Goal: Feedback & Contribution: Contribute content

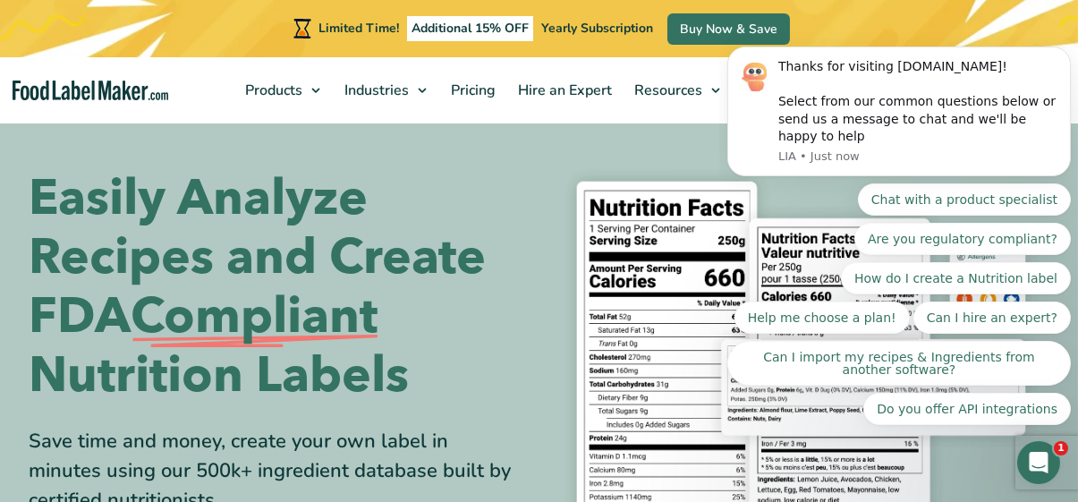
click at [571, 156] on section "Easily Analyze Recipes and Create FDA Compliant Nutrition Labels Save time and …" at bounding box center [539, 384] width 1078 height 540
click at [494, 157] on div "Easily Analyze Recipes and Create FDA Compliant Nutrition Labels Save time and …" at bounding box center [539, 384] width 1019 height 454
click at [875, 47] on body "Thanks for visiting [DOMAIN_NAME]! Select from our common questions below or se…" at bounding box center [897, 129] width 343 height 635
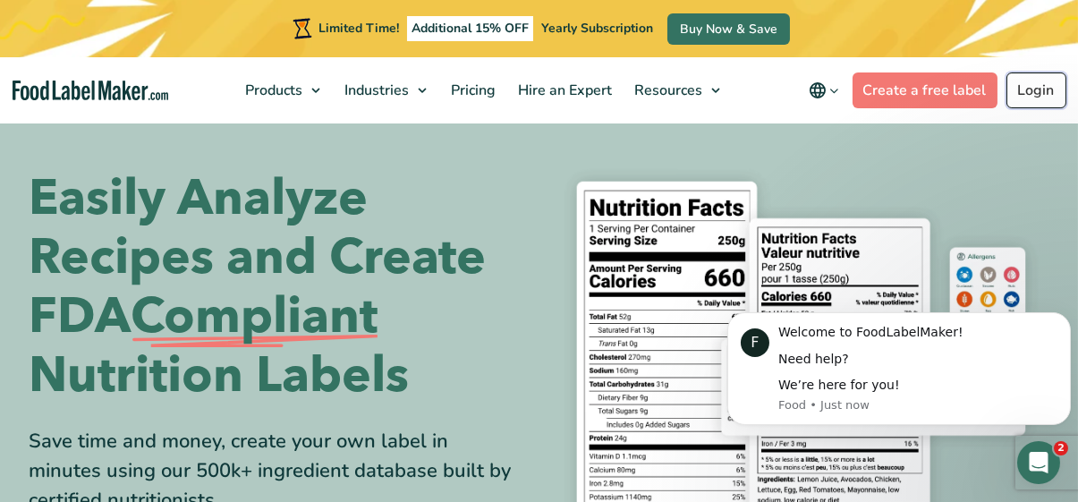
click at [1044, 91] on link "Login" at bounding box center [1036, 90] width 60 height 36
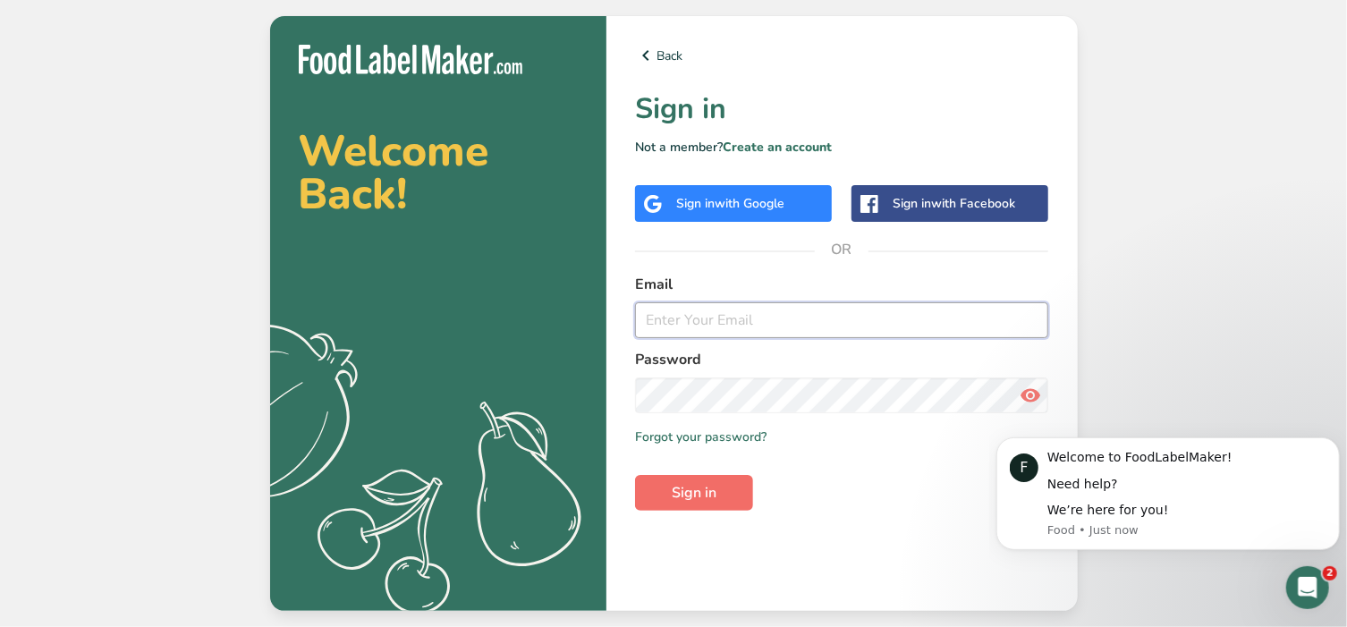
type input "[EMAIL_ADDRESS][DOMAIN_NAME]"
click at [712, 487] on span "Sign in" at bounding box center [694, 492] width 45 height 21
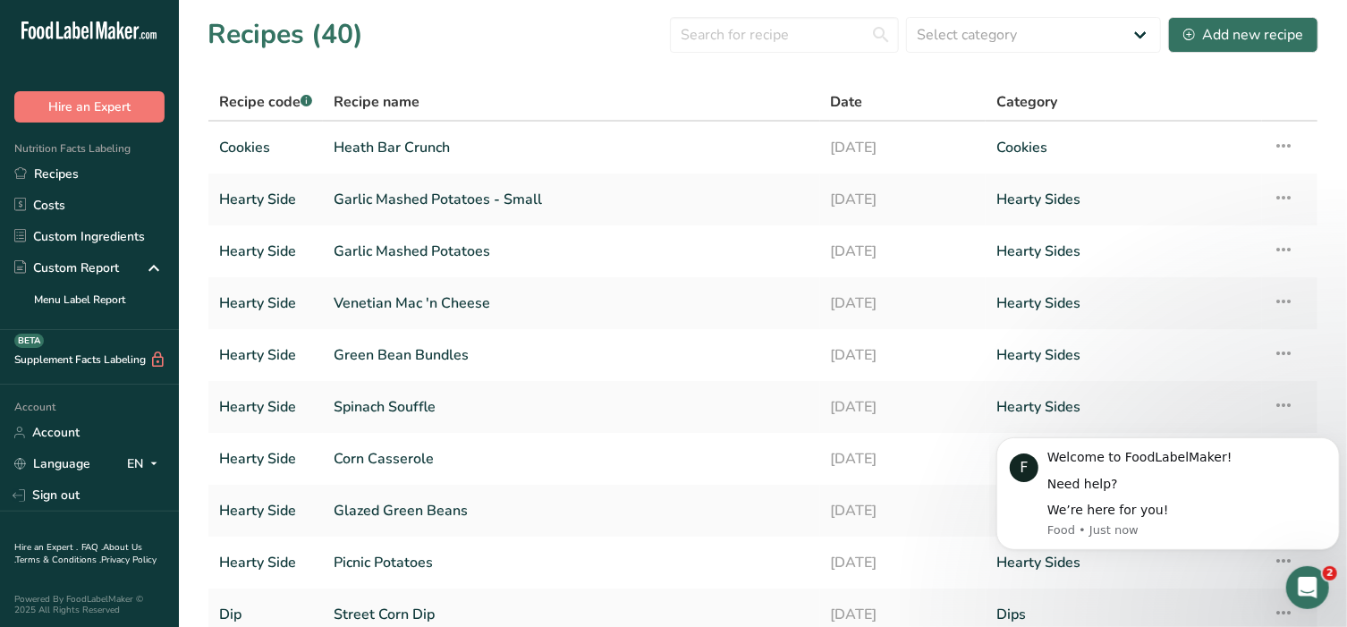
click at [1308, 590] on icon "Open Intercom Messenger" at bounding box center [1307, 587] width 30 height 30
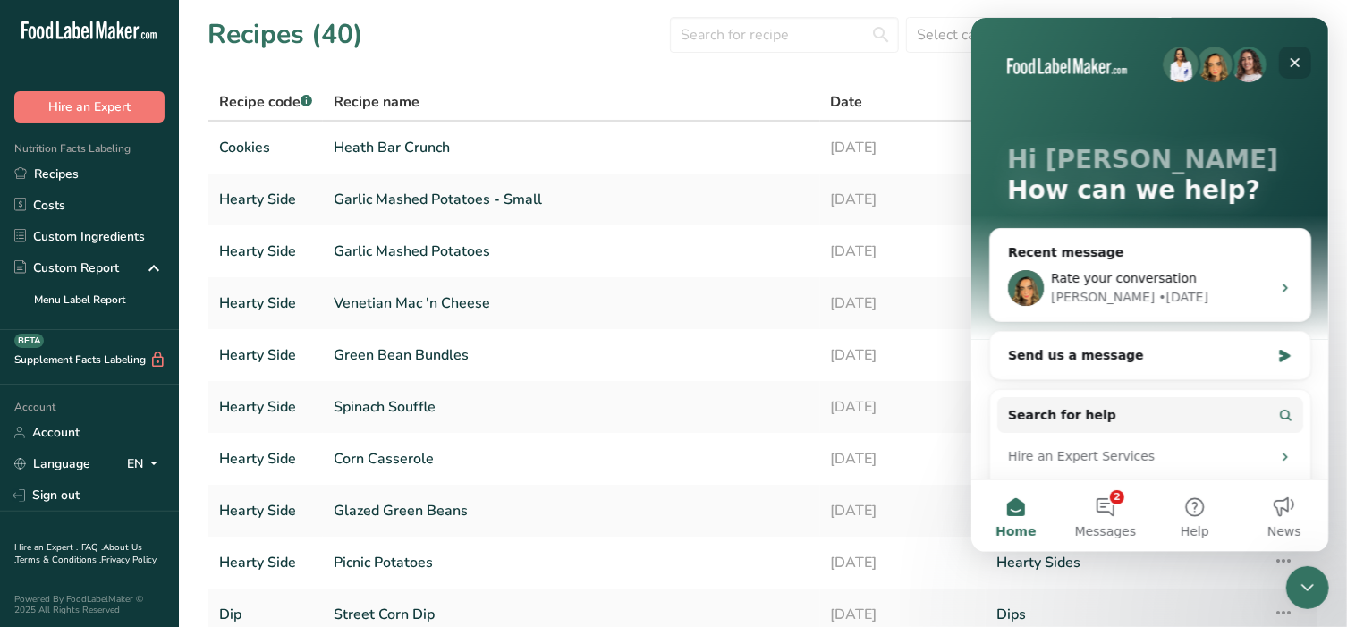
click at [1292, 56] on icon "Close" at bounding box center [1294, 62] width 14 height 14
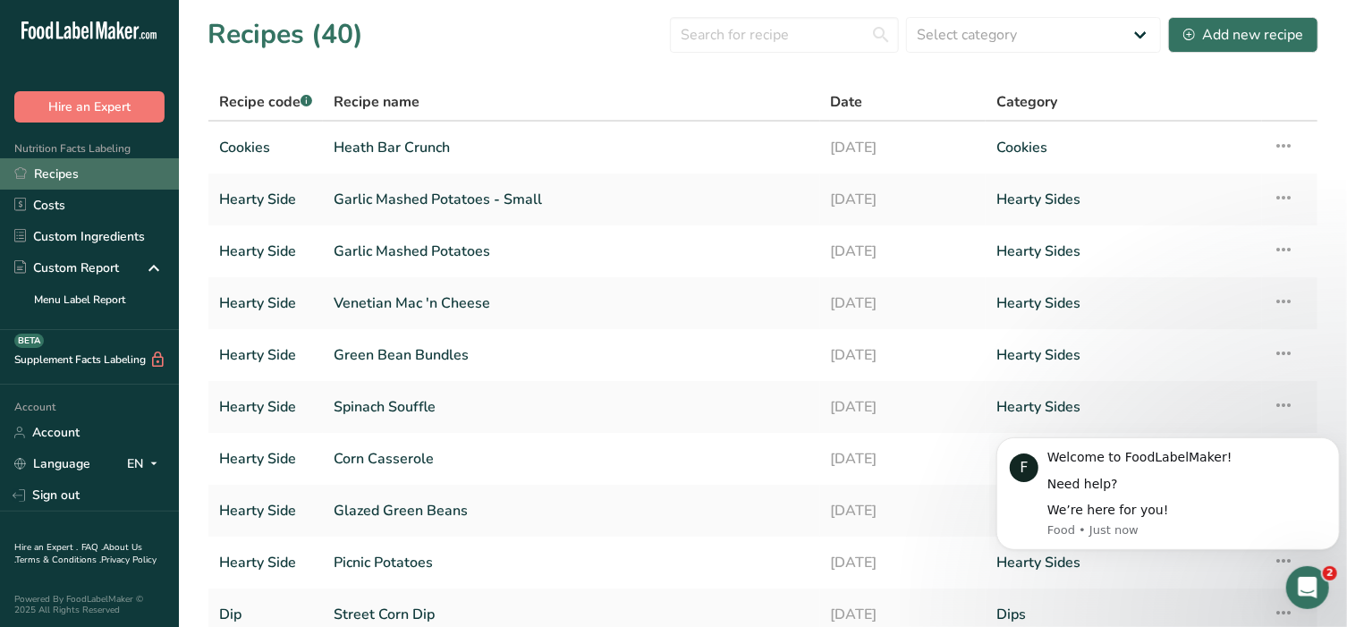
click at [69, 173] on link "Recipes" at bounding box center [89, 173] width 179 height 31
click at [1222, 38] on div "Add new recipe" at bounding box center [1243, 34] width 120 height 21
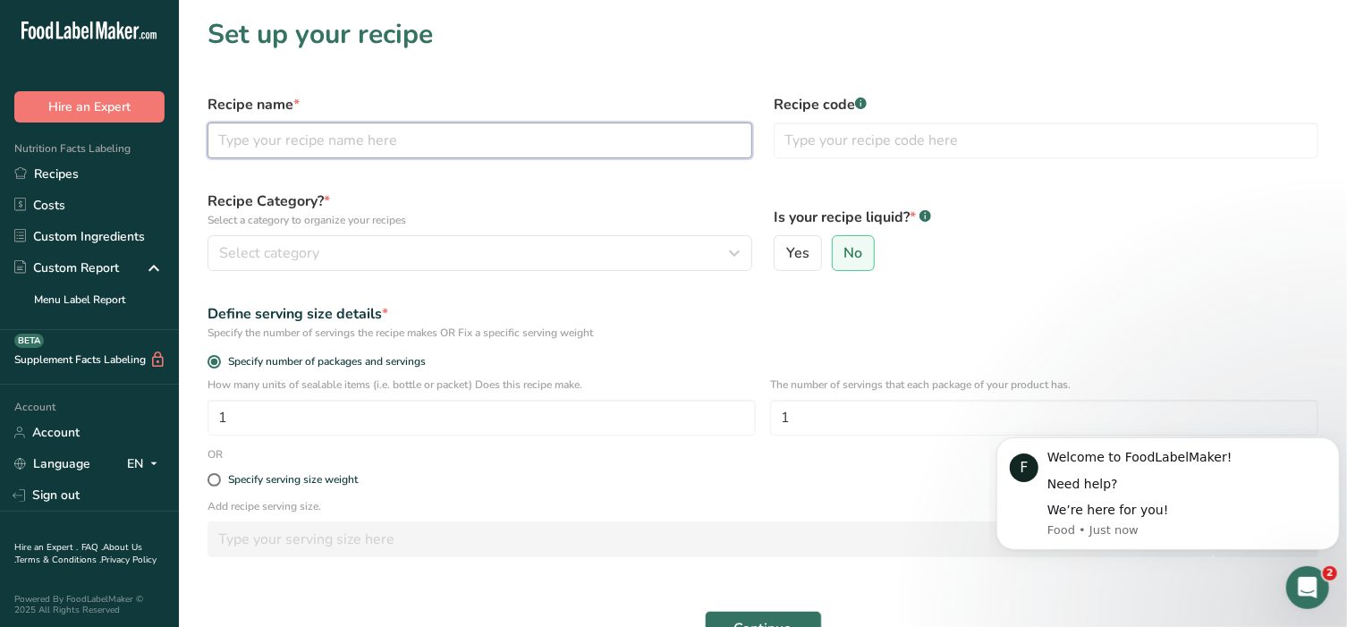
click at [334, 130] on input "text" at bounding box center [479, 141] width 545 height 36
type input "Lemon Cooler Cookies"
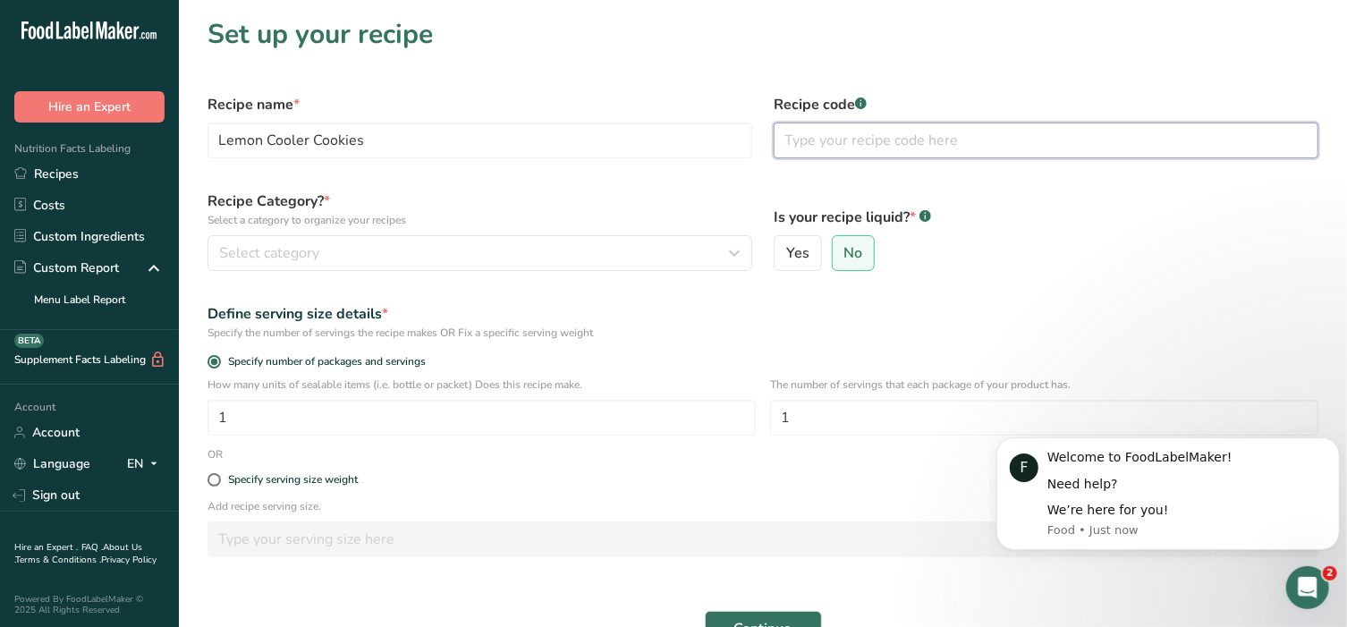
click at [847, 148] on input "text" at bounding box center [1046, 141] width 545 height 36
type input "c"
type input "Cookies"
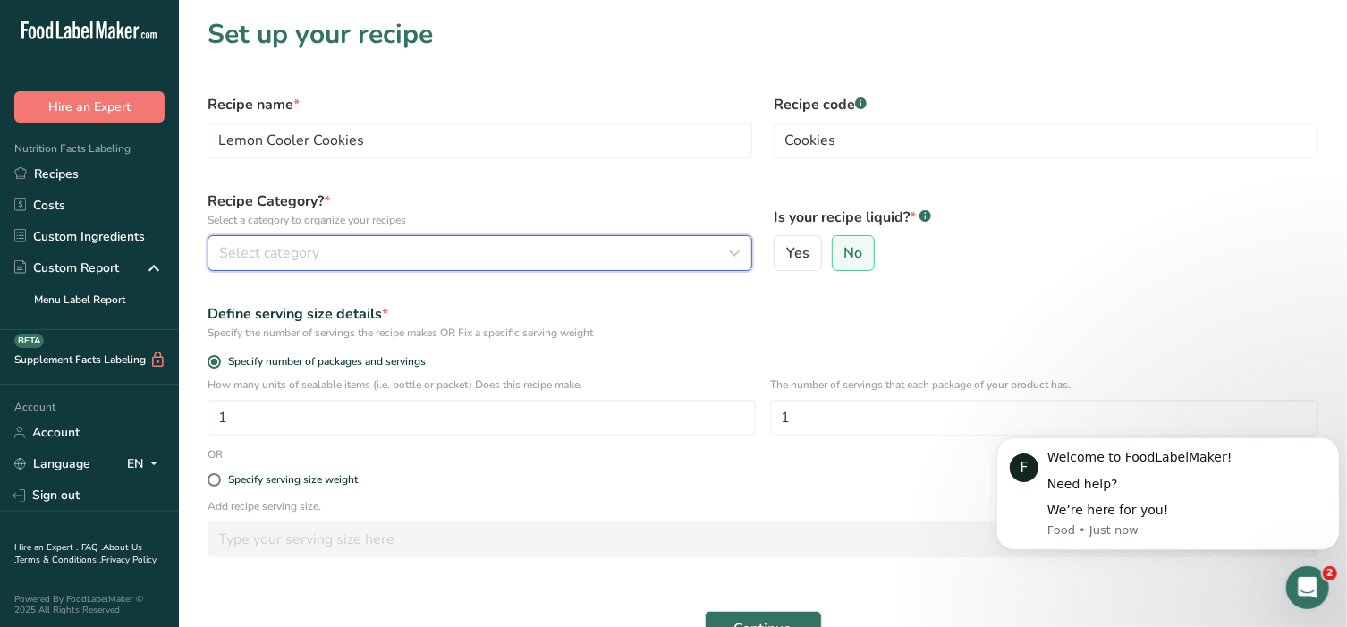
click at [647, 264] on button "Select category" at bounding box center [479, 253] width 545 height 36
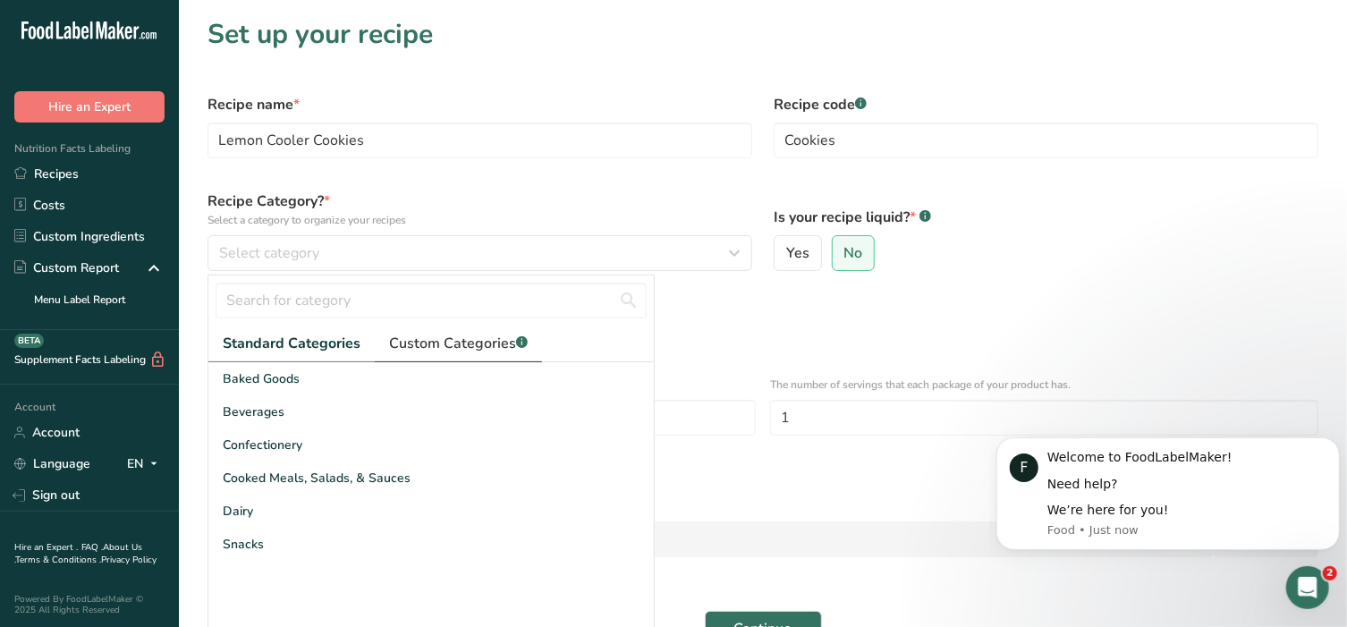
click at [484, 347] on span "Custom Categories .a-a{fill:#347362;}.b-a{fill:#fff;}" at bounding box center [458, 343] width 139 height 21
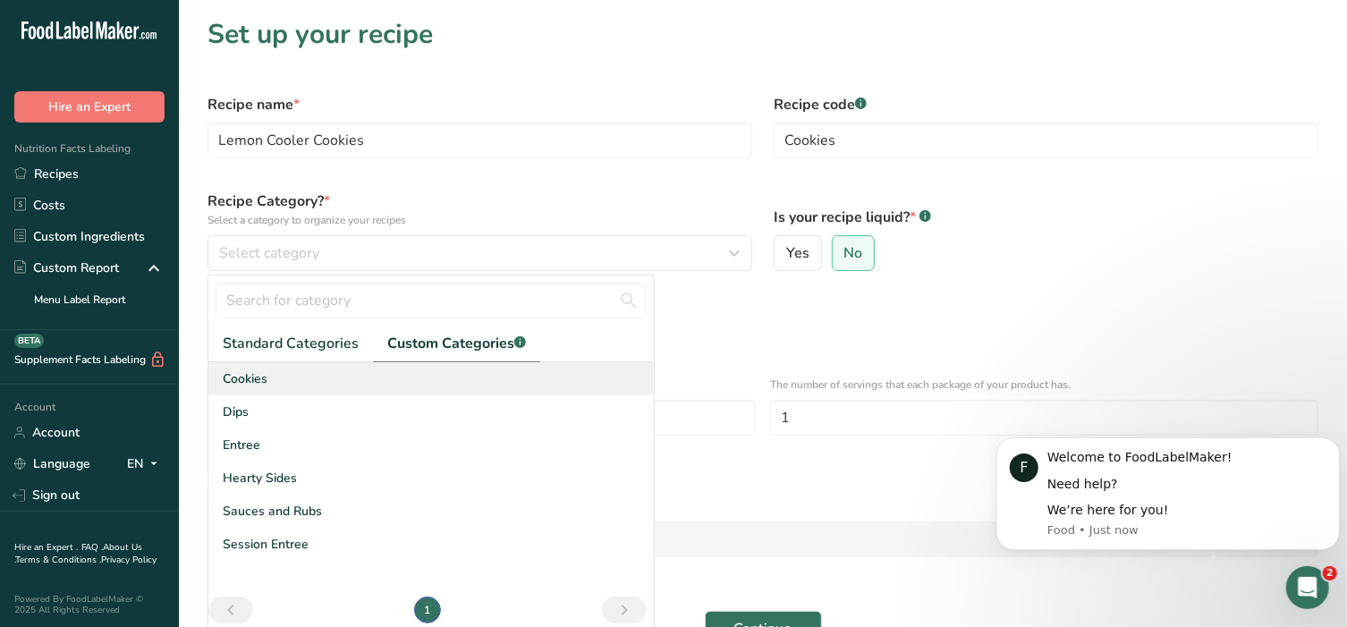
click at [242, 376] on span "Cookies" at bounding box center [245, 378] width 45 height 19
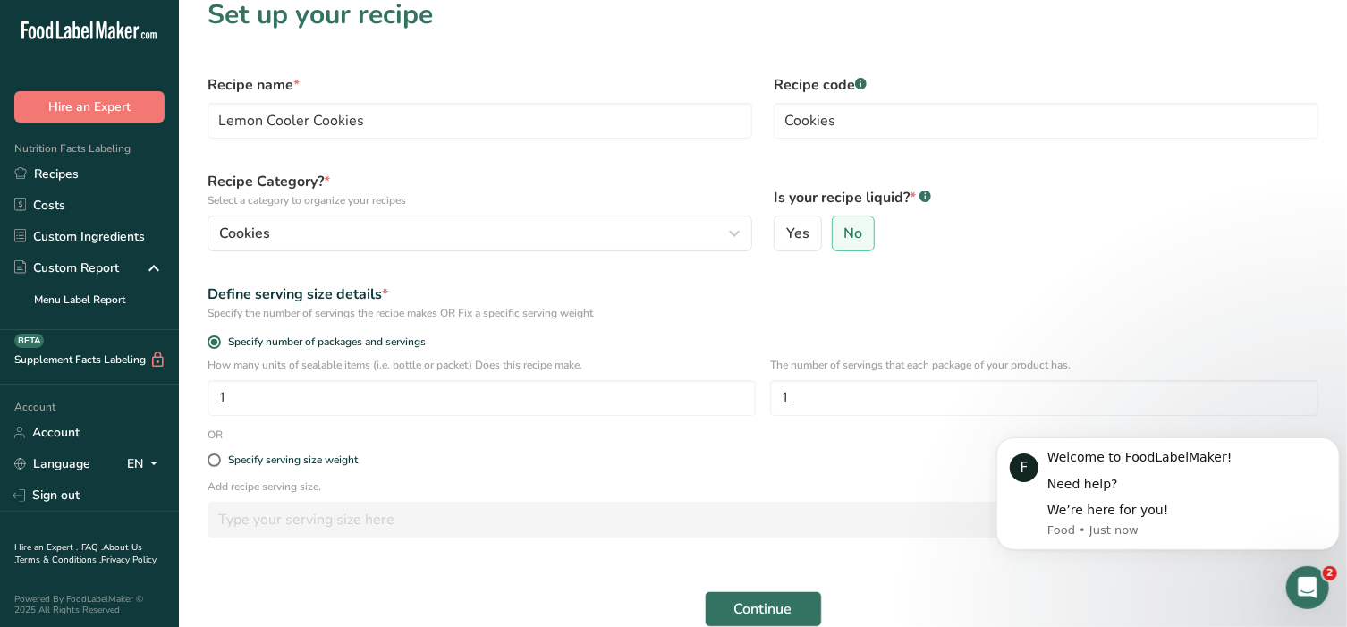
scroll to position [38, 0]
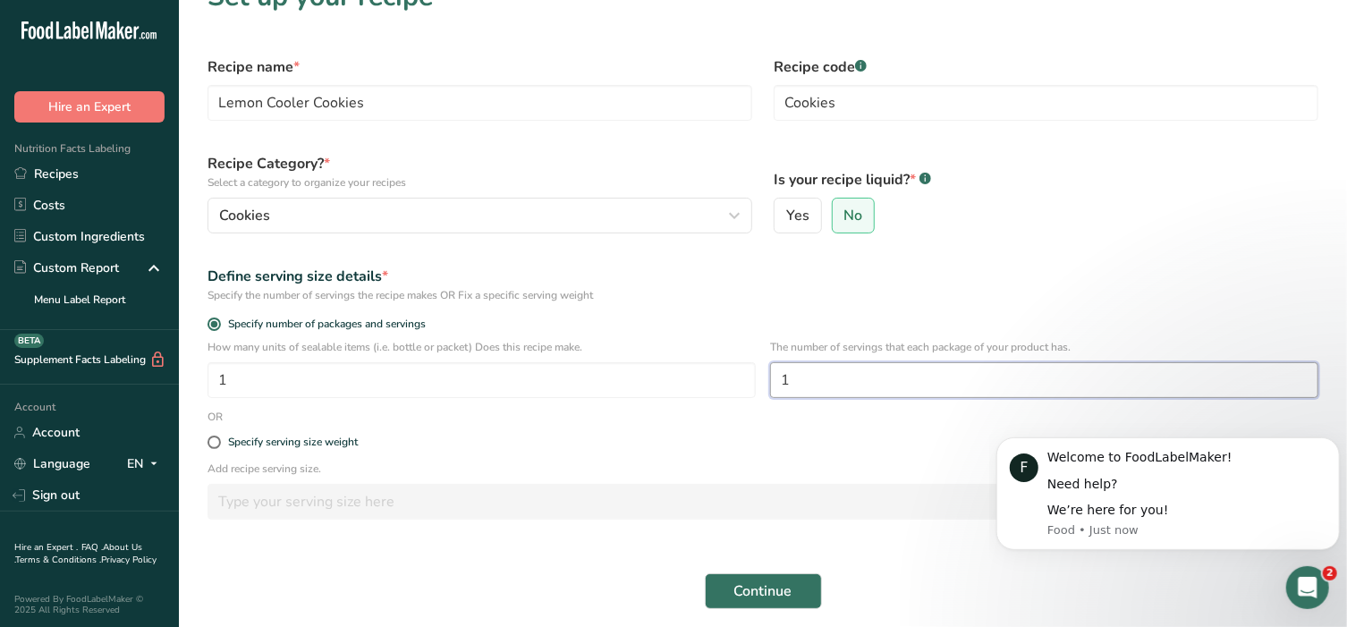
click at [853, 374] on input "1" at bounding box center [1044, 380] width 548 height 36
type input "12"
click at [759, 595] on span "Continue" at bounding box center [763, 590] width 58 height 21
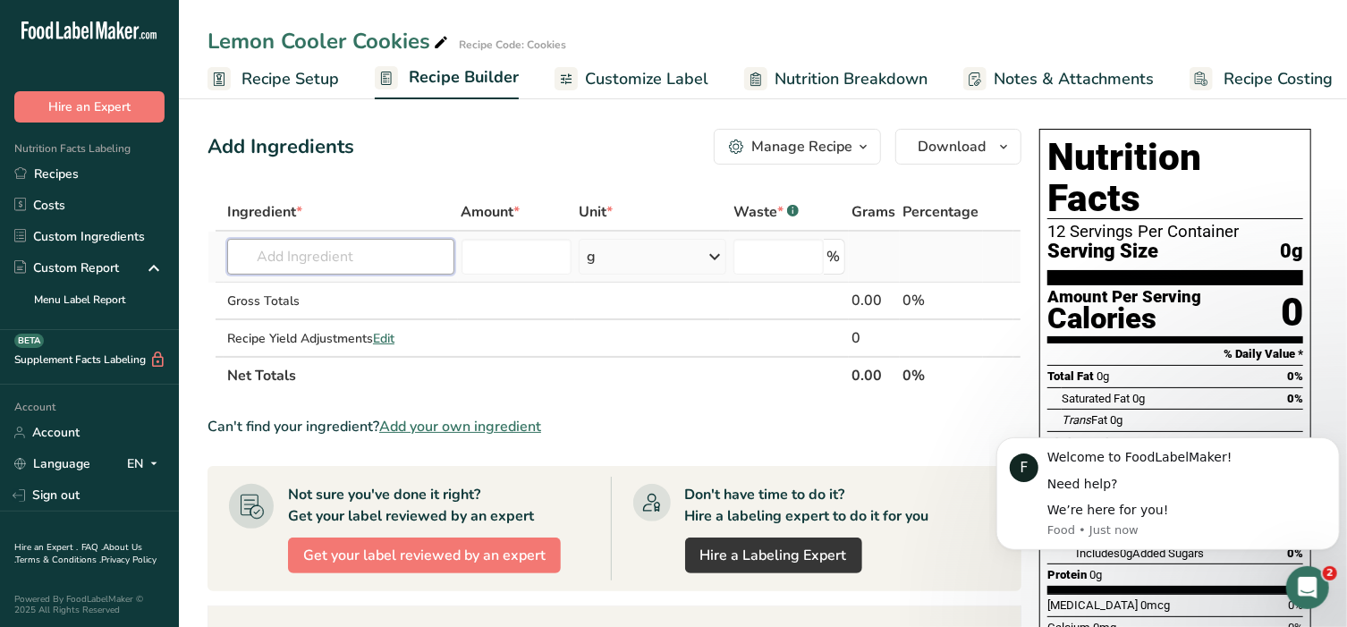
click at [306, 261] on input "text" at bounding box center [340, 257] width 227 height 36
type input "Lemon cooler"
click at [325, 292] on p "Cookies Lemon Cooler Cookies" at bounding box center [336, 292] width 191 height 19
type input "Lemon Cooler Cookies"
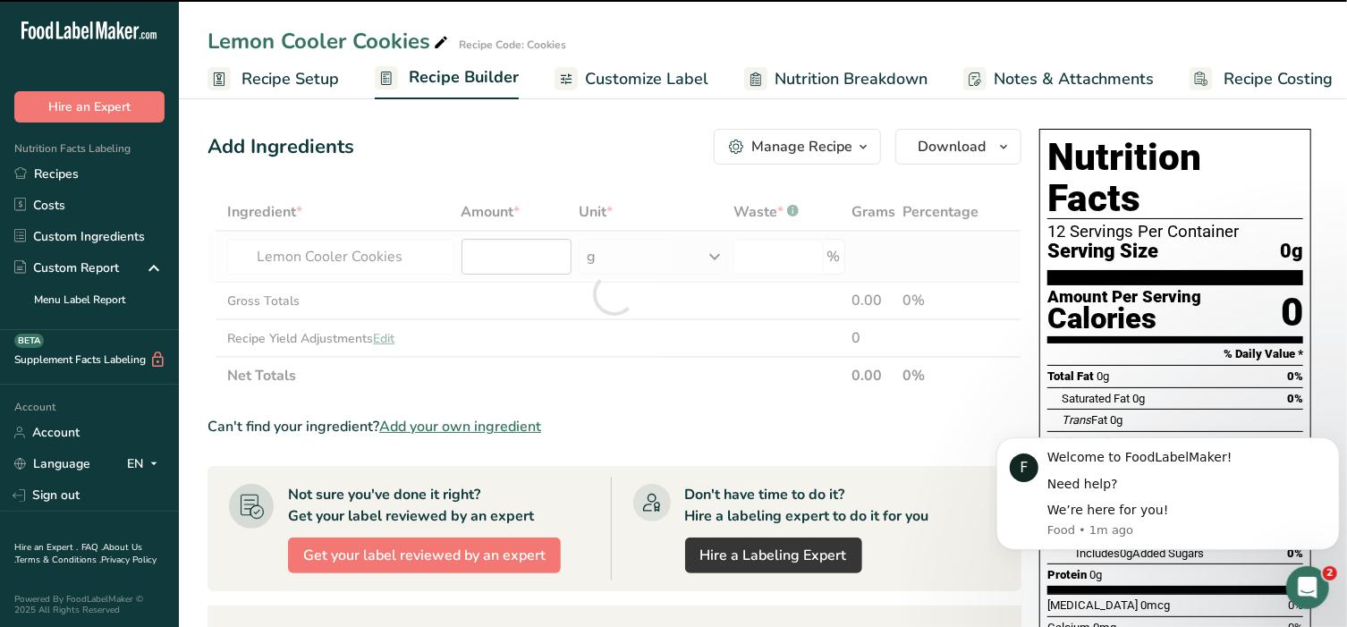
type input "0"
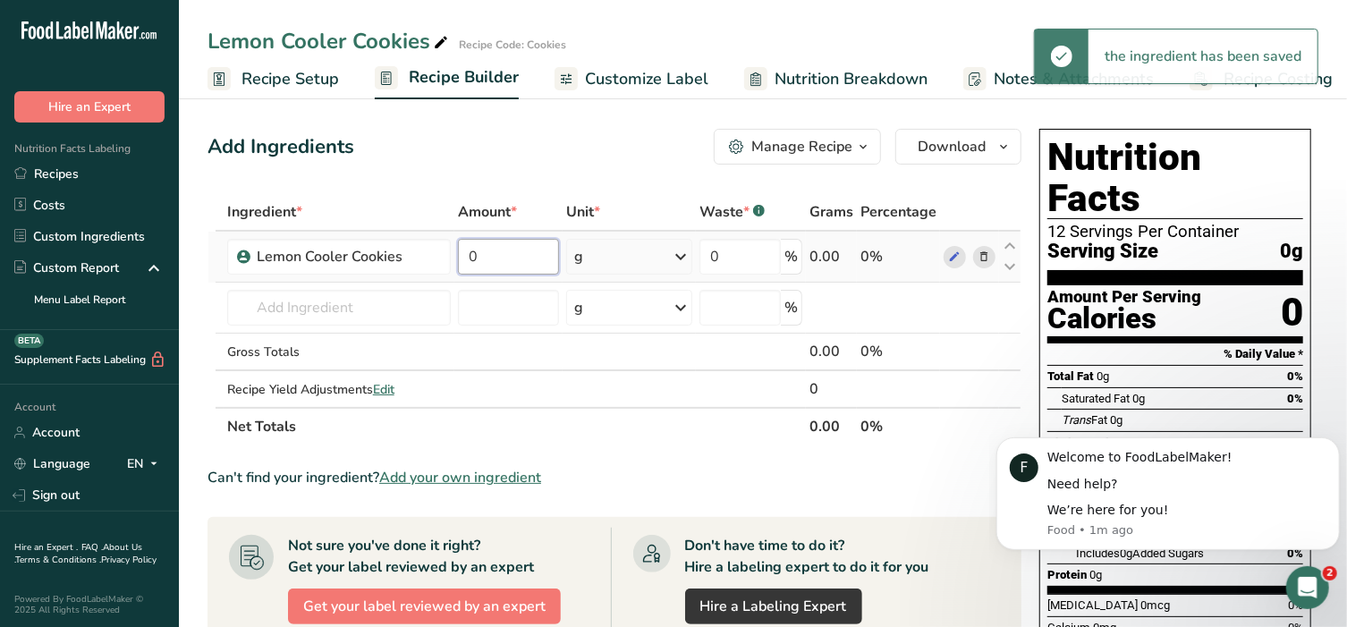
click at [495, 253] on input "0" at bounding box center [508, 257] width 101 height 36
type input "12"
click at [613, 263] on div "Ingredient * Amount * Unit * Waste * .a-a{fill:#347362;}.b-a{fill:#fff;} Grams …" at bounding box center [614, 319] width 814 height 252
click at [609, 263] on div "g" at bounding box center [629, 257] width 126 height 36
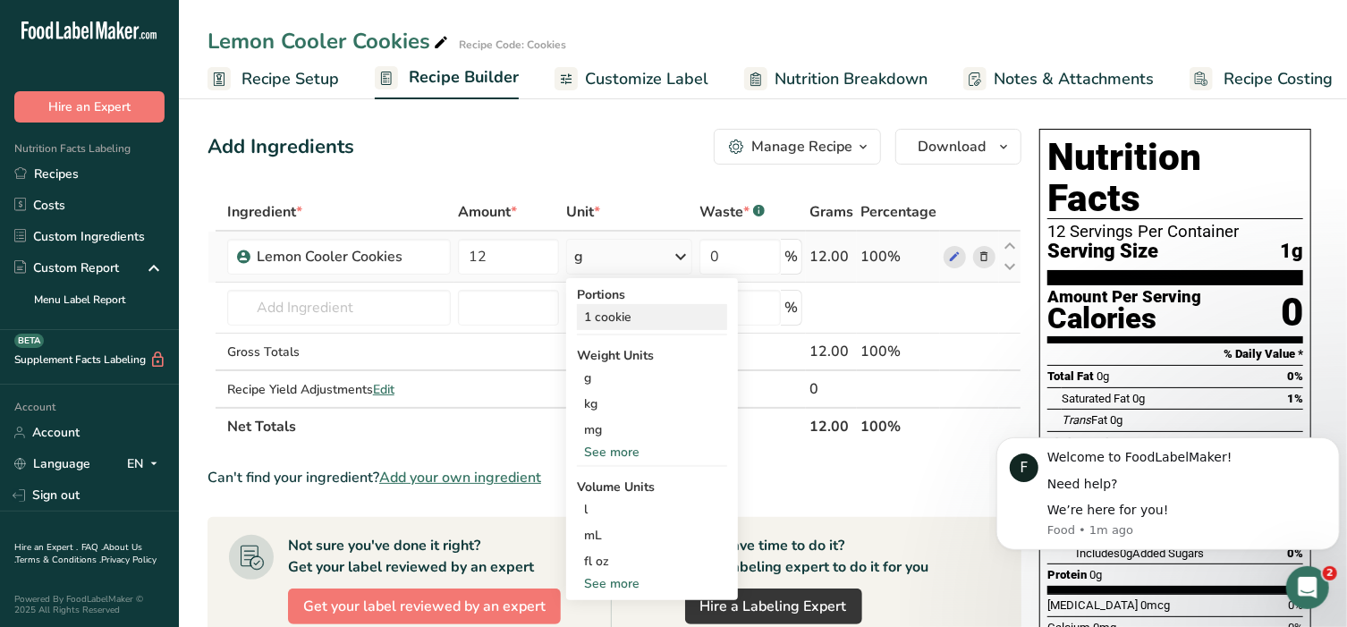
click at [617, 306] on div "1 cookie" at bounding box center [652, 317] width 150 height 26
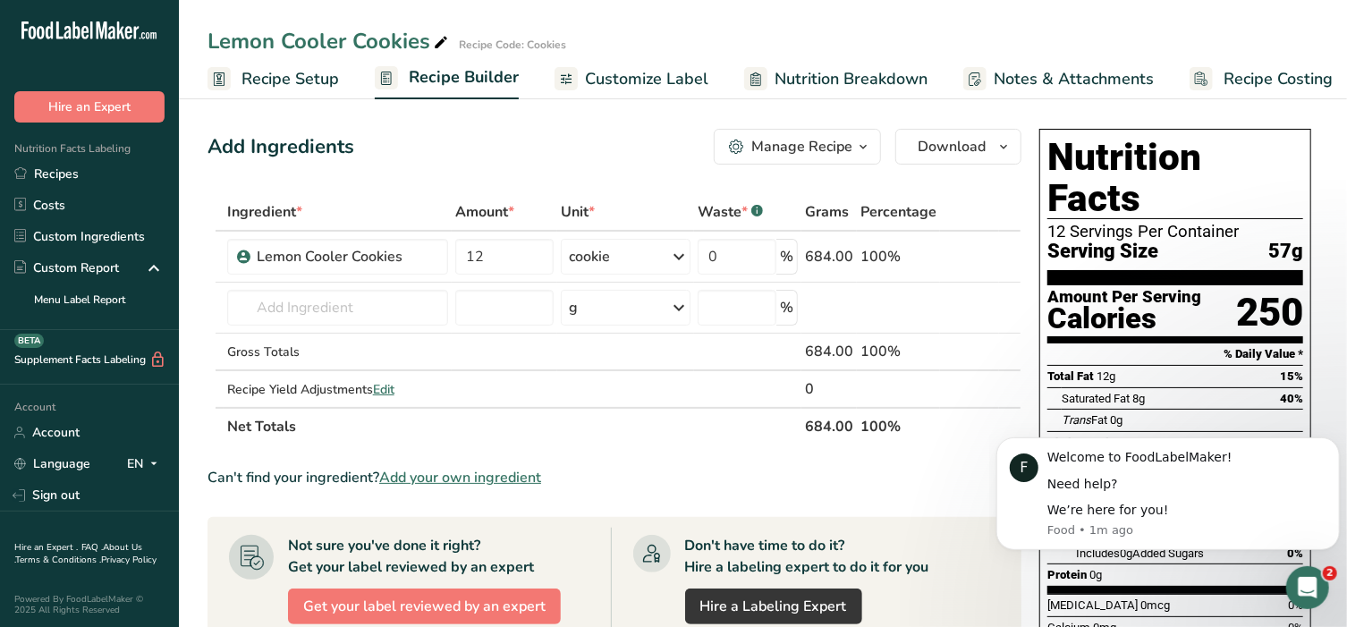
click at [647, 84] on span "Customize Label" at bounding box center [646, 79] width 123 height 24
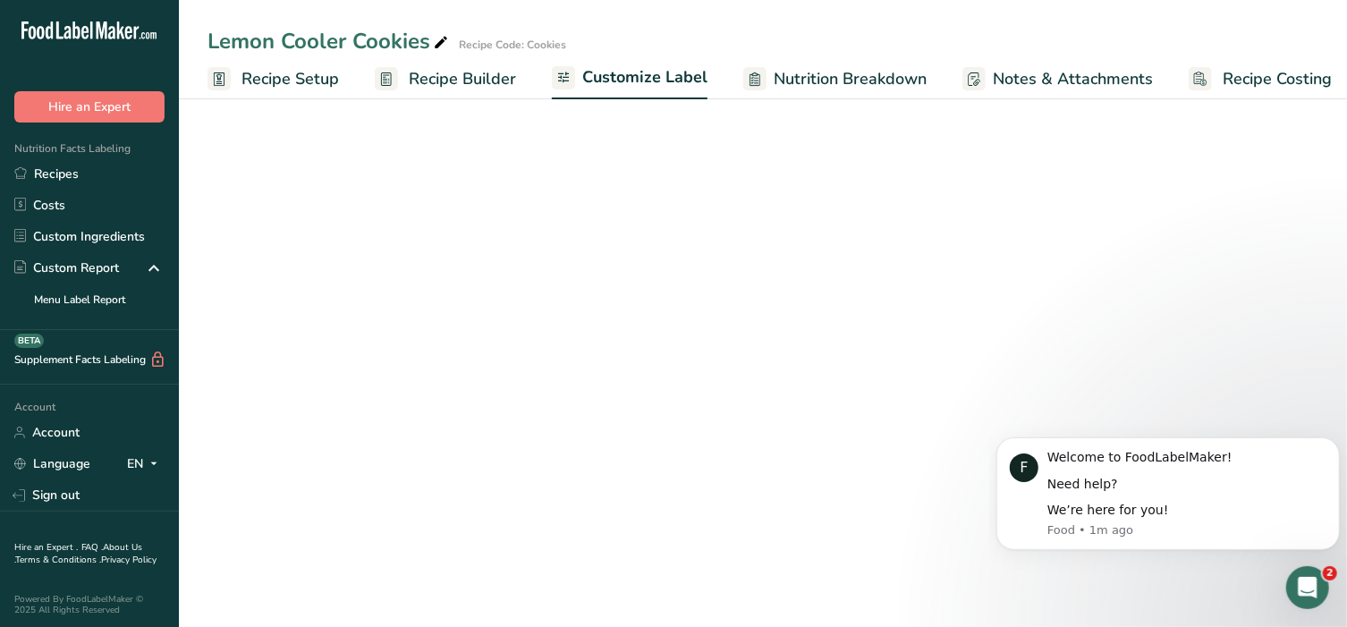
scroll to position [0, 13]
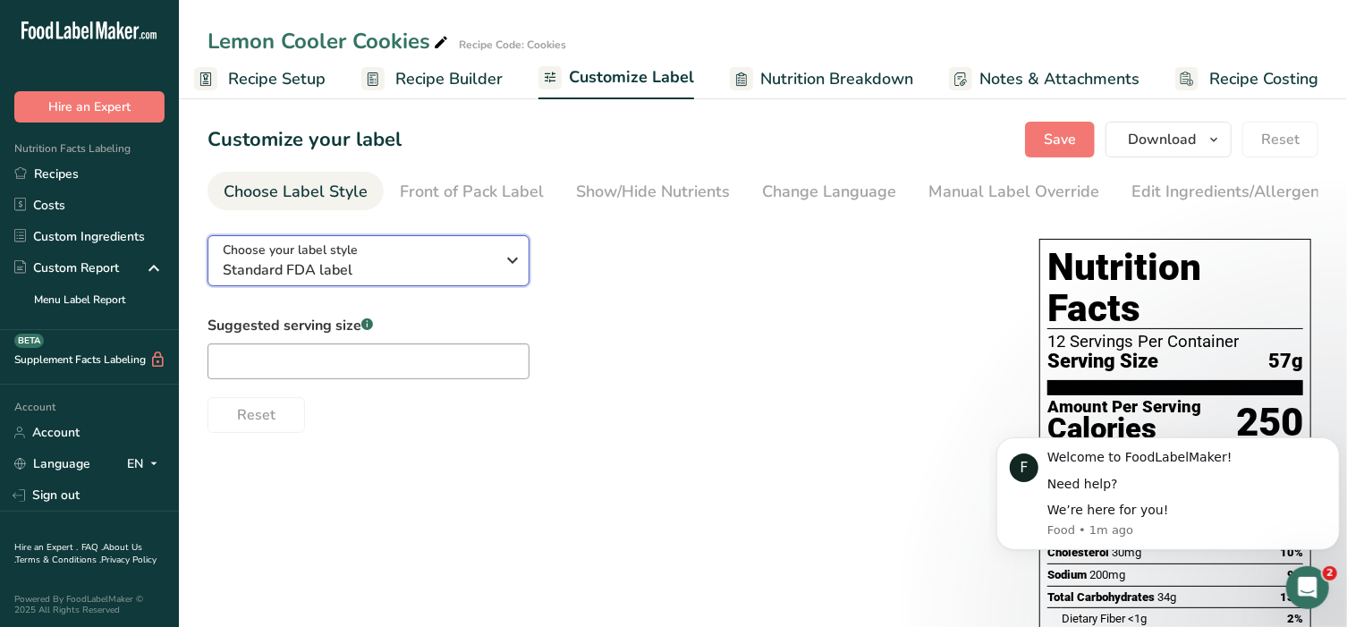
click at [429, 269] on span "Standard FDA label" at bounding box center [359, 269] width 273 height 21
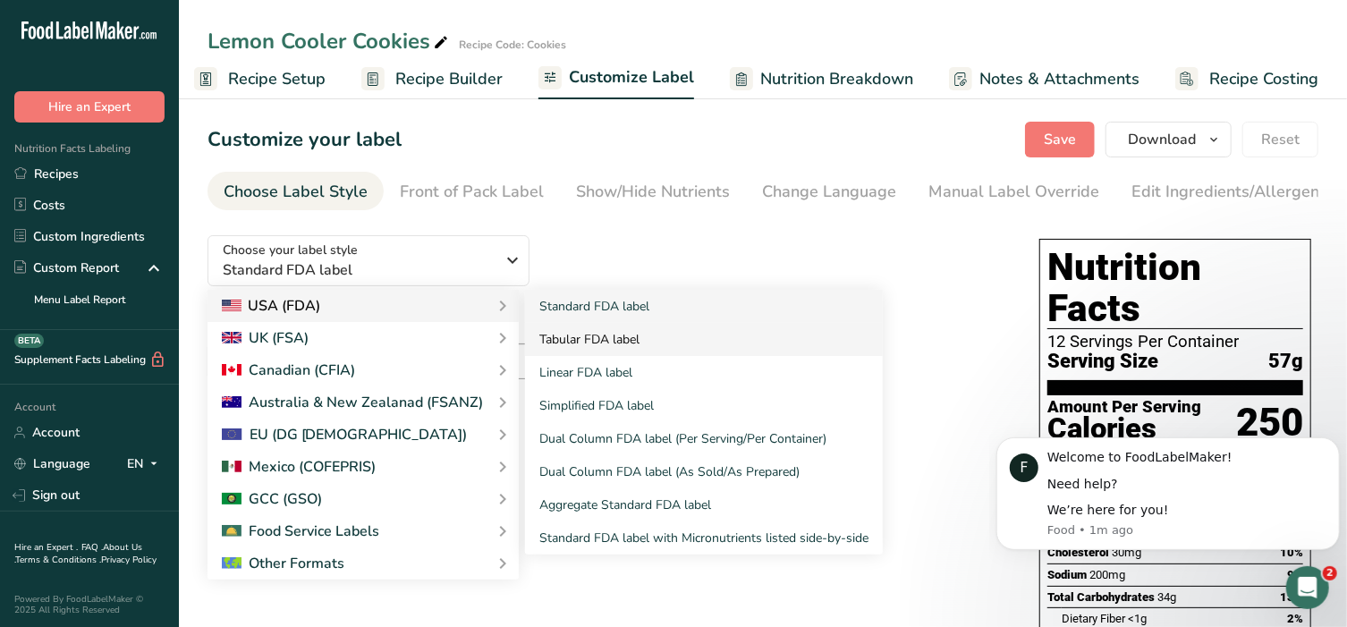
click at [625, 348] on link "Tabular FDA label" at bounding box center [704, 339] width 358 height 33
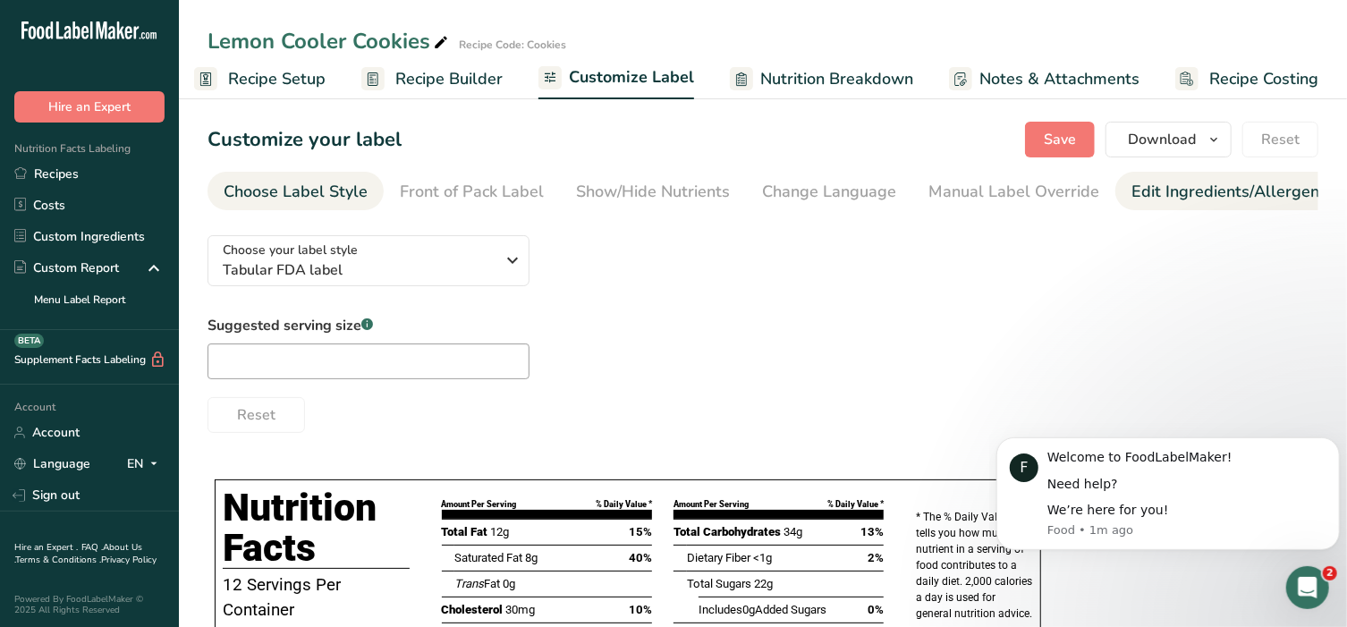
click at [1152, 190] on div "Edit Ingredients/Allergens List" at bounding box center [1244, 192] width 227 height 24
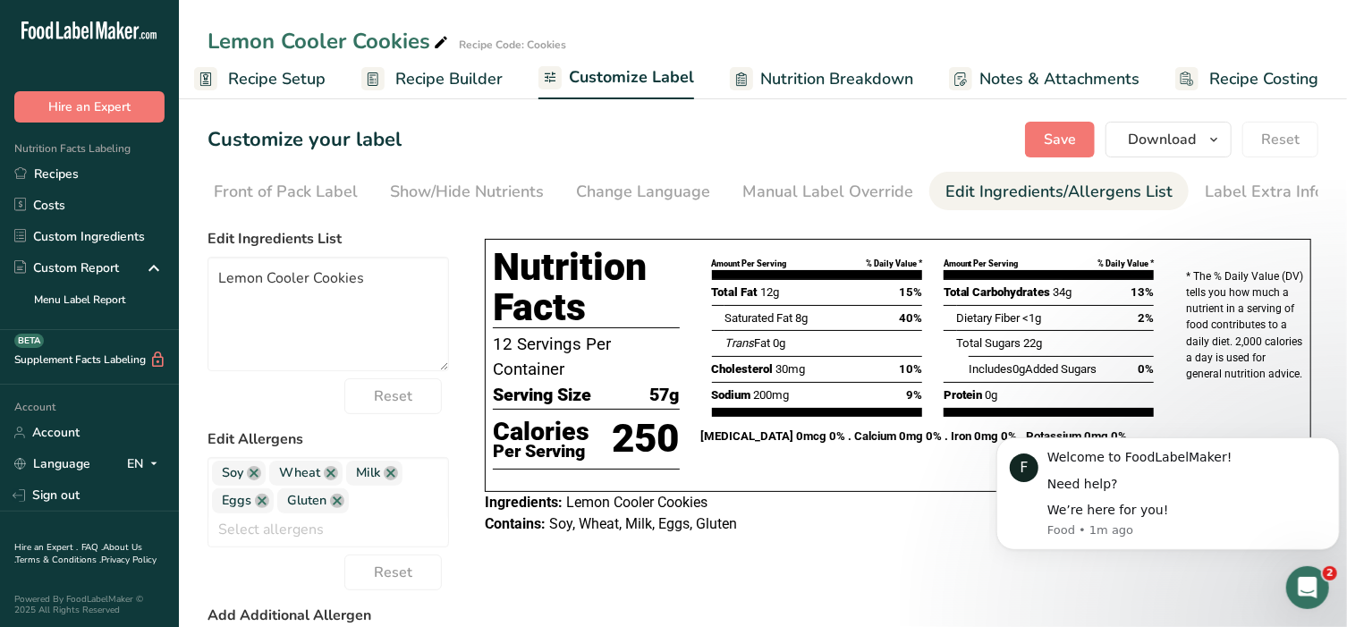
scroll to position [0, 188]
click at [1080, 130] on button "Save" at bounding box center [1060, 140] width 70 height 36
click at [74, 168] on link "Recipes" at bounding box center [89, 173] width 179 height 31
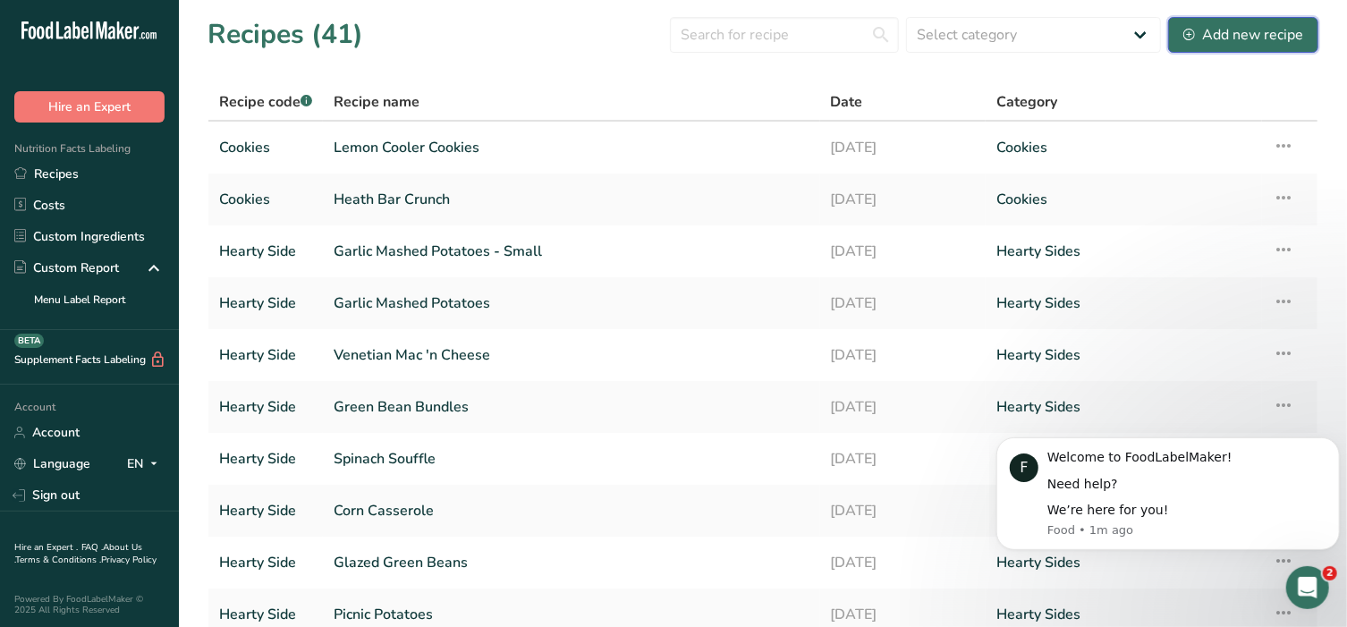
click at [1245, 47] on button "Add new recipe" at bounding box center [1243, 35] width 150 height 36
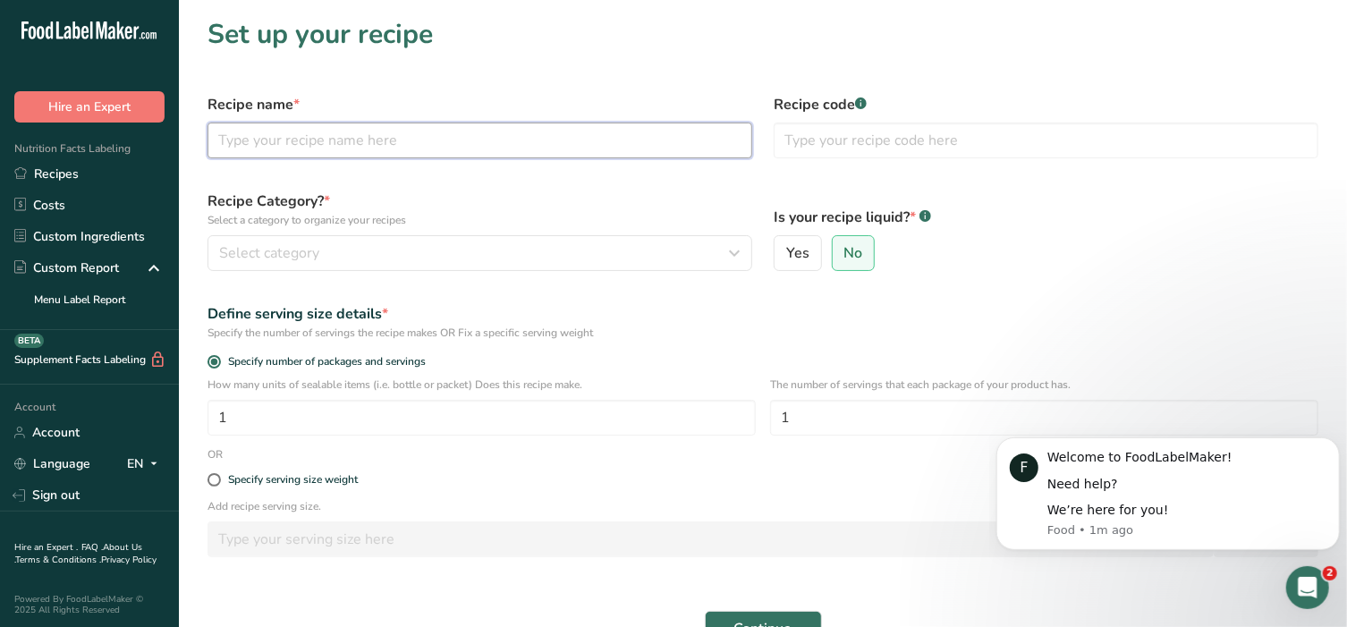
click at [296, 137] on input "text" at bounding box center [479, 141] width 545 height 36
click at [326, 134] on input "Chocolate Lover's Cookies" at bounding box center [479, 141] width 545 height 36
click at [326, 144] on input "Chocolate Lovers Cookies" at bounding box center [479, 141] width 545 height 36
type input "Chocolate Lovers' Cookies"
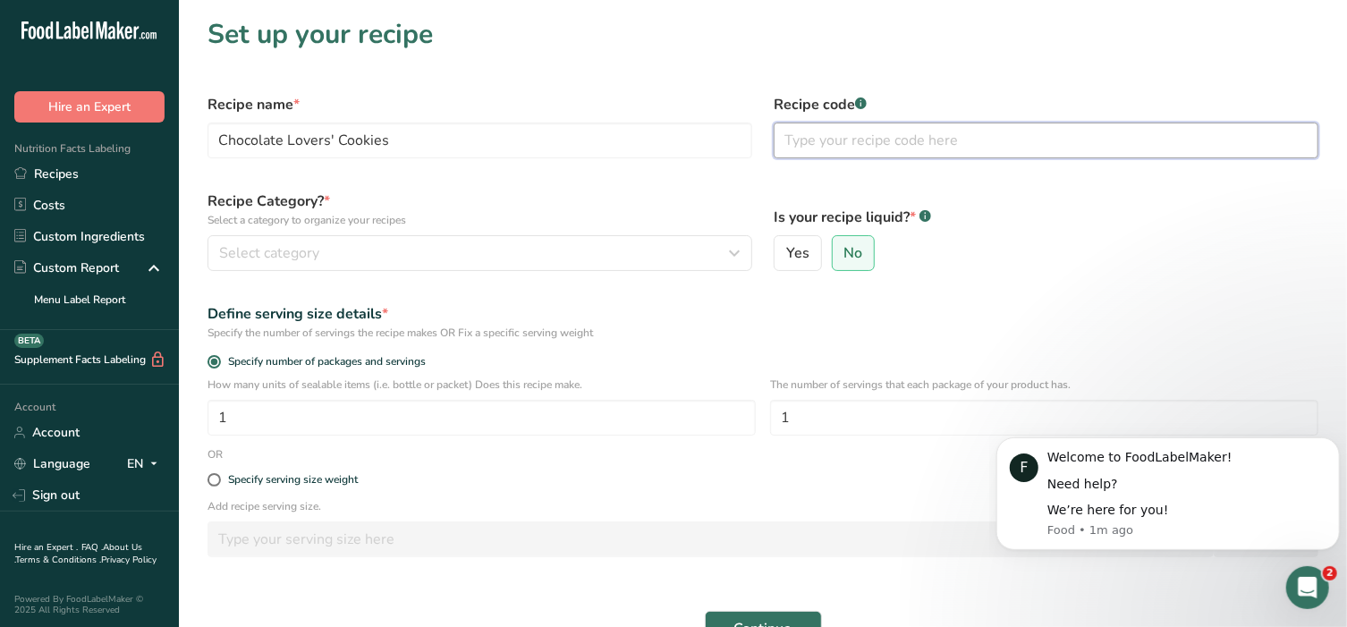
click at [852, 148] on input "text" at bounding box center [1046, 141] width 545 height 36
type input "Cookies"
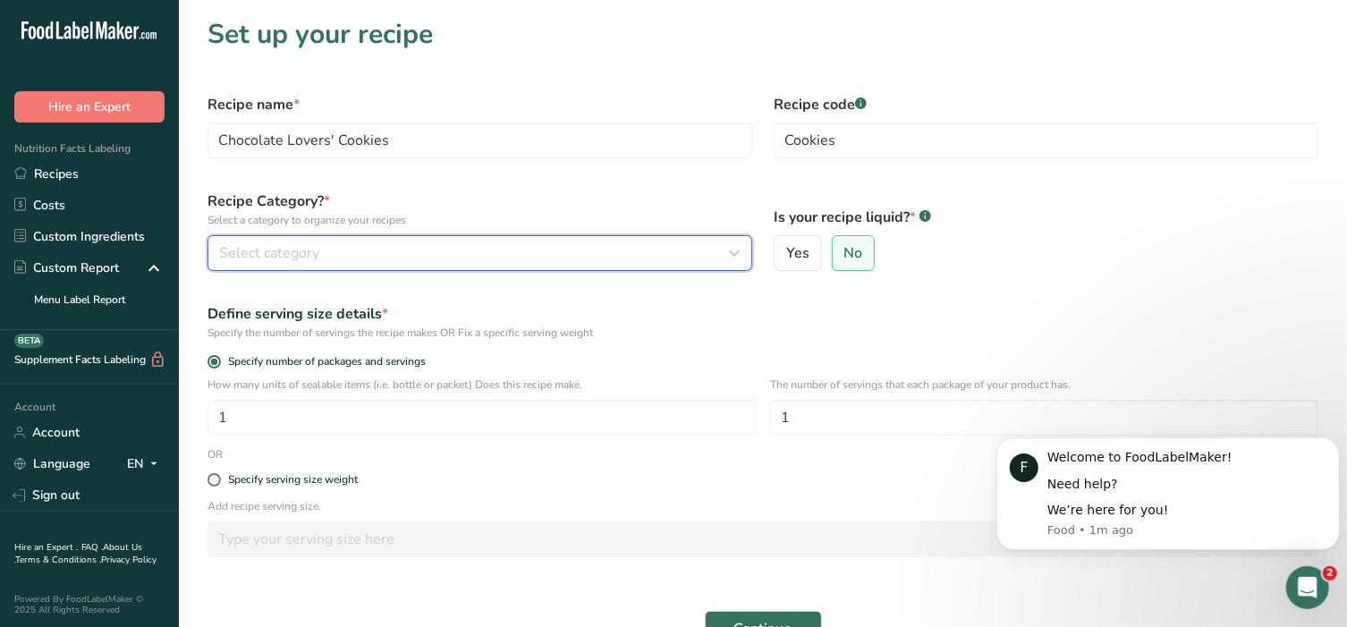
click at [544, 260] on div "Select category" at bounding box center [474, 252] width 511 height 21
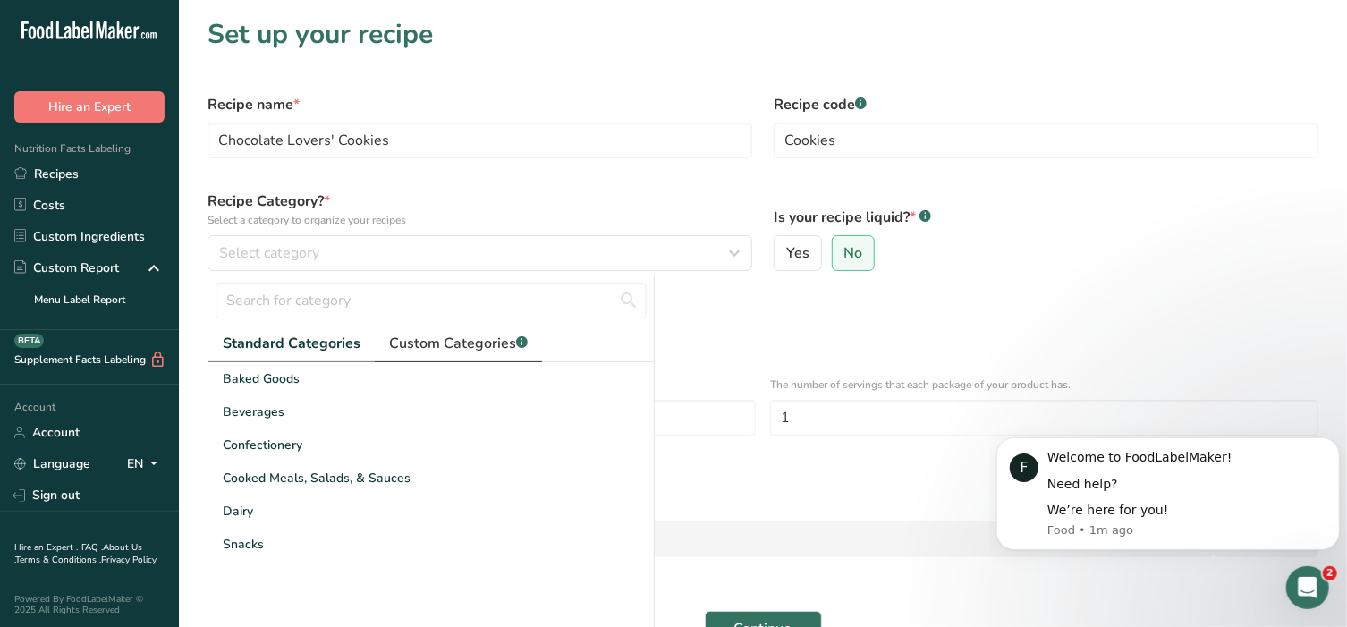
click at [474, 339] on span "Custom Categories .a-a{fill:#347362;}.b-a{fill:#fff;}" at bounding box center [458, 343] width 139 height 21
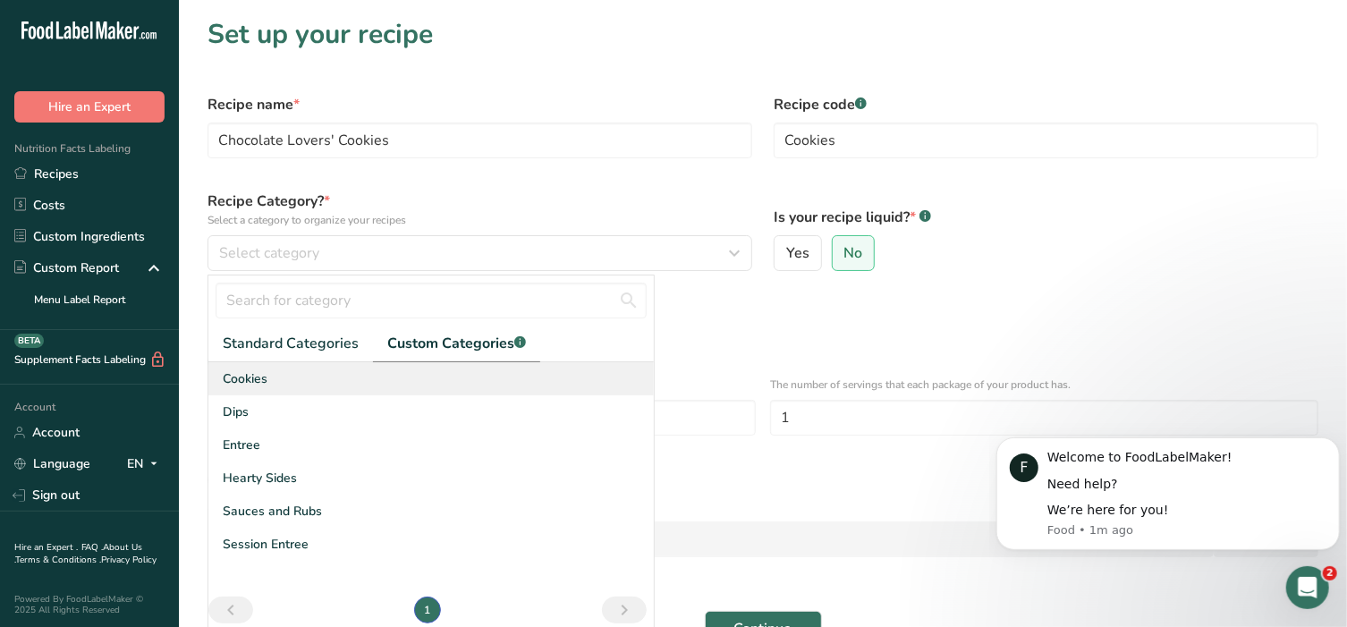
click at [252, 378] on span "Cookies" at bounding box center [245, 378] width 45 height 19
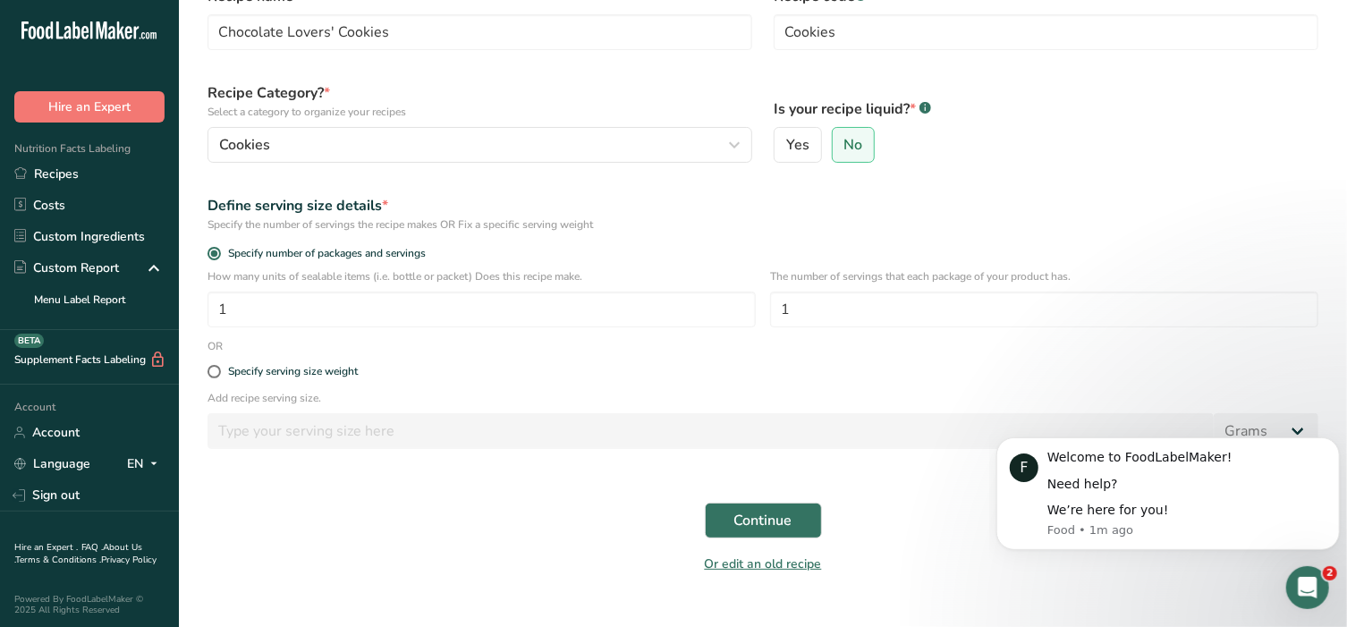
scroll to position [112, 0]
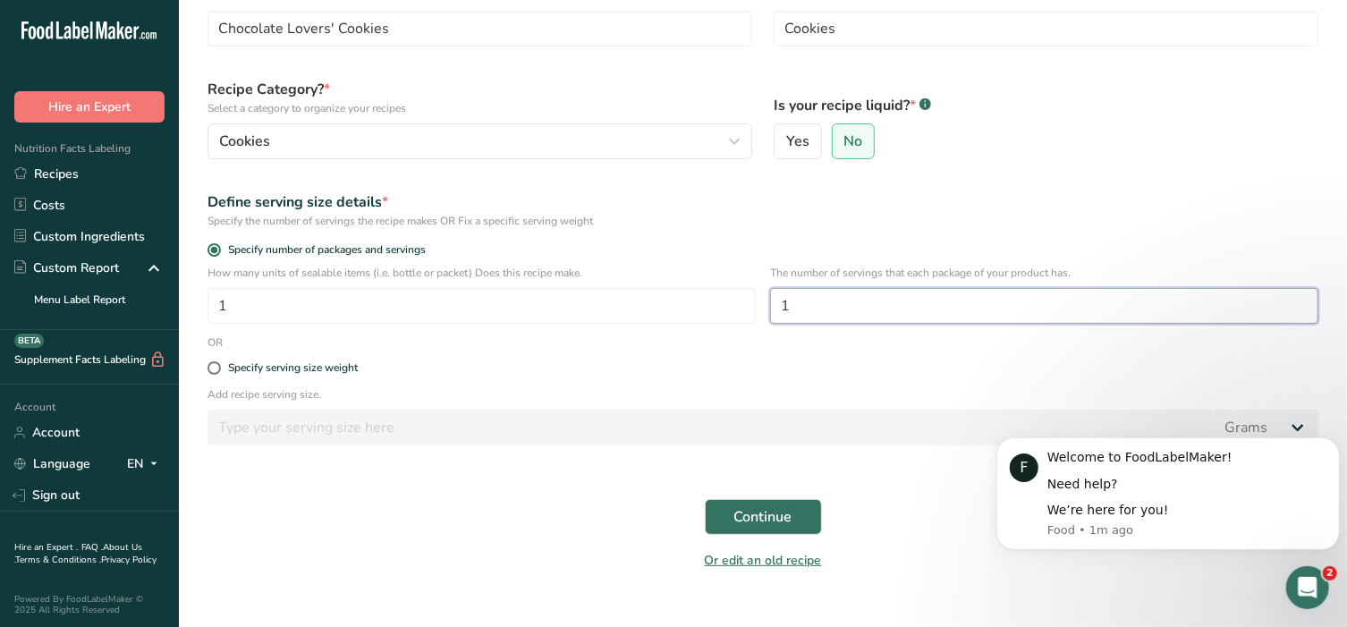
click at [799, 309] on input "1" at bounding box center [1044, 306] width 548 height 36
type input "12"
click at [759, 515] on span "Continue" at bounding box center [763, 516] width 58 height 21
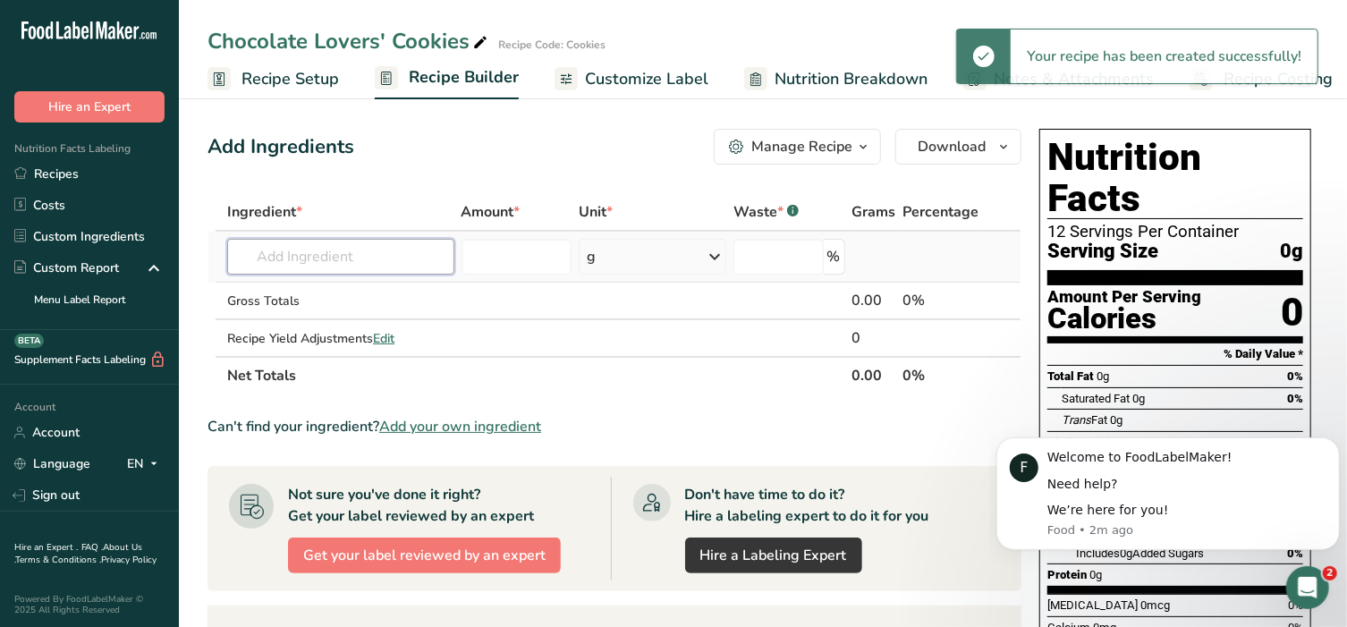
click at [376, 253] on input "text" at bounding box center [340, 257] width 227 height 36
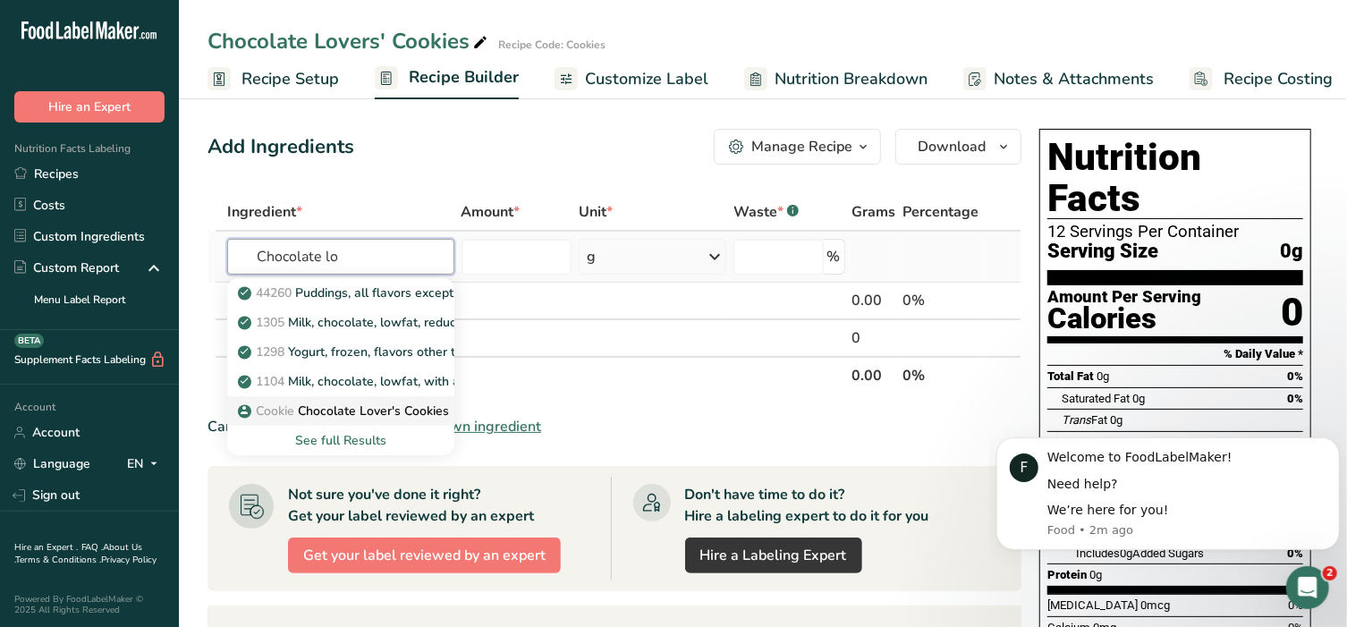
type input "Chocolate lo"
click at [337, 414] on p "Cookie Chocolate Lover's Cookies" at bounding box center [344, 411] width 207 height 19
type input "Chocolate Lover's Cookies"
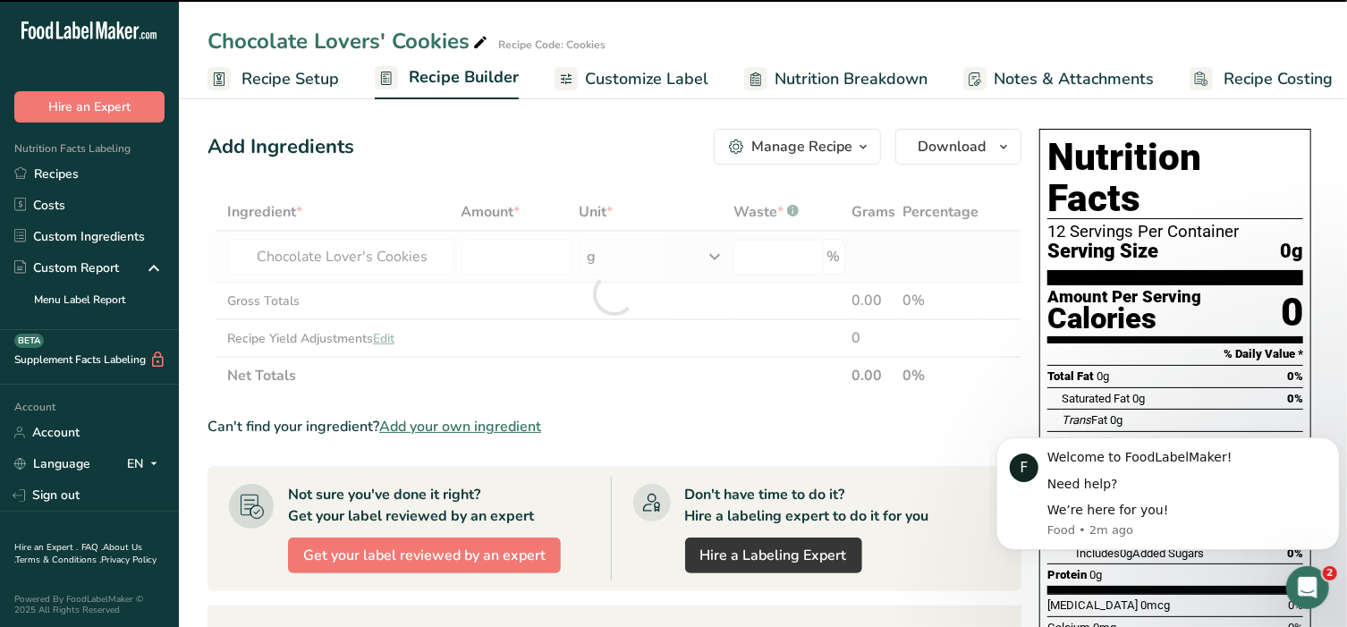
type input "0"
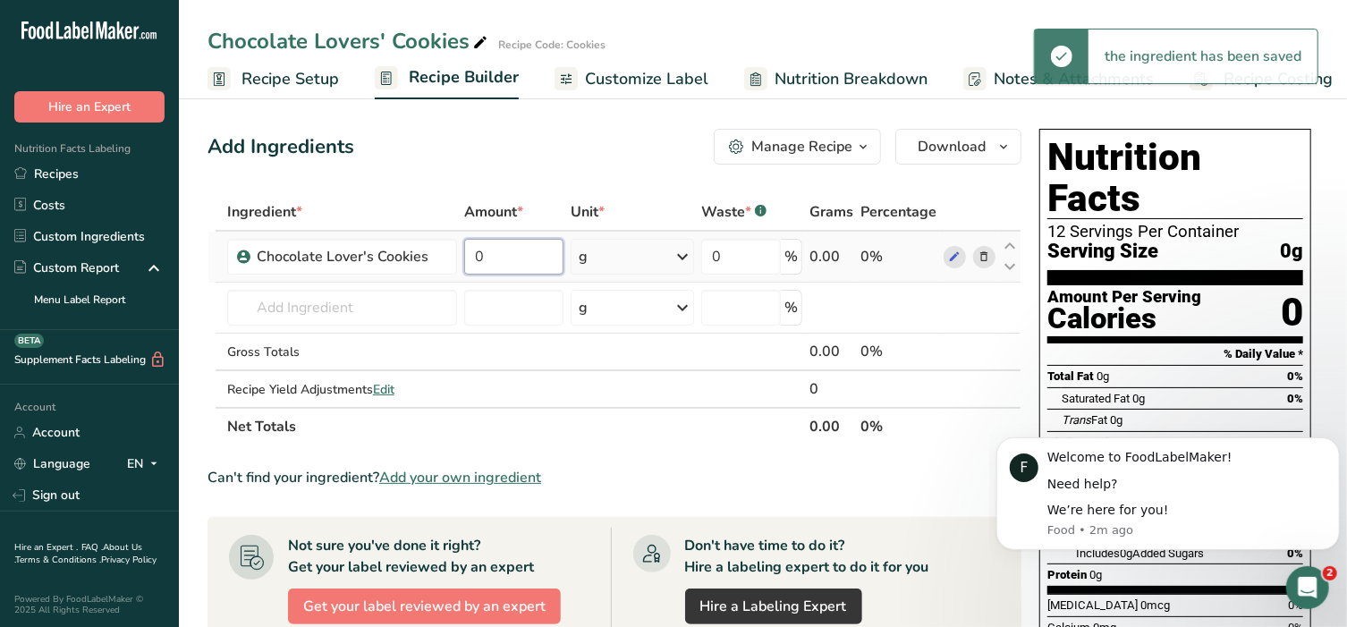
click at [490, 262] on input "0" at bounding box center [513, 257] width 99 height 36
type input "12"
click at [633, 259] on div "Ingredient * Amount * Unit * Waste * .a-a{fill:#347362;}.b-a{fill:#fff;} Grams …" at bounding box center [614, 319] width 814 height 252
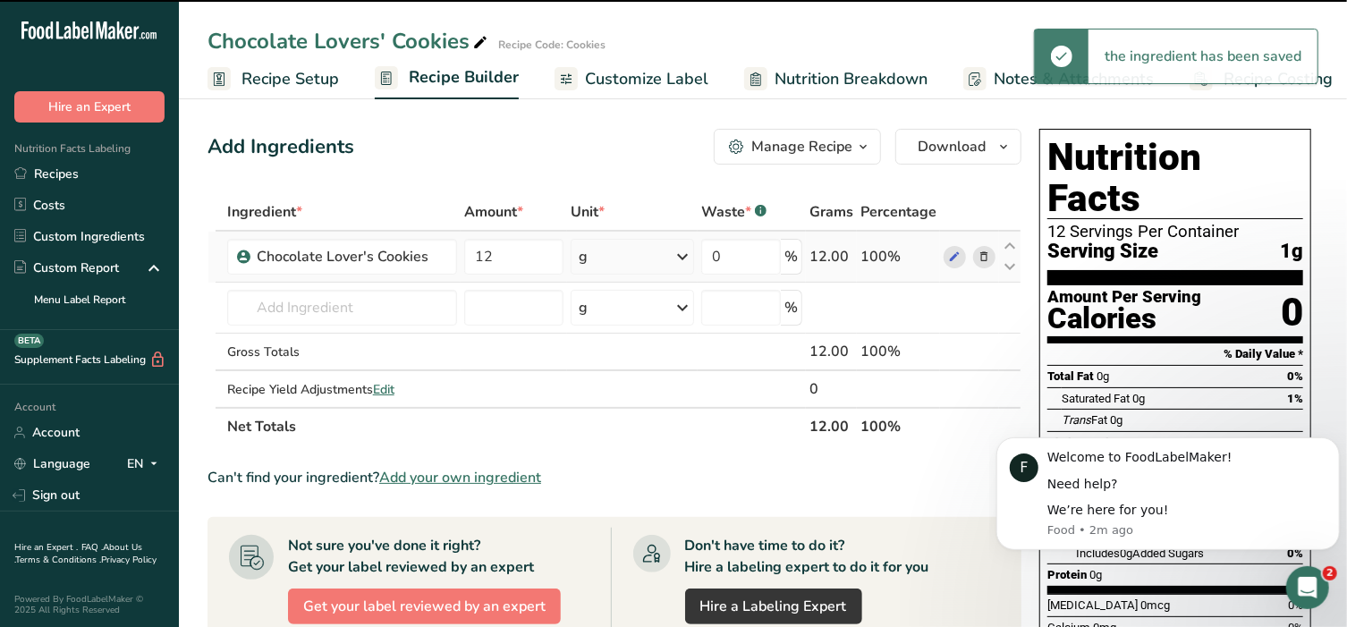
click at [673, 265] on icon at bounding box center [682, 257] width 21 height 32
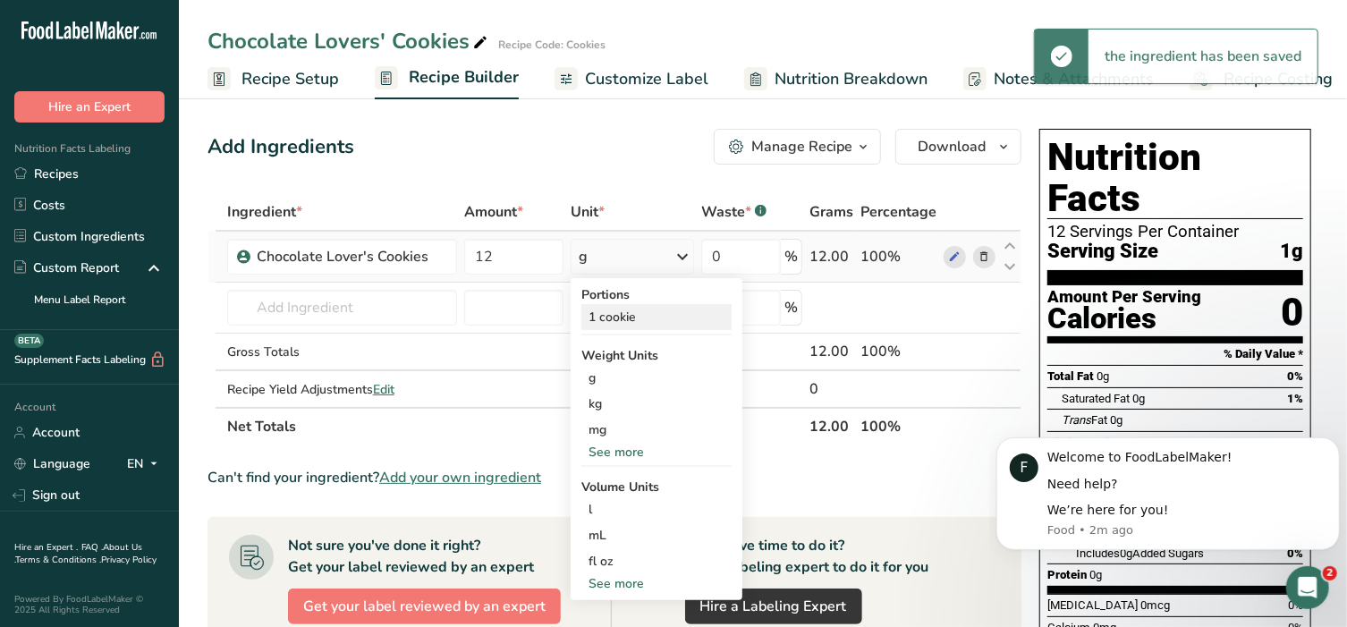
click at [636, 311] on div "1 cookie" at bounding box center [656, 317] width 150 height 26
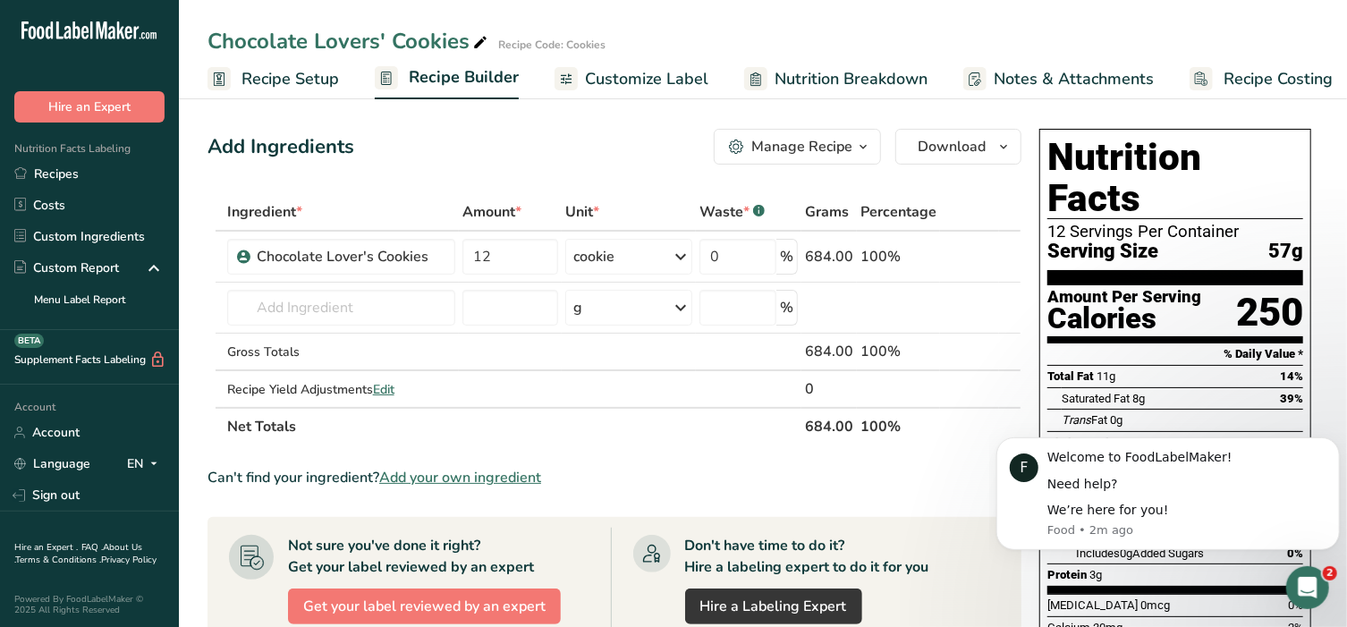
click at [647, 80] on span "Customize Label" at bounding box center [646, 79] width 123 height 24
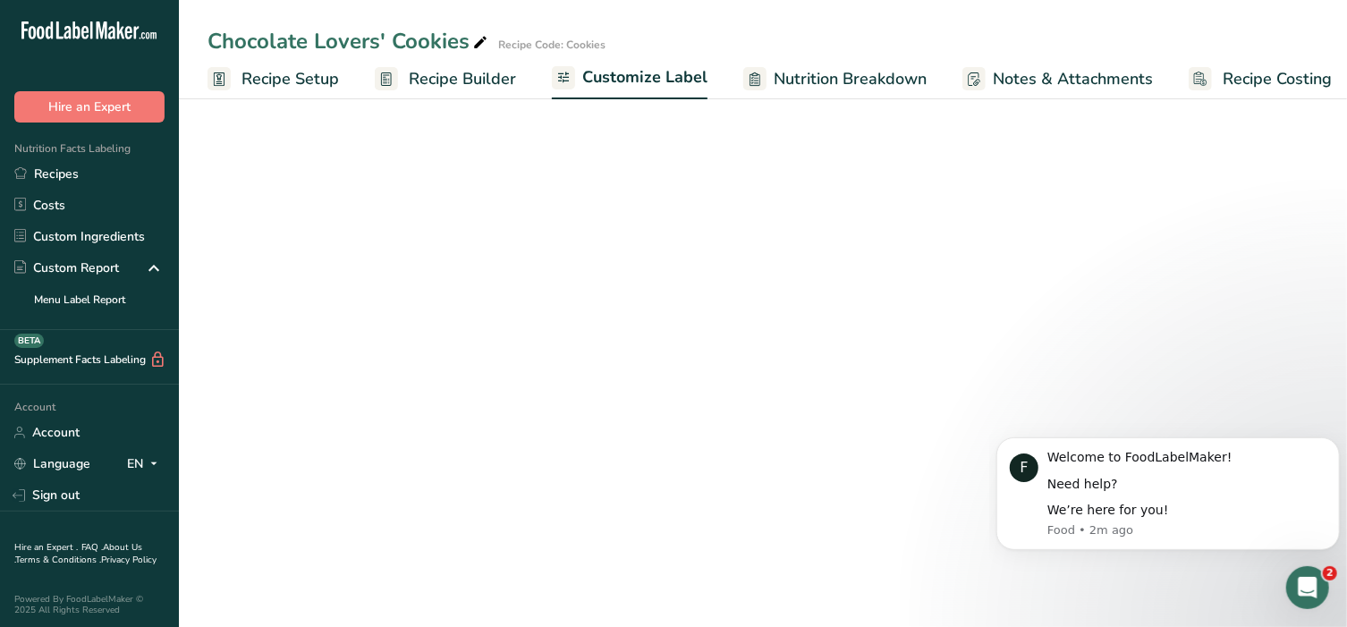
scroll to position [0, 13]
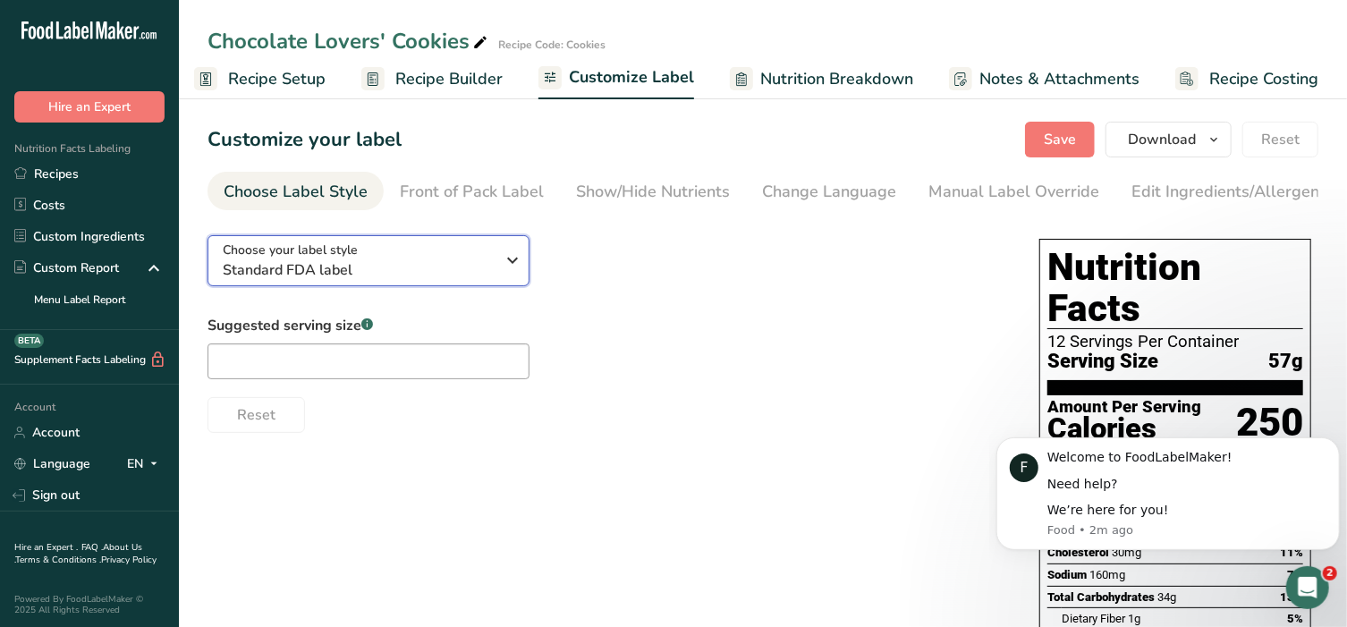
click at [419, 258] on div "Choose your label style Standard FDA label" at bounding box center [359, 261] width 273 height 40
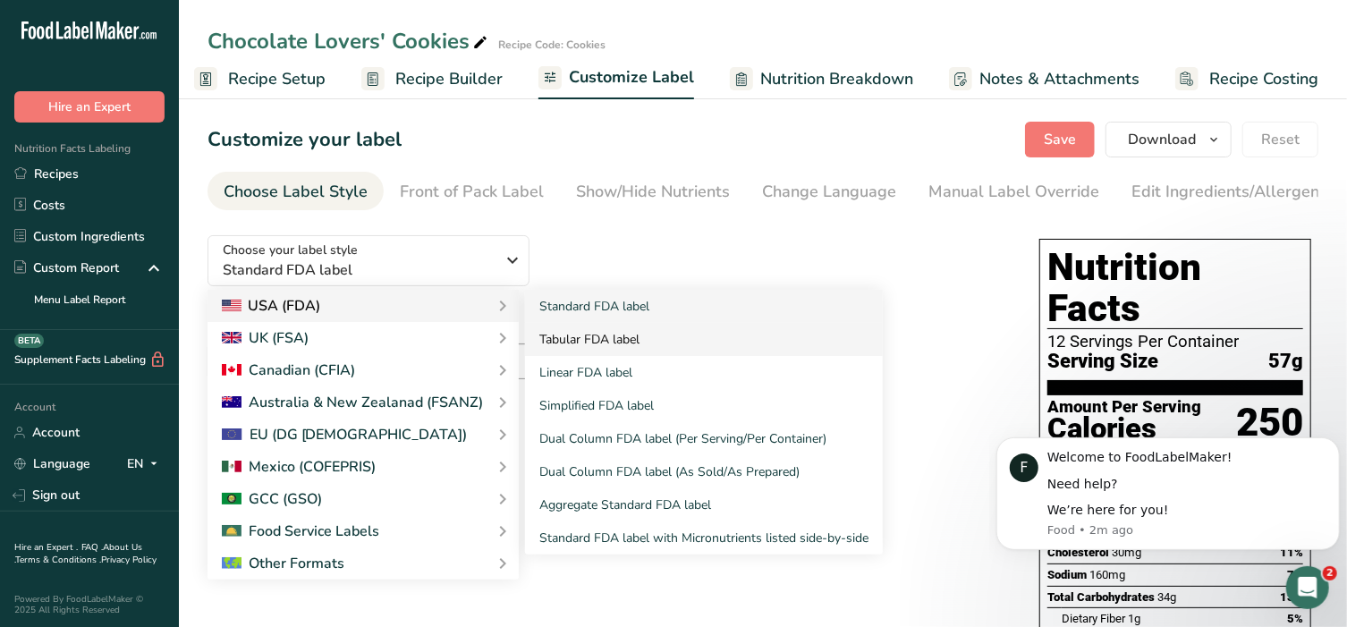
click at [551, 343] on link "Tabular FDA label" at bounding box center [704, 339] width 358 height 33
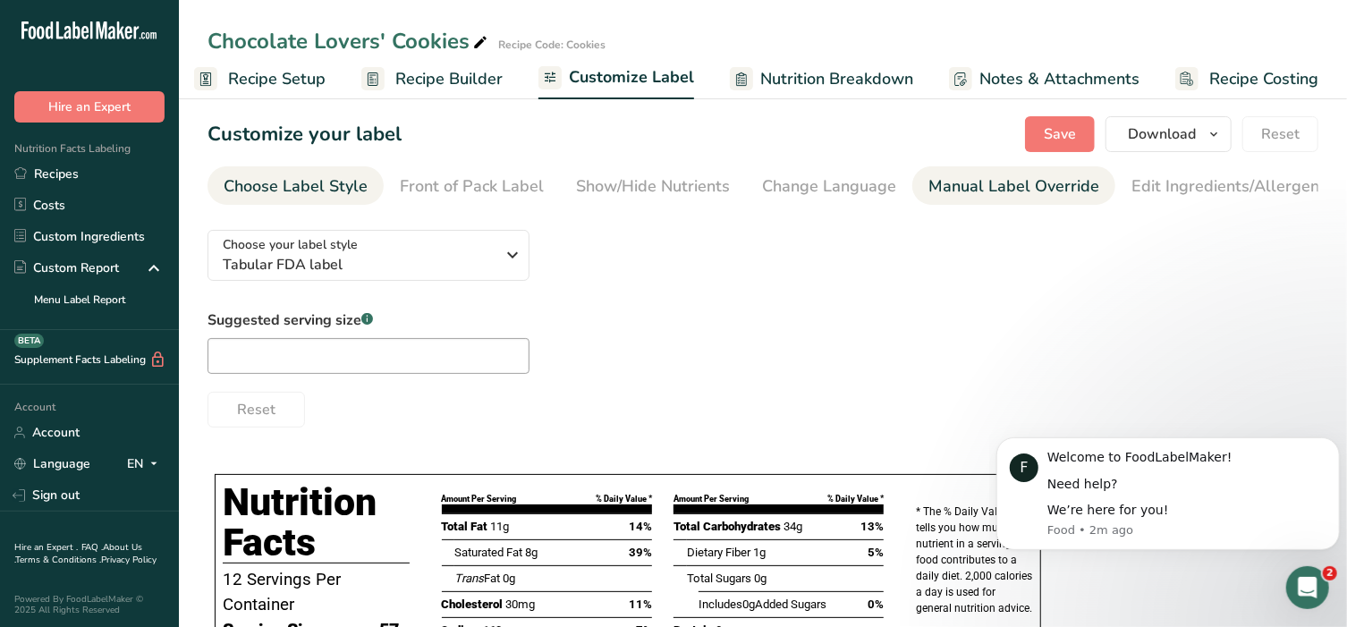
scroll to position [0, 0]
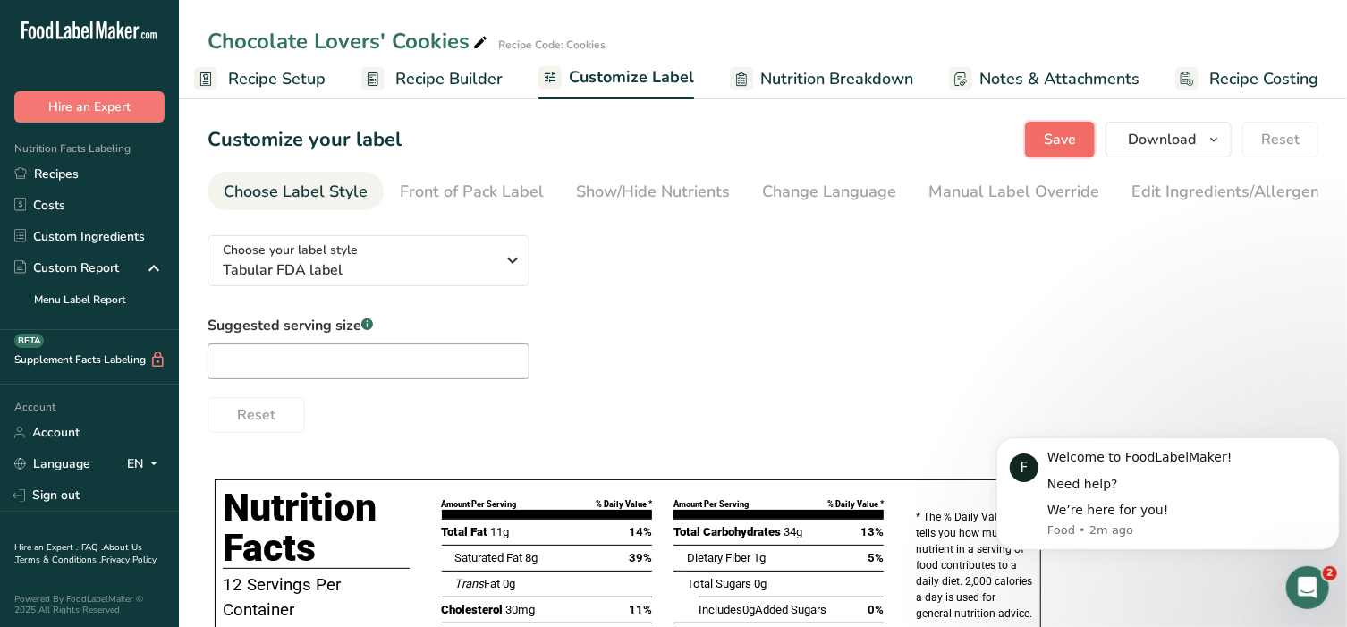
click at [1070, 131] on span "Save" at bounding box center [1060, 139] width 32 height 21
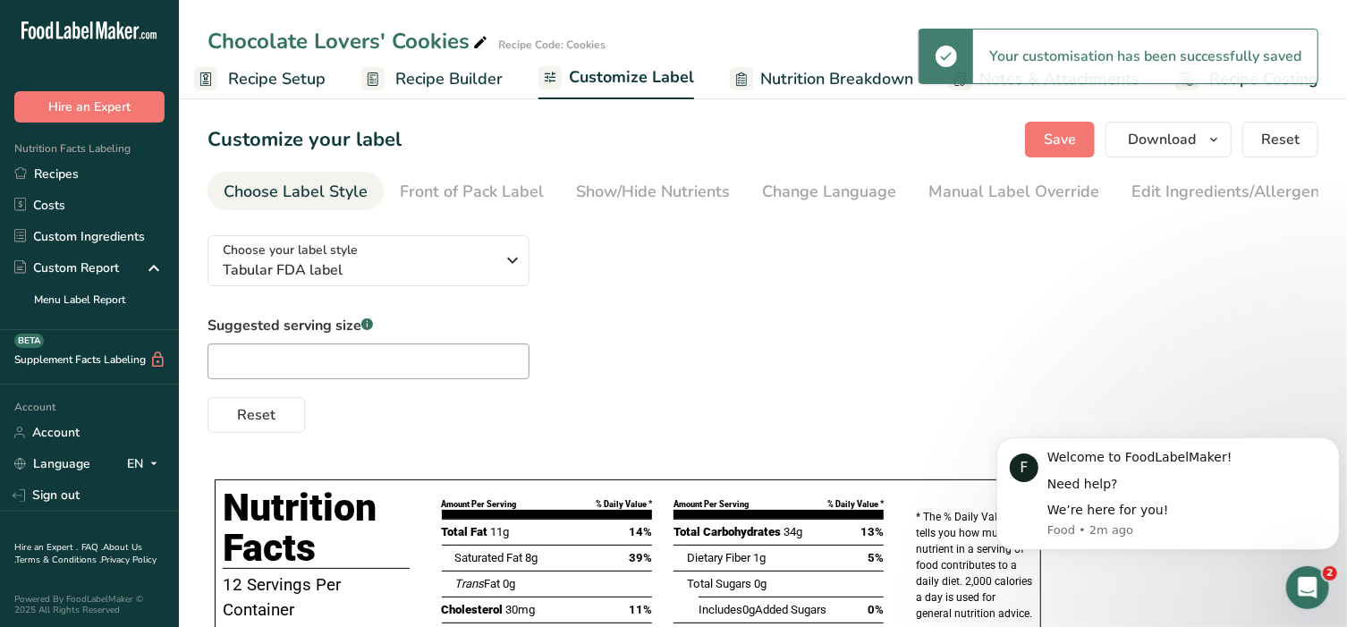
click at [1315, 582] on icon "Open Intercom Messenger" at bounding box center [1307, 587] width 30 height 30
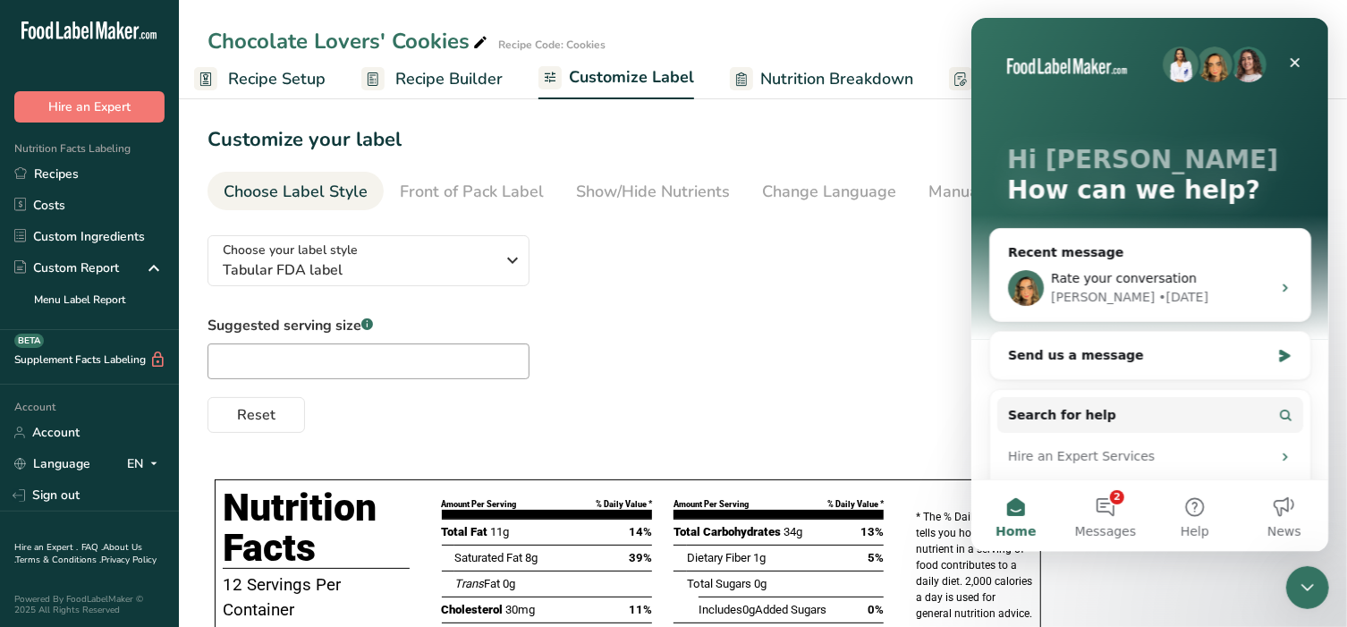
click at [1311, 62] on div "Hi Carolyn 👋 How can we help? Recent message Rate your conversation Rachelle • …" at bounding box center [1149, 440] width 358 height 844
click at [1298, 67] on icon "Close" at bounding box center [1294, 62] width 14 height 14
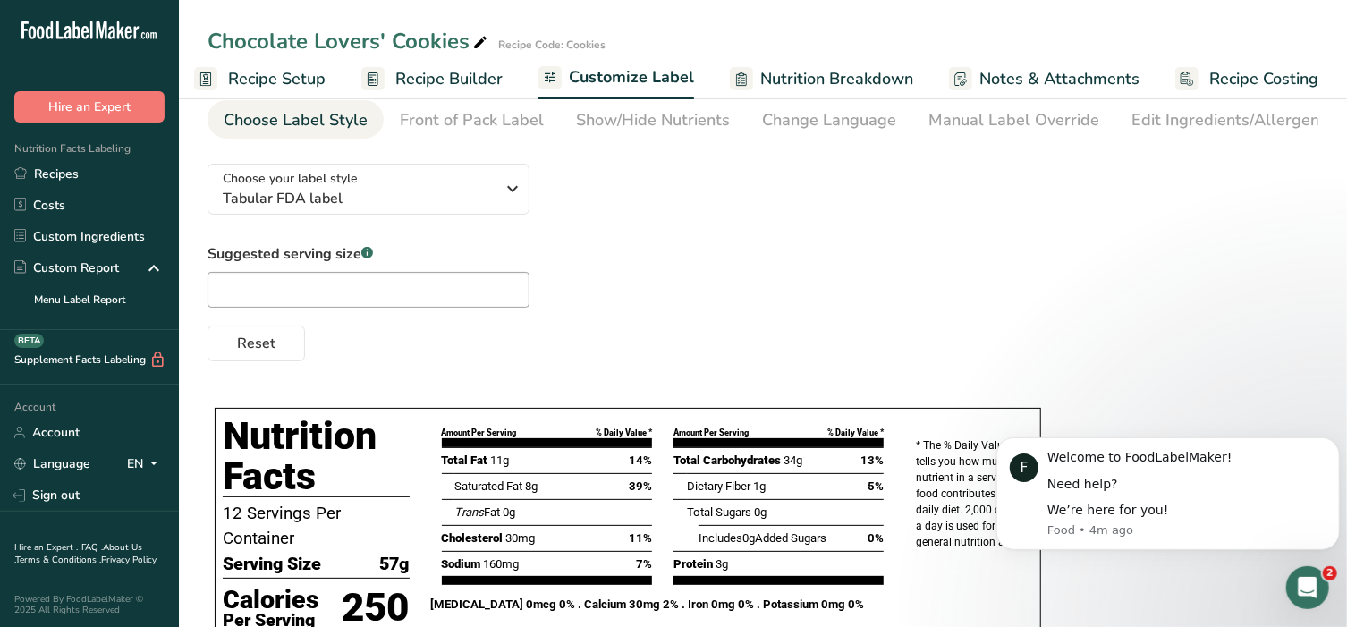
scroll to position [196, 0]
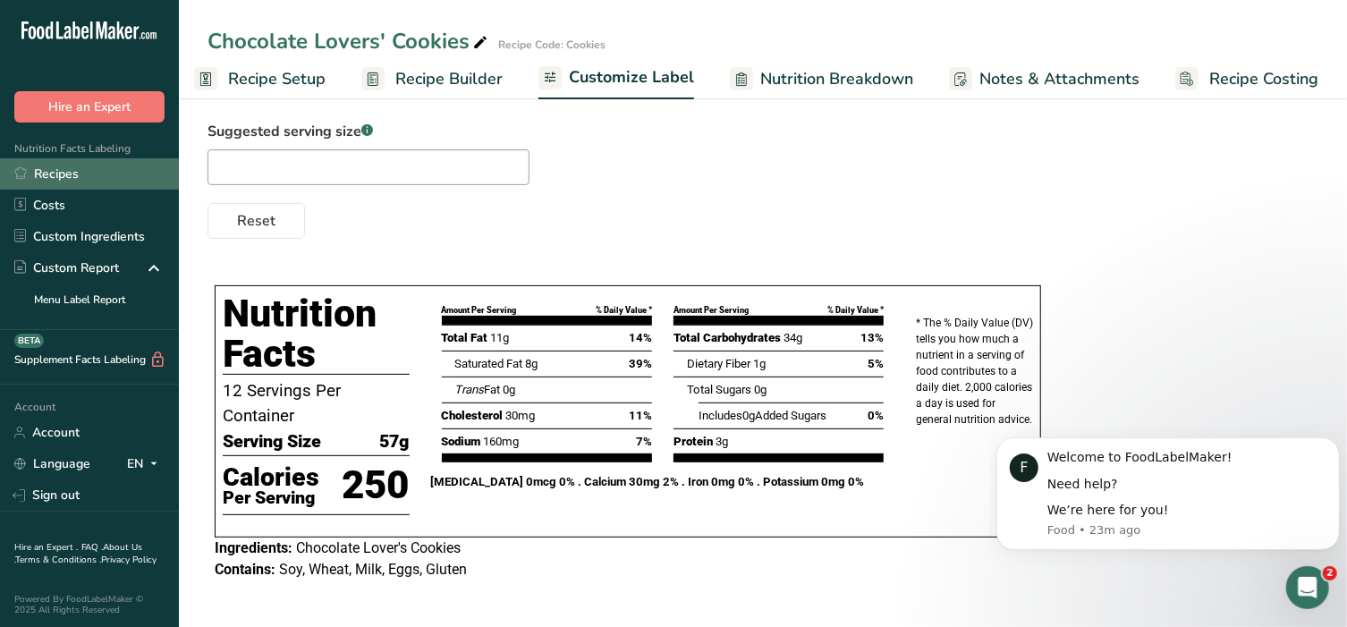
click at [57, 161] on link "Recipes" at bounding box center [89, 173] width 179 height 31
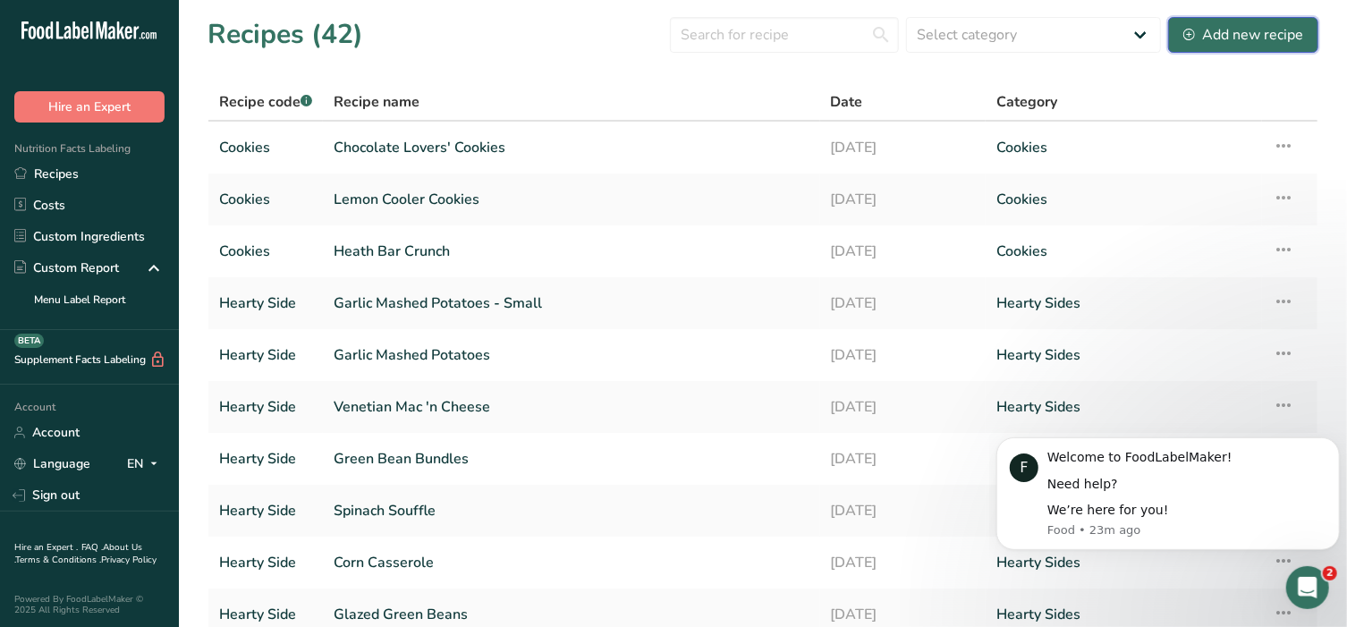
click at [1263, 31] on div "Add new recipe" at bounding box center [1243, 34] width 120 height 21
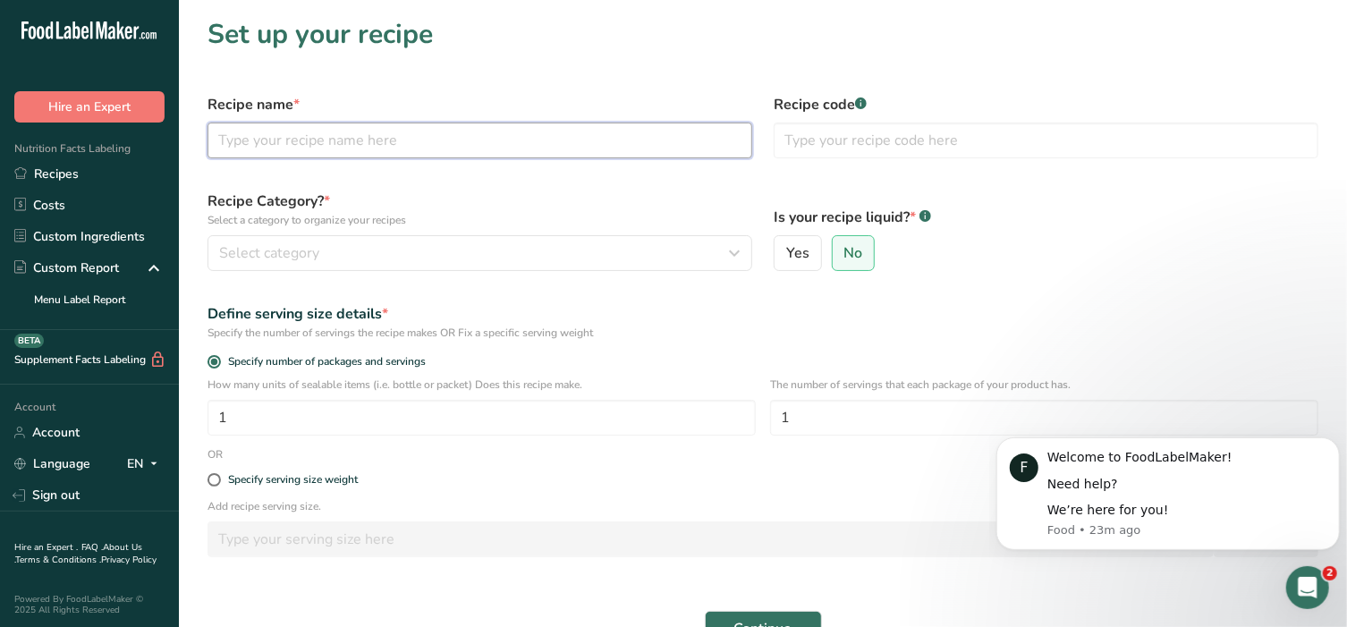
click at [409, 145] on input "text" at bounding box center [479, 141] width 545 height 36
type input "Oatmeal Raisin Cookies"
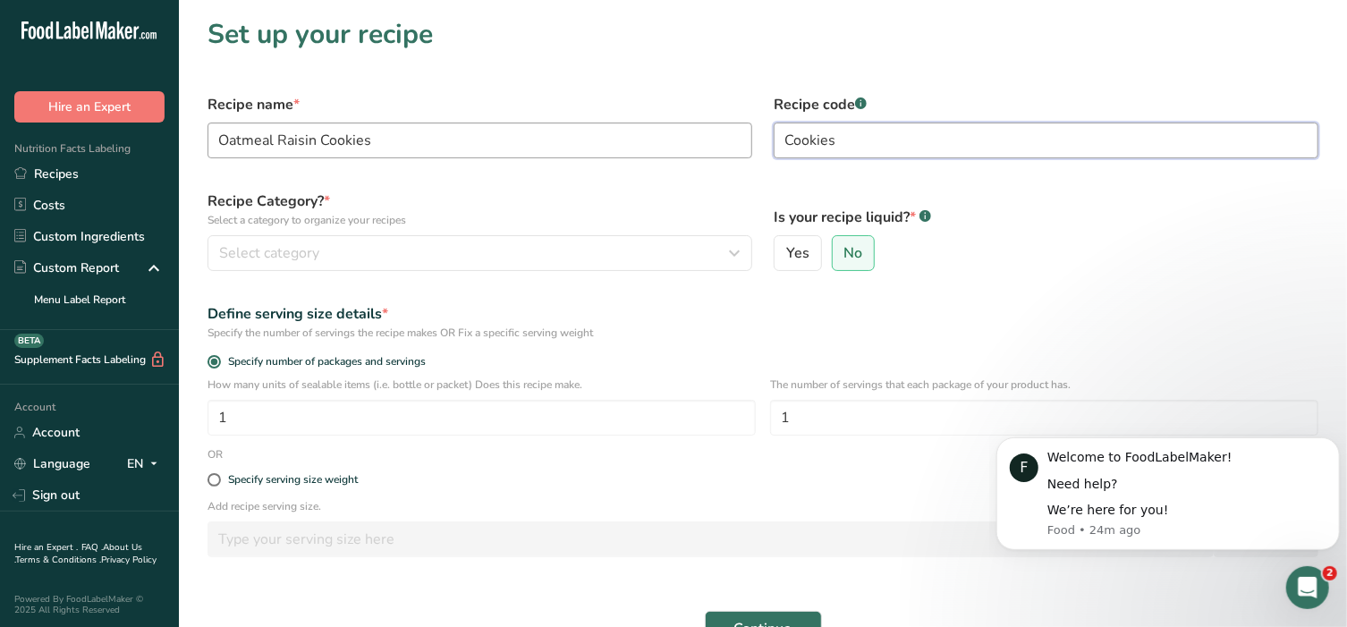
type input "Cookies"
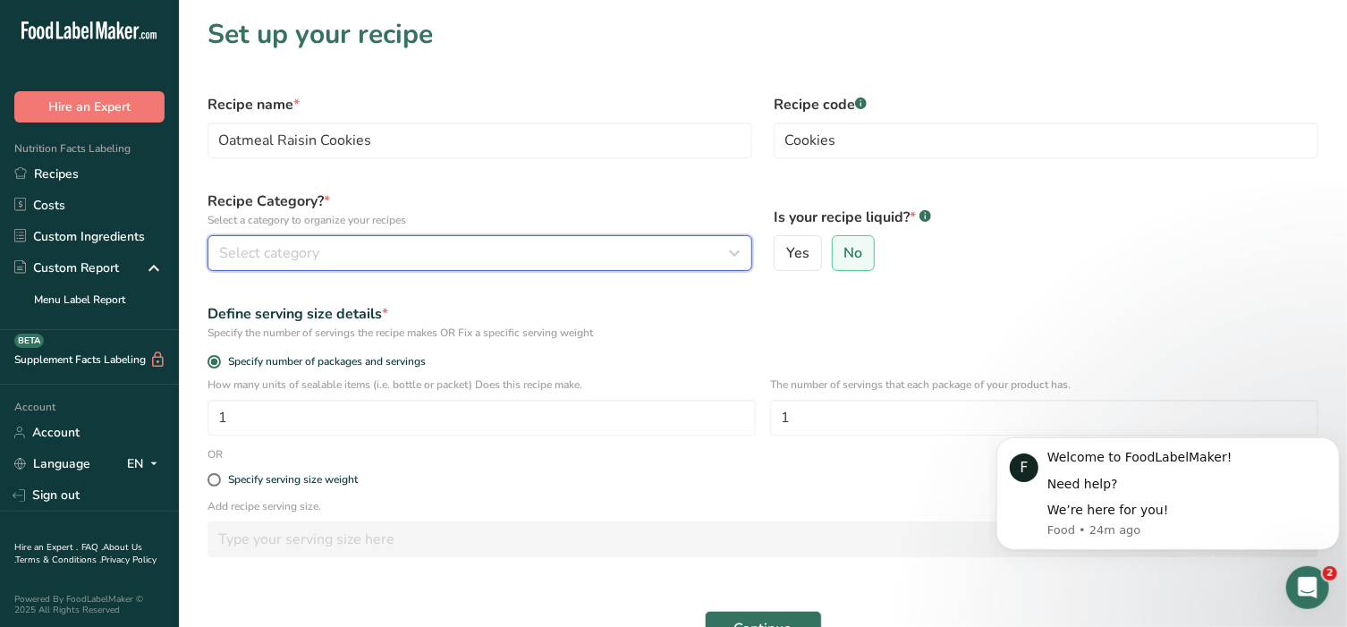
click at [440, 258] on div "Select category" at bounding box center [474, 252] width 511 height 21
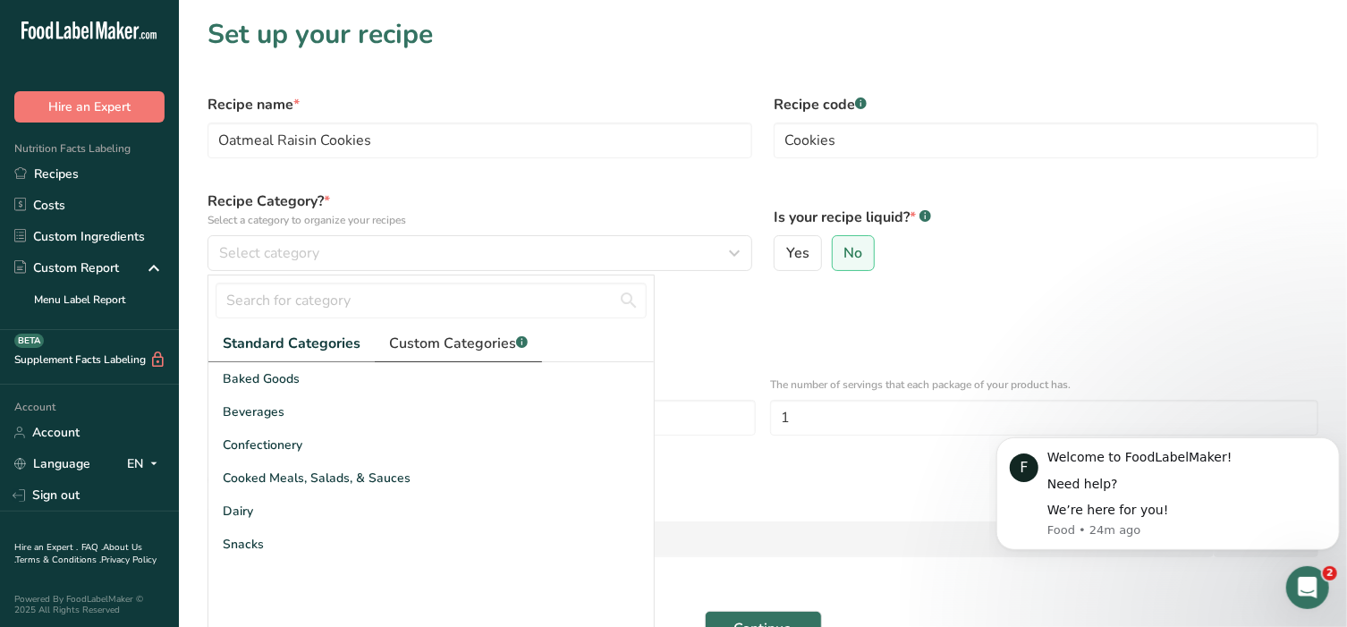
click at [443, 348] on span "Custom Categories .a-a{fill:#347362;}.b-a{fill:#fff;}" at bounding box center [458, 343] width 139 height 21
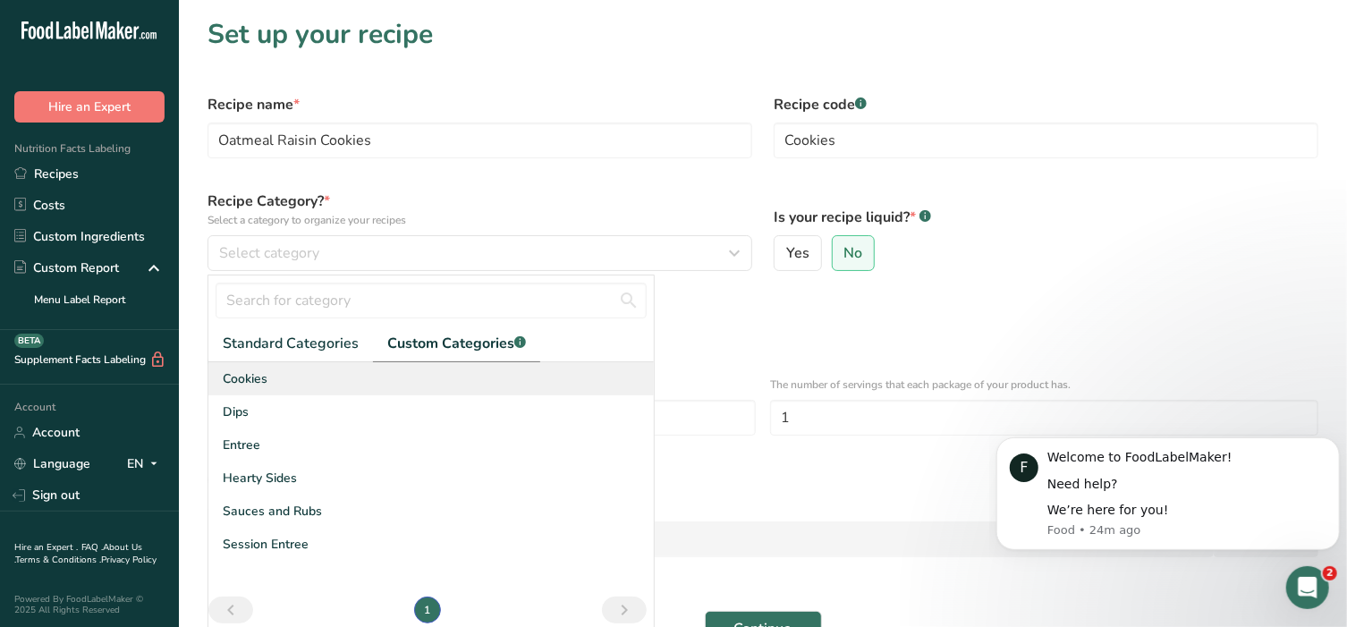
click at [241, 384] on span "Cookies" at bounding box center [245, 378] width 45 height 19
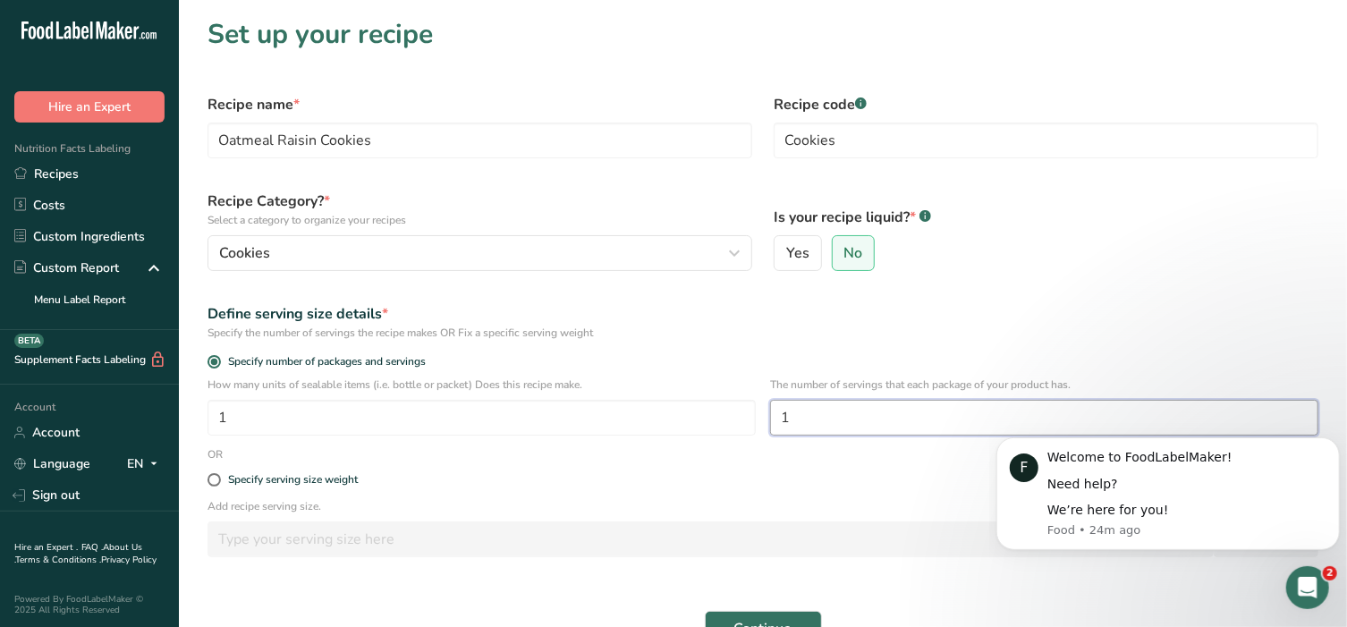
click at [796, 422] on input "1" at bounding box center [1044, 418] width 548 height 36
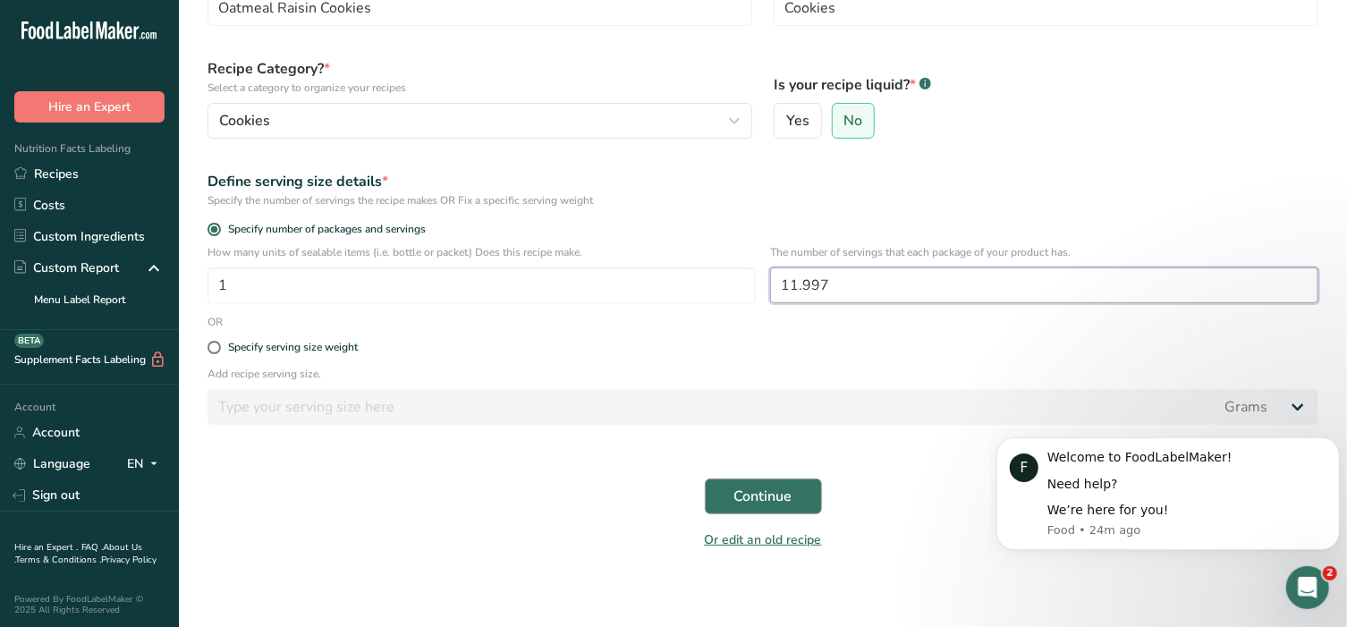
scroll to position [140, 0]
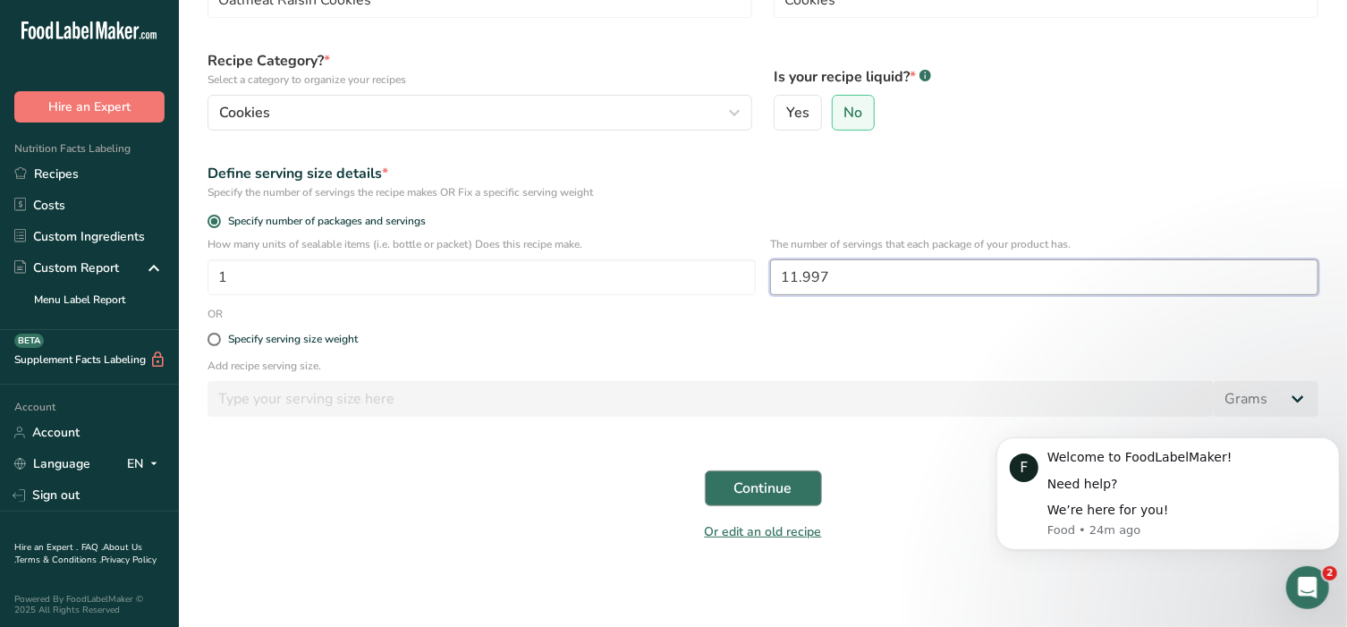
type input "11.997"
click at [778, 499] on button "Continue" at bounding box center [763, 488] width 117 height 36
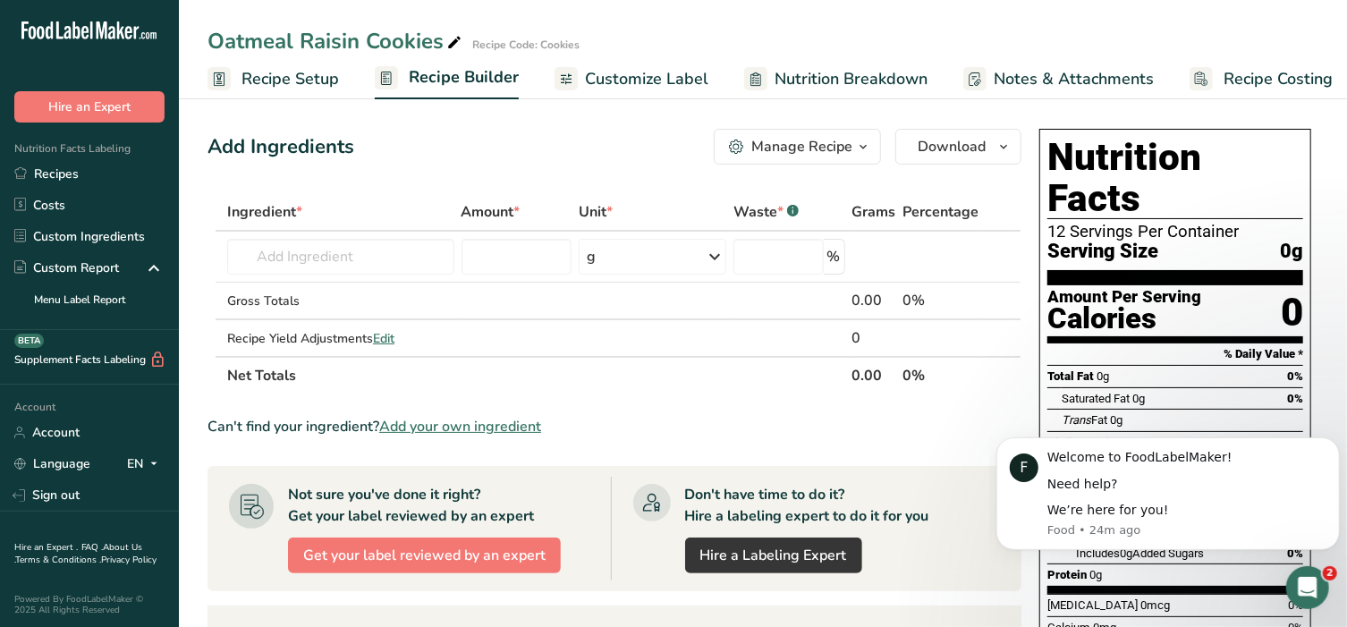
click at [269, 79] on span "Recipe Setup" at bounding box center [289, 79] width 97 height 24
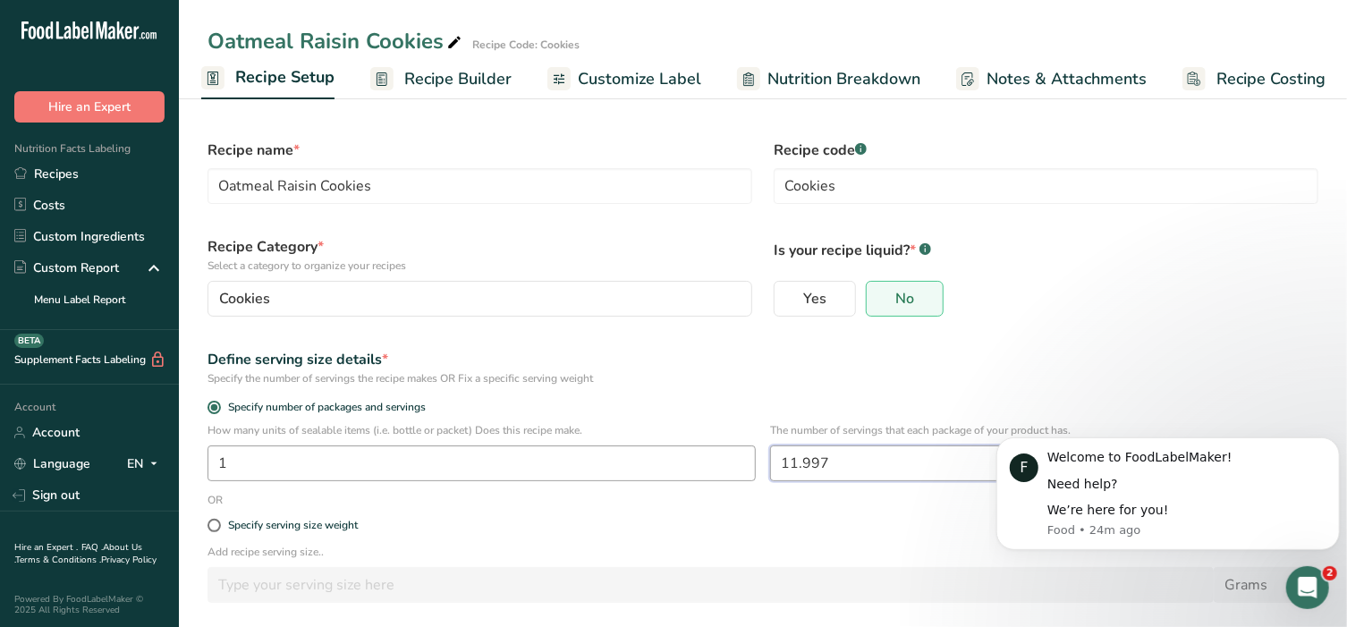
drag, startPoint x: 857, startPoint y: 469, endPoint x: 634, endPoint y: 448, distance: 223.6
click at [634, 448] on div "How many units of sealable items (i.e. bottle or packet) Does this recipe make.…" at bounding box center [763, 457] width 1132 height 70
type input "12"
click at [872, 357] on div "Define serving size details *" at bounding box center [762, 359] width 1111 height 21
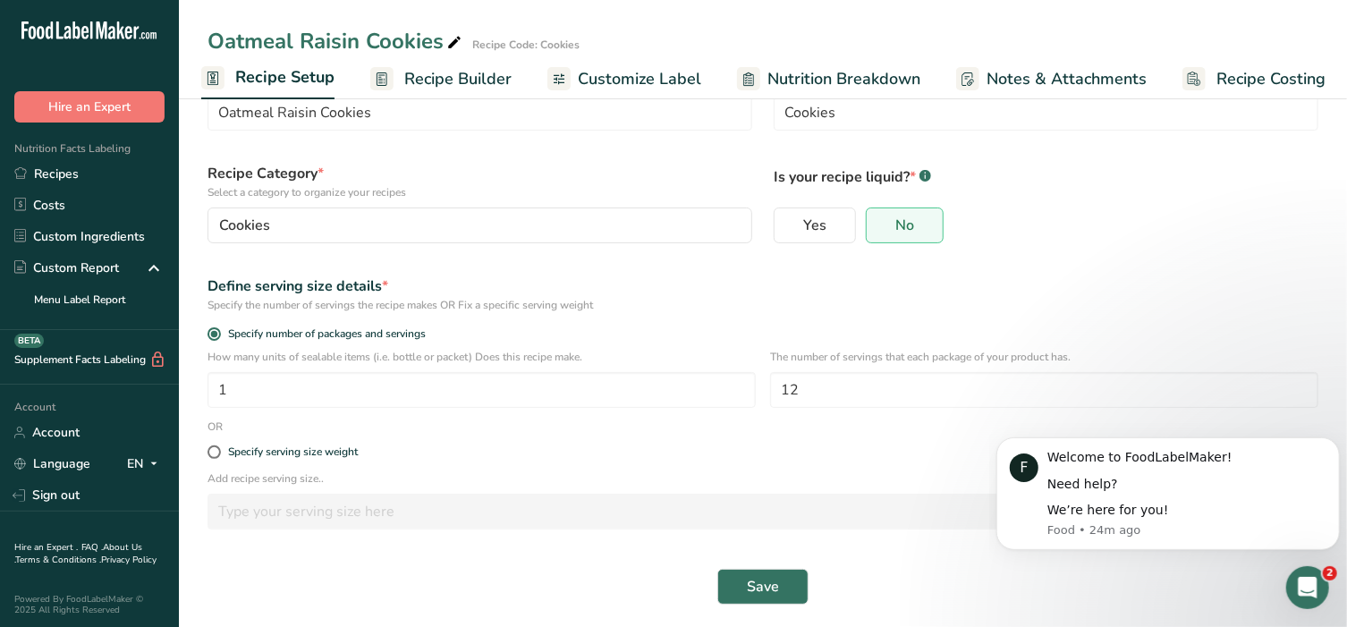
scroll to position [79, 0]
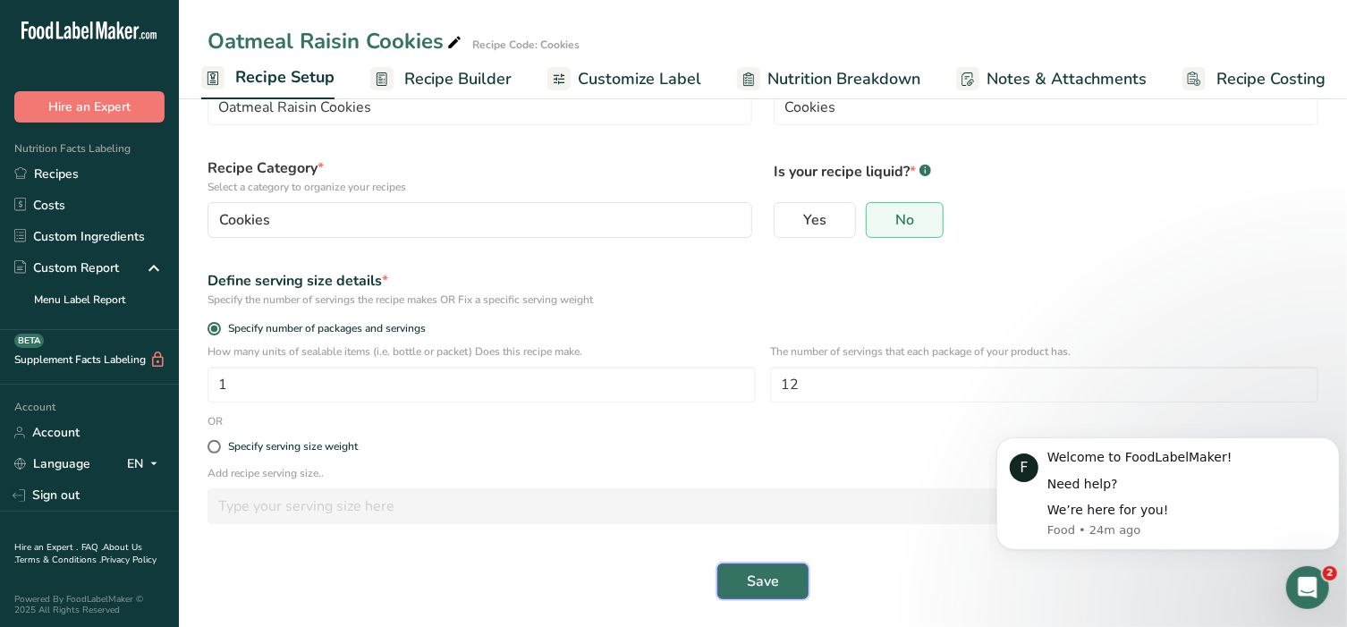
click at [757, 575] on span "Save" at bounding box center [763, 581] width 32 height 21
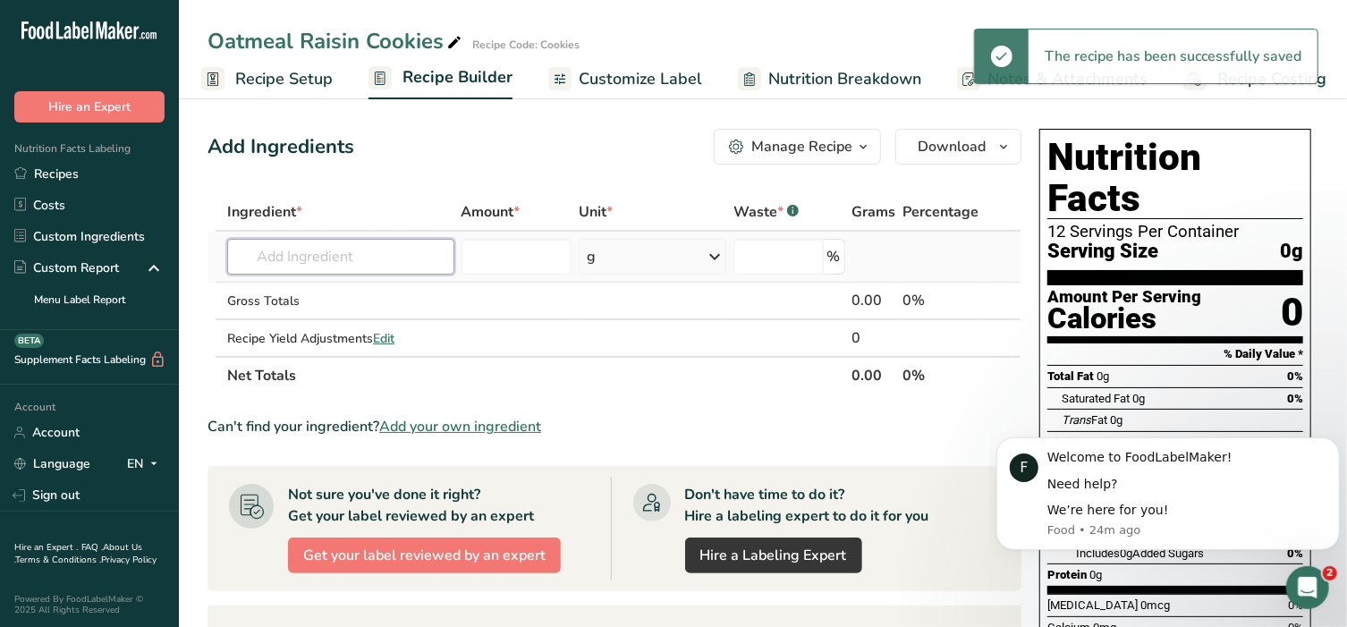
click at [362, 257] on input "text" at bounding box center [340, 257] width 227 height 36
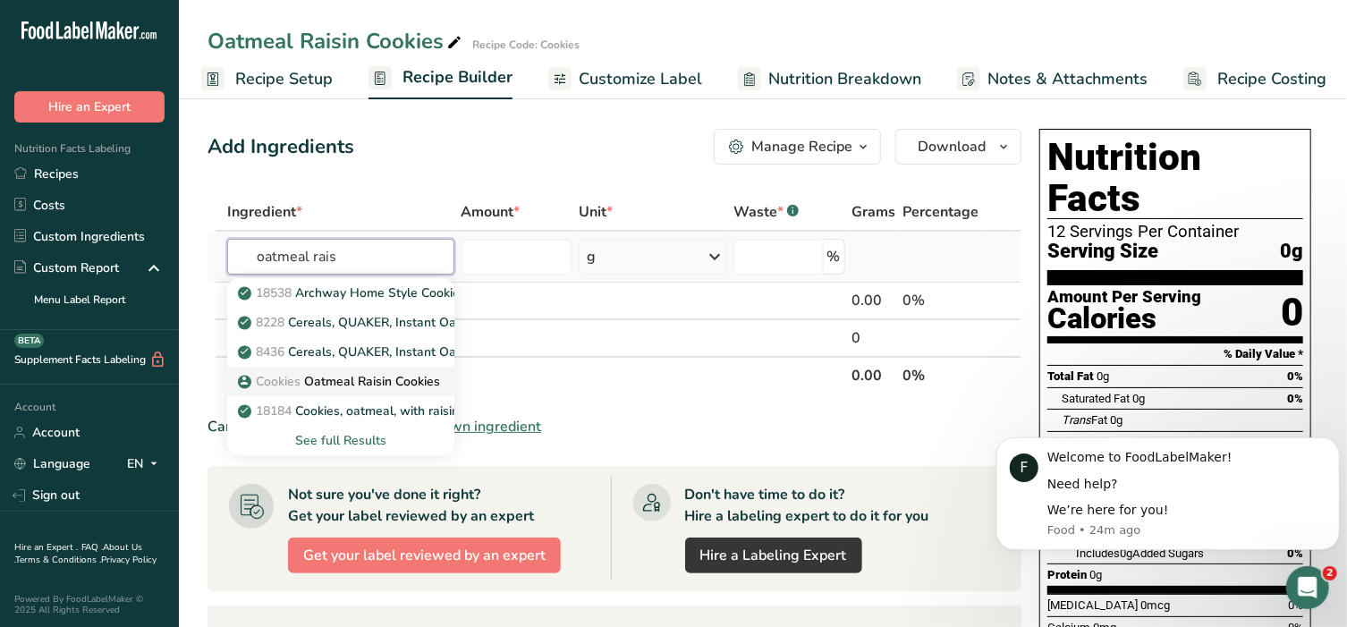
type input "oatmeal rais"
click at [335, 387] on p "Cookies Oatmeal Raisin Cookies" at bounding box center [340, 381] width 199 height 19
type input "Oatmeal Raisin Cookies"
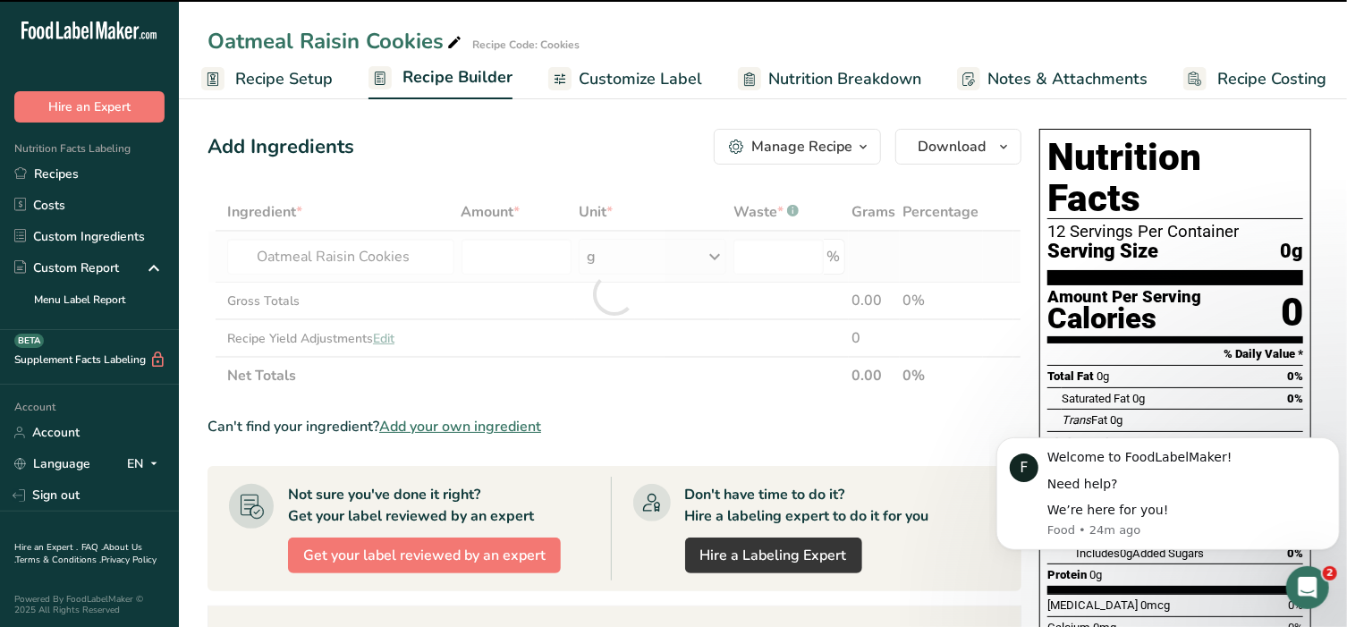
type input "0"
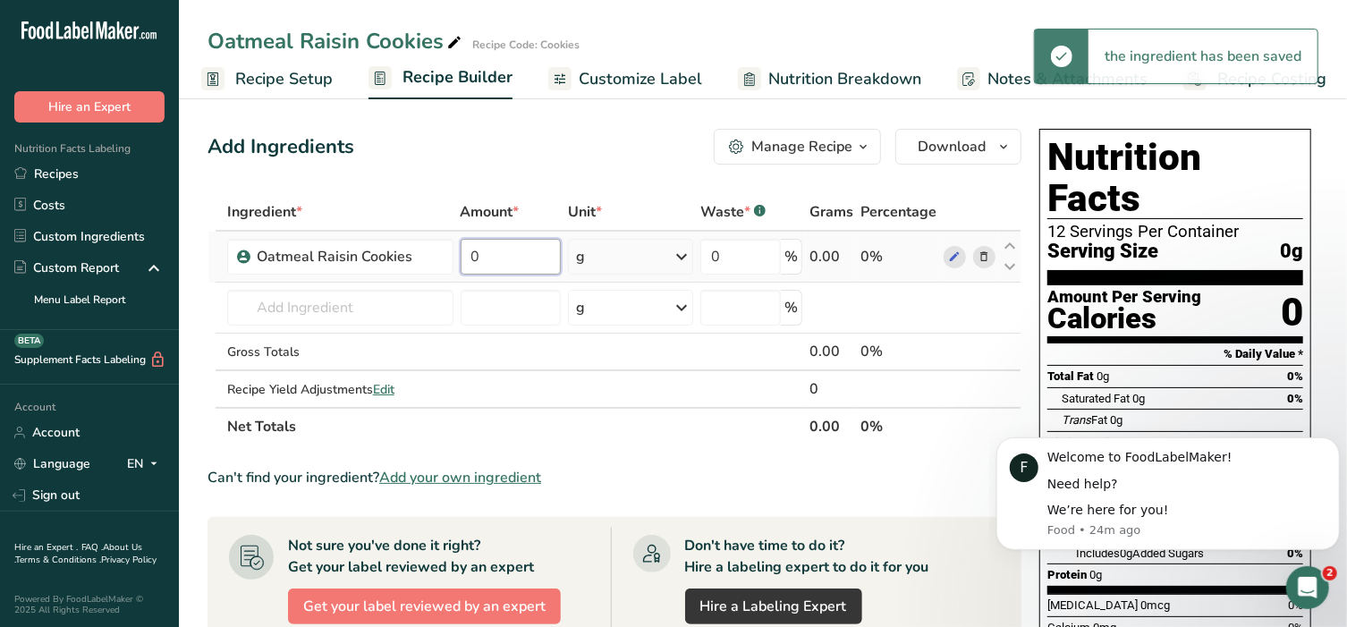
click at [502, 263] on input "0" at bounding box center [511, 257] width 100 height 36
type input "12"
click at [670, 257] on div "Ingredient * Amount * Unit * Waste * .a-a{fill:#347362;}.b-a{fill:#fff;} Grams …" at bounding box center [614, 319] width 814 height 252
click at [670, 257] on div "g" at bounding box center [630, 257] width 125 height 36
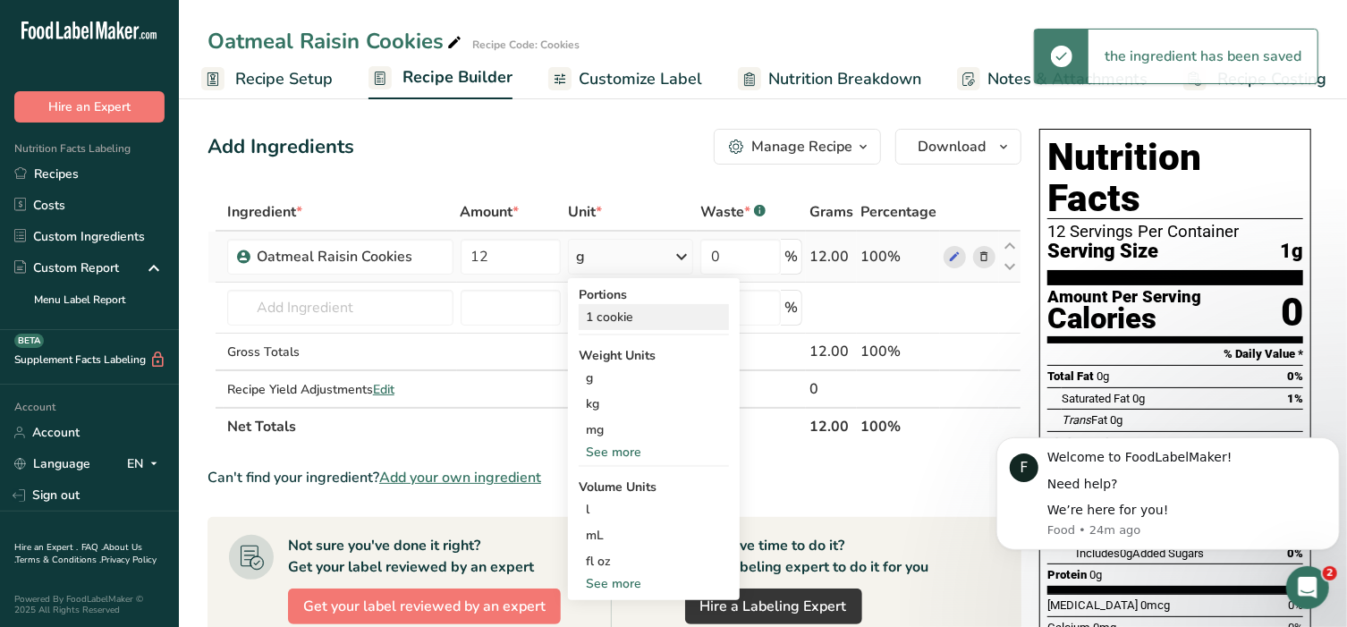
click at [615, 319] on div "1 cookie" at bounding box center [654, 317] width 150 height 26
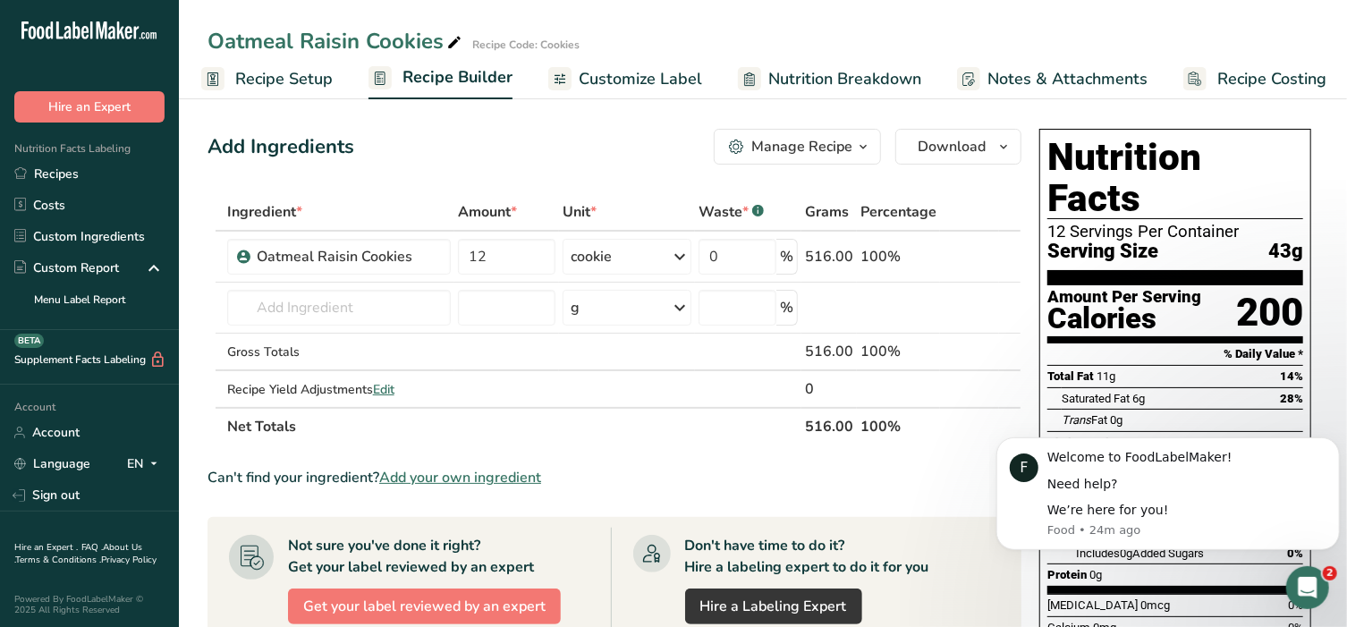
click at [614, 80] on span "Customize Label" at bounding box center [640, 79] width 123 height 24
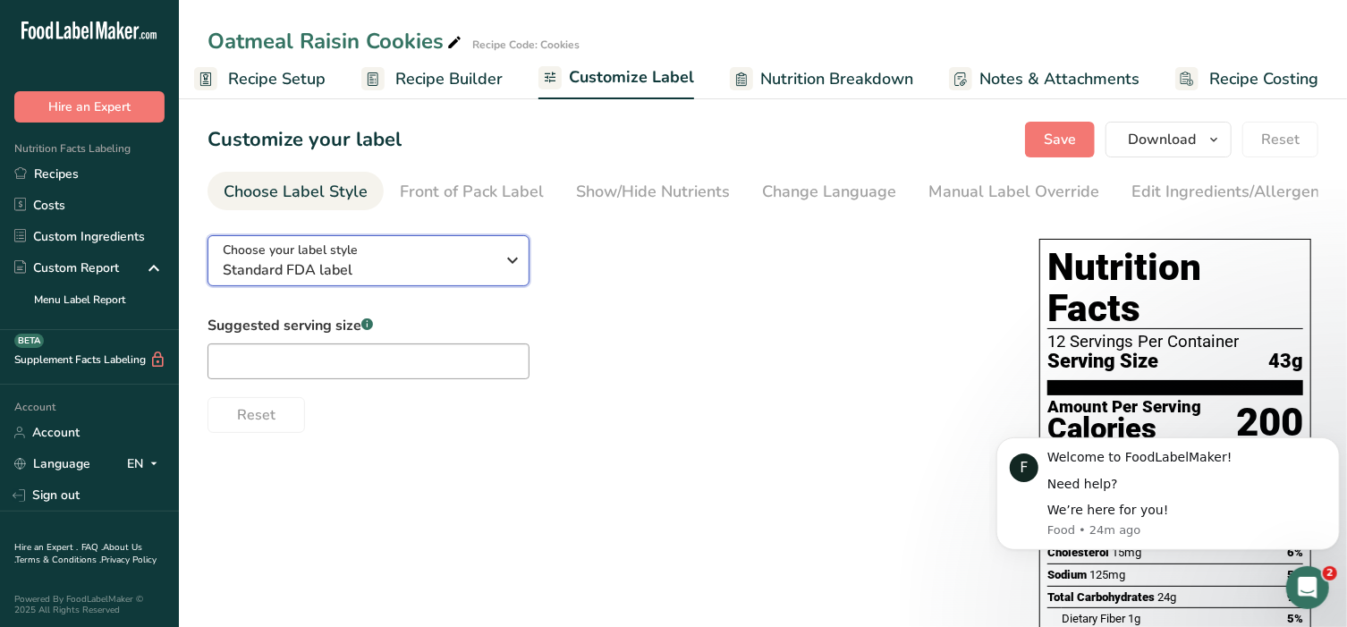
click at [348, 277] on span "Standard FDA label" at bounding box center [359, 269] width 273 height 21
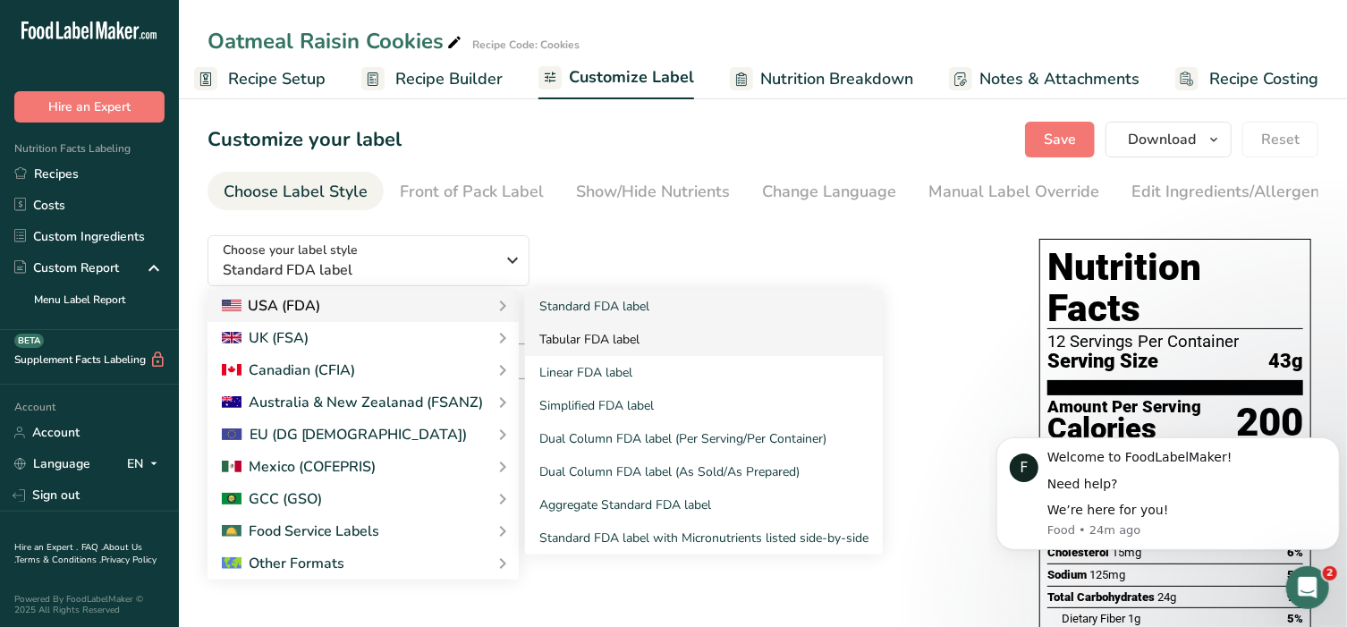
click at [612, 347] on link "Tabular FDA label" at bounding box center [704, 339] width 358 height 33
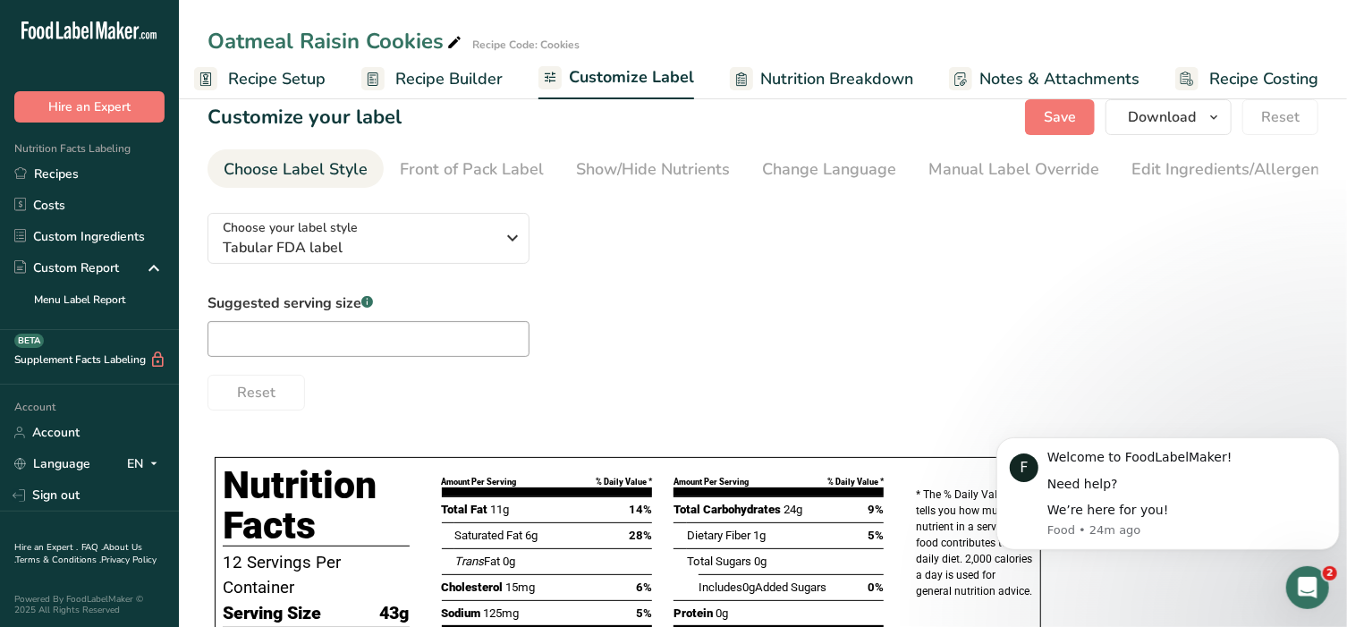
scroll to position [0, 0]
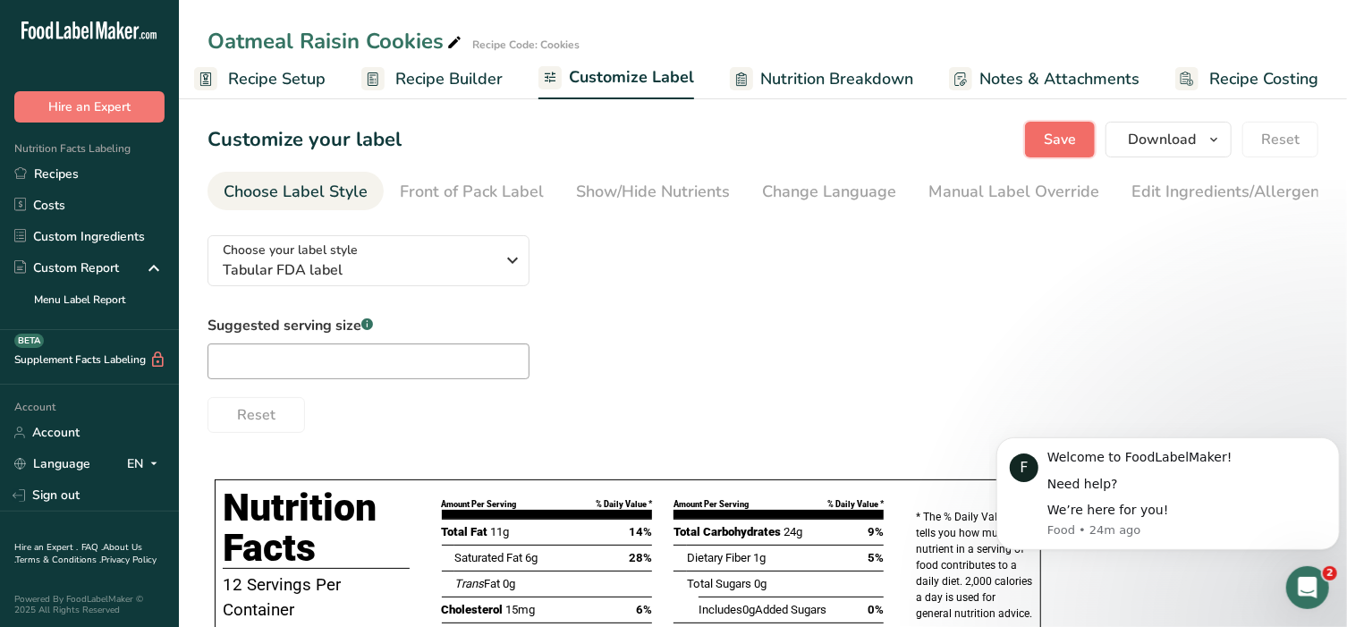
click at [1053, 148] on span "Save" at bounding box center [1060, 139] width 32 height 21
click at [55, 175] on link "Recipes" at bounding box center [89, 173] width 179 height 31
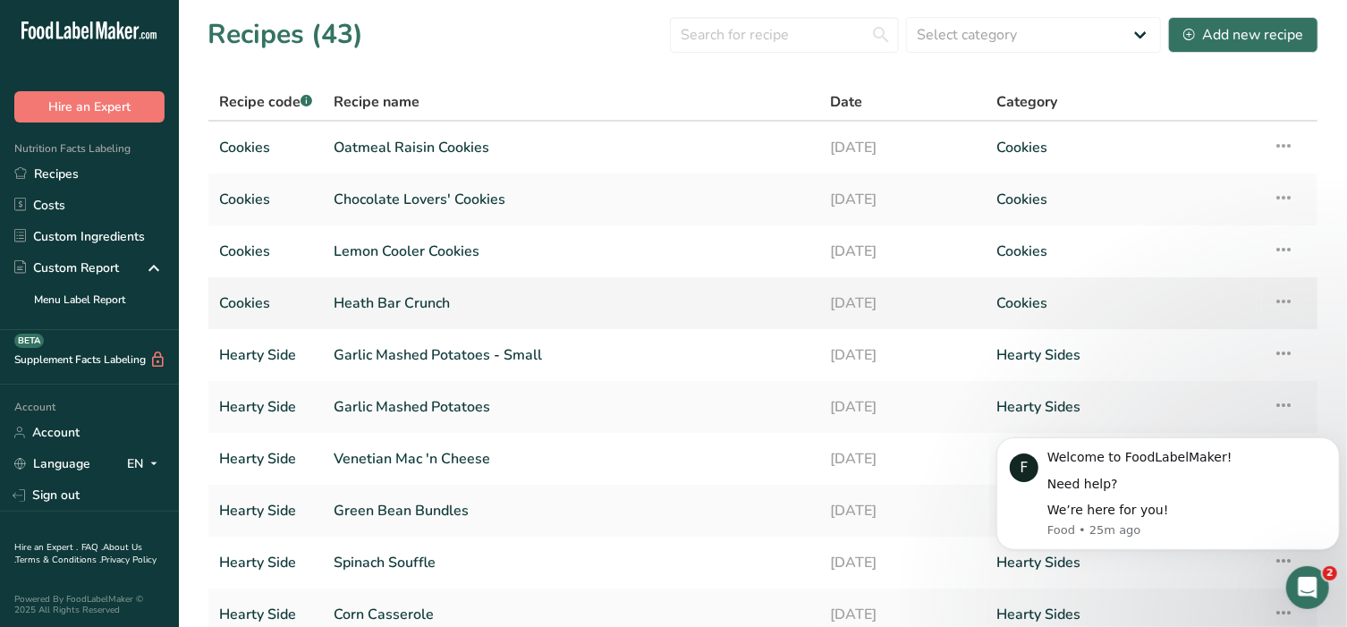
click at [436, 299] on link "Heath Bar Crunch" at bounding box center [572, 303] width 476 height 38
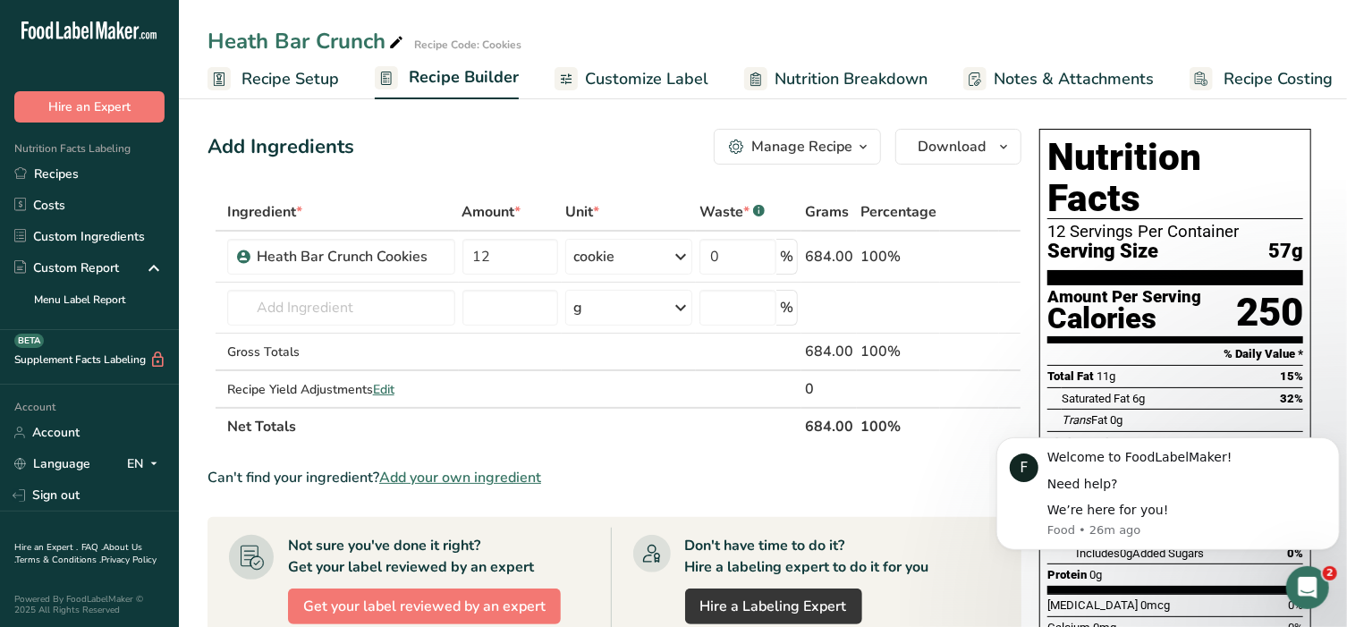
click at [604, 82] on span "Customize Label" at bounding box center [646, 79] width 123 height 24
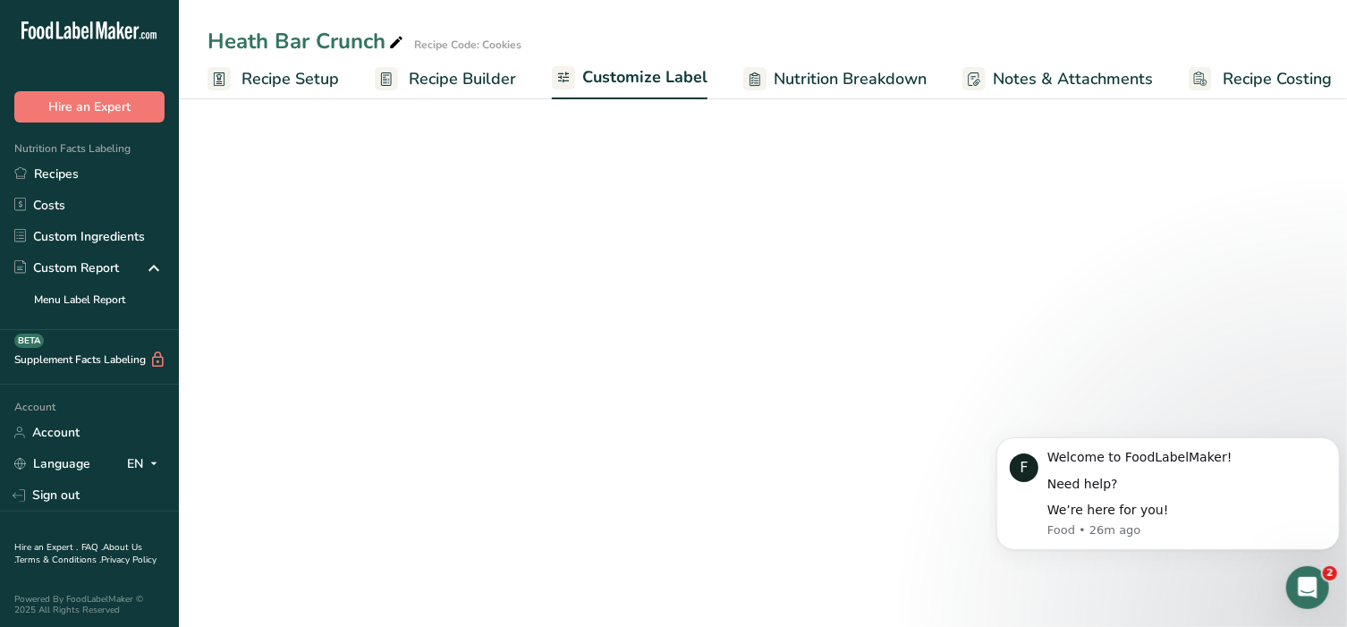
scroll to position [0, 13]
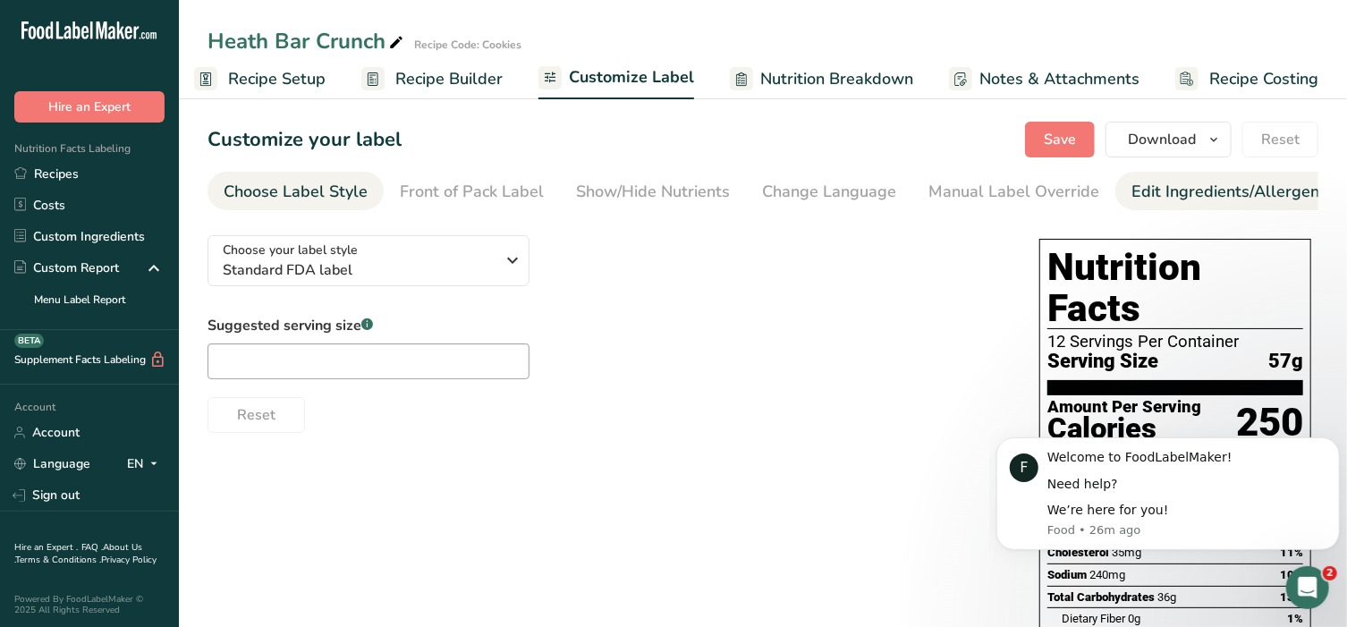
click at [1210, 201] on div "Edit Ingredients/Allergens List" at bounding box center [1244, 192] width 227 height 24
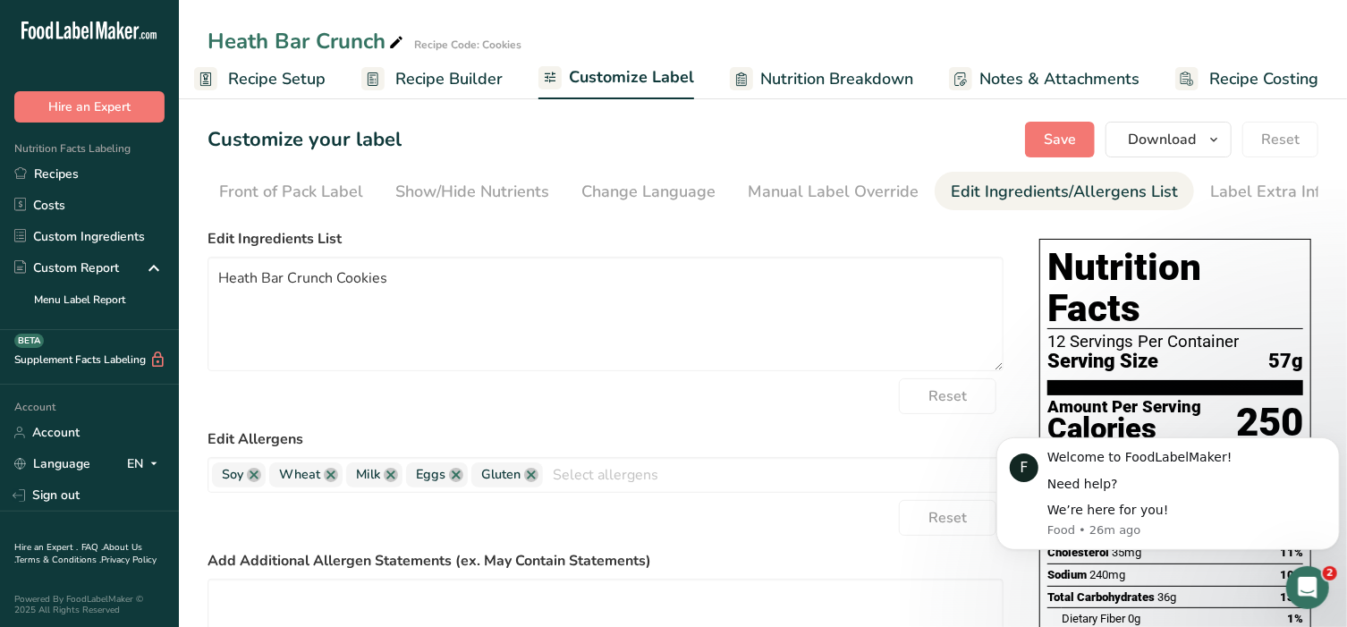
scroll to position [0, 188]
click at [623, 478] on input "text" at bounding box center [773, 475] width 460 height 28
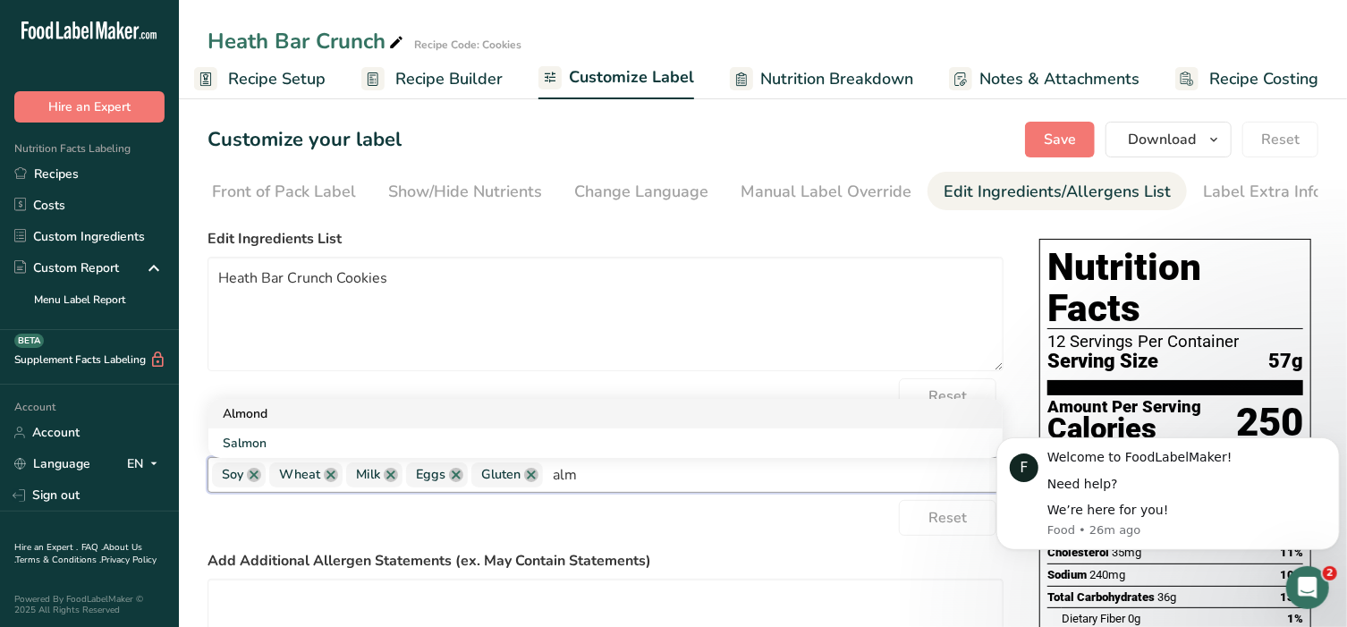
type input "alm"
click at [251, 410] on link "Almond" at bounding box center [605, 414] width 794 height 30
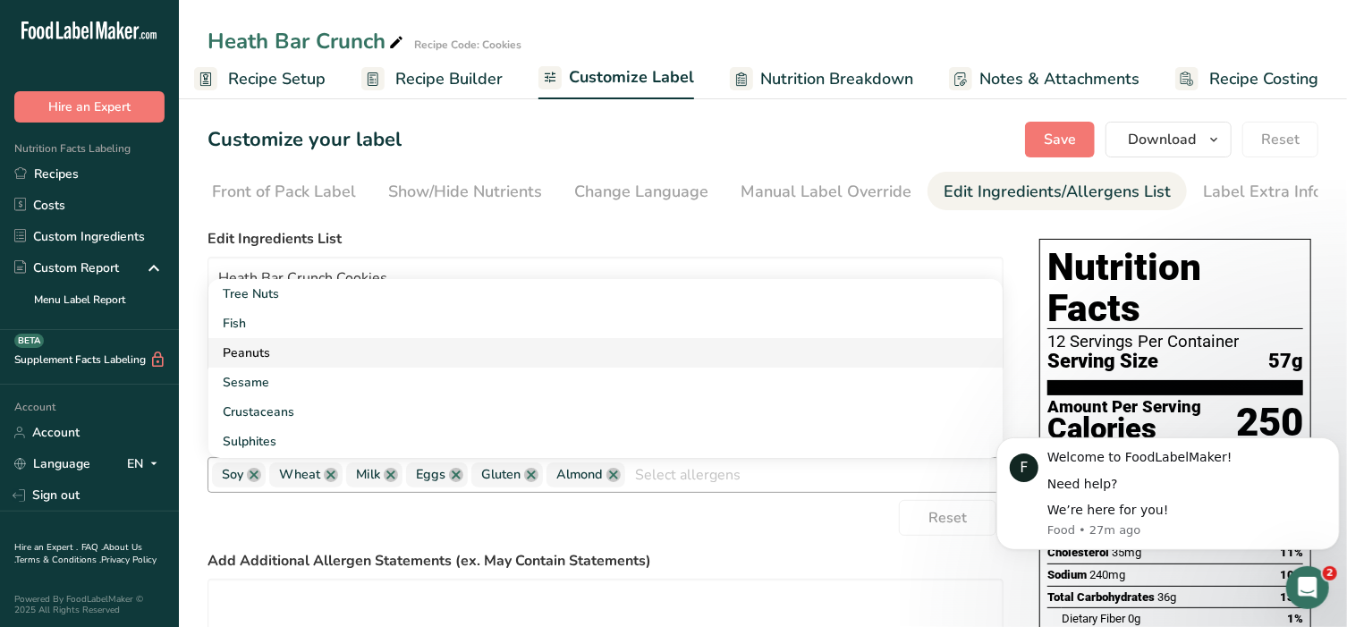
click at [278, 354] on link "Peanuts" at bounding box center [605, 353] width 794 height 30
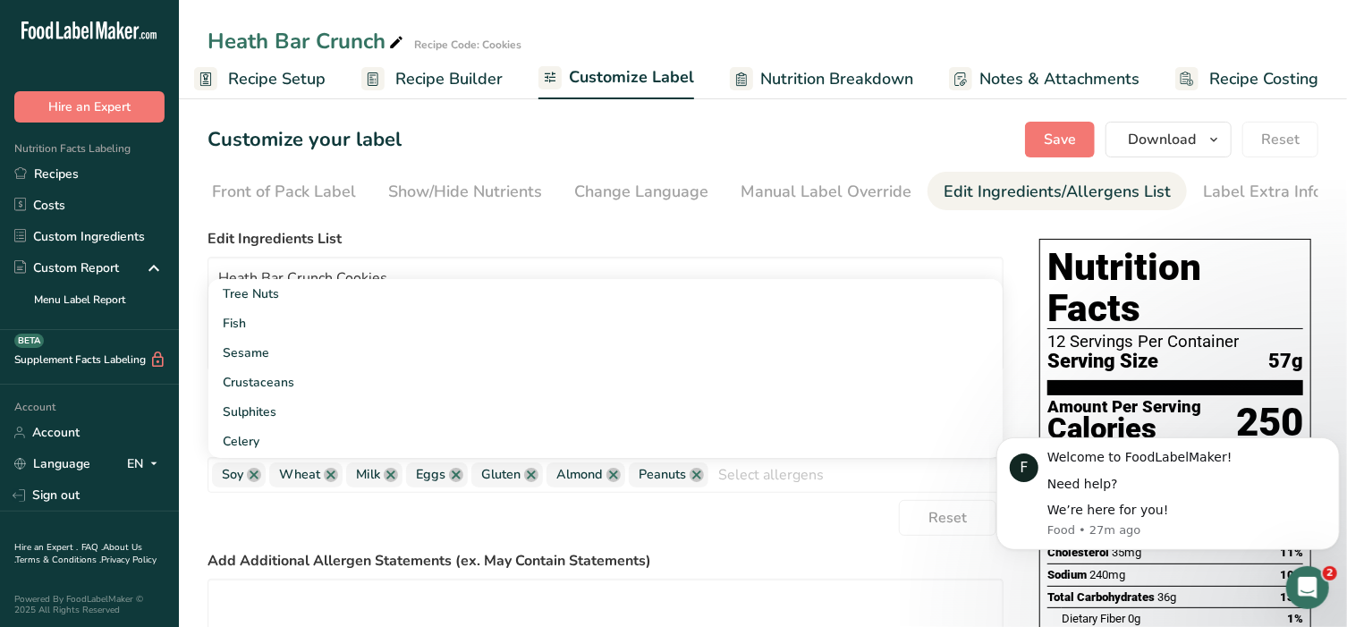
click at [776, 544] on form "Edit Ingredients List Heath Bar Crunch Cookies Reset Edit Allergens Soy Wheat M…" at bounding box center [605, 513] width 796 height 571
click at [1063, 142] on span "Save" at bounding box center [1060, 139] width 32 height 21
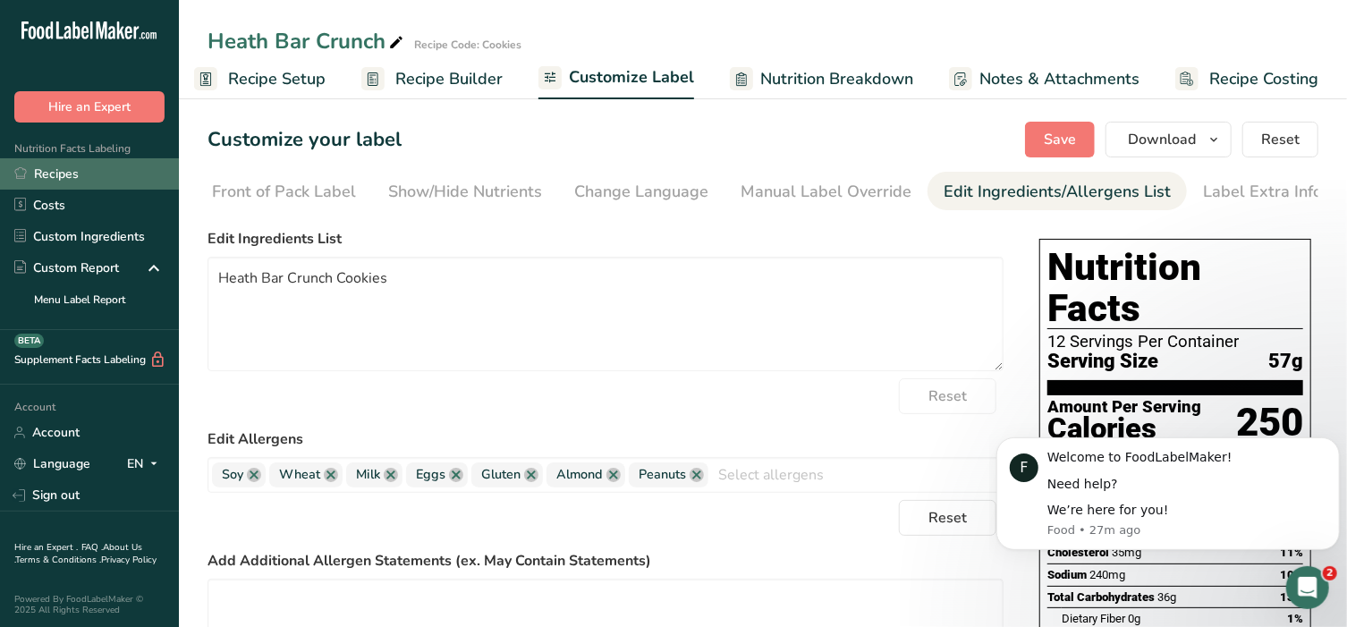
click at [99, 168] on link "Recipes" at bounding box center [89, 173] width 179 height 31
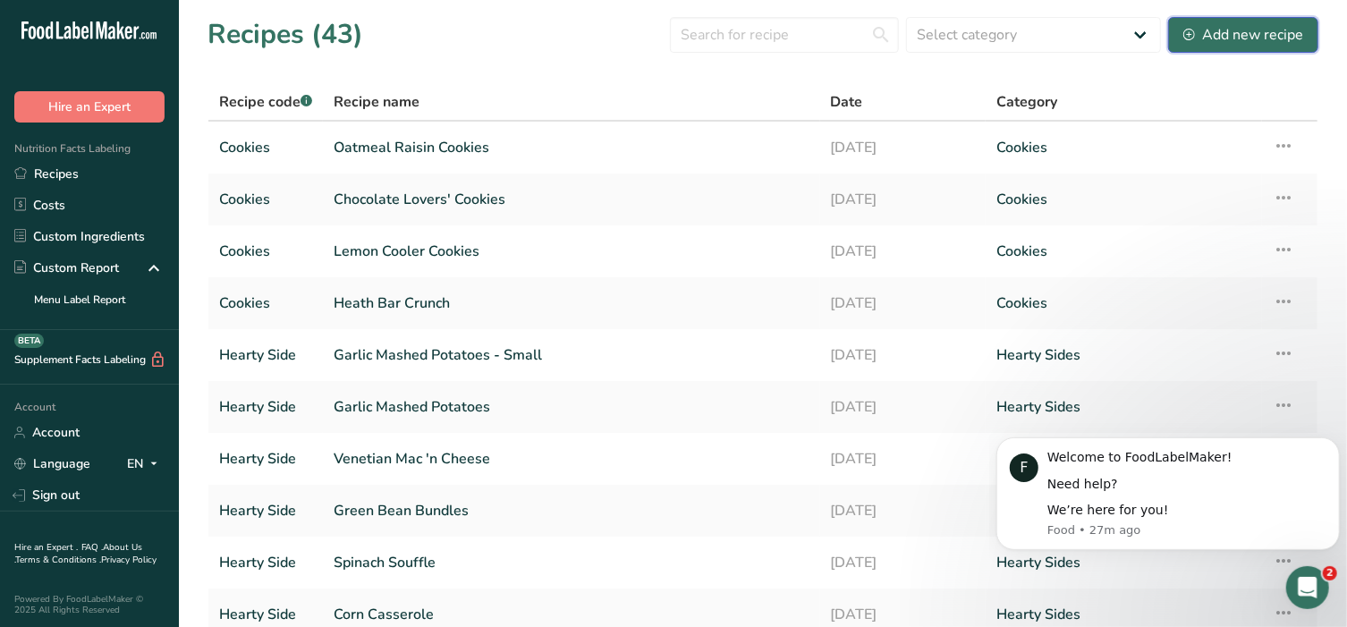
click at [1221, 43] on div "Add new recipe" at bounding box center [1243, 34] width 120 height 21
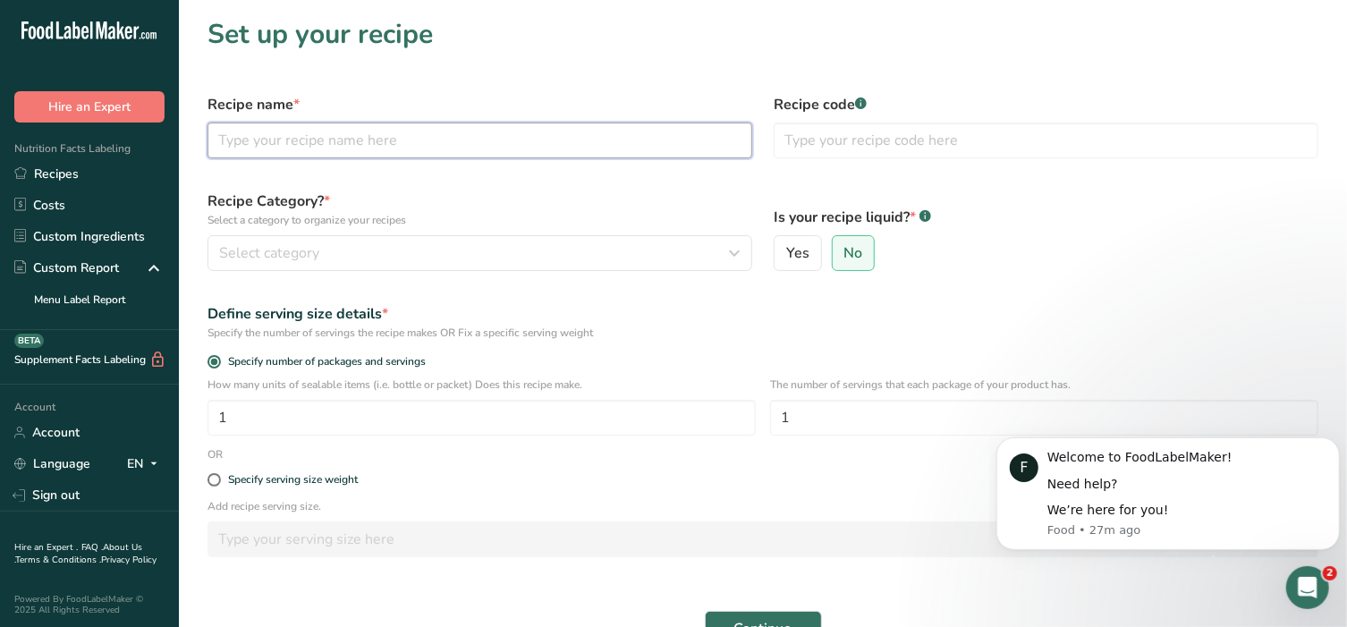
click at [274, 137] on input "text" at bounding box center [479, 141] width 545 height 36
type input "Chocolate Chip Cookies"
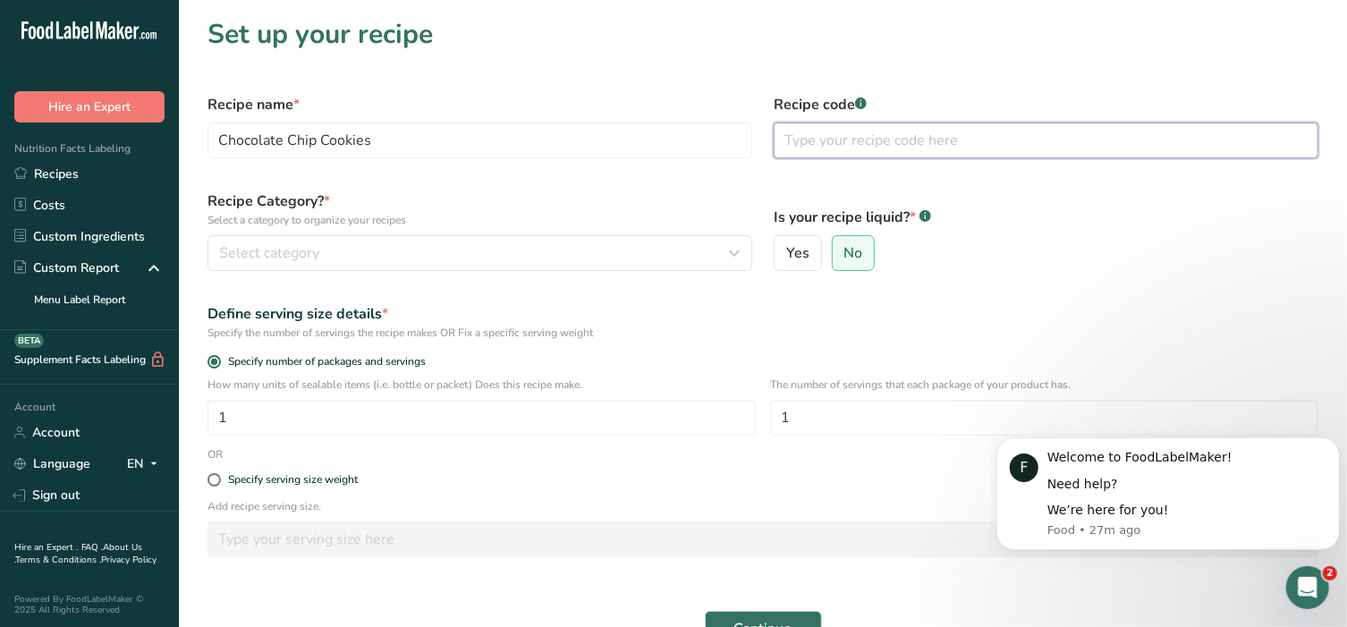
click at [817, 140] on input "text" at bounding box center [1046, 141] width 545 height 36
type input "Cookies"
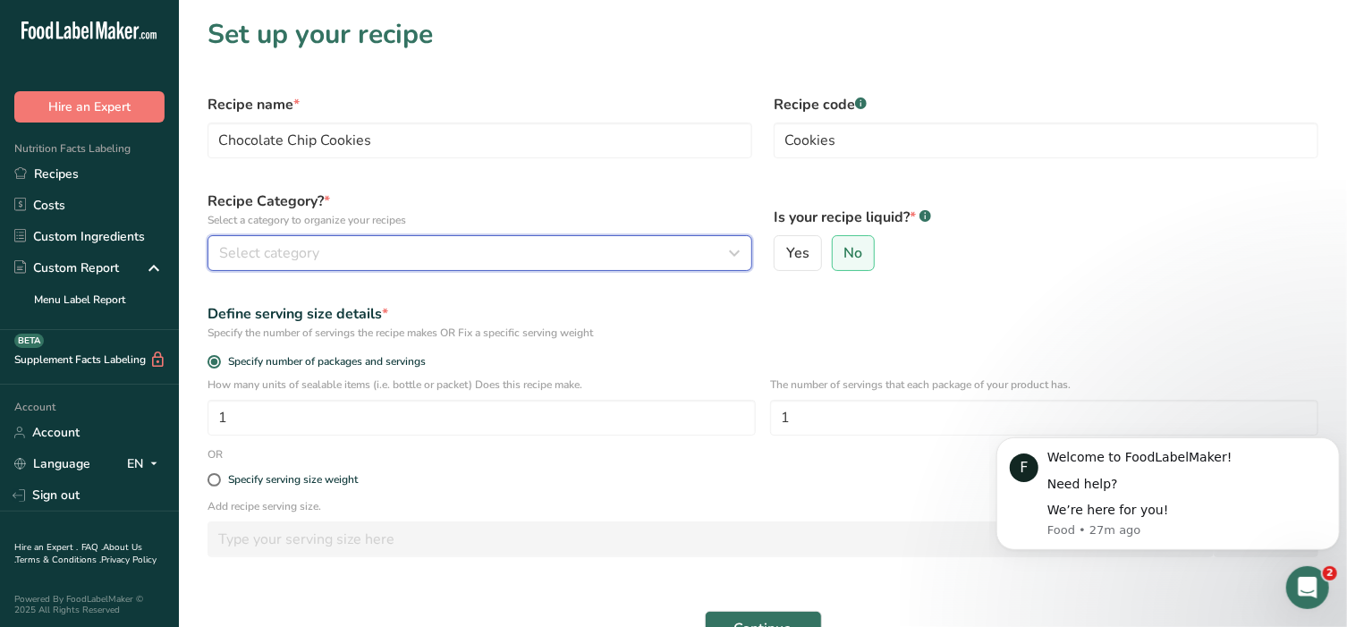
click at [529, 243] on div "Select category" at bounding box center [474, 252] width 511 height 21
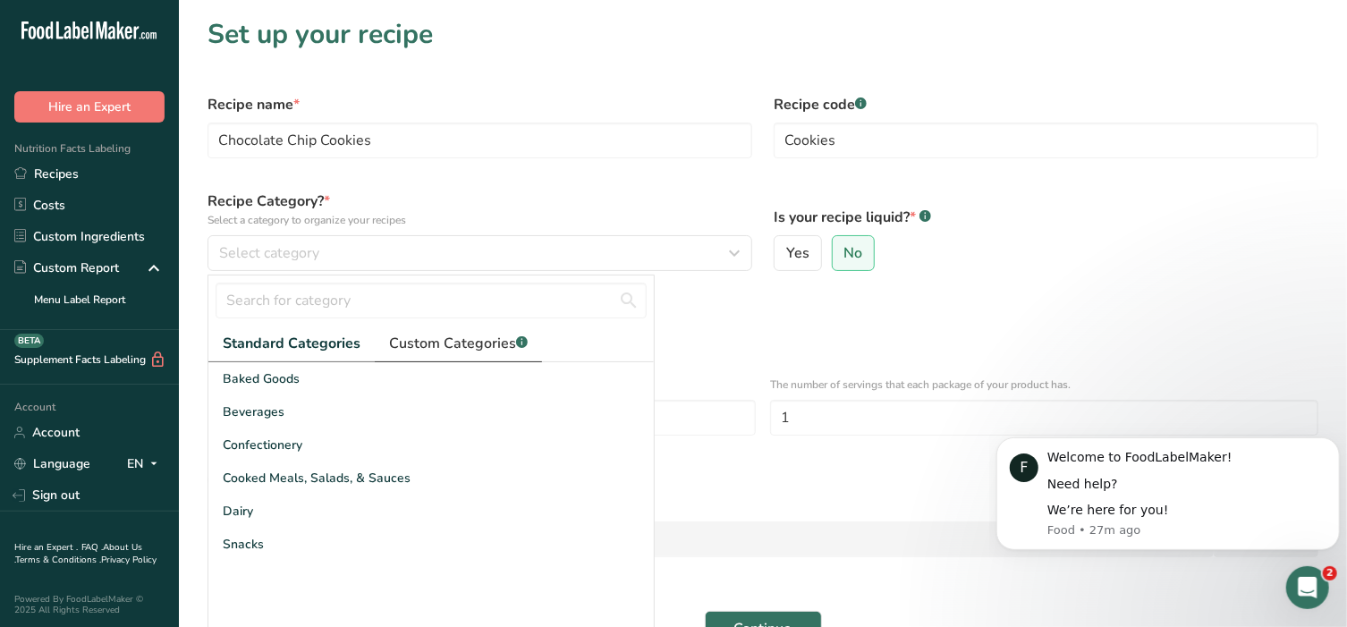
click at [491, 341] on span "Custom Categories .a-a{fill:#347362;}.b-a{fill:#fff;}" at bounding box center [458, 343] width 139 height 21
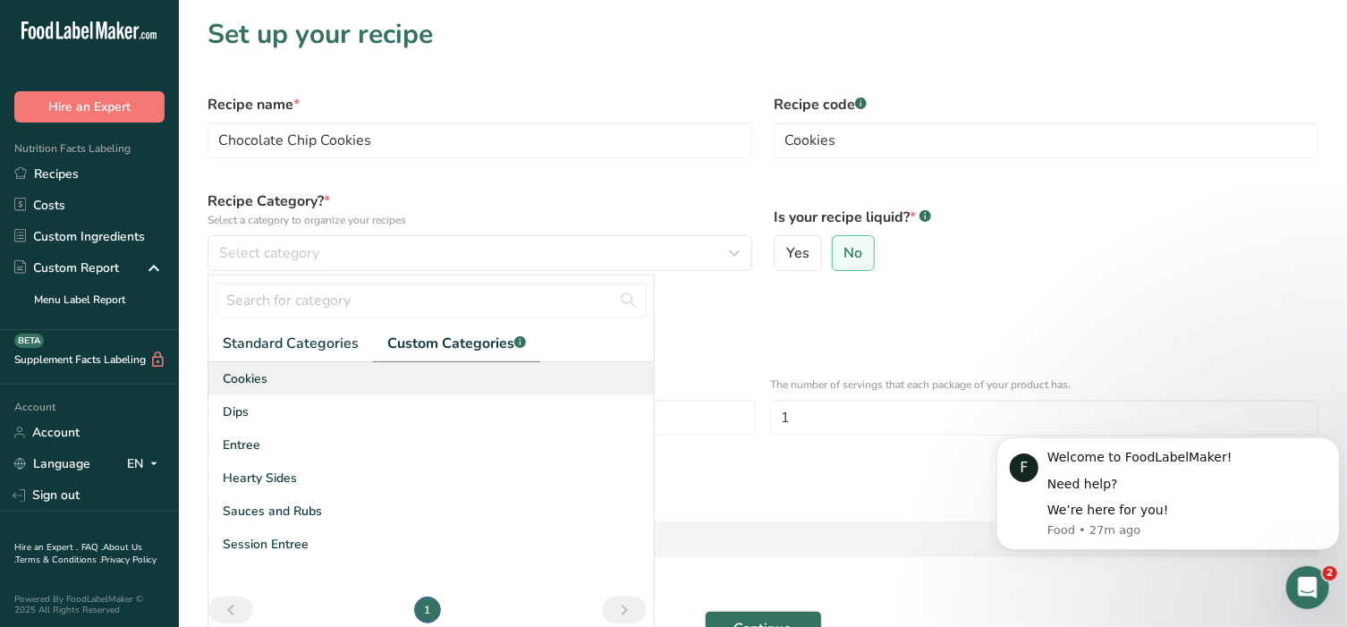
click at [237, 375] on span "Cookies" at bounding box center [245, 378] width 45 height 19
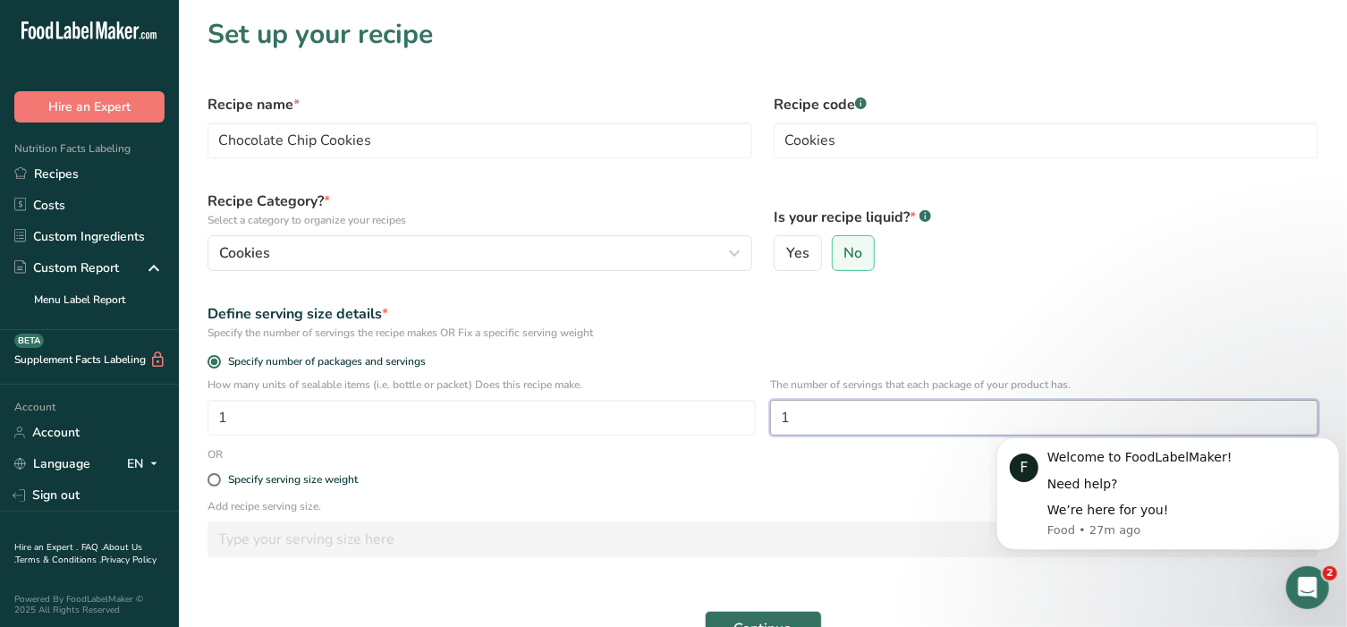
click at [823, 412] on input "1" at bounding box center [1044, 418] width 548 height 36
type input "12"
click at [842, 468] on div "Specify serving size weight" at bounding box center [763, 480] width 1132 height 36
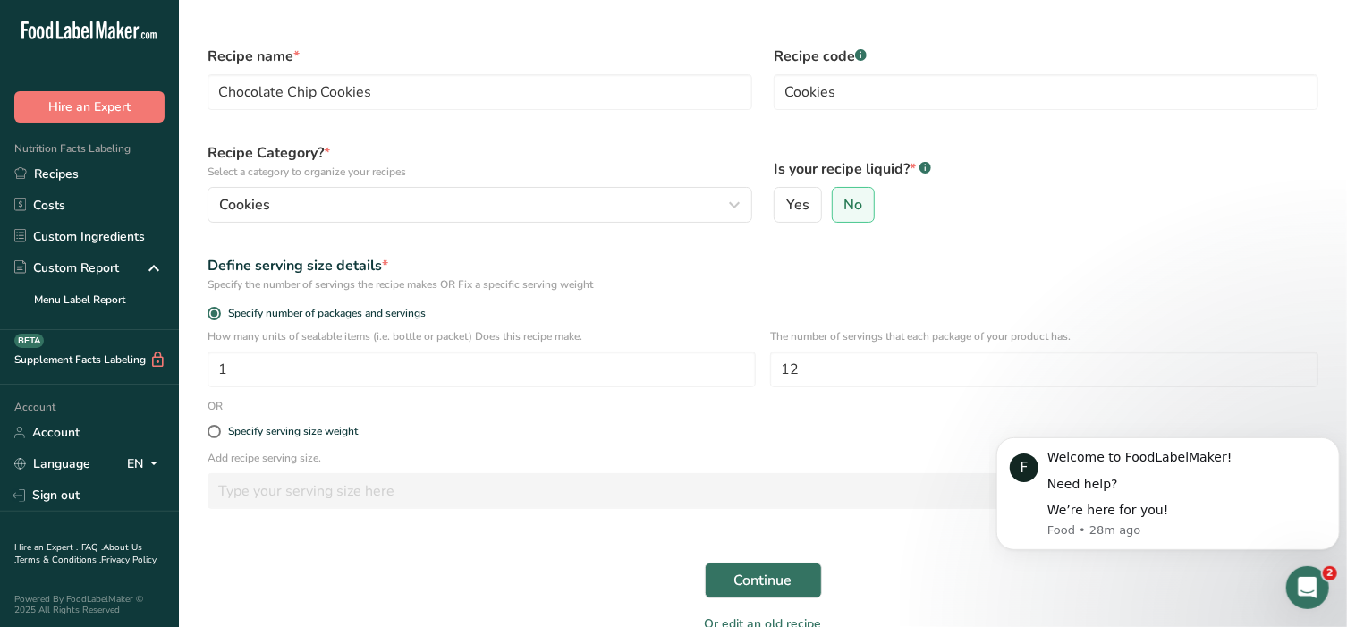
scroll to position [140, 0]
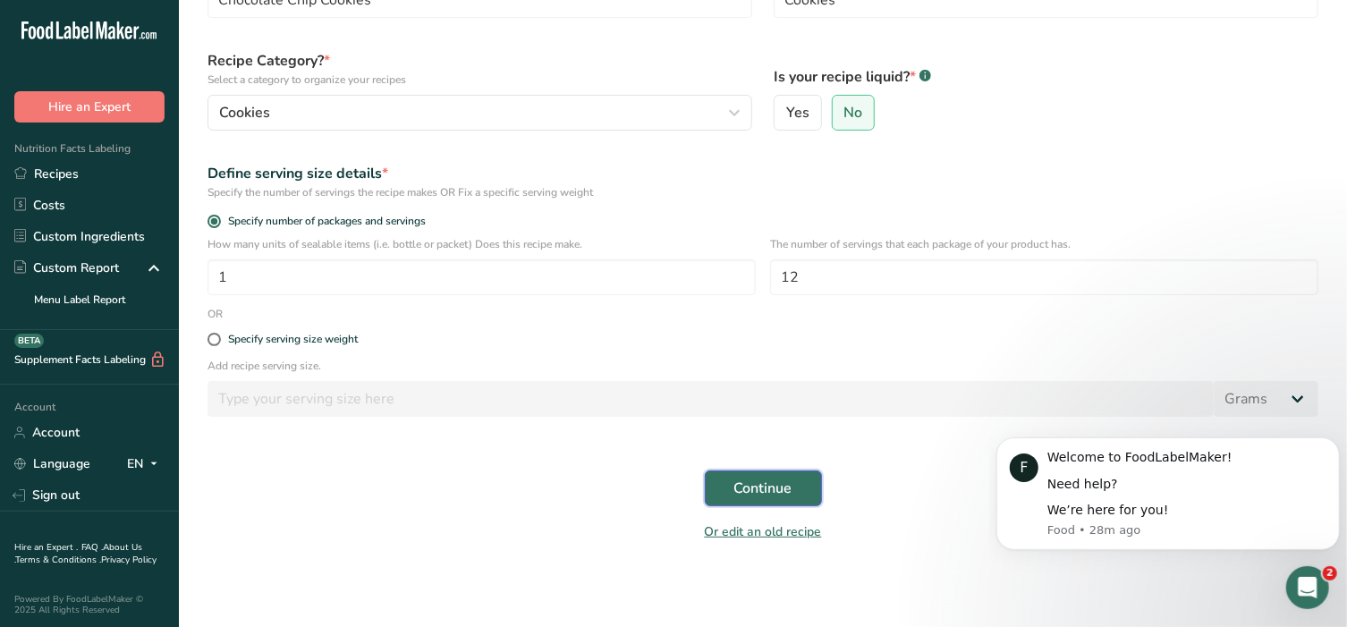
click at [757, 495] on span "Continue" at bounding box center [763, 488] width 58 height 21
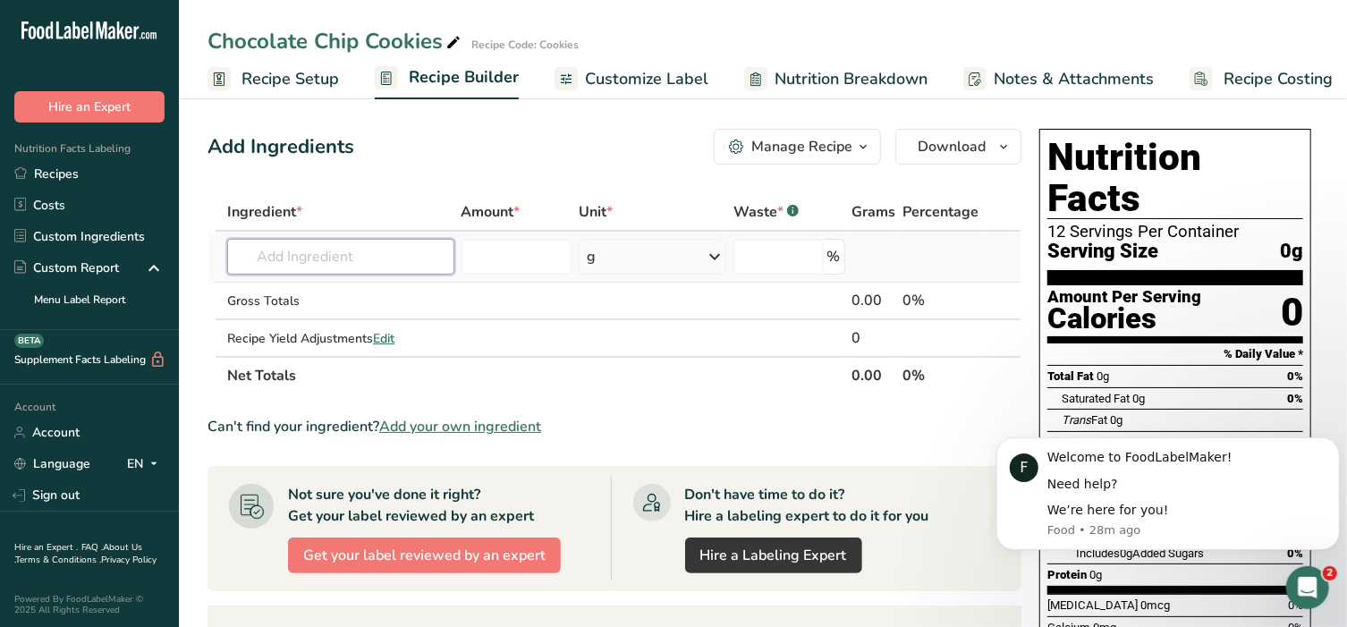
click at [359, 261] on input "text" at bounding box center [340, 257] width 227 height 36
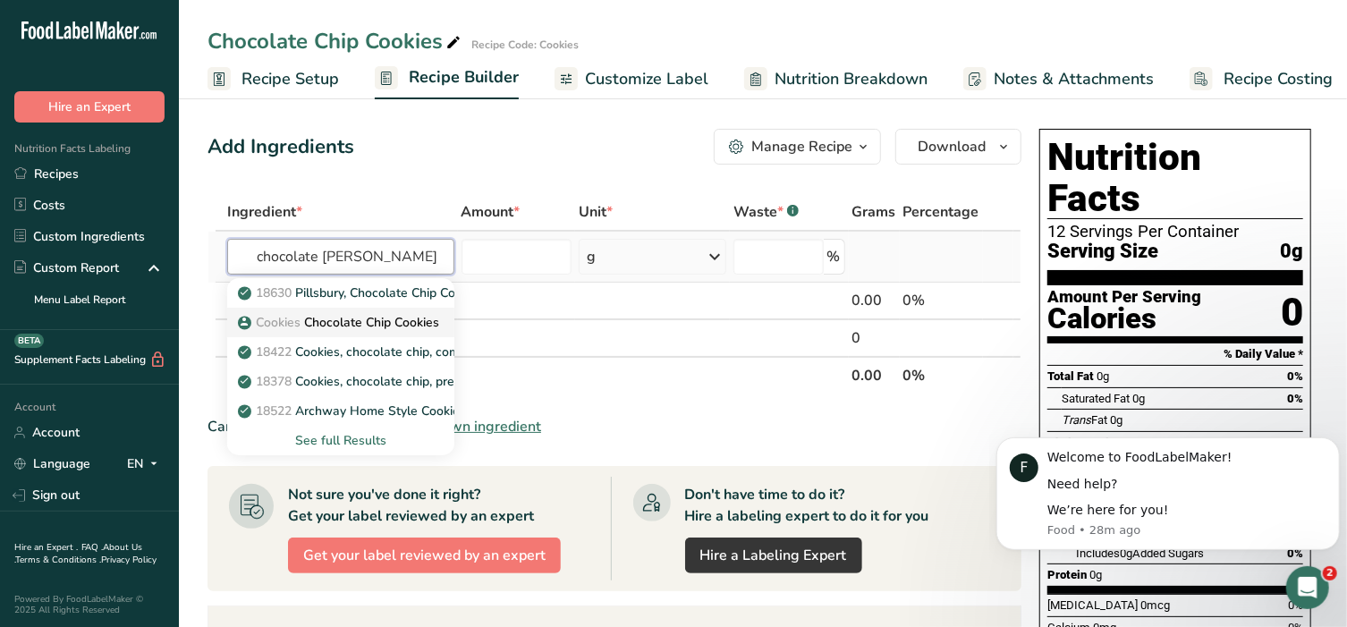
type input "chocolate chip cooke"
click at [340, 317] on p "Cookies Chocolate Chip Cookies" at bounding box center [340, 322] width 198 height 19
type input "Chocolate Chip Cookies"
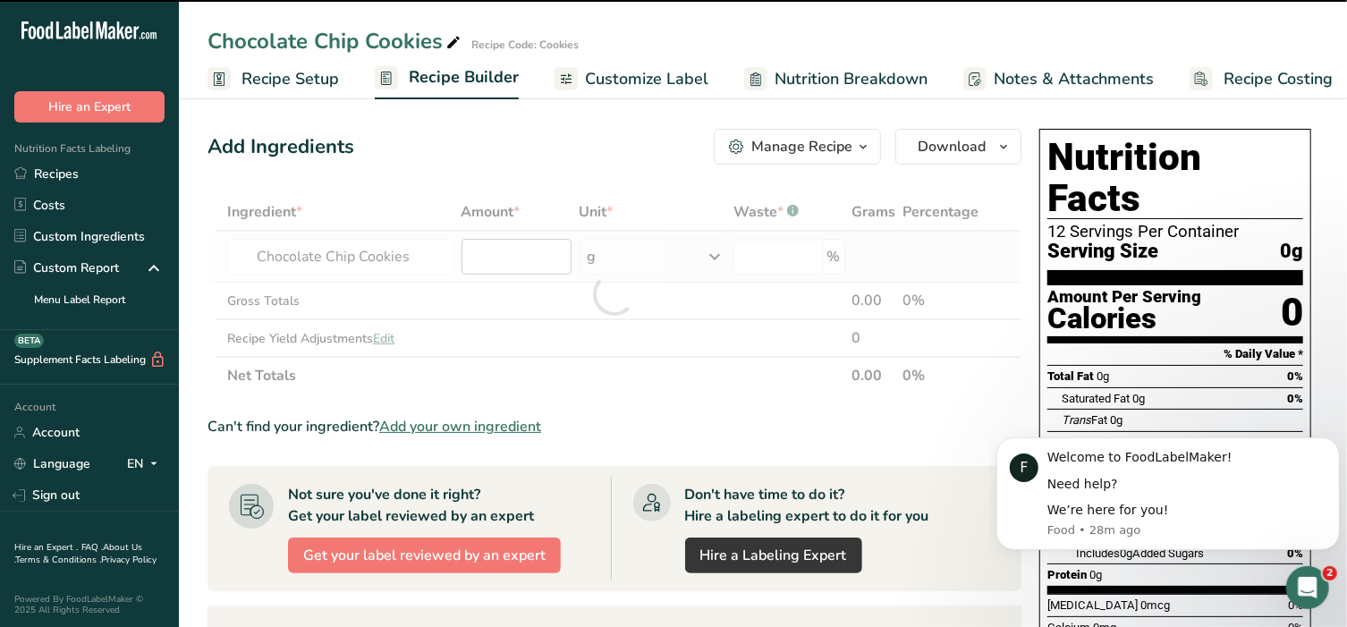
type input "0"
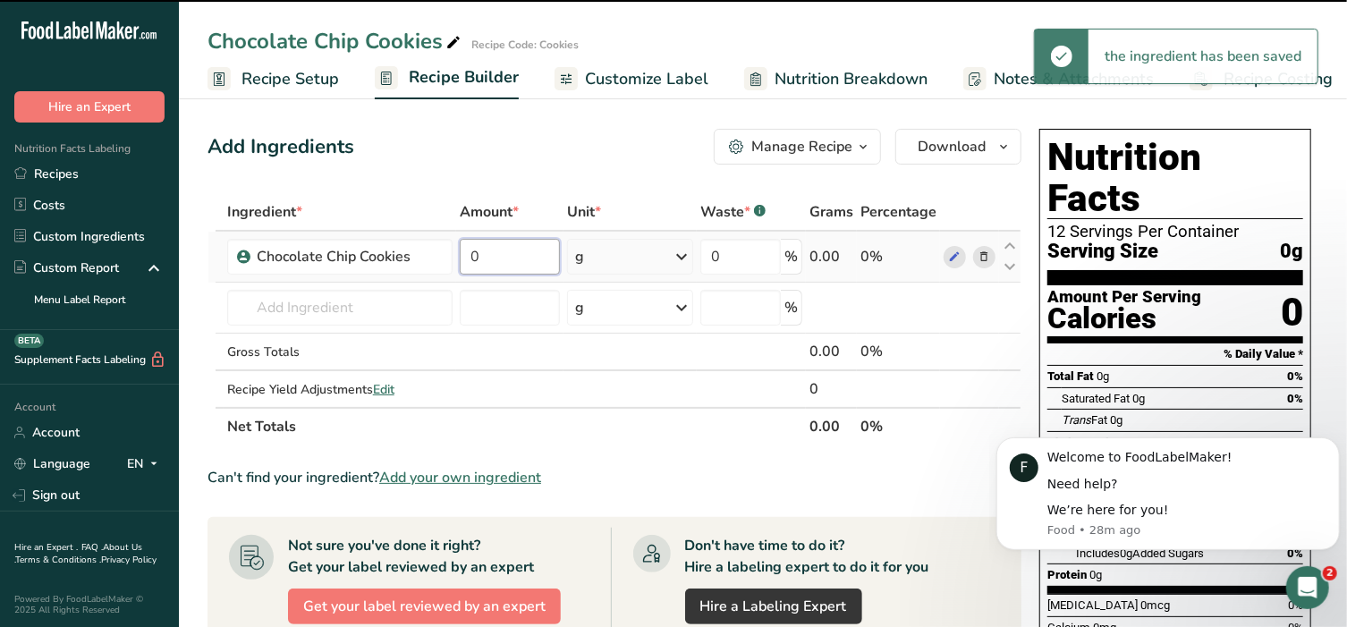
click at [512, 251] on input "0" at bounding box center [510, 257] width 100 height 36
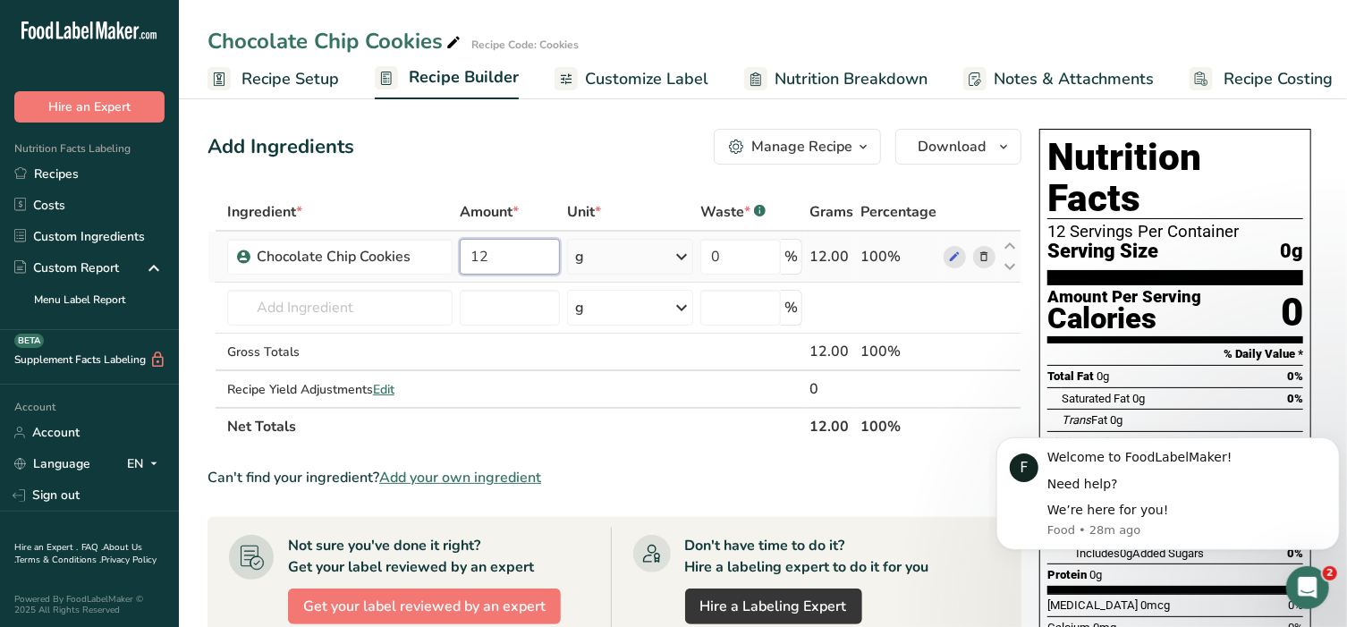
type input "12"
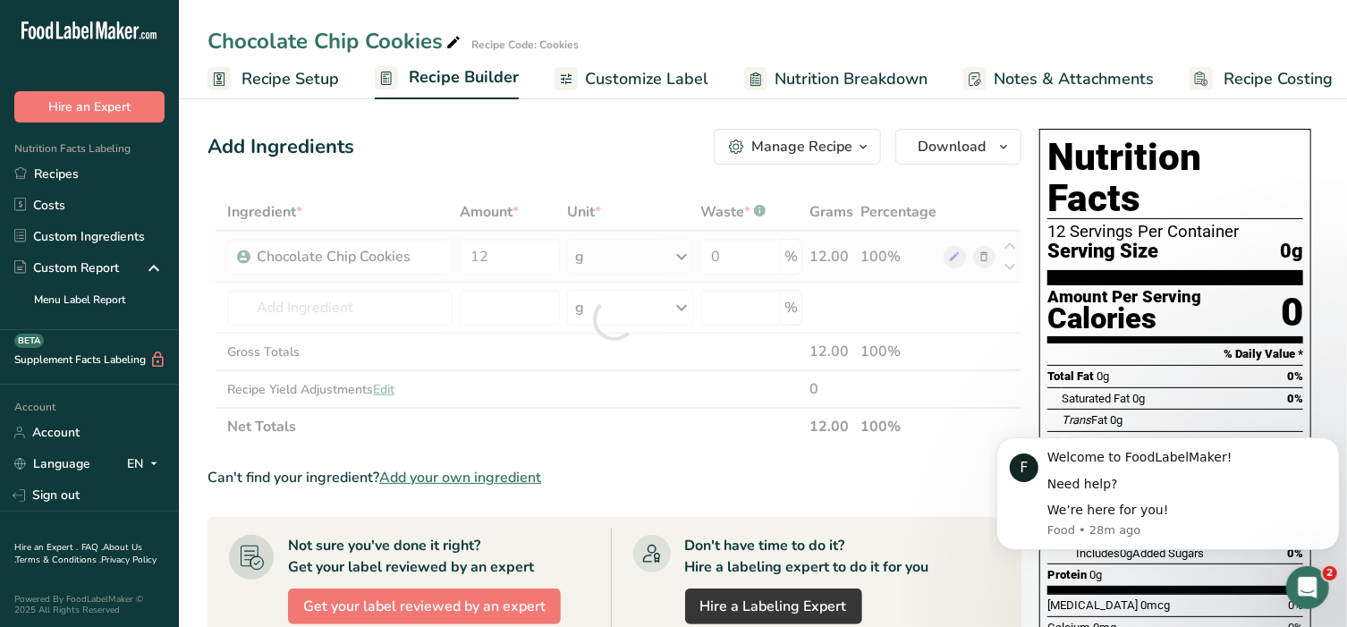
click at [681, 258] on div "Ingredient * Amount * Unit * Waste * .a-a{fill:#347362;}.b-a{fill:#fff;} Grams …" at bounding box center [614, 319] width 814 height 252
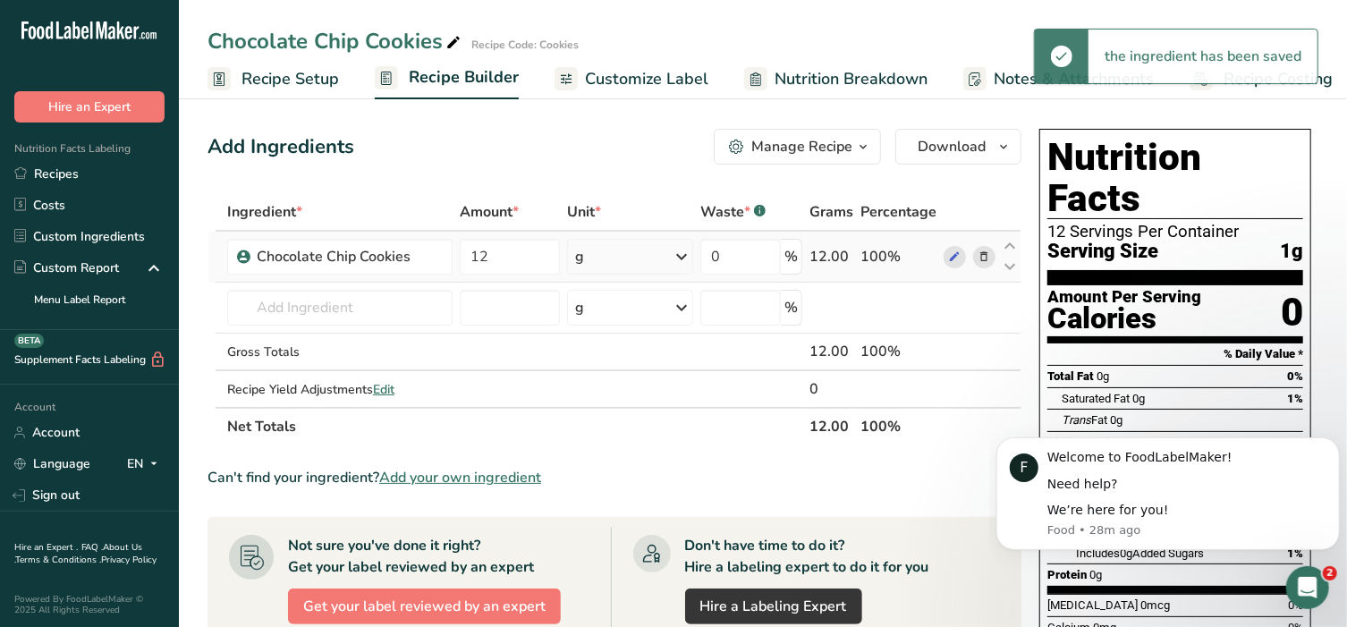
click at [681, 258] on icon at bounding box center [681, 257] width 21 height 32
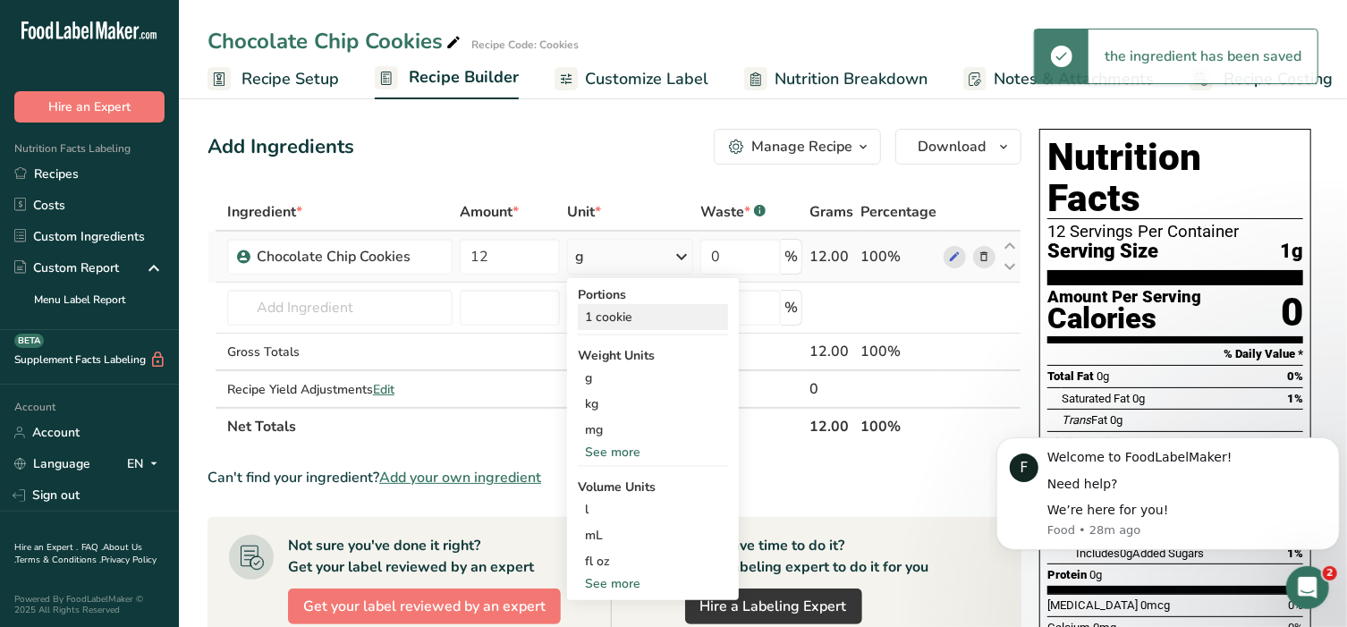
click at [622, 319] on div "1 cookie" at bounding box center [653, 317] width 150 height 26
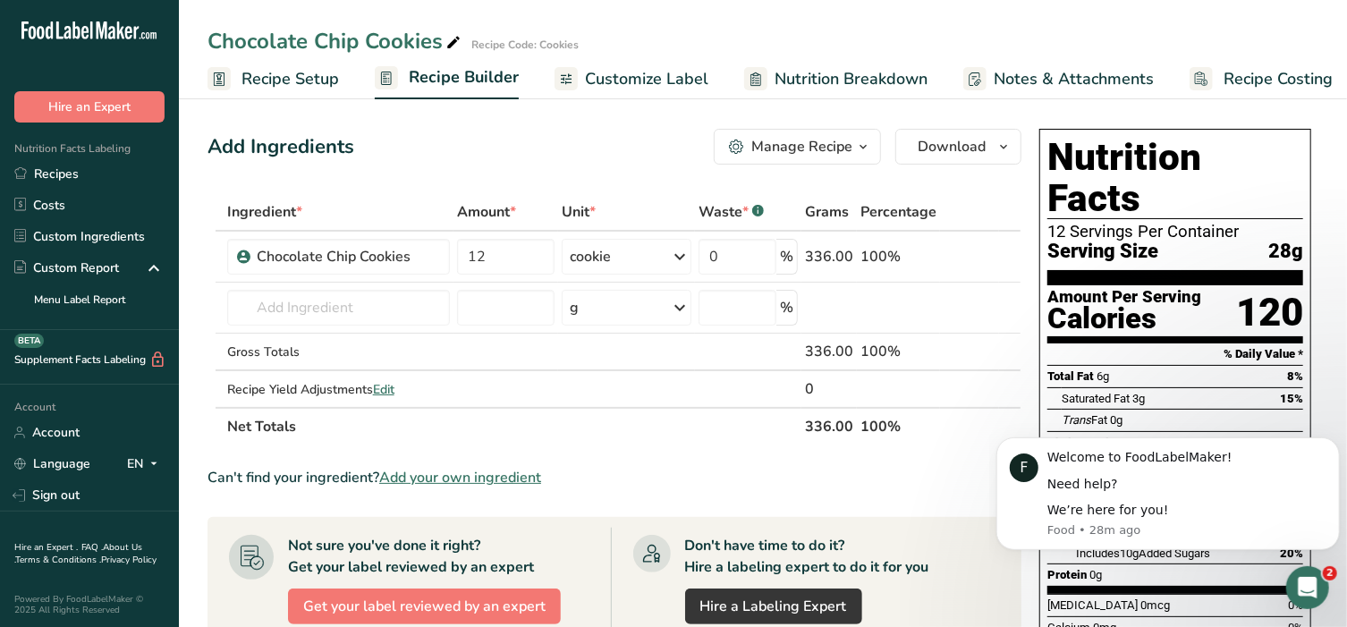
click at [622, 81] on span "Customize Label" at bounding box center [646, 79] width 123 height 24
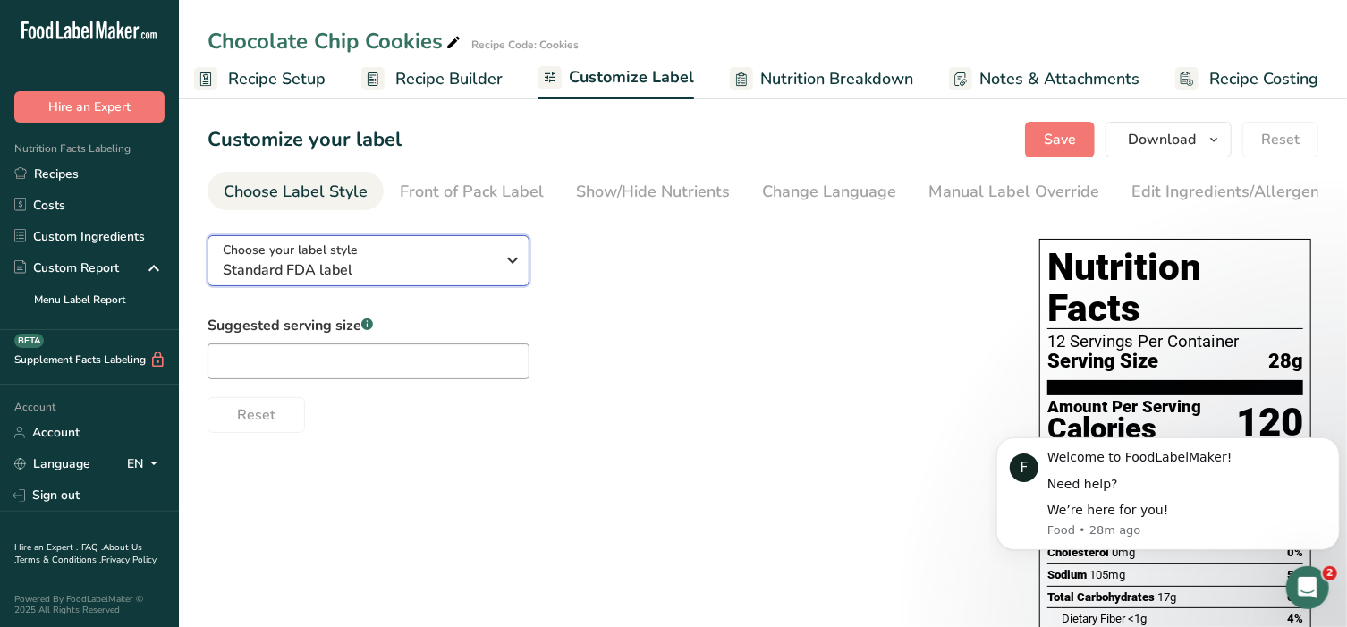
click at [491, 271] on span "Standard FDA label" at bounding box center [359, 269] width 273 height 21
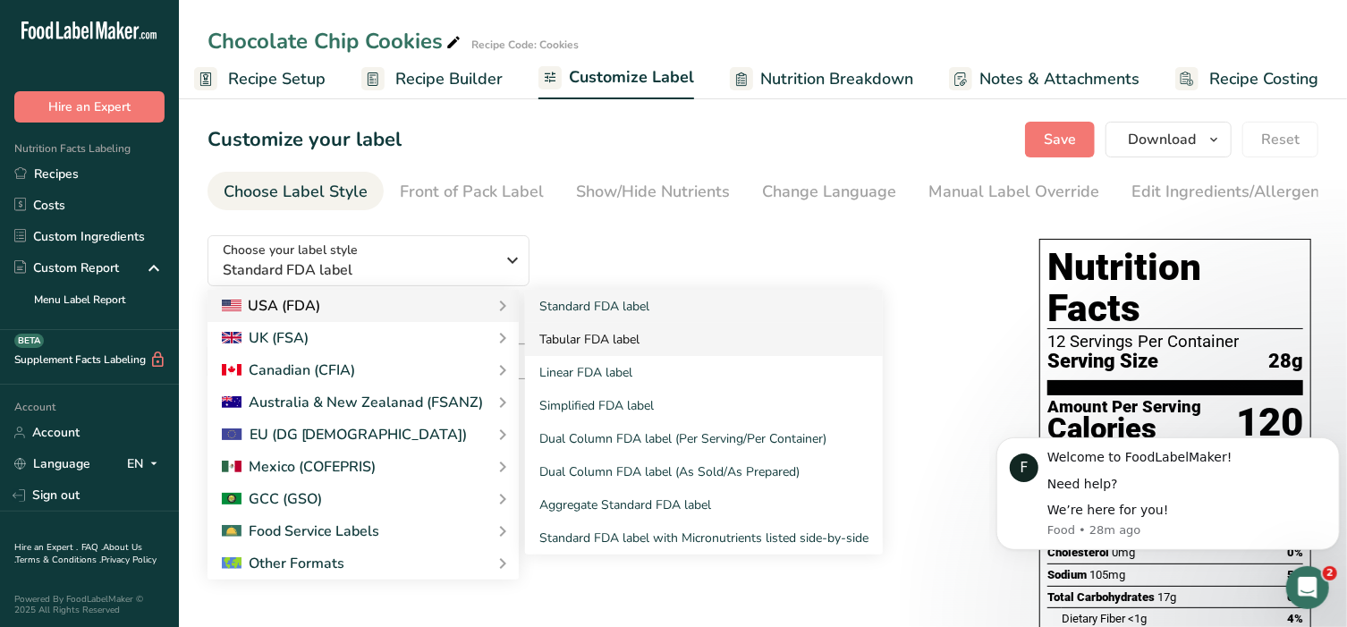
click at [594, 340] on link "Tabular FDA label" at bounding box center [704, 339] width 358 height 33
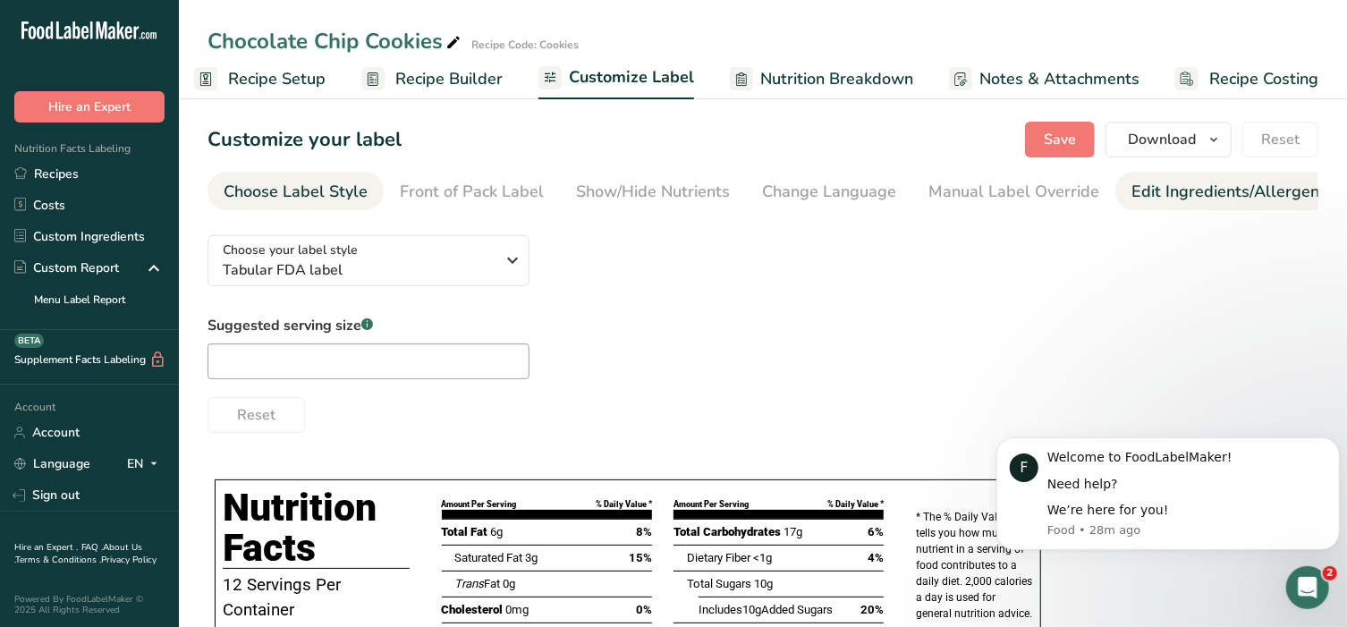
drag, startPoint x: 1185, startPoint y: 202, endPoint x: 1176, endPoint y: 206, distance: 9.6
click at [1176, 206] on link "Edit Ingredients/Allergens List" at bounding box center [1244, 192] width 227 height 40
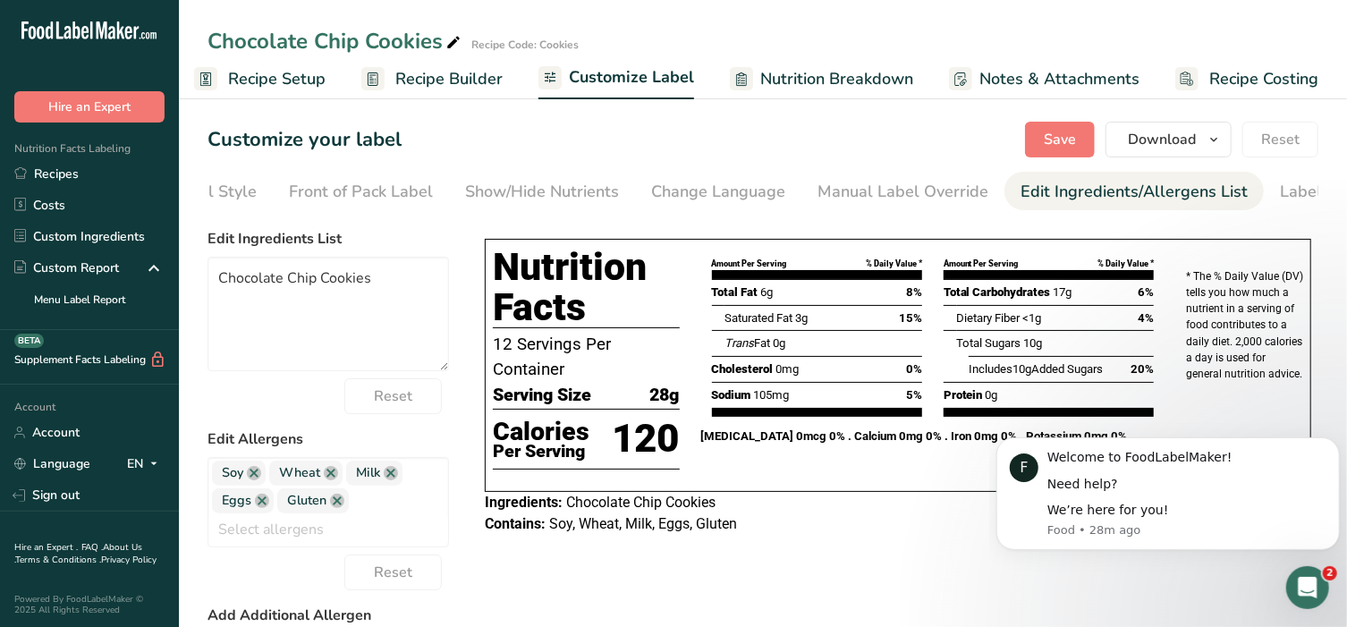
scroll to position [0, 188]
click at [1242, 186] on div "Label Extra Info" at bounding box center [1262, 192] width 119 height 24
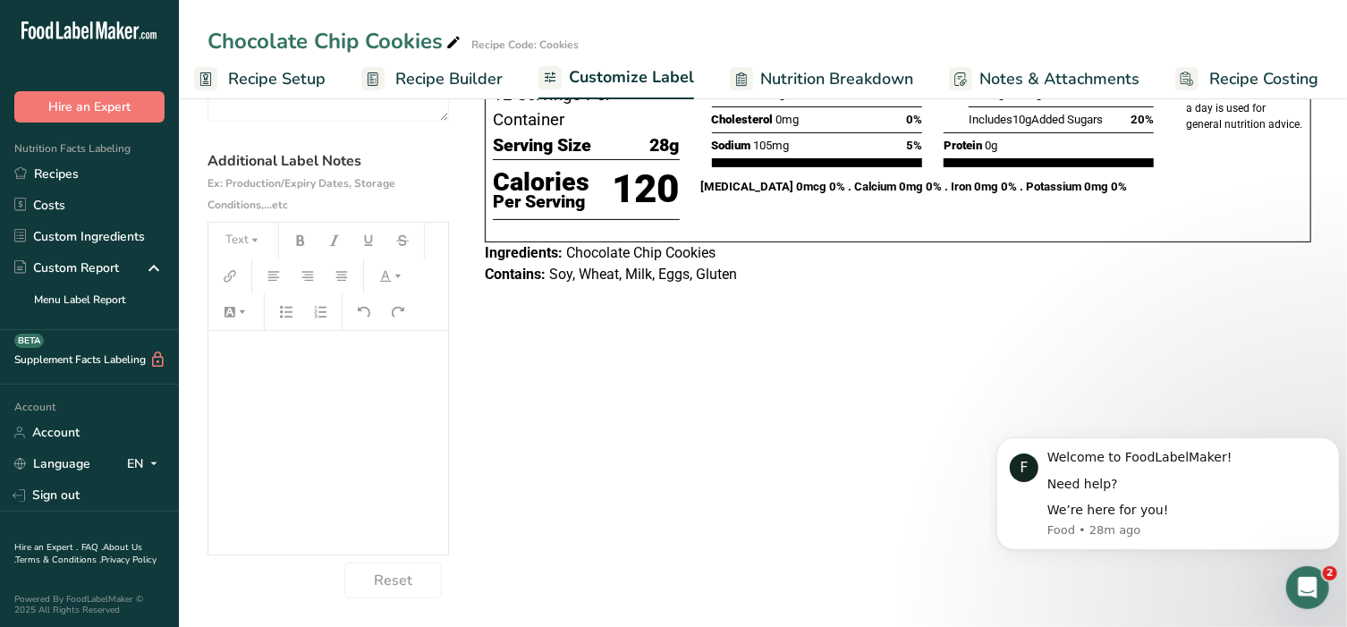
scroll to position [252, 0]
click at [278, 376] on div "﻿" at bounding box center [328, 443] width 240 height 224
click at [266, 240] on button "Text" at bounding box center [243, 240] width 54 height 29
click at [271, 342] on li "H2" at bounding box center [258, 337] width 88 height 45
click at [275, 378] on span "Cooking directions from Frozen" at bounding box center [311, 371] width 188 height 47
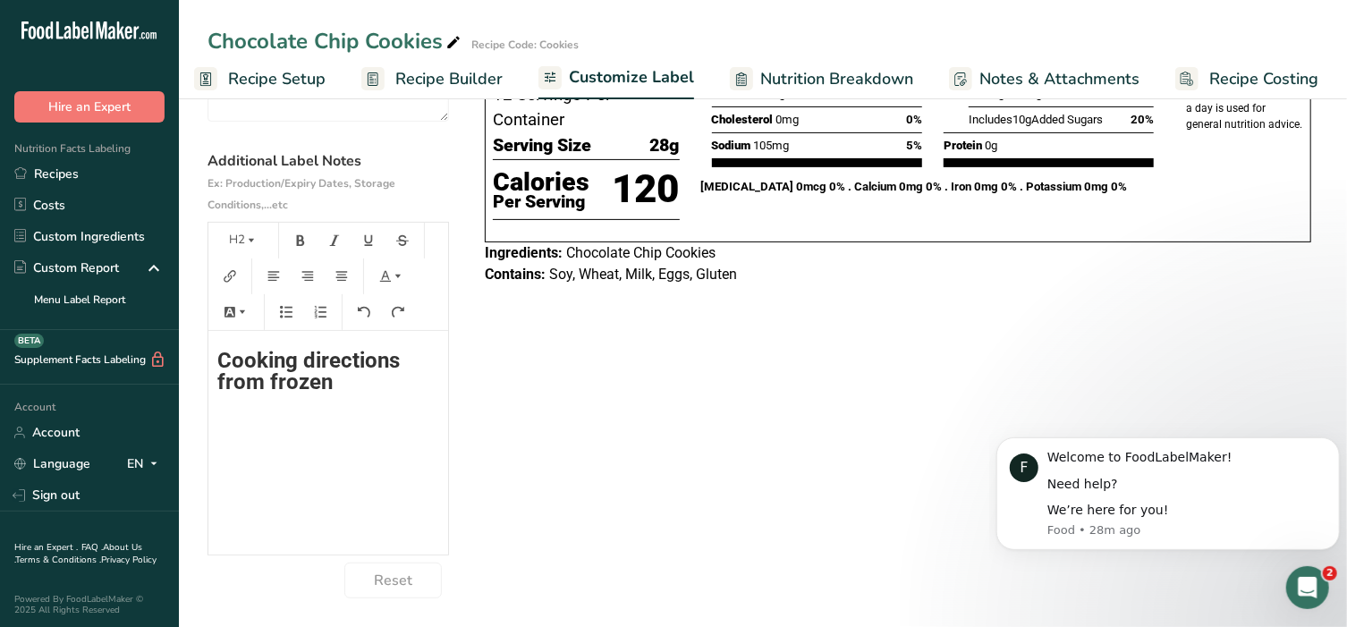
click at [344, 382] on h2 "Cooking directions from frozen" at bounding box center [328, 371] width 222 height 43
click at [612, 429] on div "Choose your label style Tabular FDA label USA (FDA) Standard FDA label Tabular …" at bounding box center [762, 284] width 1111 height 627
click at [210, 355] on div "Cooking directions from frozen ﻿ ﻿ ﻿" at bounding box center [328, 443] width 240 height 224
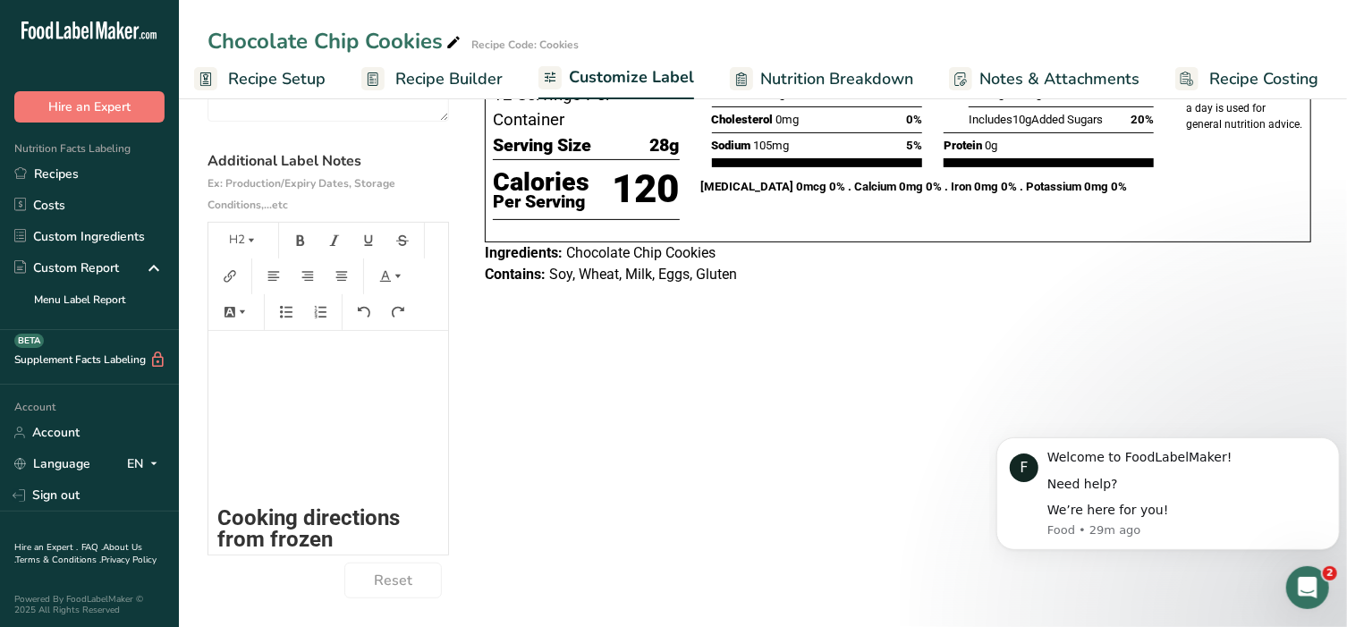
click at [352, 531] on h2 "Cooking directions from frozen" at bounding box center [328, 528] width 222 height 43
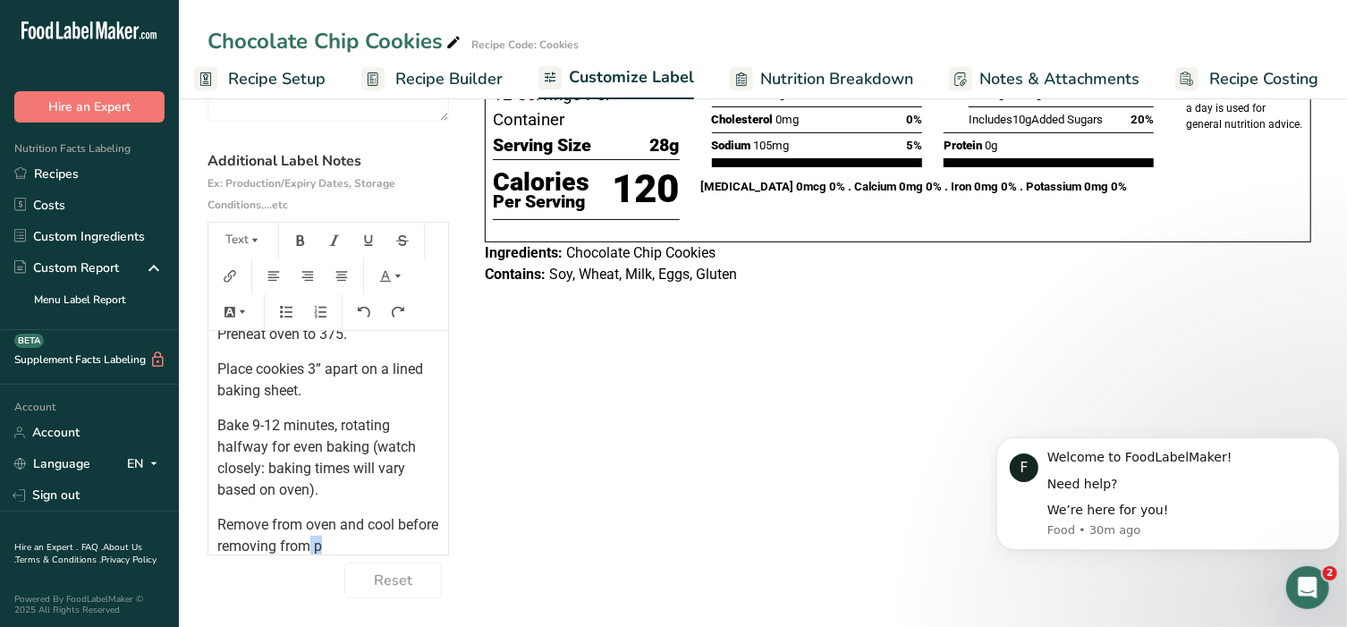
scroll to position [249, 0]
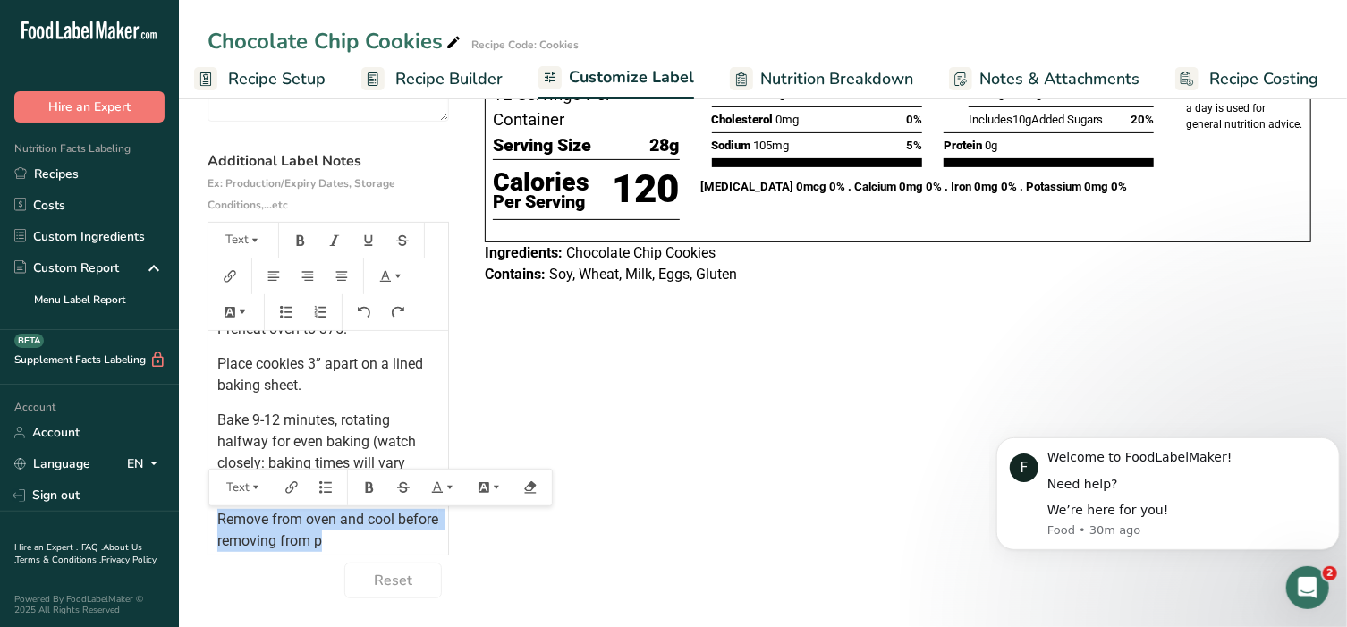
drag, startPoint x: 375, startPoint y: 548, endPoint x: 215, endPoint y: 520, distance: 162.6
click at [215, 520] on div "﻿ ﻿ ﻿ ﻿ Cooking directions from frozen Preheat oven to 375. Place cookies 3” ap…" at bounding box center [328, 368] width 240 height 575
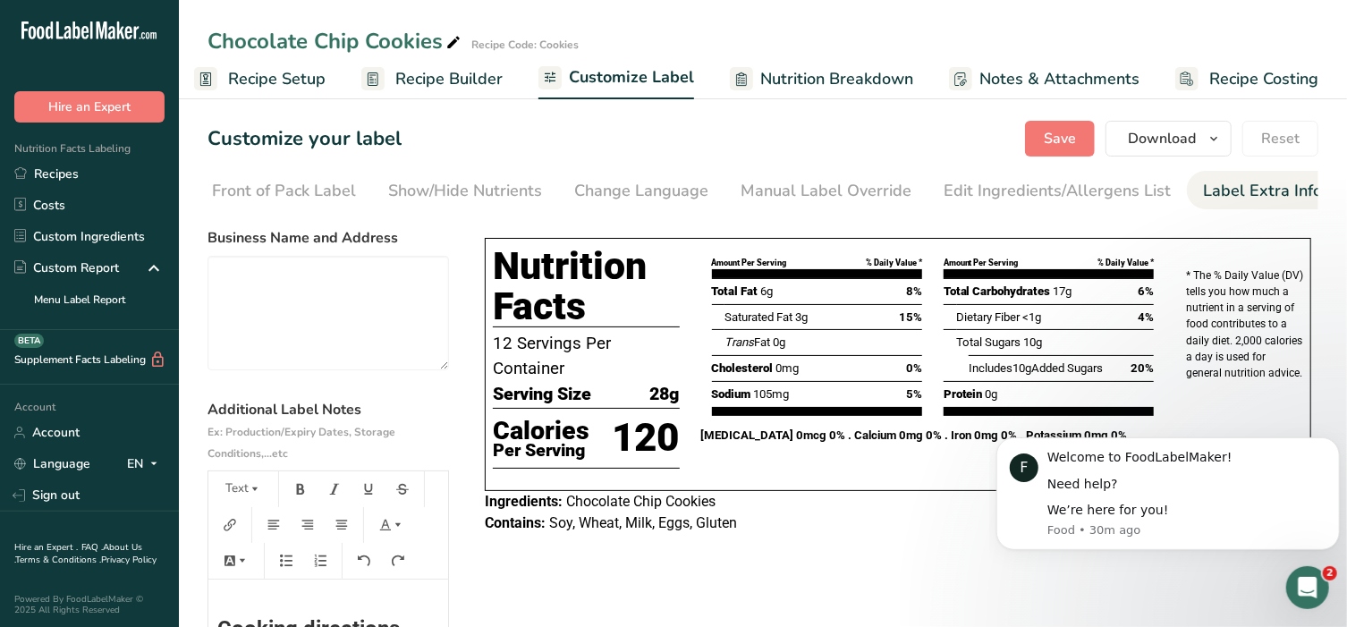
scroll to position [0, 0]
click at [1072, 140] on span "Save" at bounding box center [1060, 139] width 32 height 21
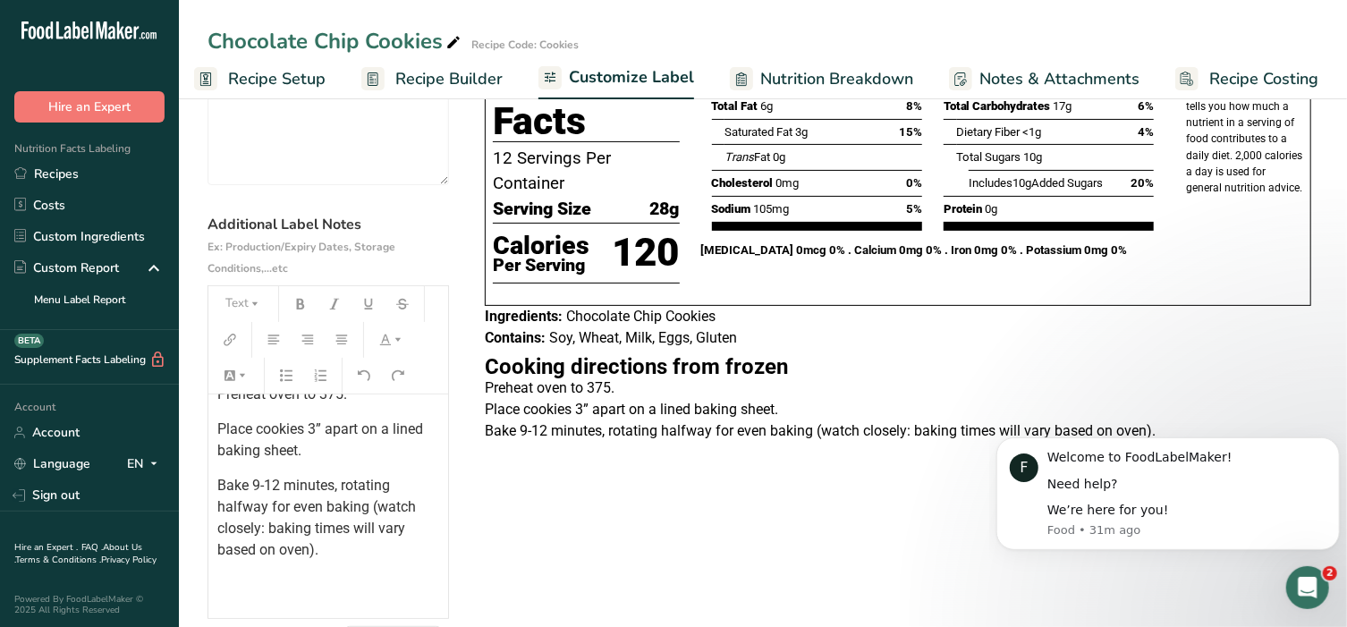
scroll to position [249, 0]
click at [378, 508] on span "Bake 9-12 minutes, rotating halfway for even baking (watch closely: baking time…" at bounding box center [318, 515] width 202 height 81
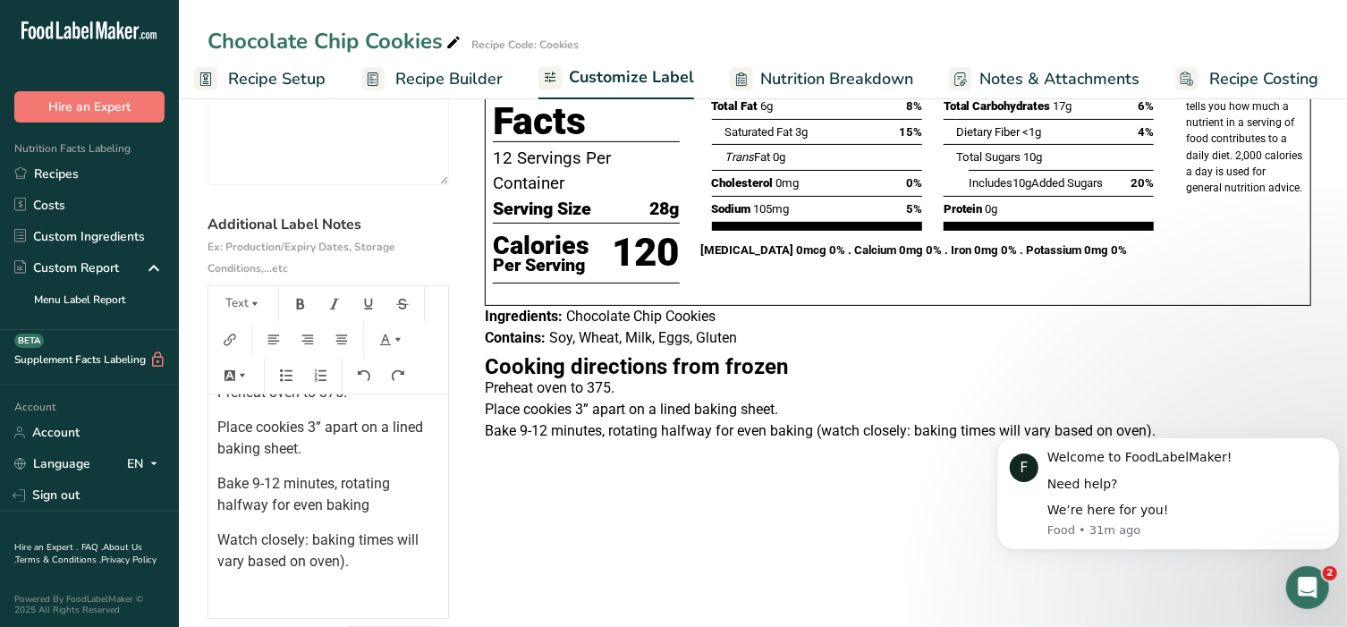
click at [359, 564] on p "Watch closely: baking times will vary based on oven)." at bounding box center [328, 550] width 222 height 43
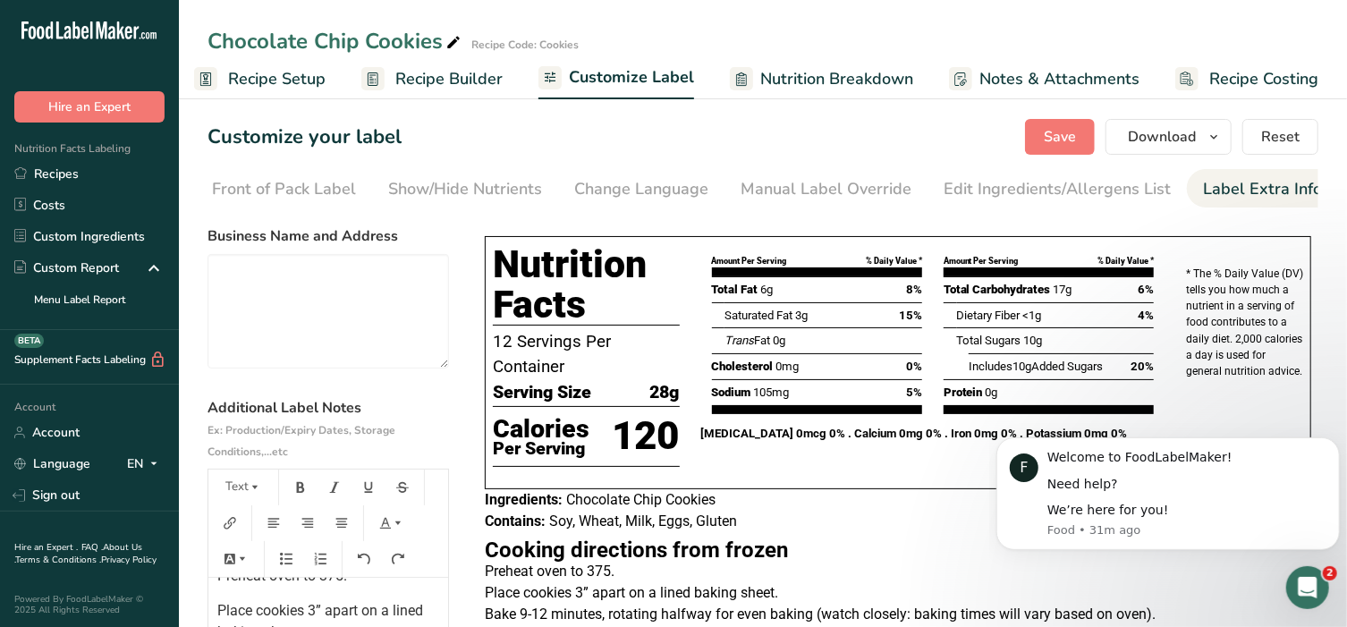
scroll to position [0, 0]
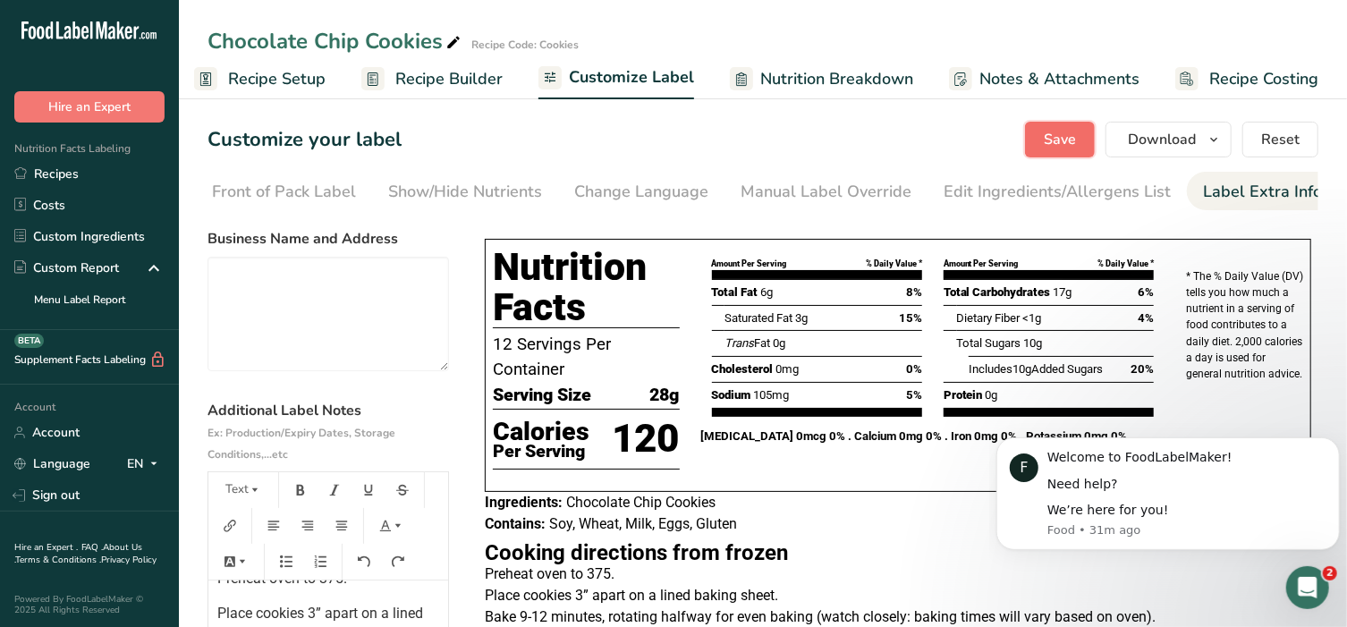
click at [1050, 151] on button "Save" at bounding box center [1060, 140] width 70 height 36
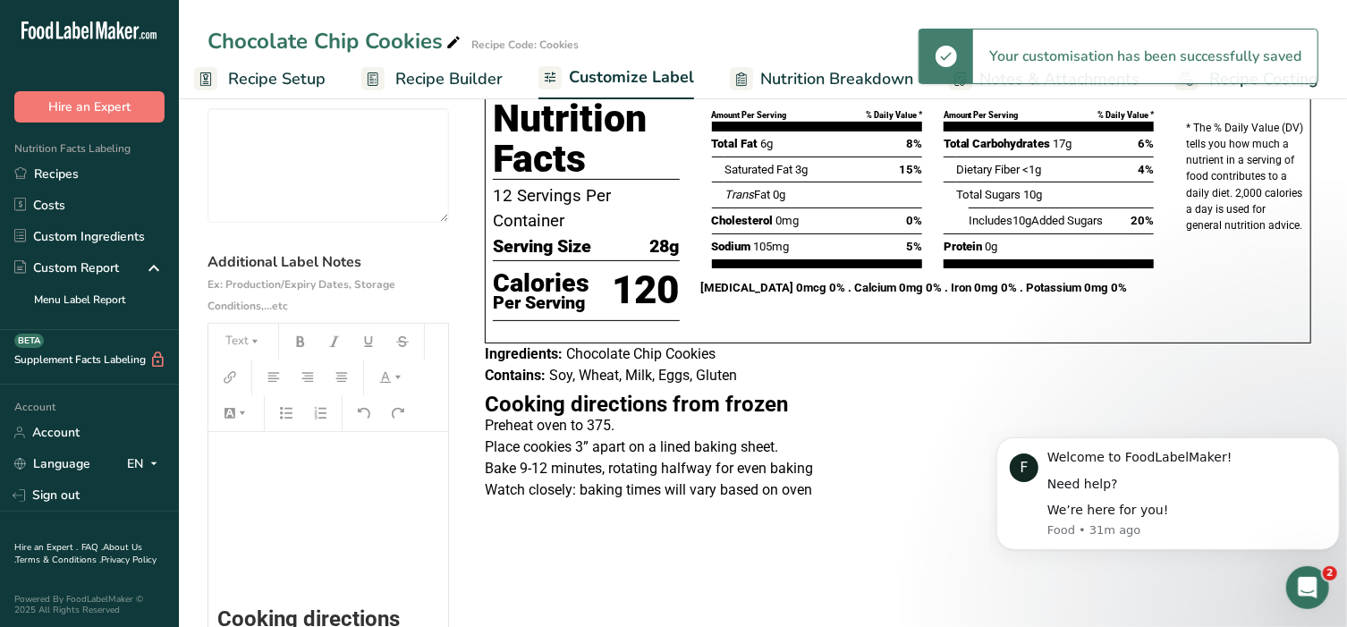
click at [283, 512] on h2 "﻿" at bounding box center [328, 500] width 222 height 21
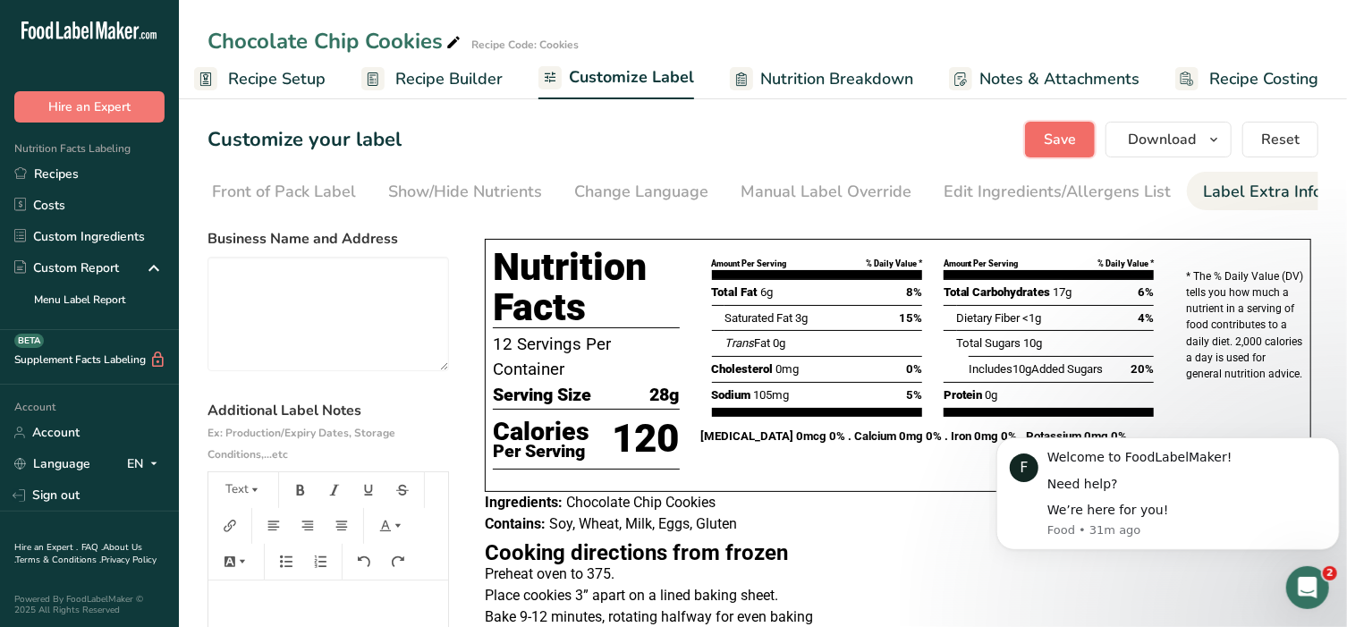
click at [1064, 140] on span "Save" at bounding box center [1060, 139] width 32 height 21
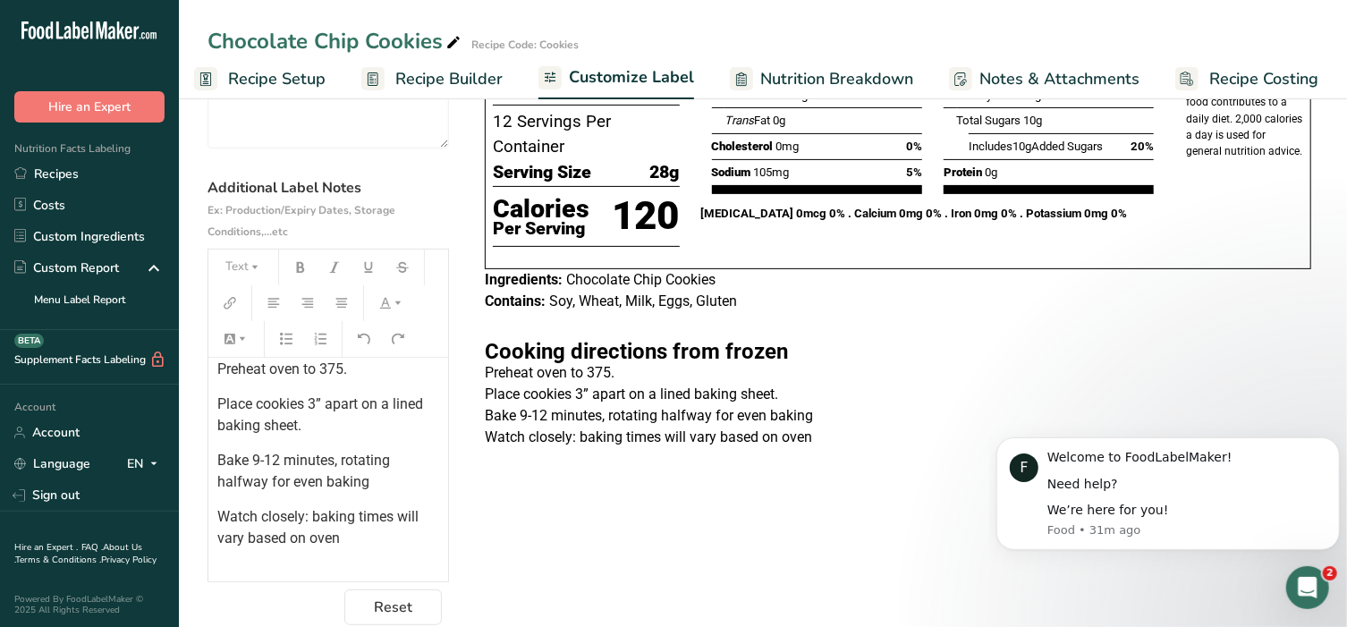
scroll to position [298, 0]
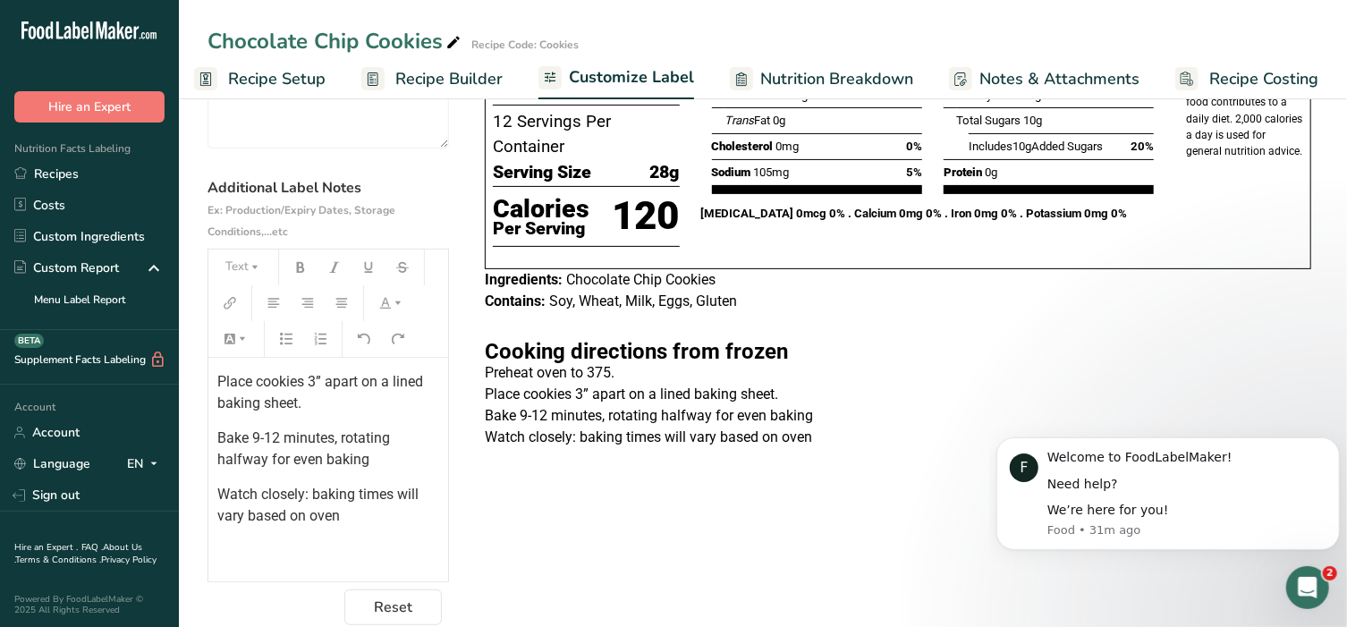
click at [337, 524] on span "Watch closely: baking times will vary based on oven" at bounding box center [319, 505] width 205 height 38
click at [366, 458] on span "Bake 9-12 minutes, rotating halfway for even baking" at bounding box center [305, 448] width 176 height 38
click at [268, 461] on span "Bake 9-12 minutes, rotating halfway for even baking." at bounding box center [305, 448] width 176 height 38
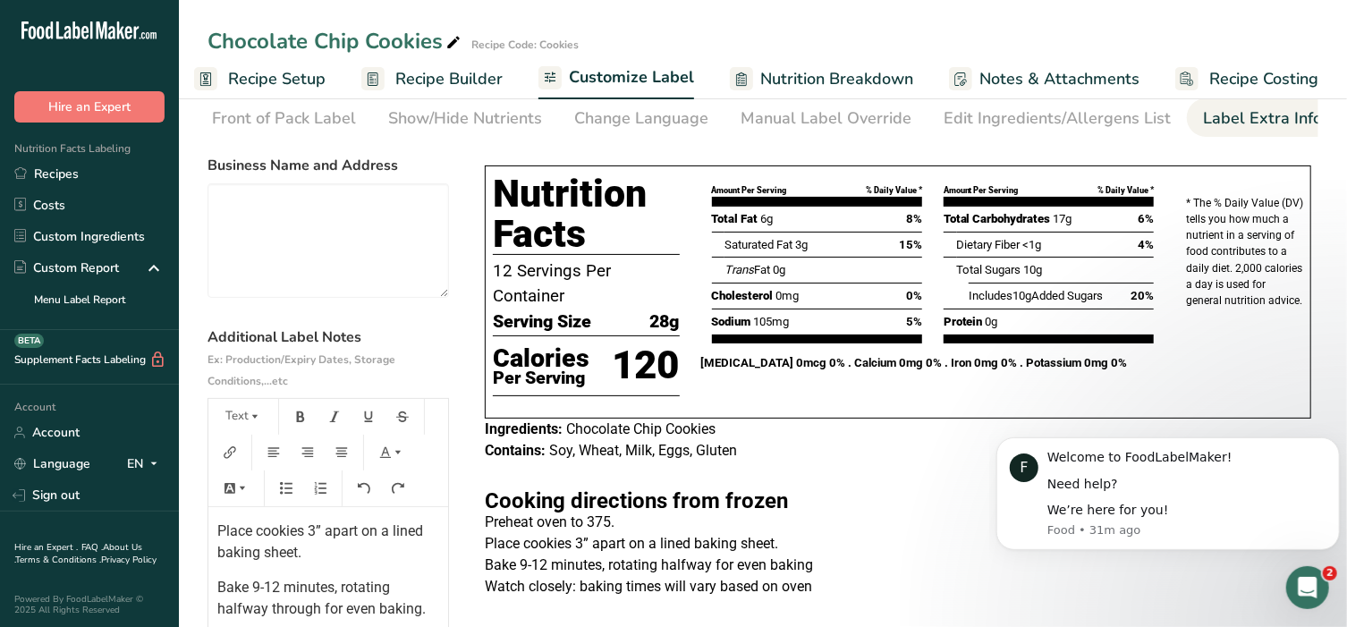
scroll to position [0, 0]
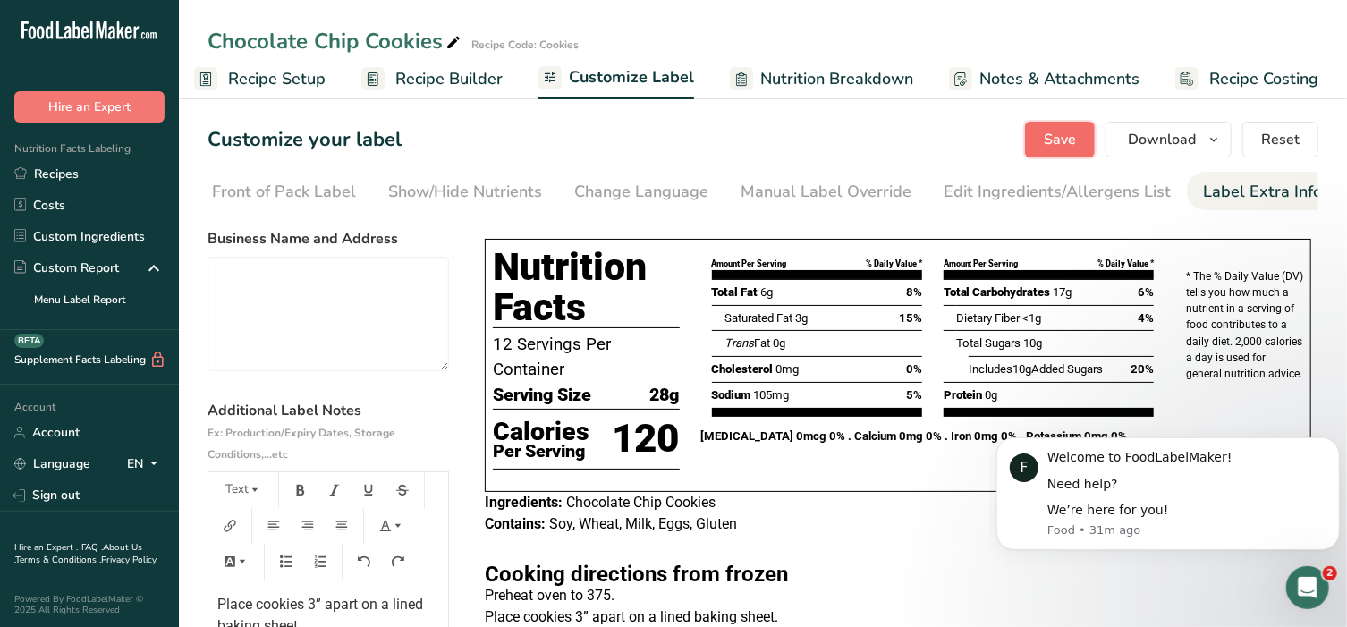
click at [1068, 134] on span "Save" at bounding box center [1060, 139] width 32 height 21
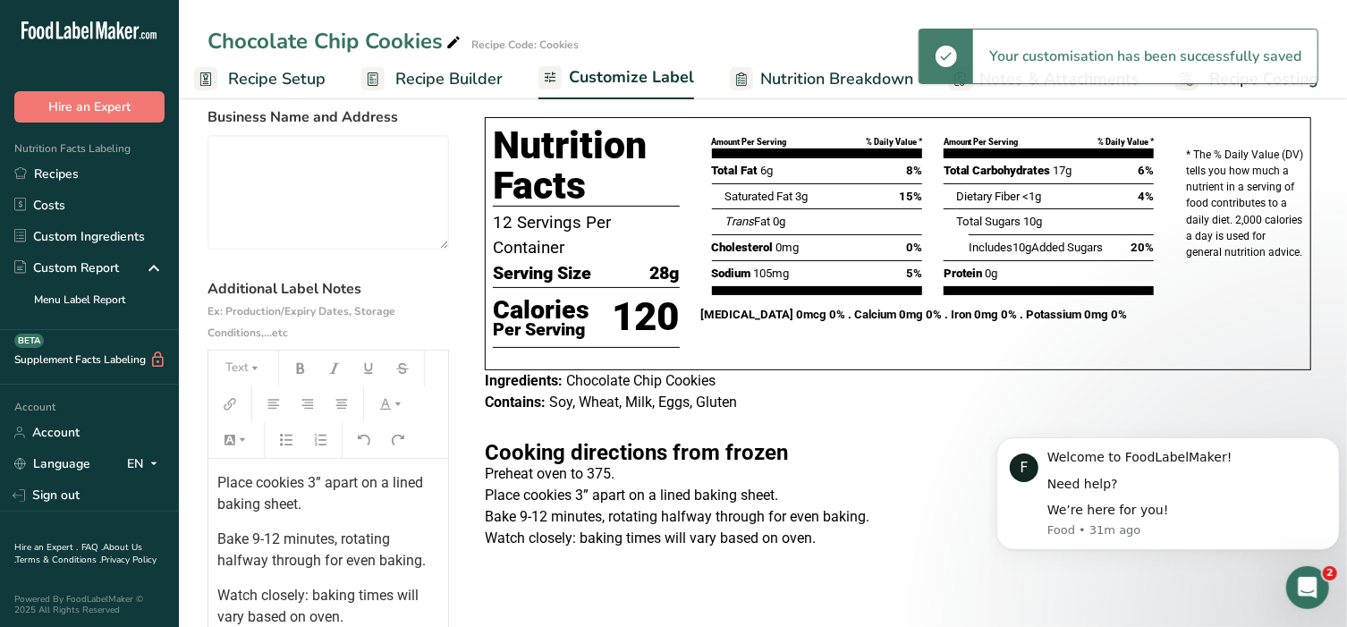
scroll to position [148, 0]
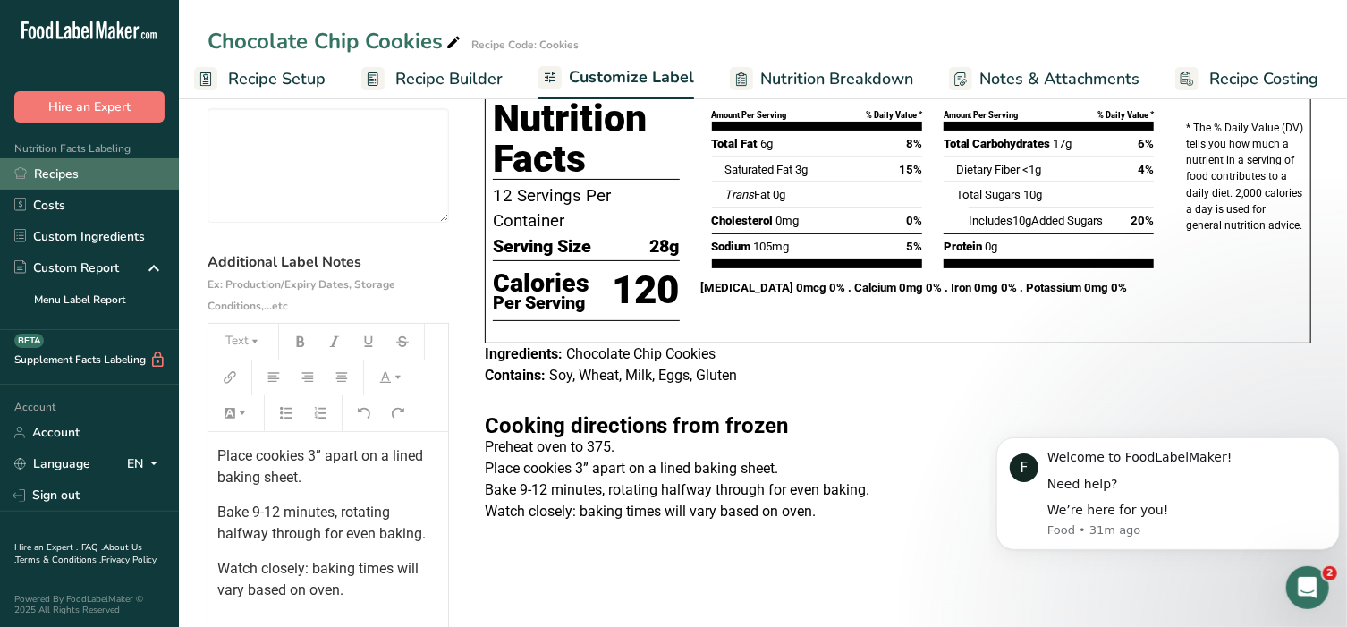
click at [58, 168] on link "Recipes" at bounding box center [89, 173] width 179 height 31
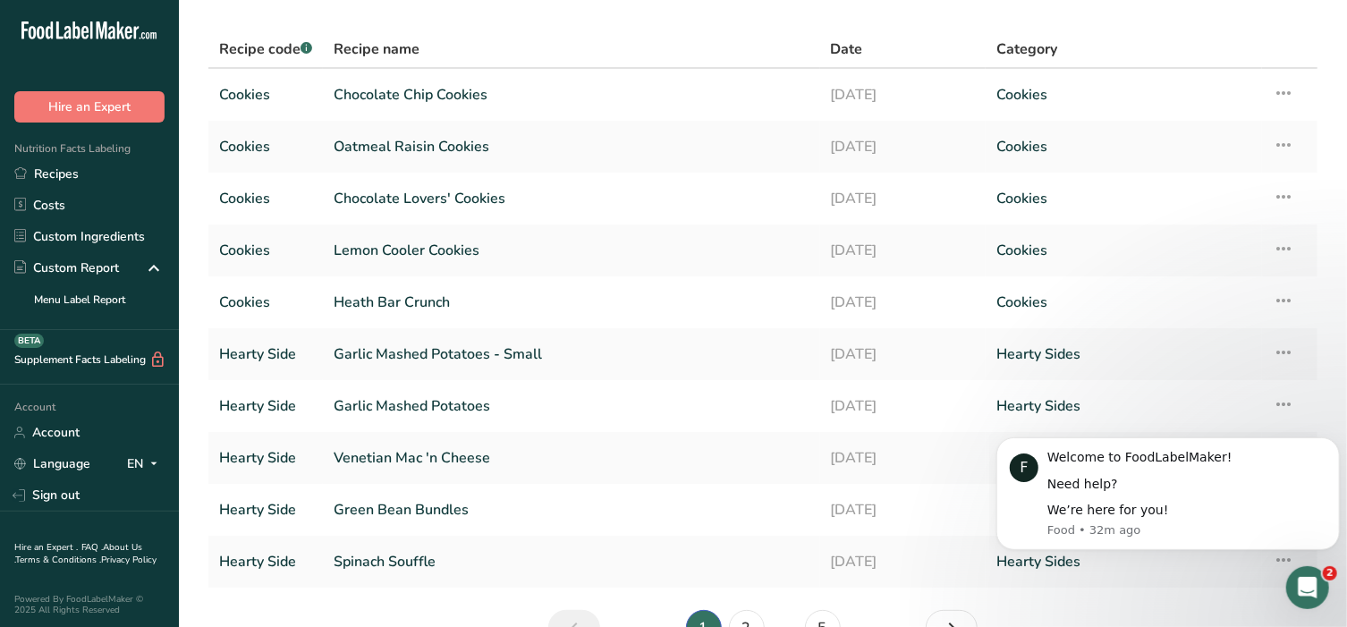
scroll to position [156, 0]
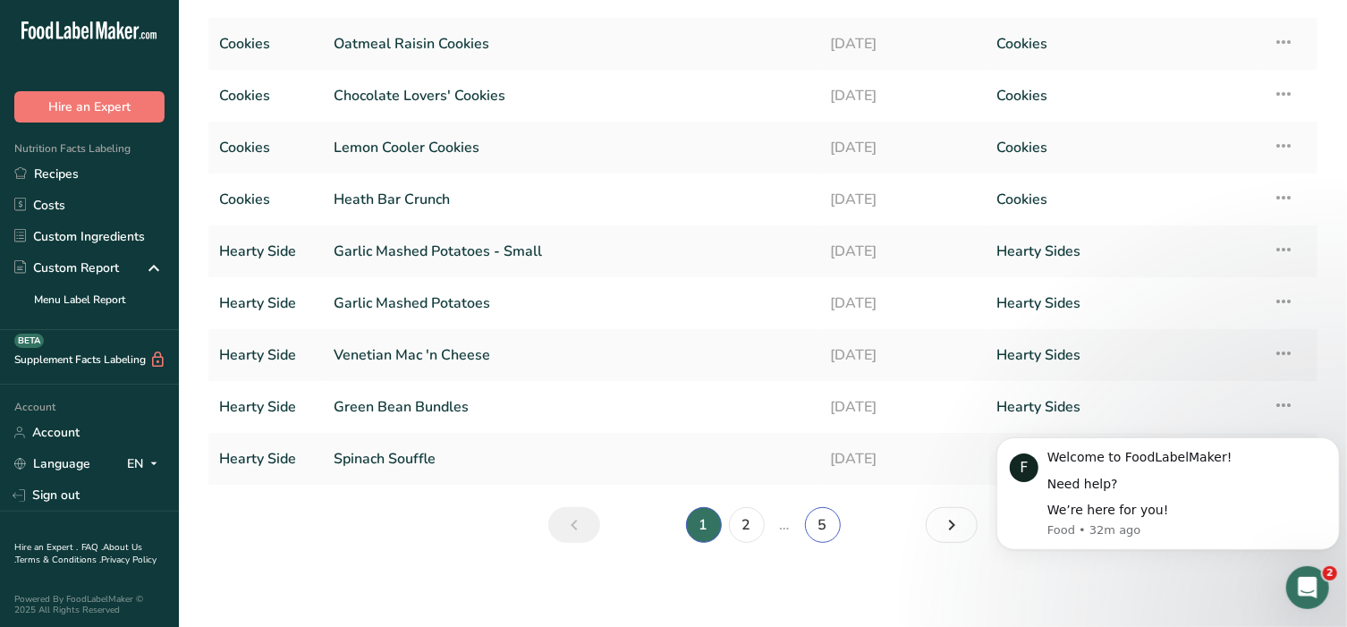
click at [825, 528] on link "5" at bounding box center [823, 525] width 36 height 36
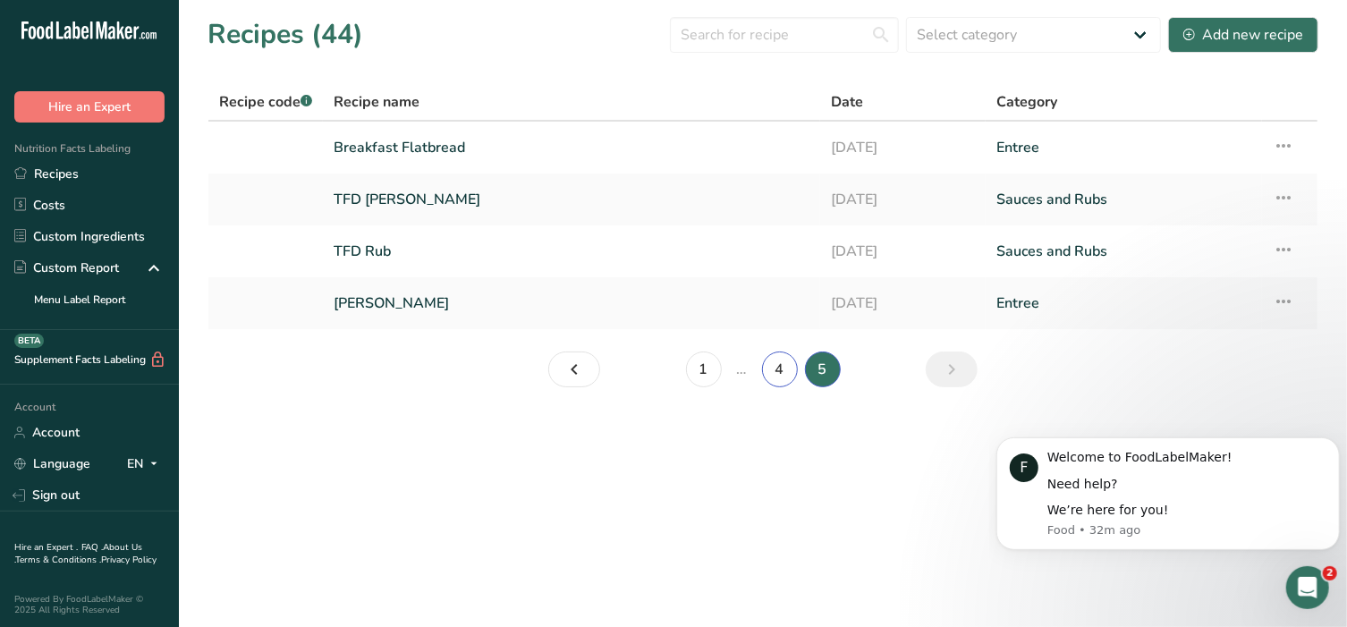
click at [777, 370] on link "4" at bounding box center [780, 369] width 36 height 36
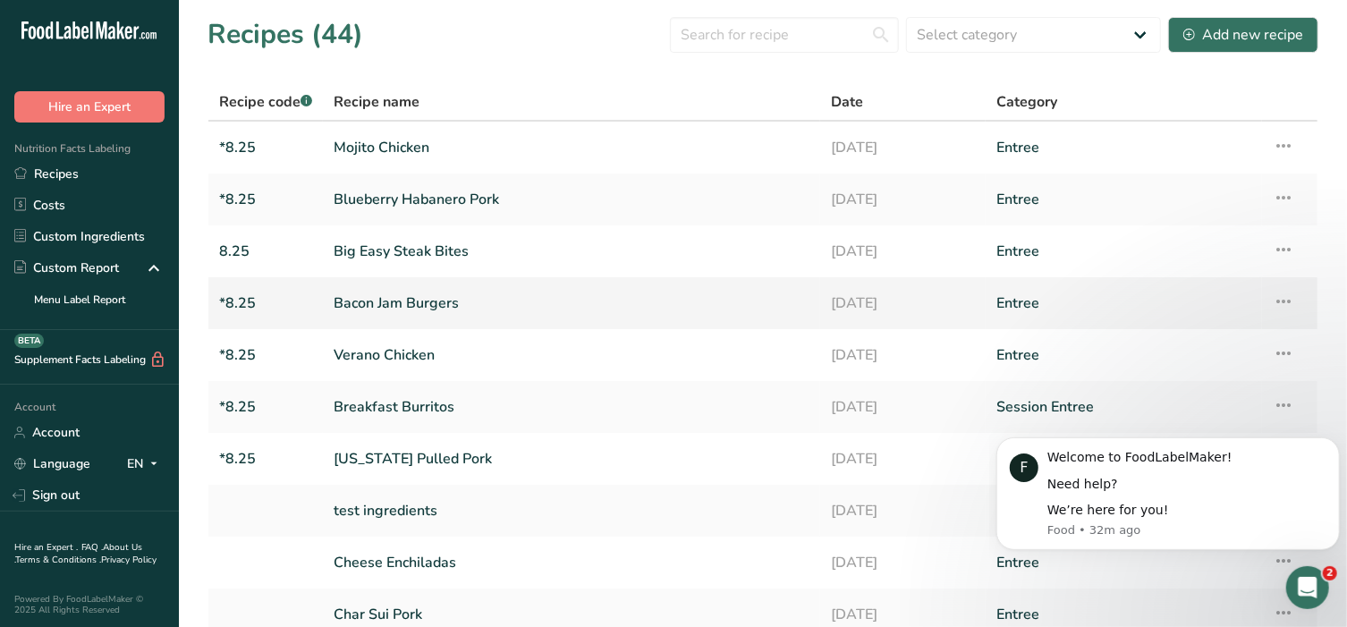
click at [419, 304] on link "Bacon Jam Burgers" at bounding box center [572, 303] width 476 height 38
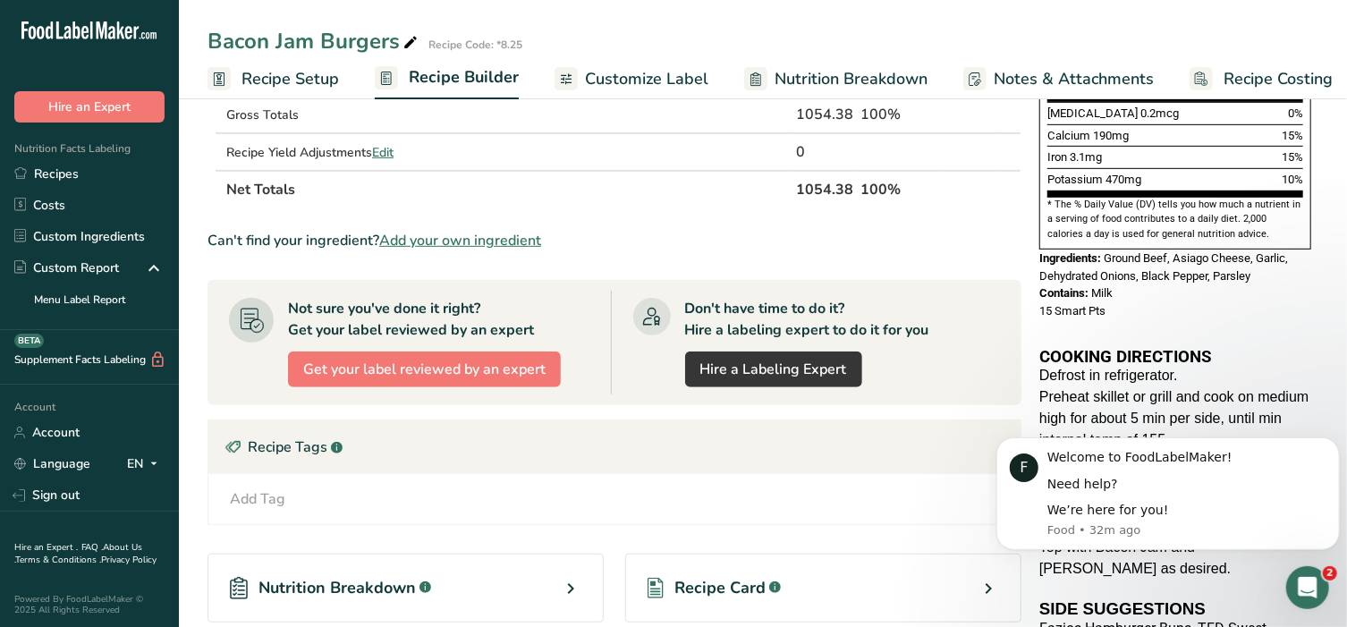
scroll to position [485, 0]
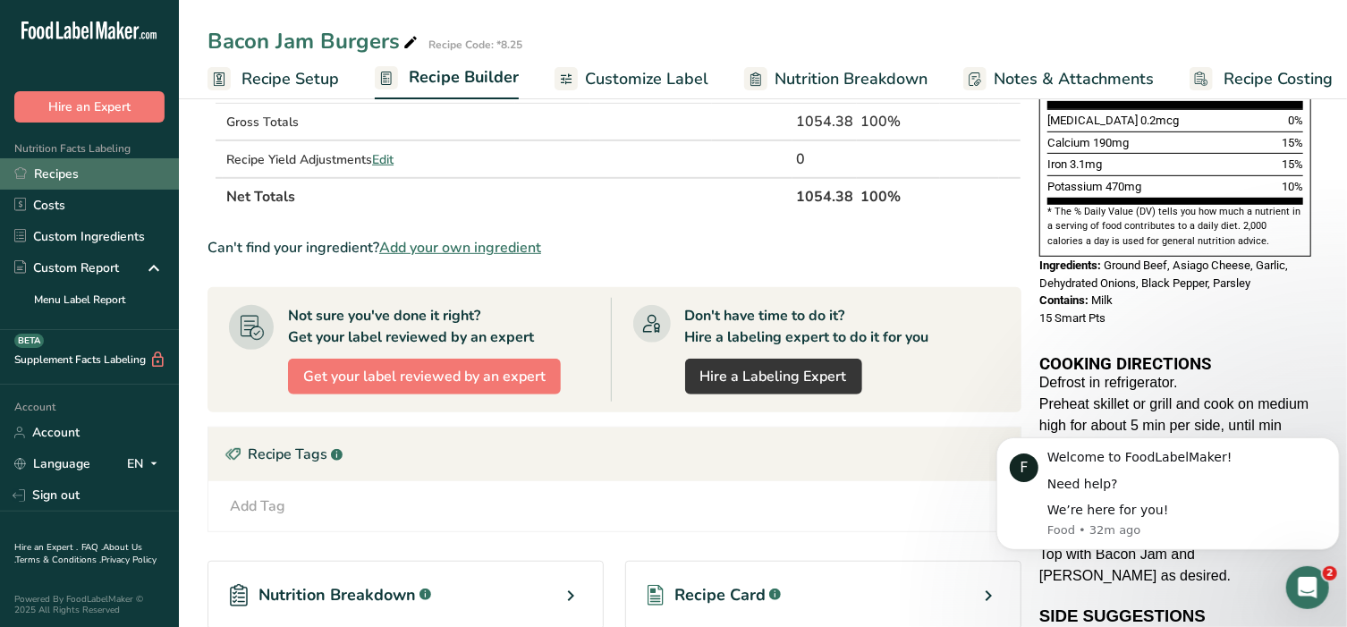
click at [79, 176] on link "Recipes" at bounding box center [89, 173] width 179 height 31
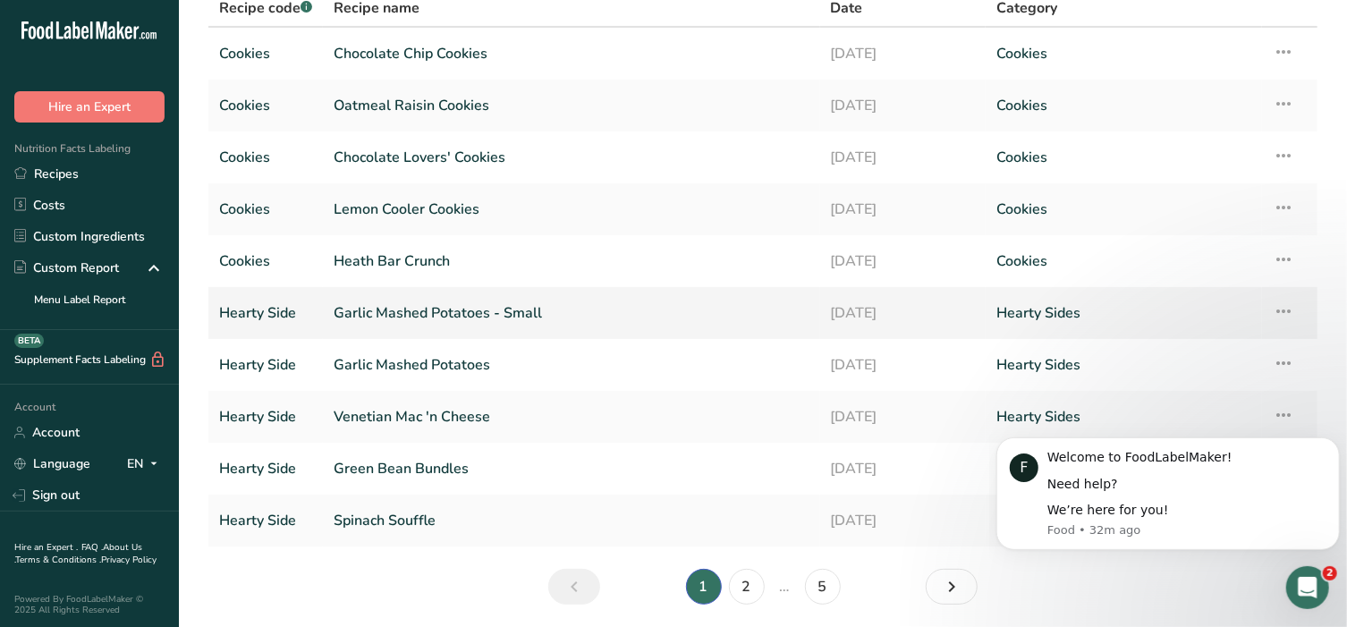
scroll to position [156, 0]
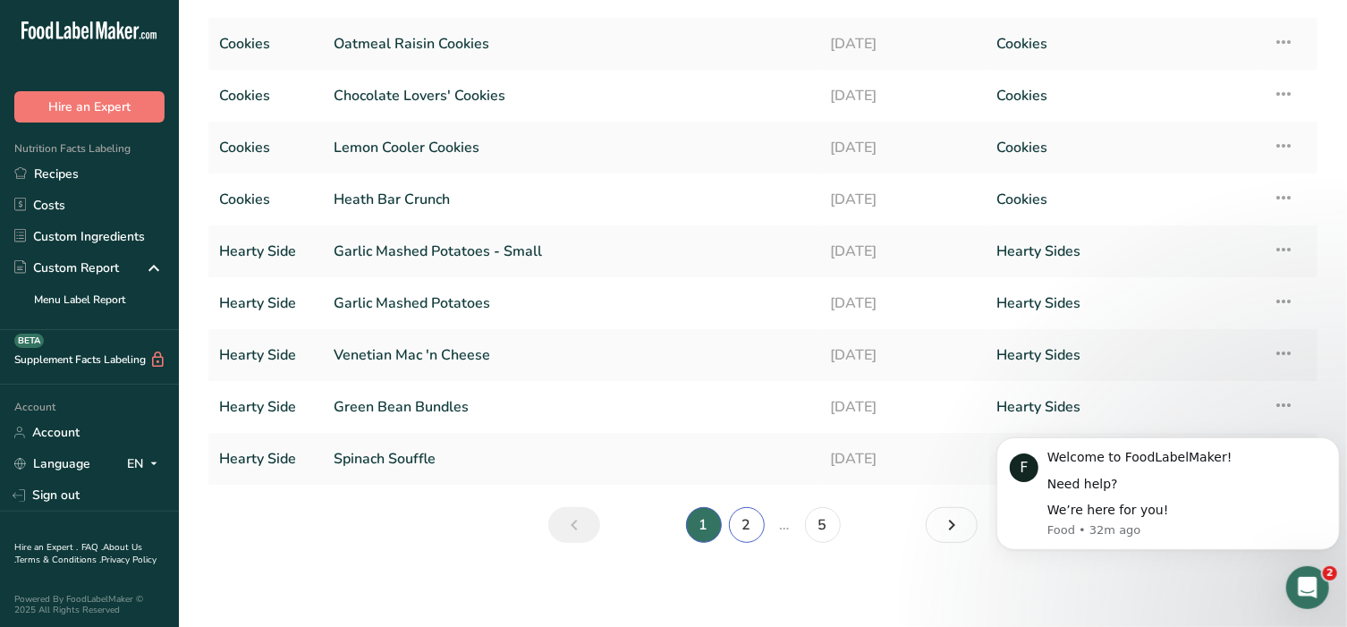
click at [753, 513] on link "2" at bounding box center [747, 525] width 36 height 36
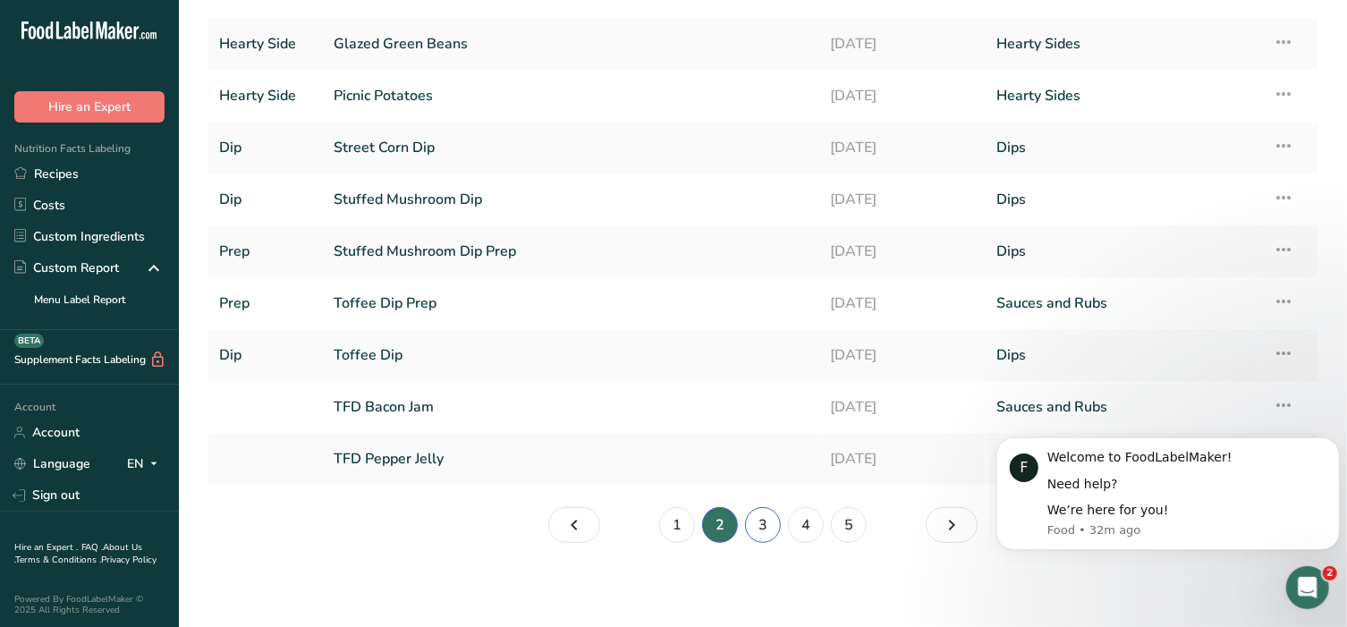
click at [776, 525] on link "3" at bounding box center [763, 525] width 36 height 36
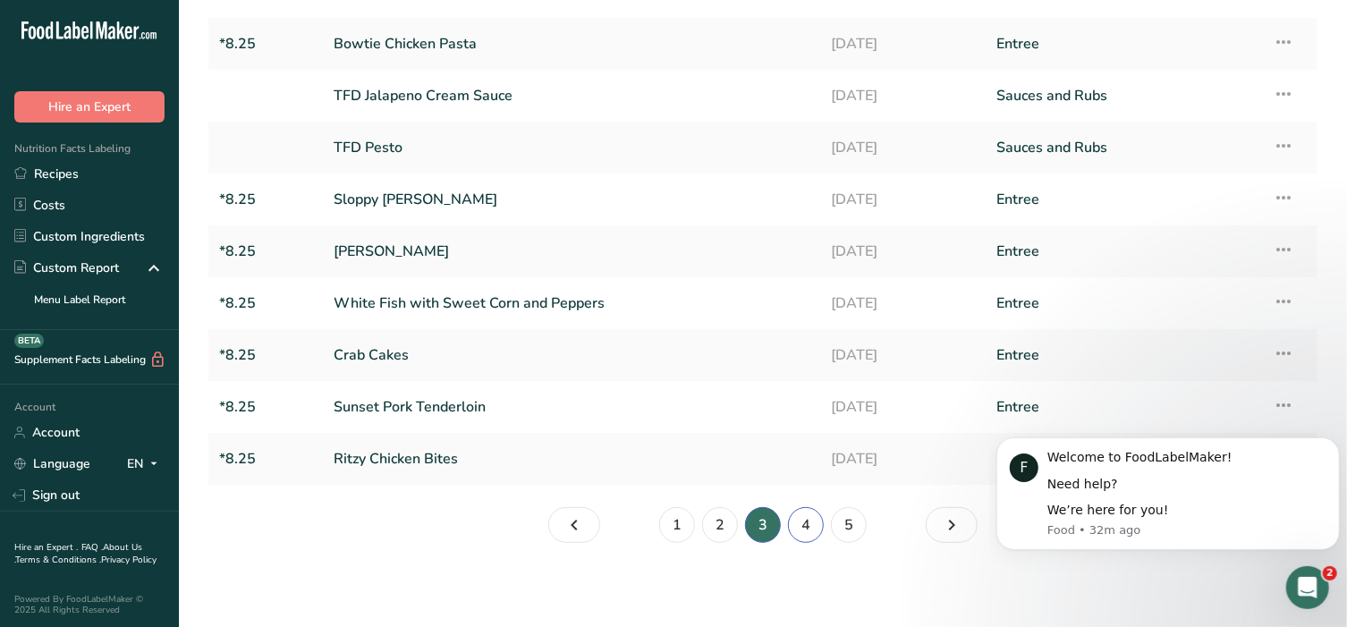
click at [803, 523] on link "4" at bounding box center [806, 525] width 36 height 36
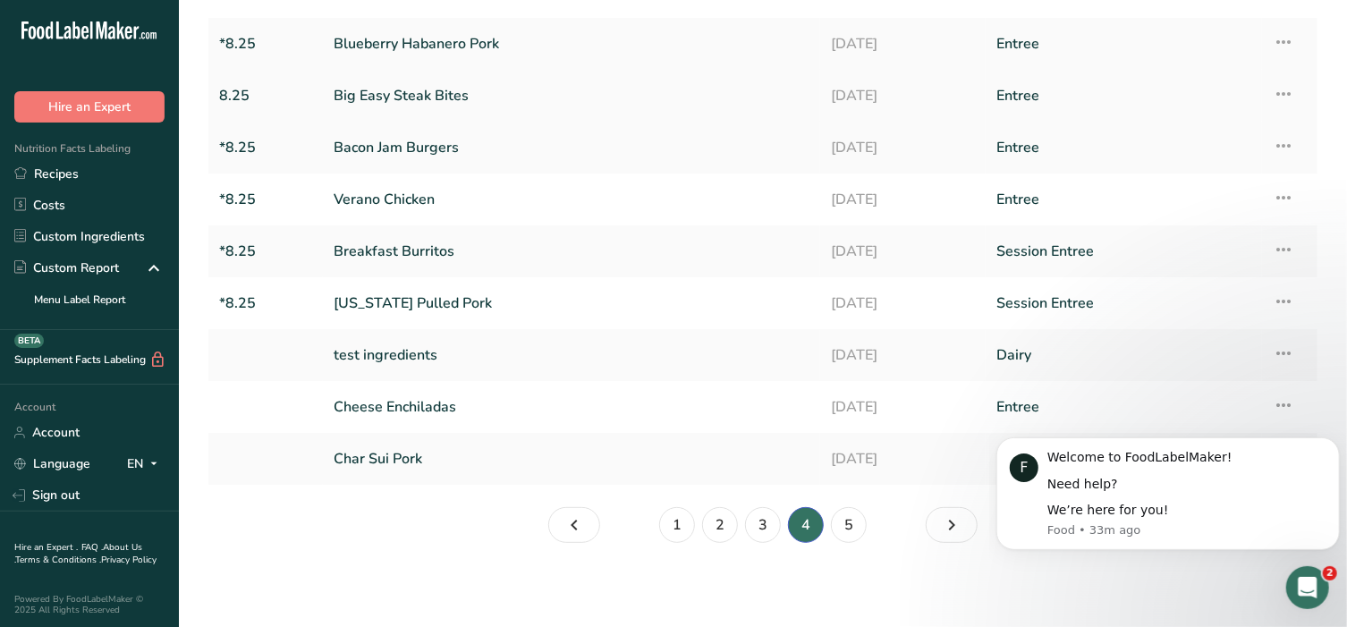
click at [393, 86] on link "Big Easy Steak Bites" at bounding box center [572, 96] width 476 height 38
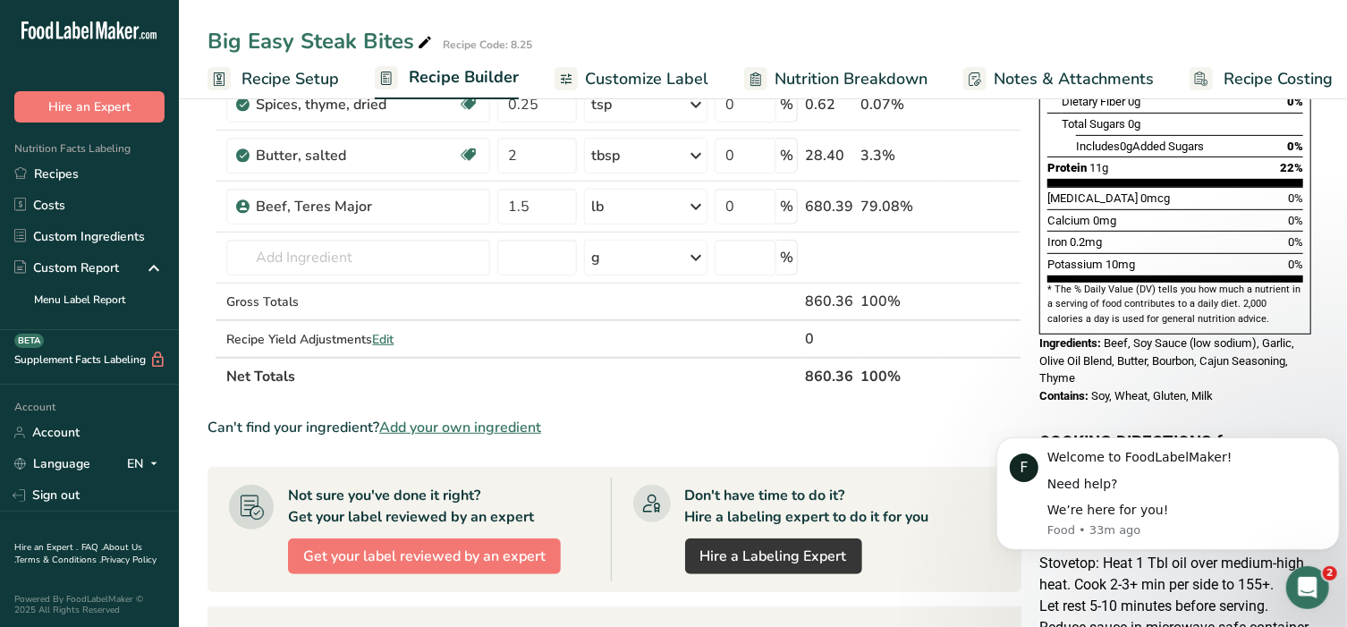
scroll to position [446, 0]
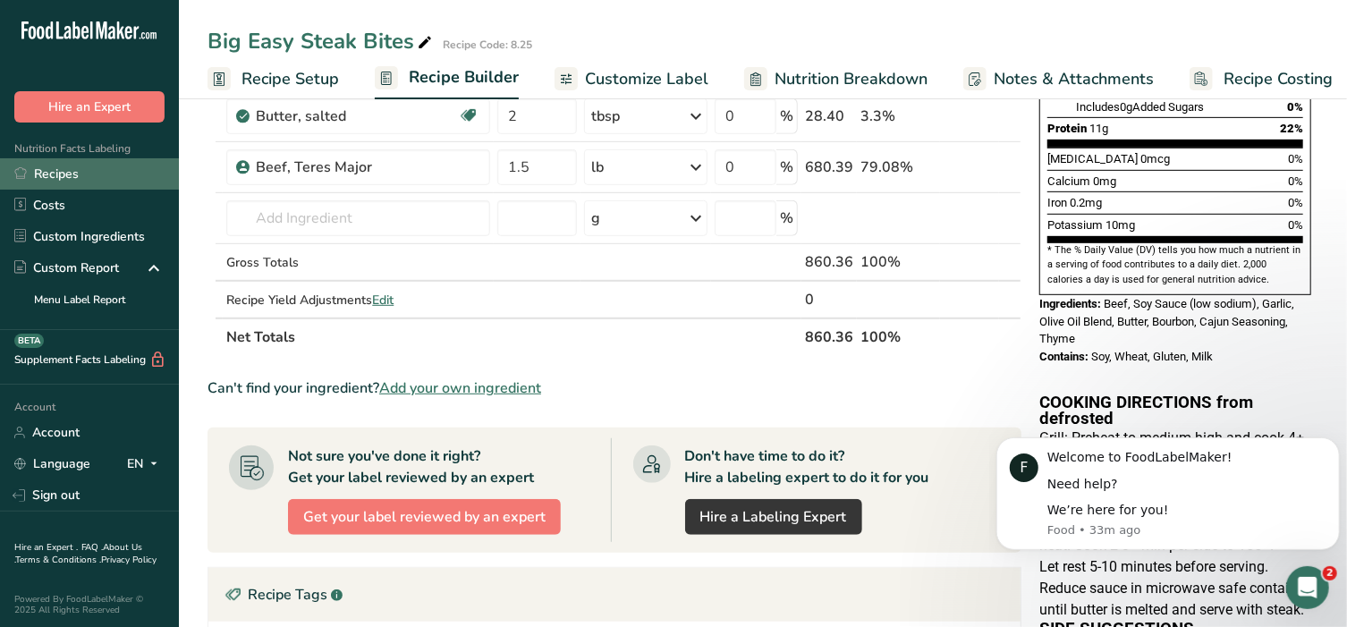
click at [63, 172] on link "Recipes" at bounding box center [89, 173] width 179 height 31
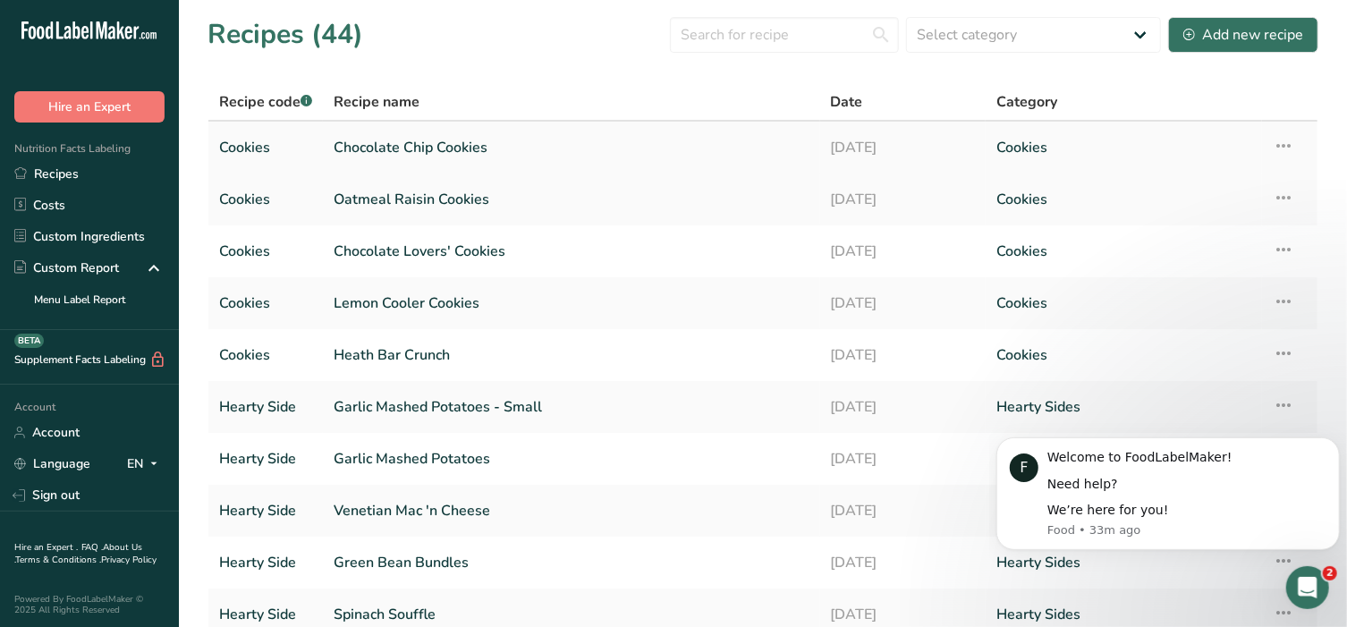
click at [412, 150] on link "Chocolate Chip Cookies" at bounding box center [572, 148] width 476 height 38
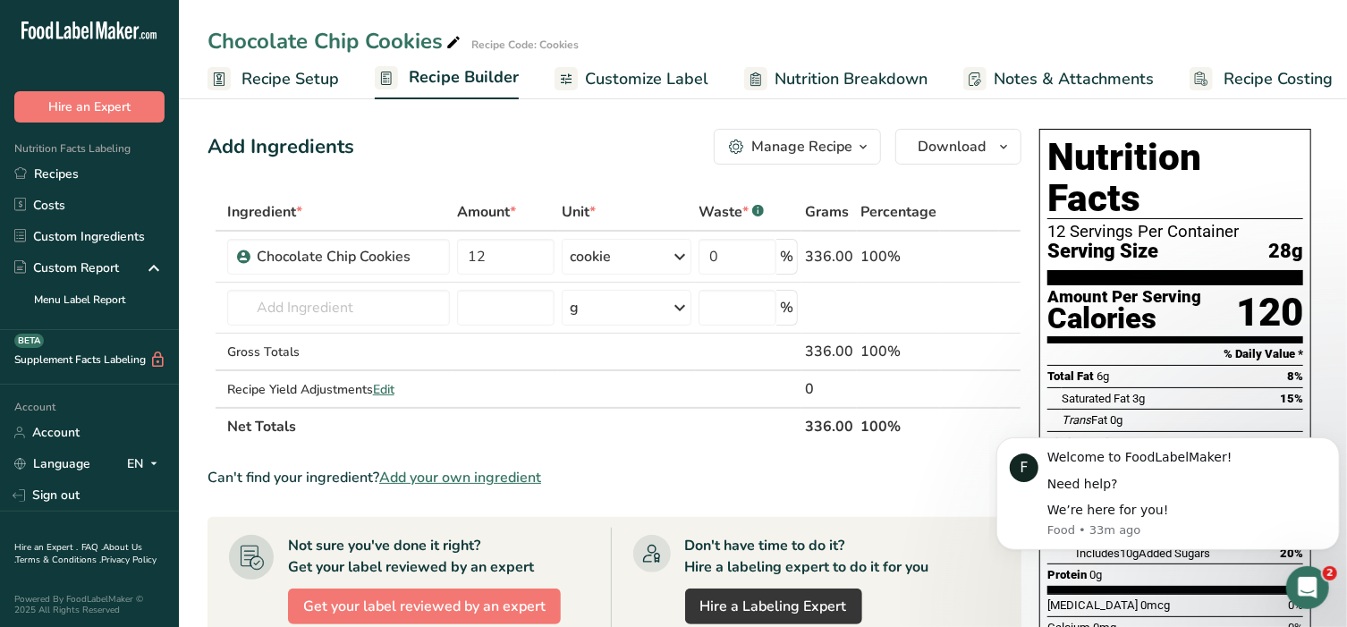
click at [635, 77] on span "Customize Label" at bounding box center [646, 79] width 123 height 24
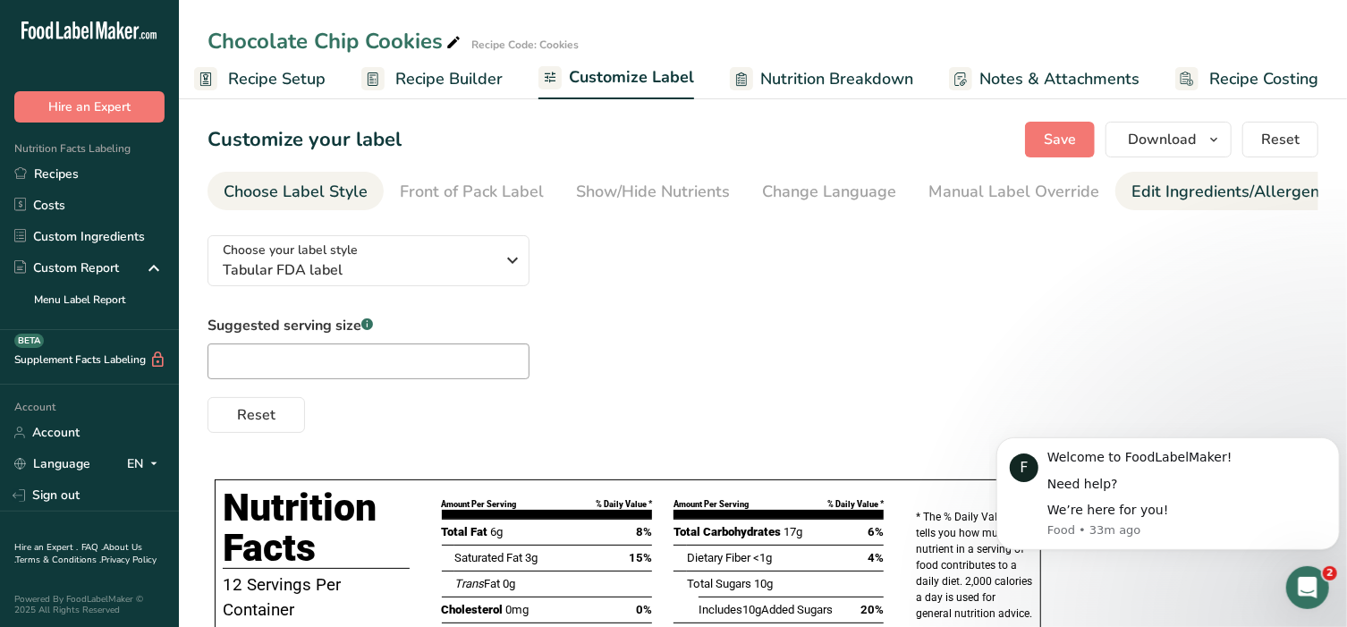
click at [1243, 200] on div "Edit Ingredients/Allergens List" at bounding box center [1244, 192] width 227 height 24
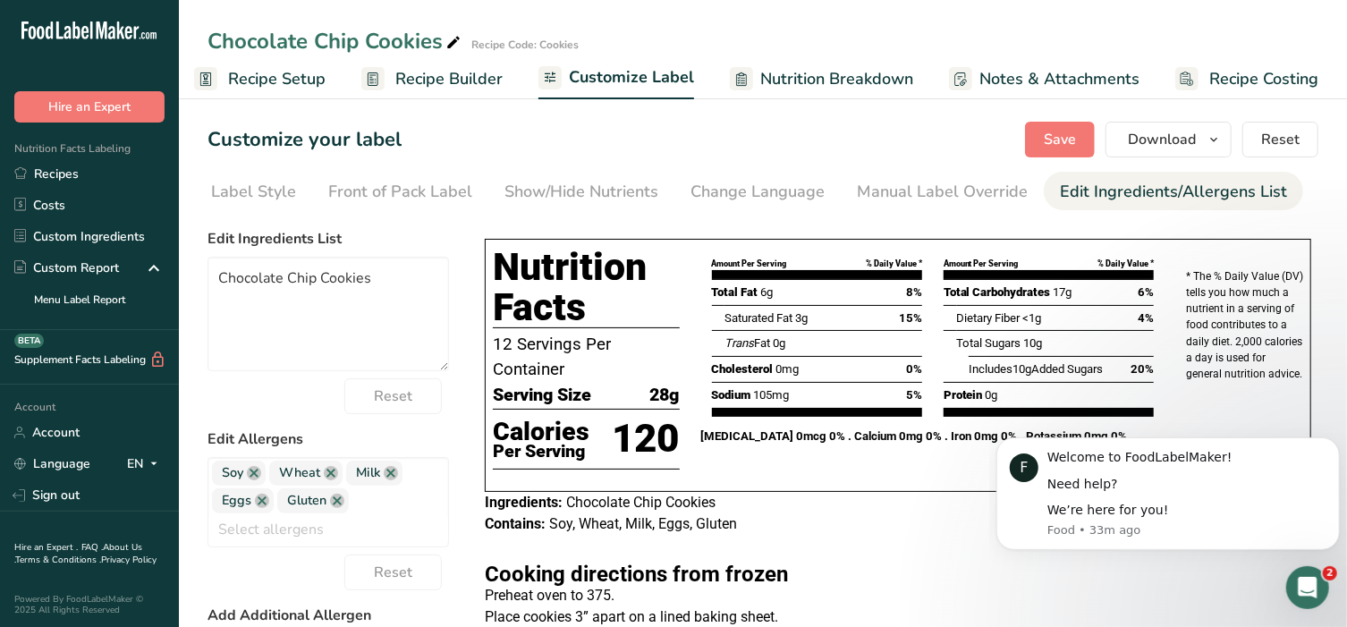
scroll to position [0, 188]
click at [1245, 198] on div "Label Extra Info" at bounding box center [1262, 192] width 119 height 24
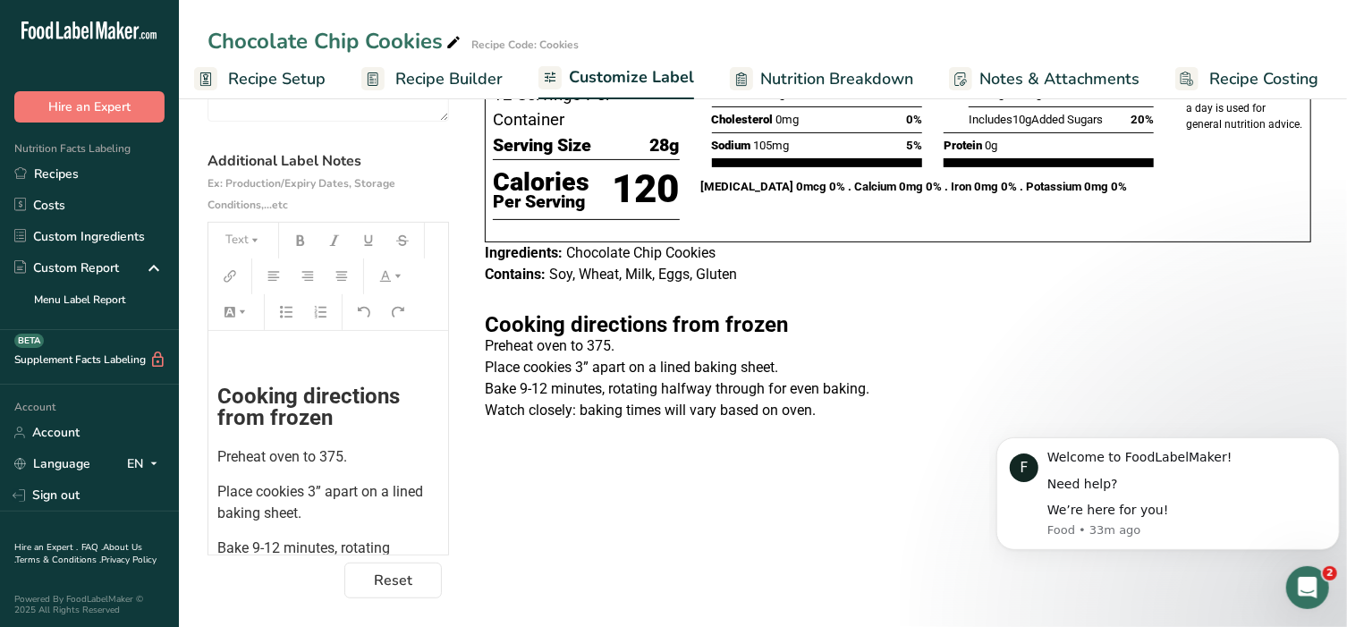
scroll to position [186, 0]
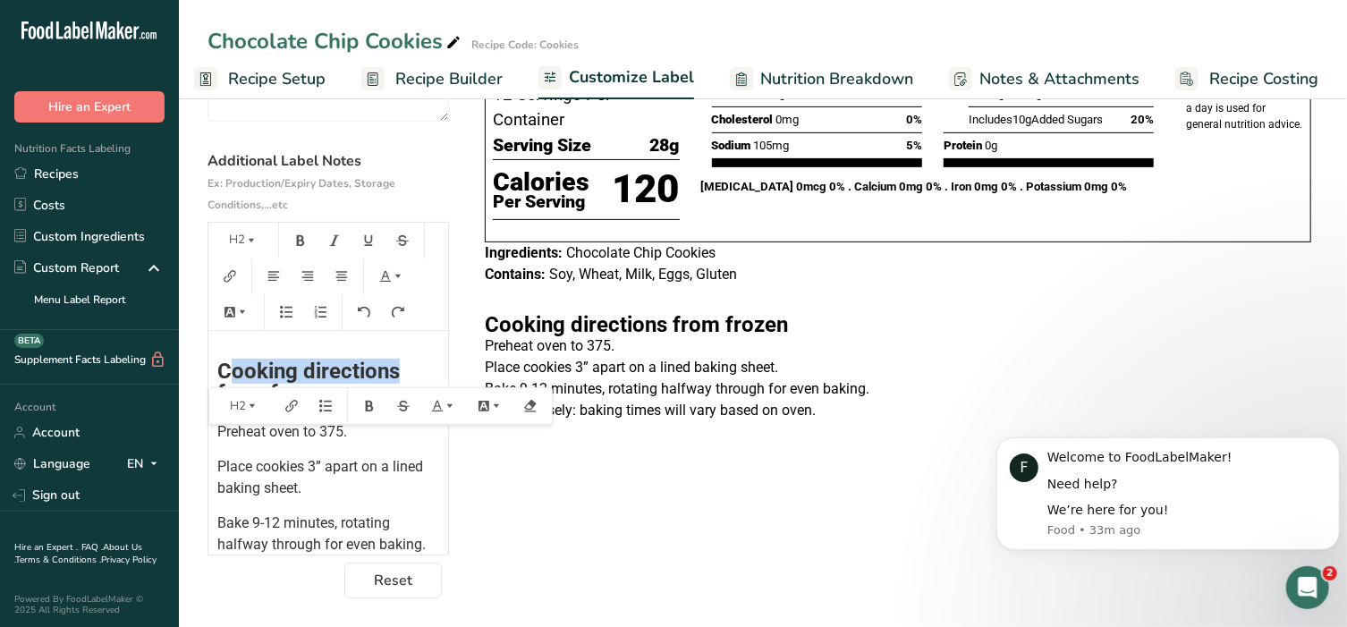
drag, startPoint x: 229, startPoint y: 369, endPoint x: 395, endPoint y: 368, distance: 166.3
click at [395, 368] on span "Cooking directions from frozen" at bounding box center [311, 382] width 188 height 47
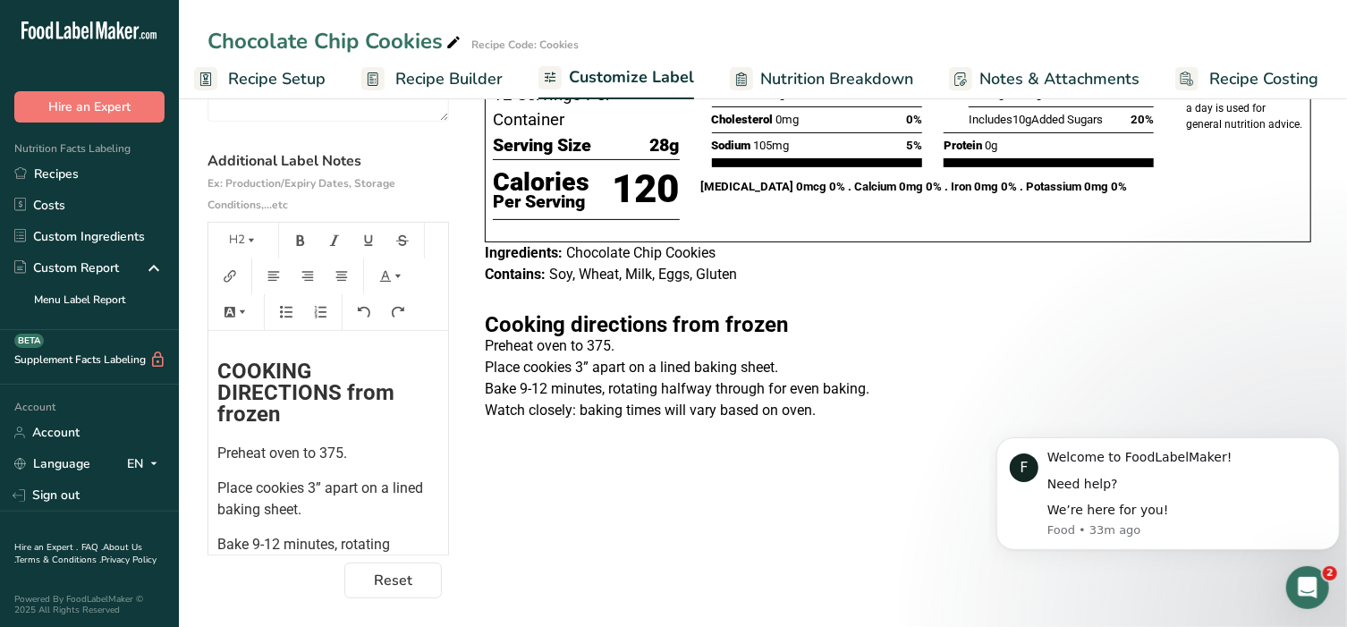
click at [600, 485] on p at bounding box center [898, 474] width 826 height 21
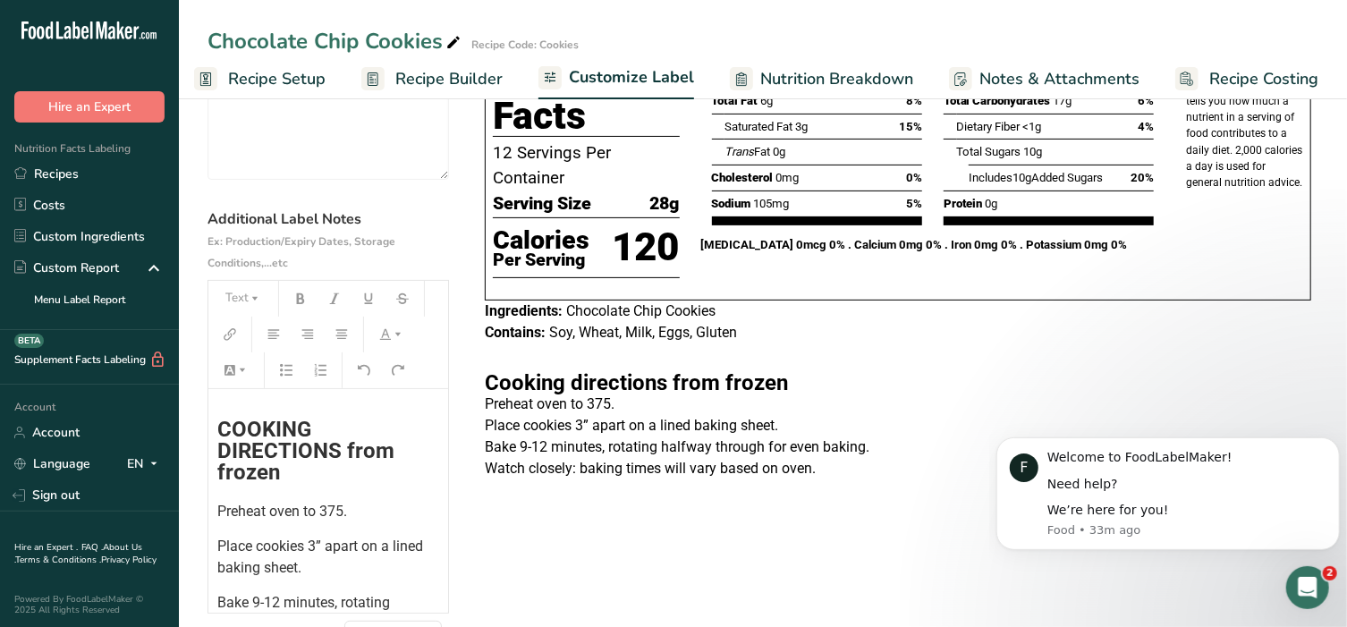
scroll to position [29, 0]
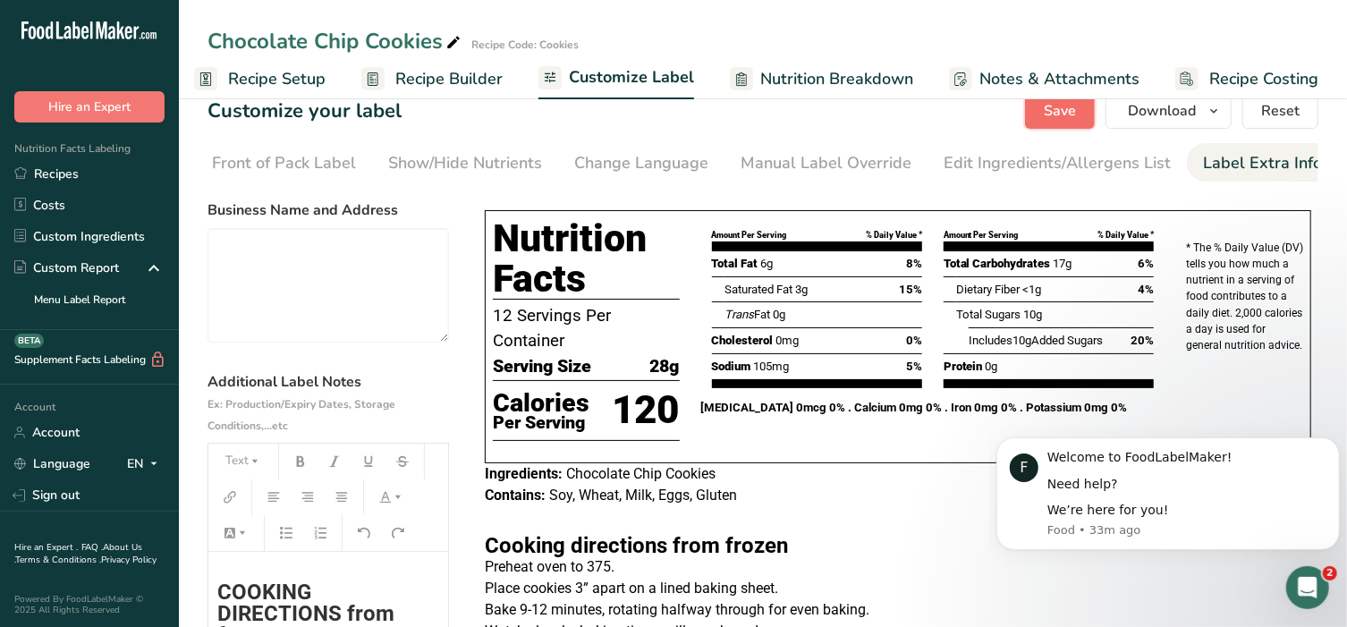
click at [1069, 116] on span "Save" at bounding box center [1060, 110] width 32 height 21
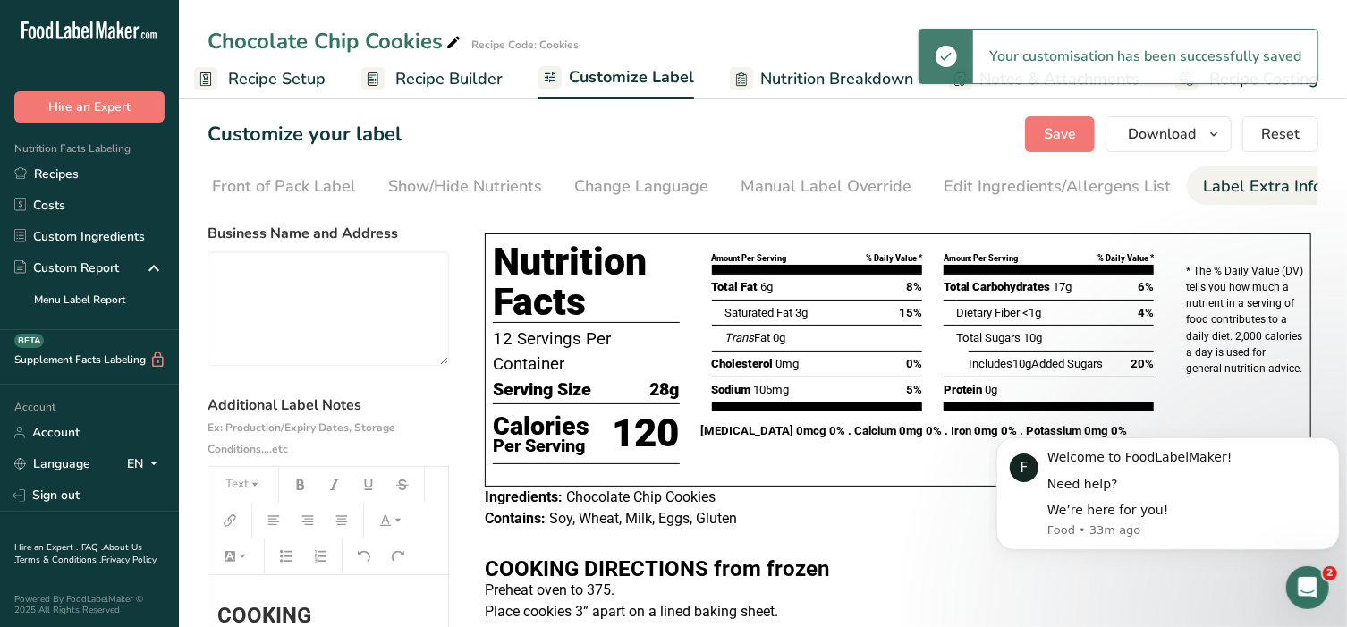
scroll to position [0, 0]
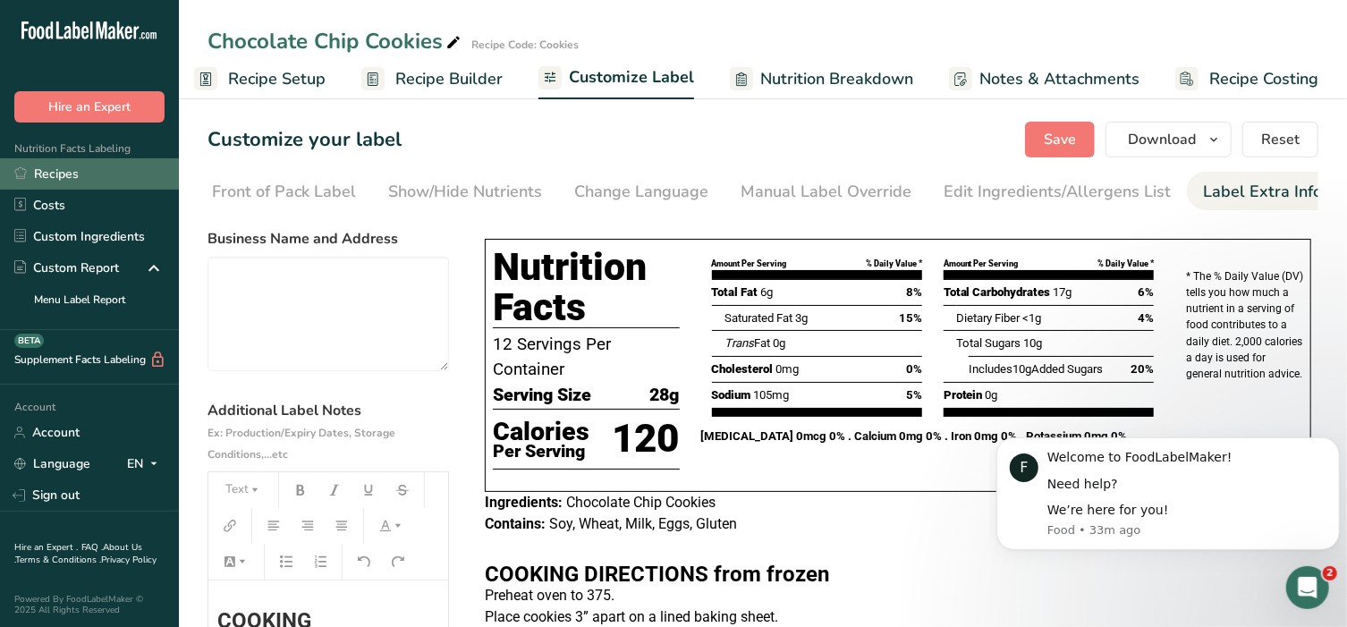
click at [76, 174] on link "Recipes" at bounding box center [89, 173] width 179 height 31
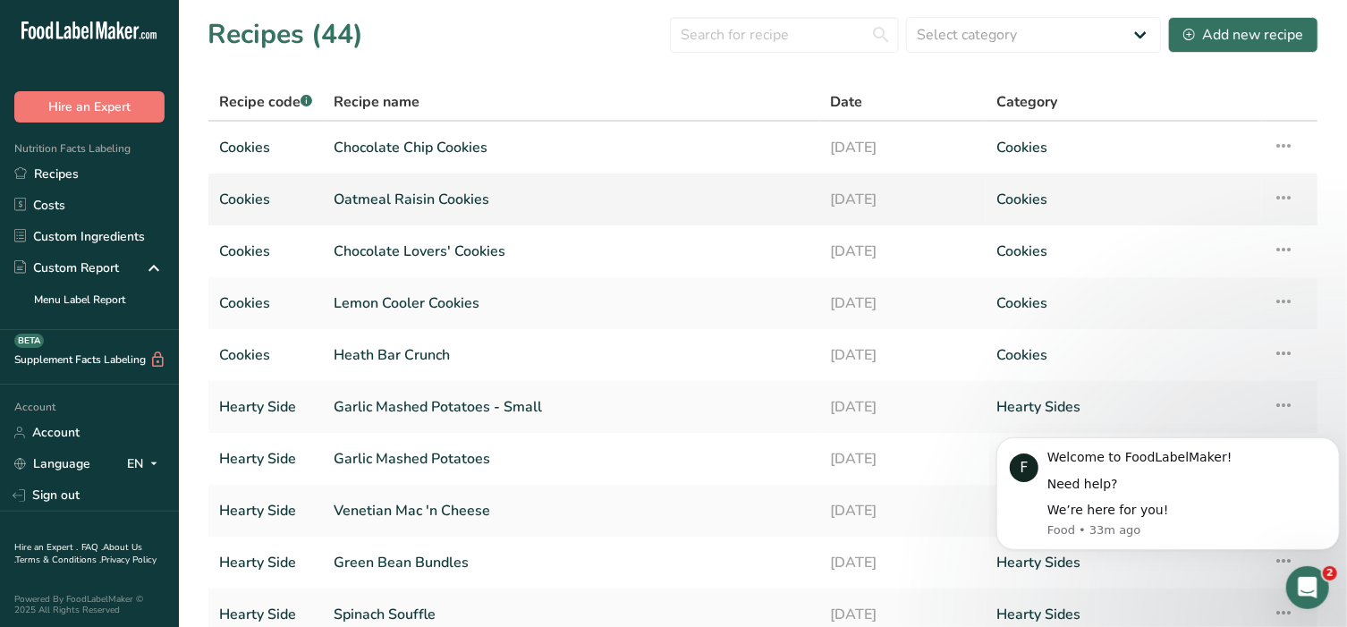
click at [383, 199] on link "Oatmeal Raisin Cookies" at bounding box center [572, 200] width 476 height 38
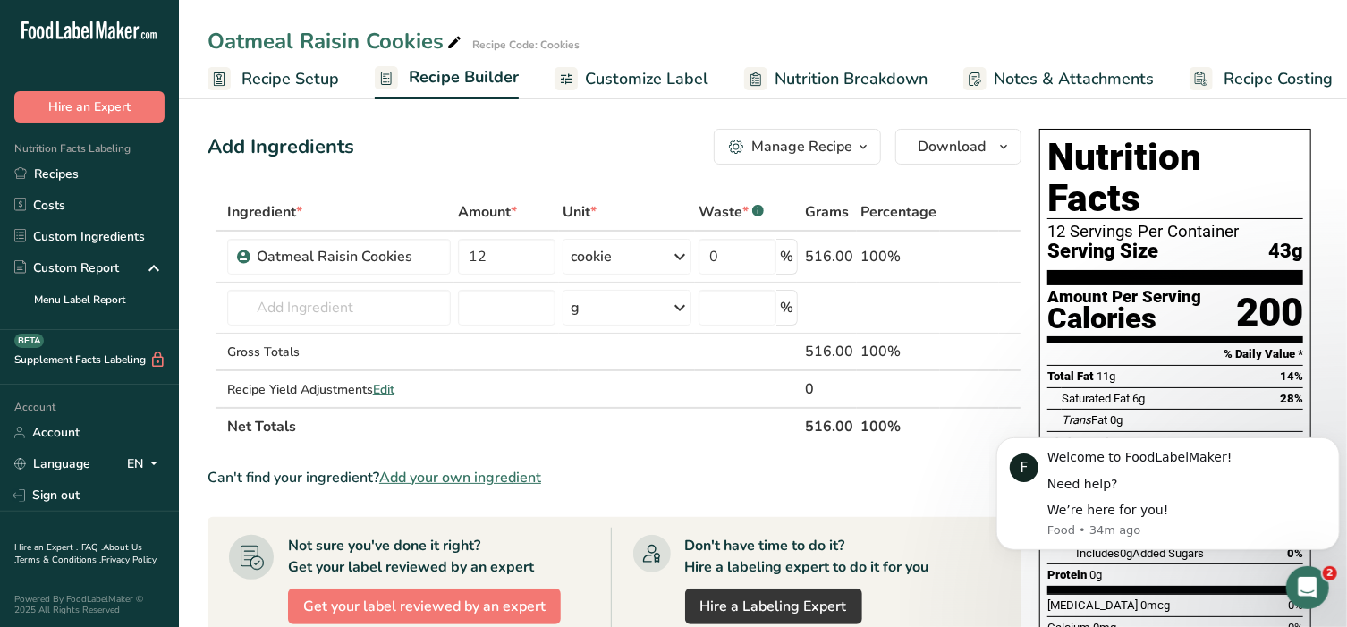
click at [619, 67] on span "Customize Label" at bounding box center [646, 79] width 123 height 24
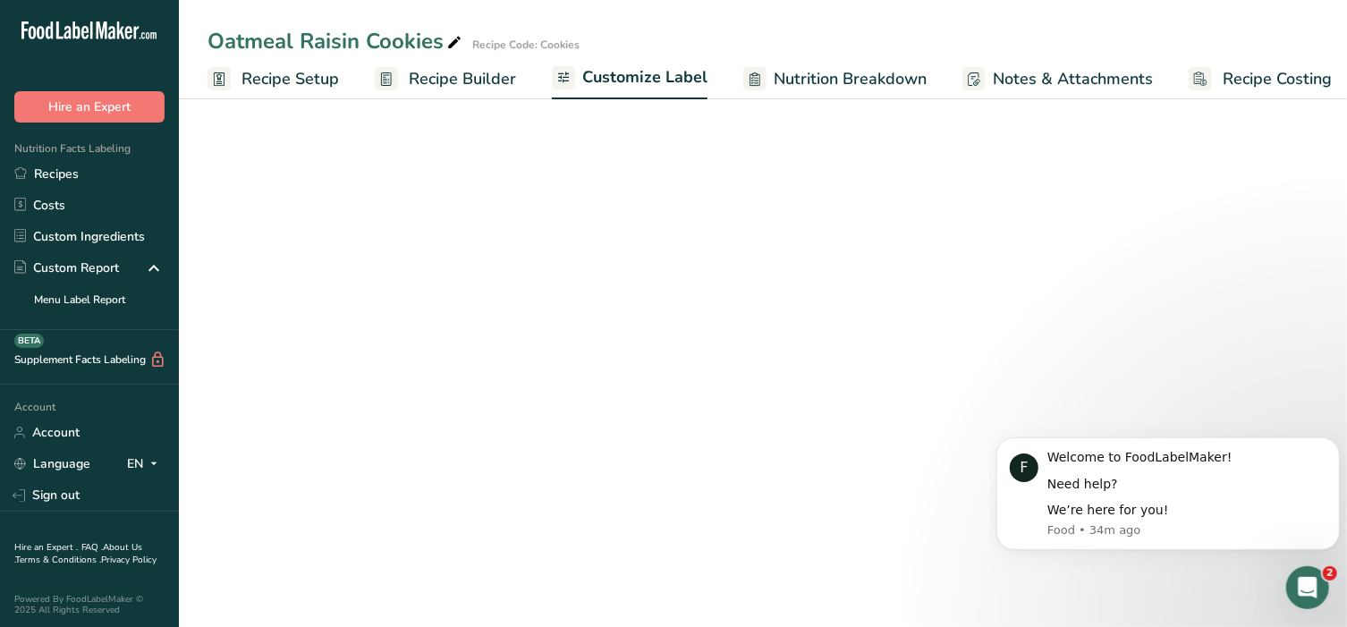
scroll to position [0, 13]
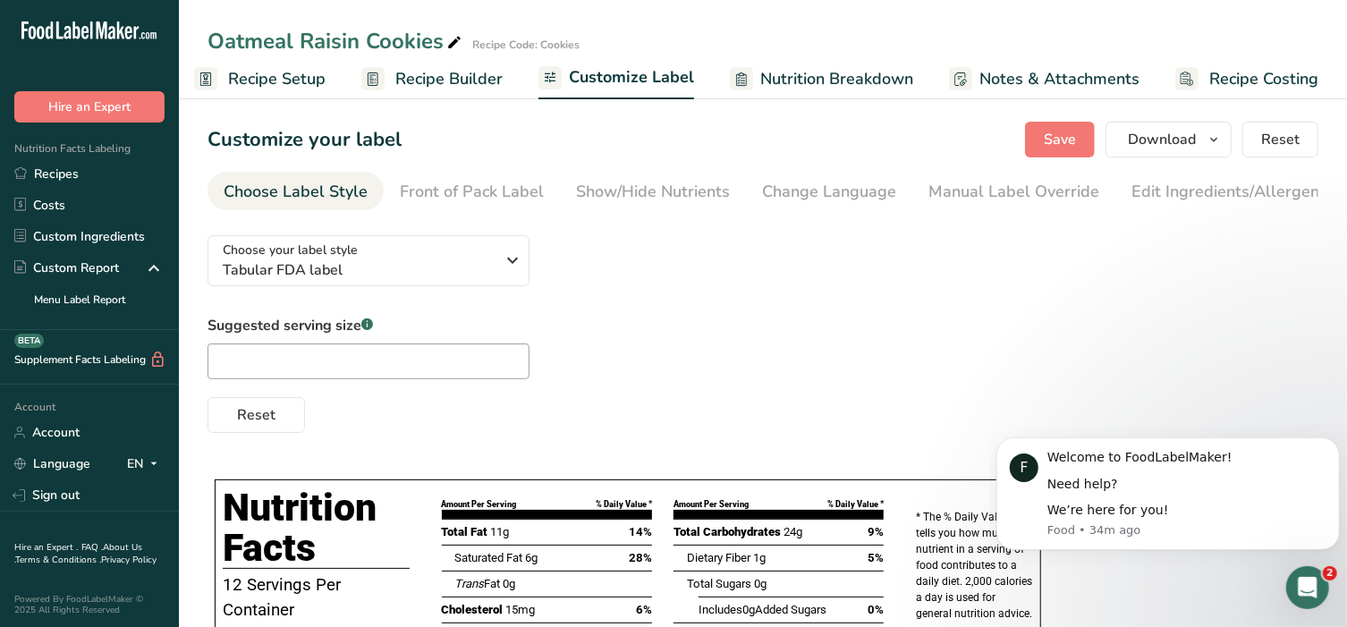
drag, startPoint x: 1141, startPoint y: 207, endPoint x: 1425, endPoint y: 178, distance: 285.0
click at [1346, 178] on html ".a-20{fill:#fff;} Hire an Expert Nutrition Facts Labeling Recipes Costs Custom …" at bounding box center [673, 410] width 1347 height 821
click at [969, 190] on div "Manual Label Override" at bounding box center [1013, 192] width 171 height 24
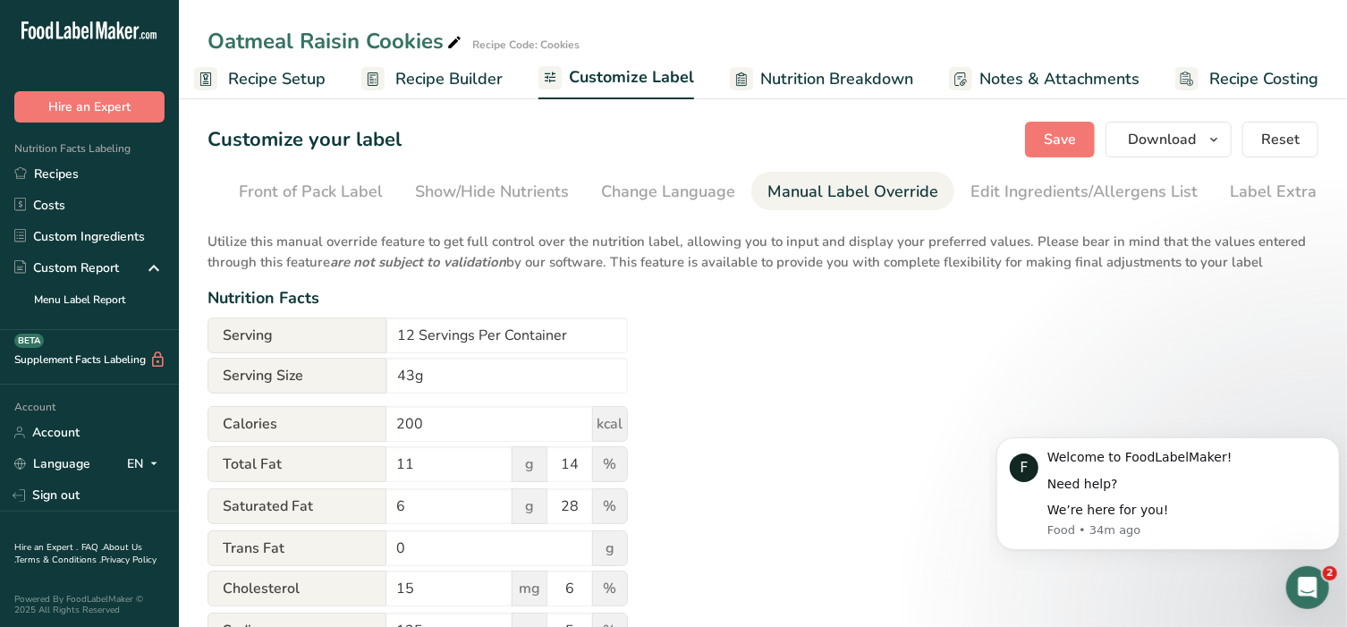
scroll to position [0, 188]
click at [1211, 194] on div "Label Extra Info" at bounding box center [1262, 192] width 119 height 24
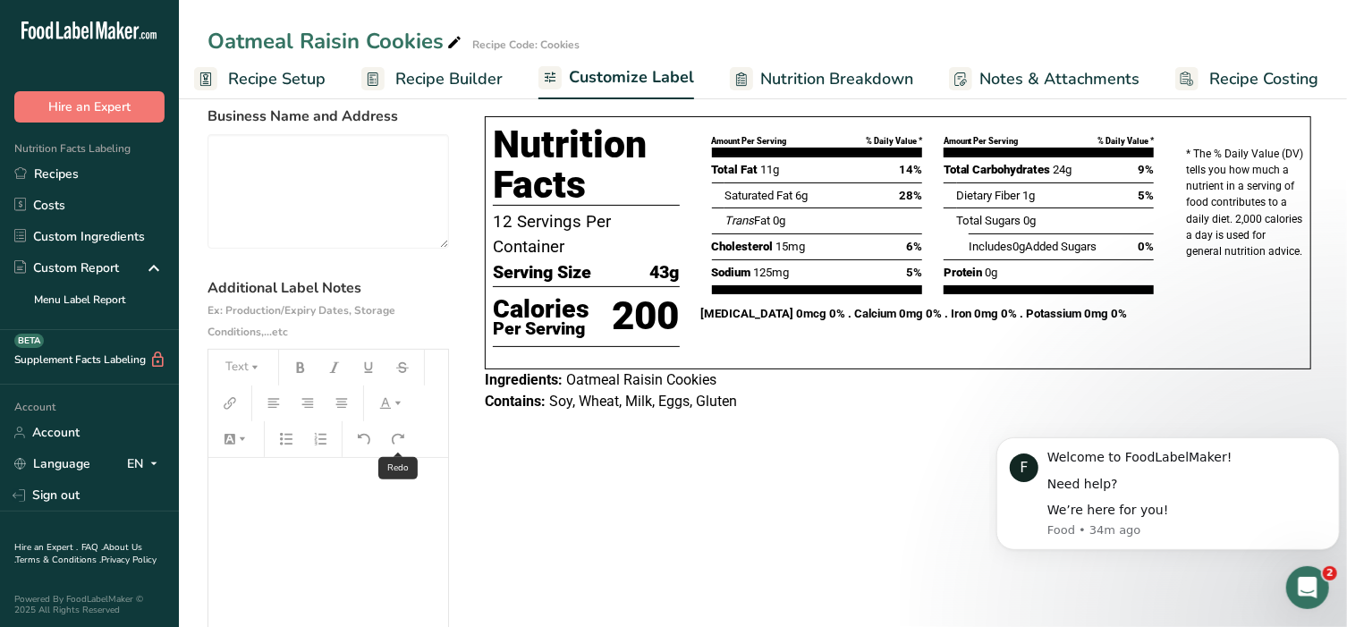
scroll to position [148, 0]
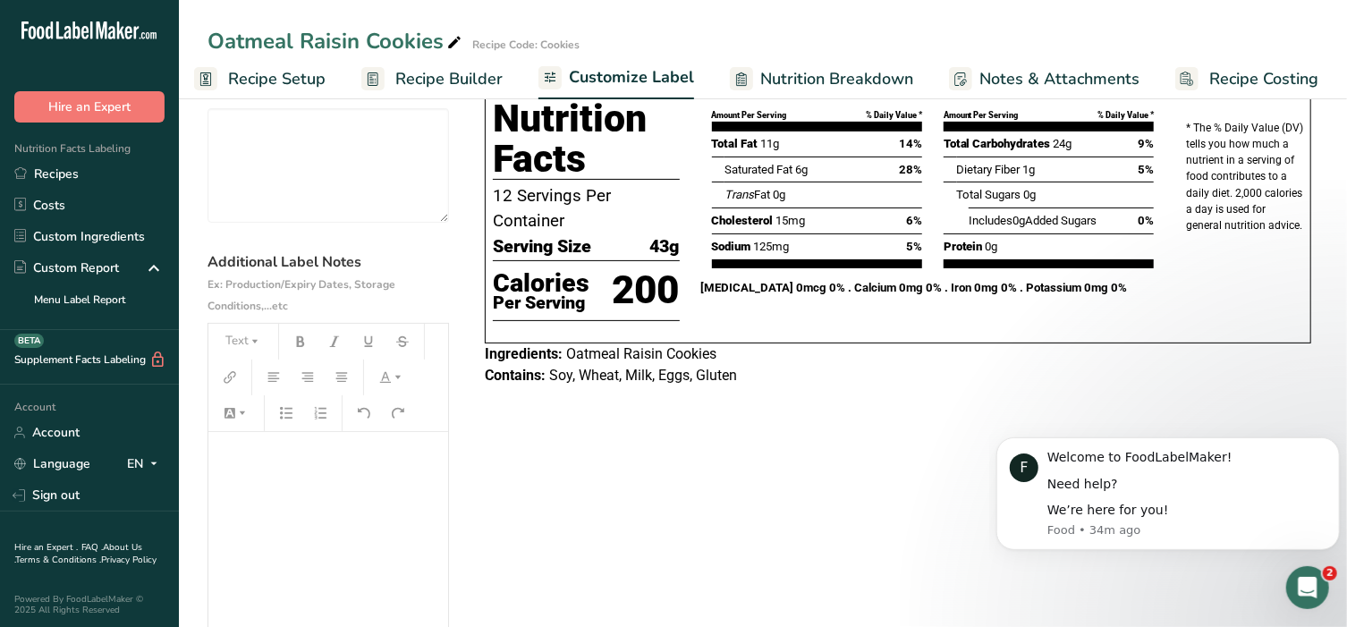
click at [312, 461] on p "﻿" at bounding box center [328, 456] width 222 height 21
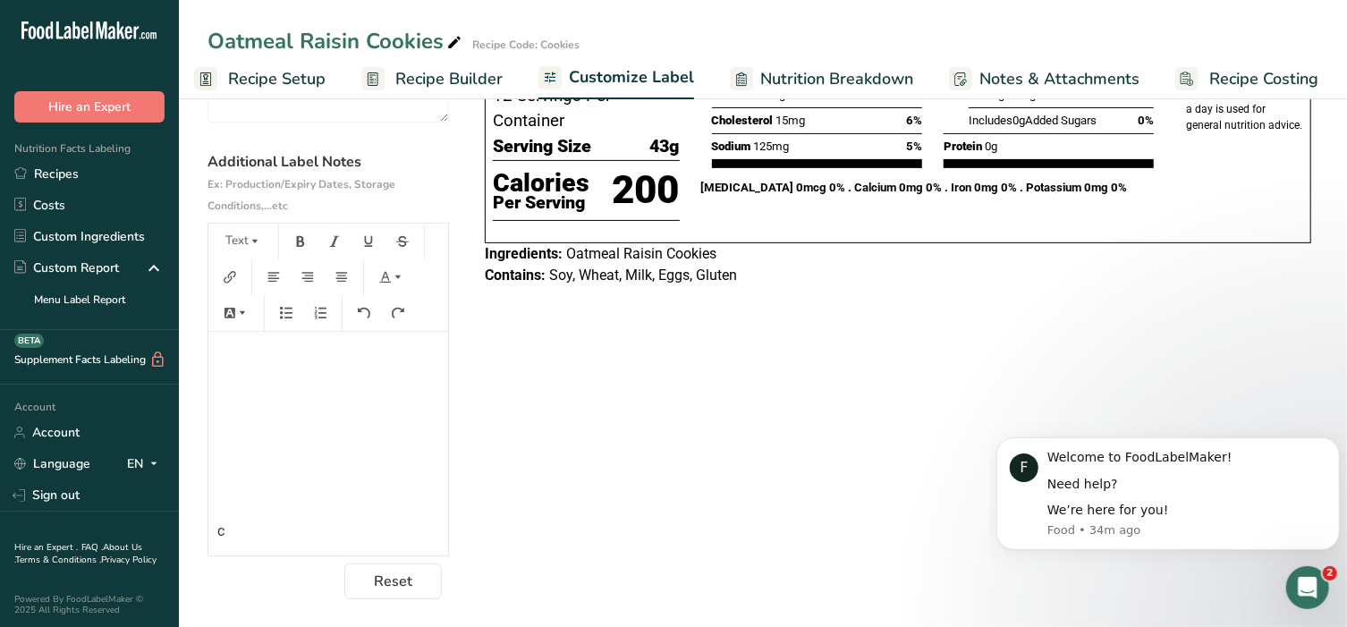
scroll to position [252, 0]
click at [240, 244] on button "Text" at bounding box center [243, 240] width 54 height 29
click at [237, 334] on span "H2" at bounding box center [251, 337] width 30 height 29
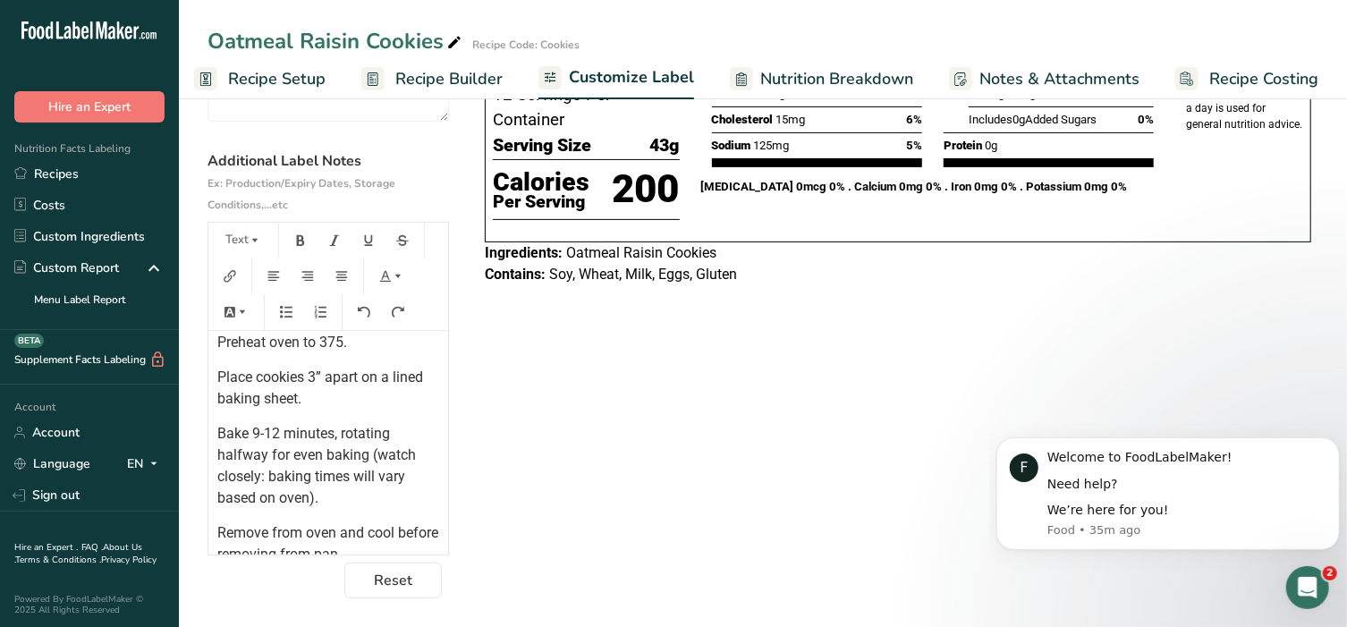
scroll to position [282, 0]
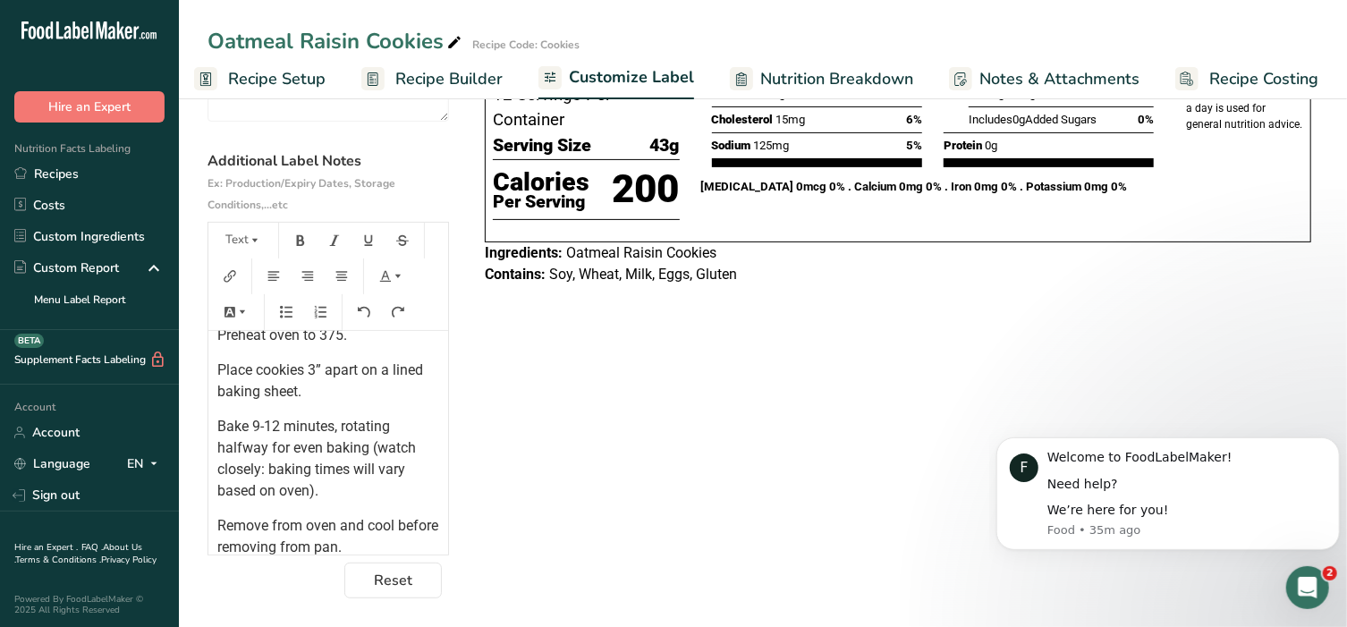
click at [379, 453] on span "Bake 9-12 minutes, rotating halfway for even baking (watch closely: baking time…" at bounding box center [318, 458] width 202 height 81
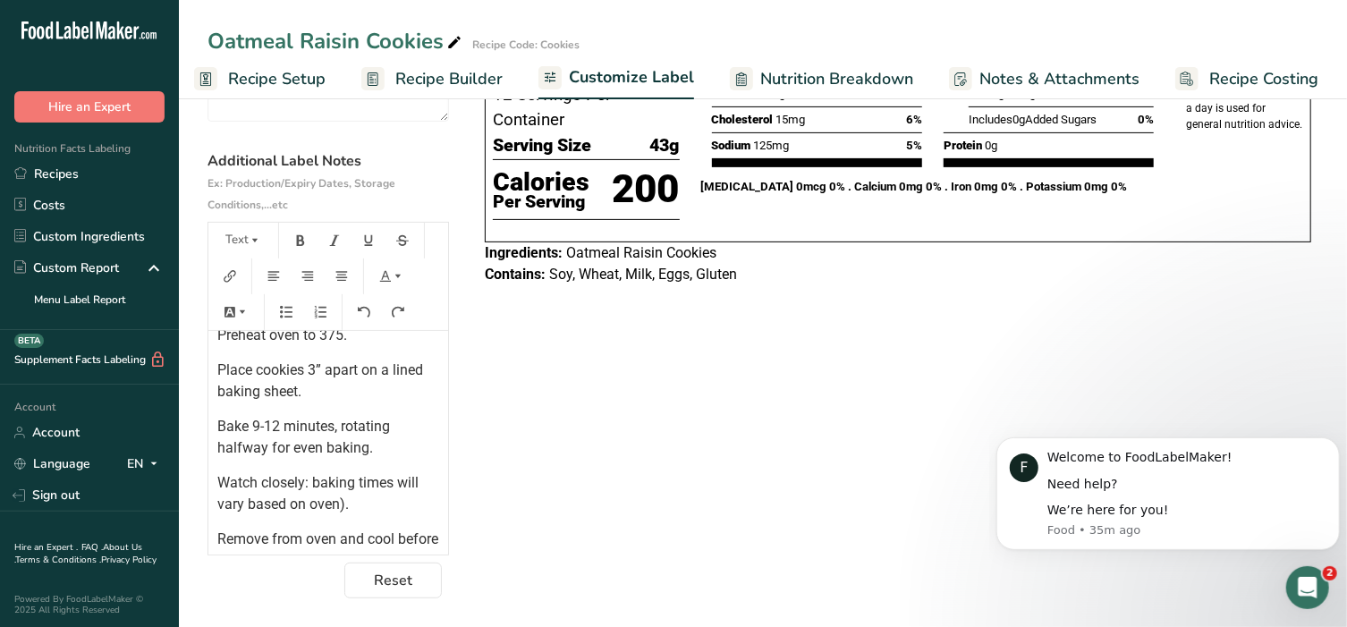
click at [368, 502] on p "Watch closely: baking times will vary based on oven)." at bounding box center [328, 493] width 222 height 43
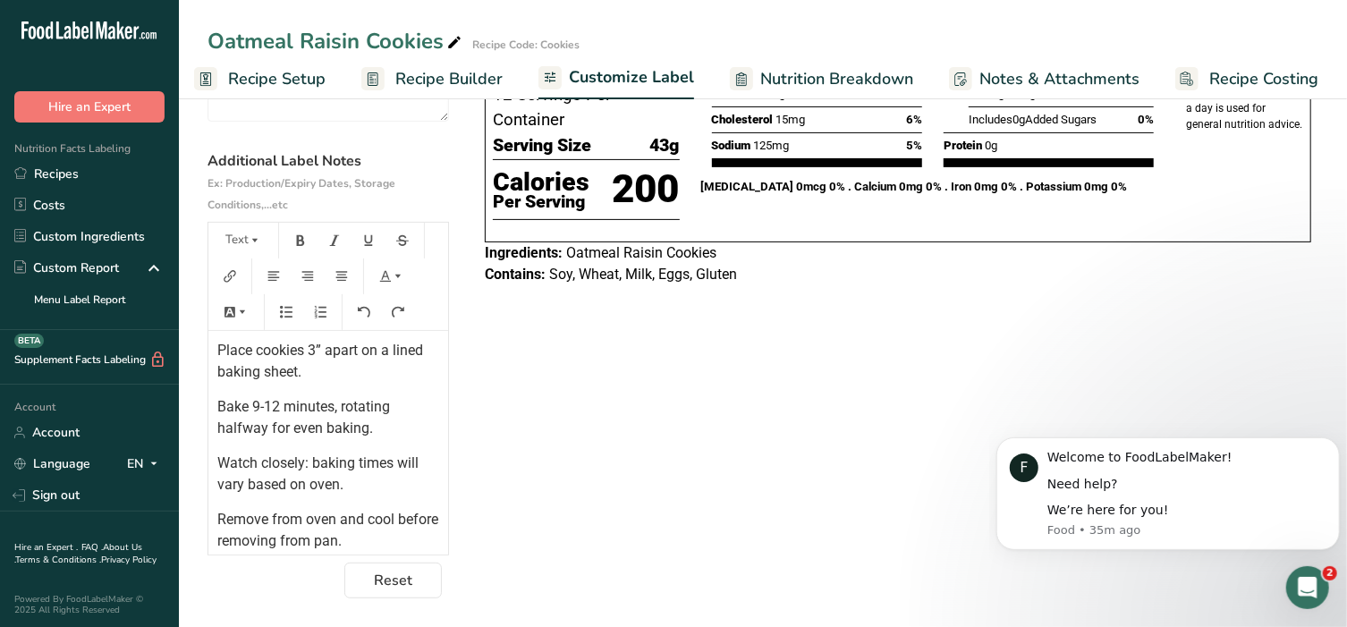
scroll to position [311, 0]
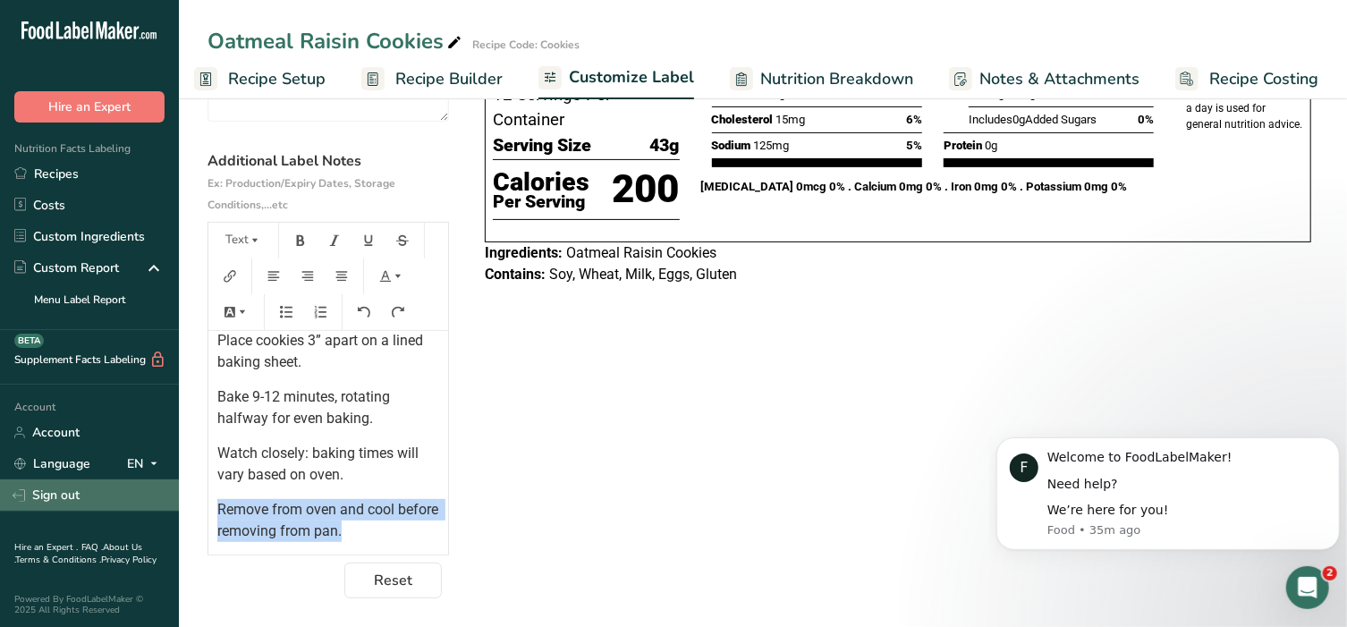
drag, startPoint x: 402, startPoint y: 533, endPoint x: 144, endPoint y: 496, distance: 260.1
click at [144, 496] on div ".a-20{fill:#fff;} Hire an Expert Nutrition Facts Labeling Recipes Costs Custom …" at bounding box center [673, 189] width 1347 height 876
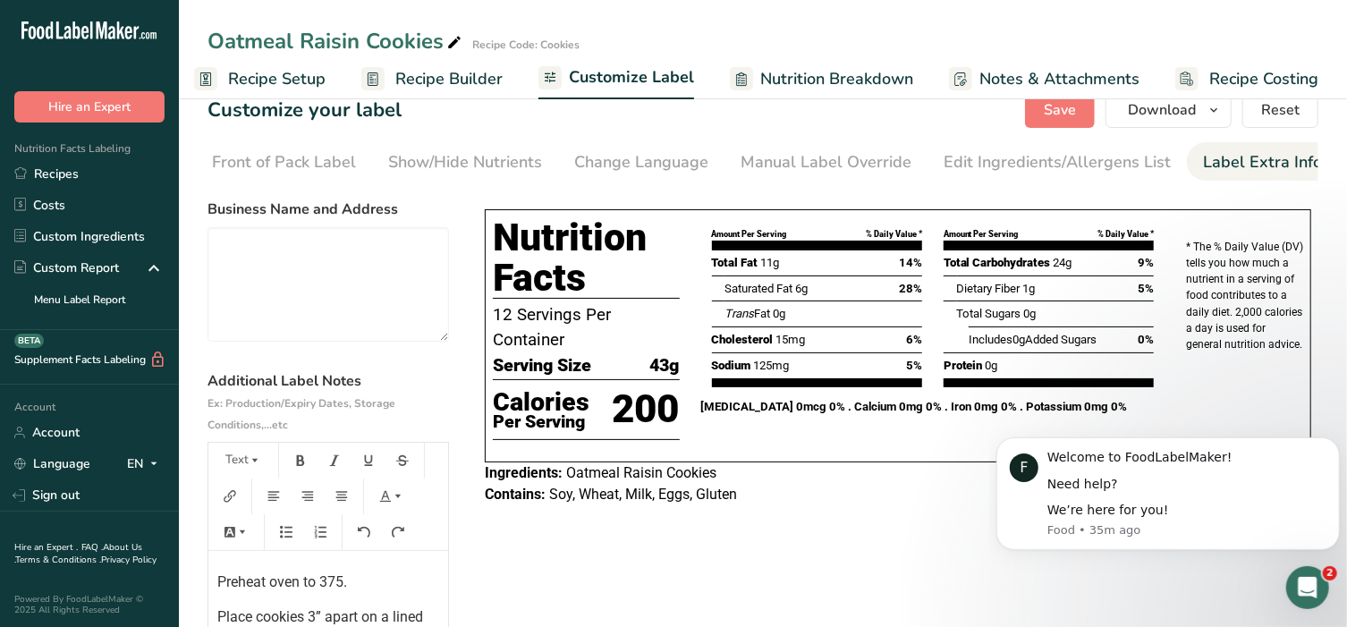
scroll to position [0, 0]
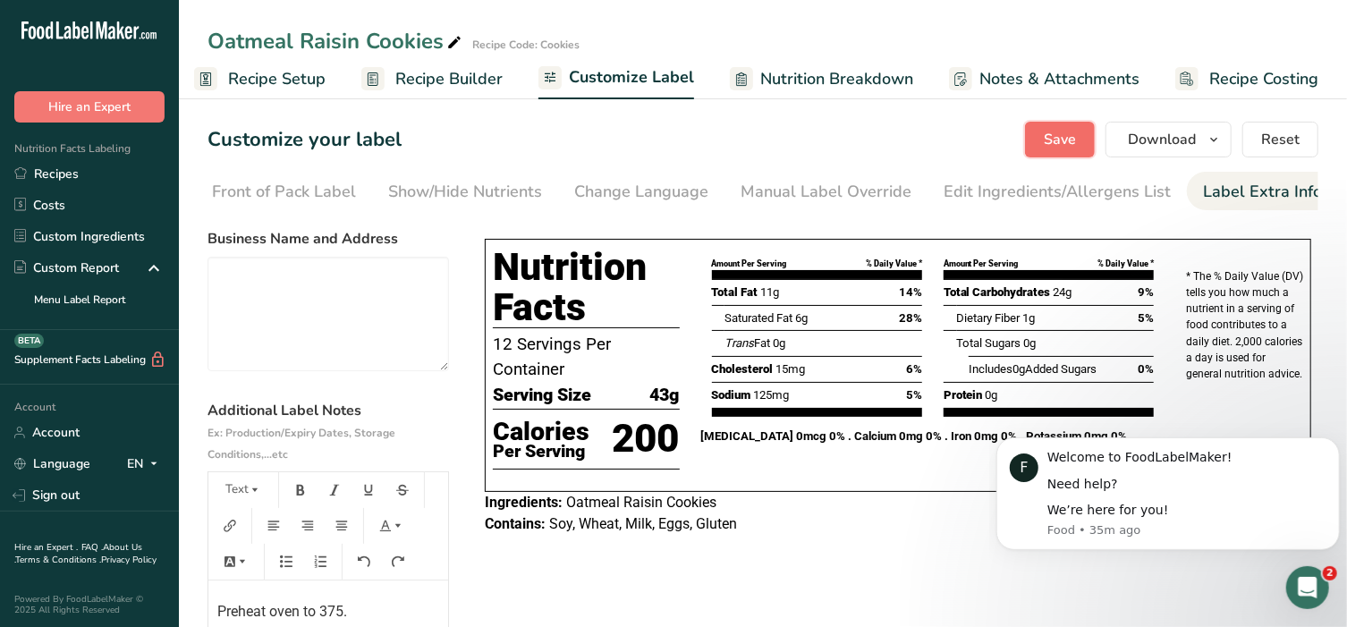
click at [1051, 144] on span "Save" at bounding box center [1060, 139] width 32 height 21
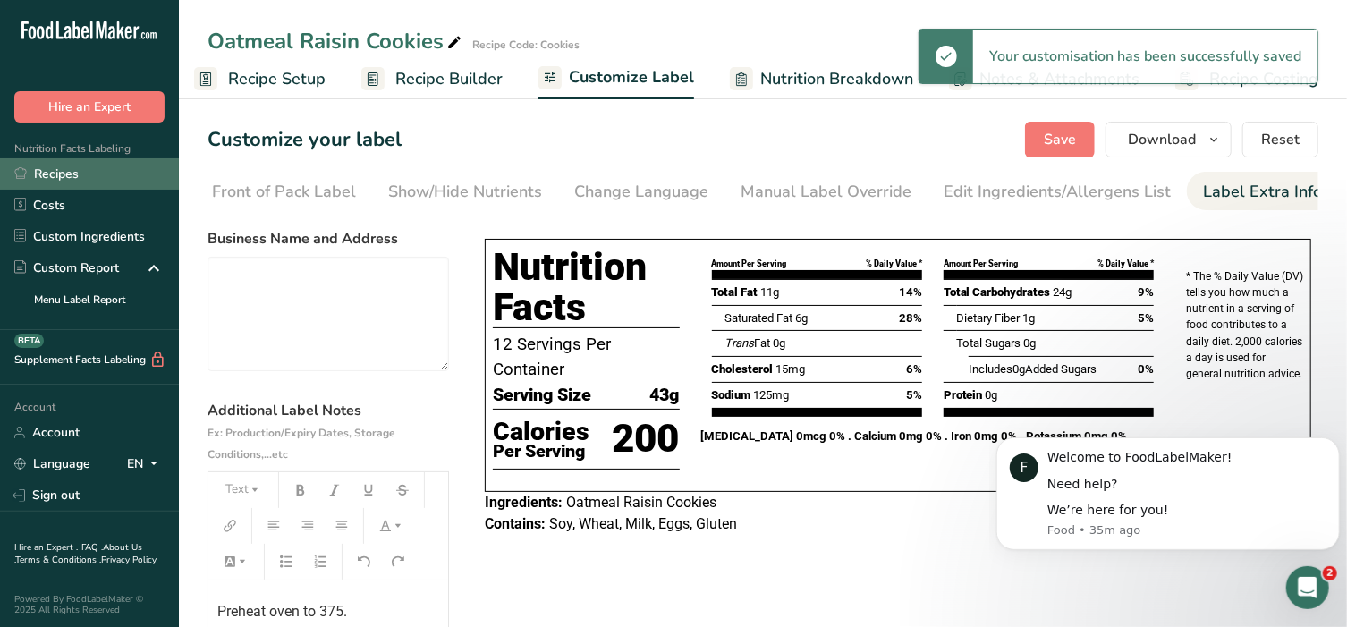
click at [82, 168] on link "Recipes" at bounding box center [89, 173] width 179 height 31
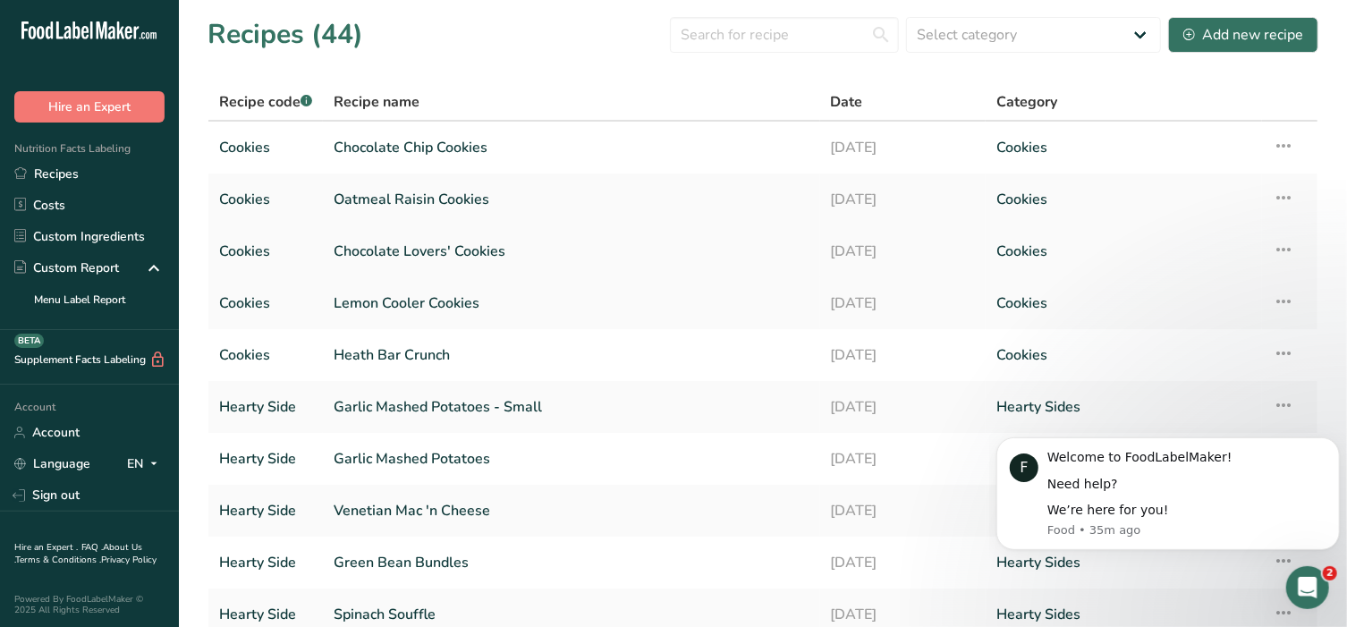
click at [416, 247] on link "Chocolate Lovers' Cookies" at bounding box center [572, 252] width 476 height 38
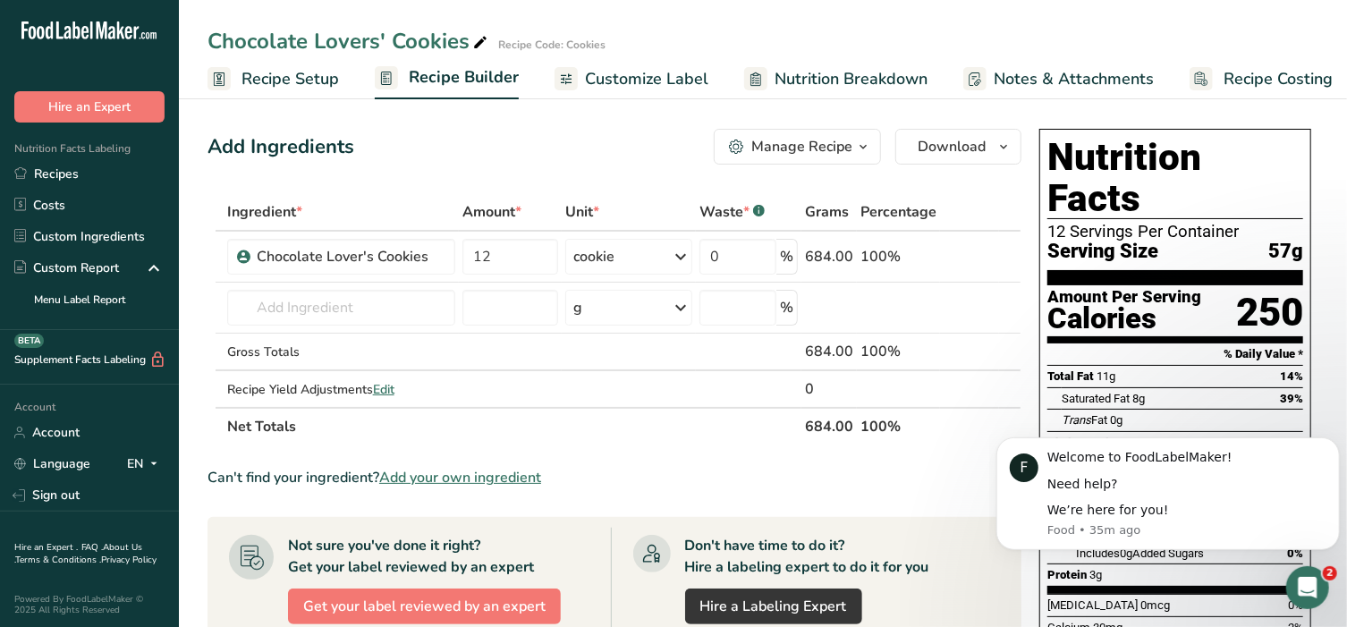
click at [613, 77] on span "Customize Label" at bounding box center [646, 79] width 123 height 24
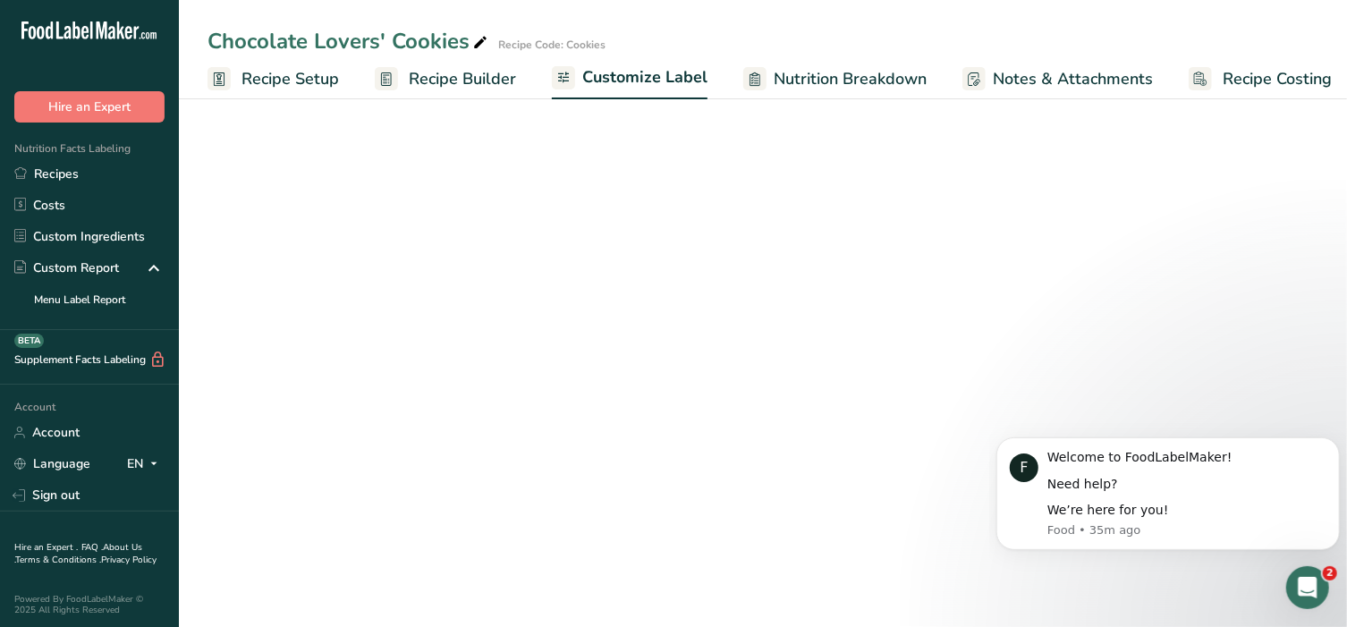
scroll to position [0, 13]
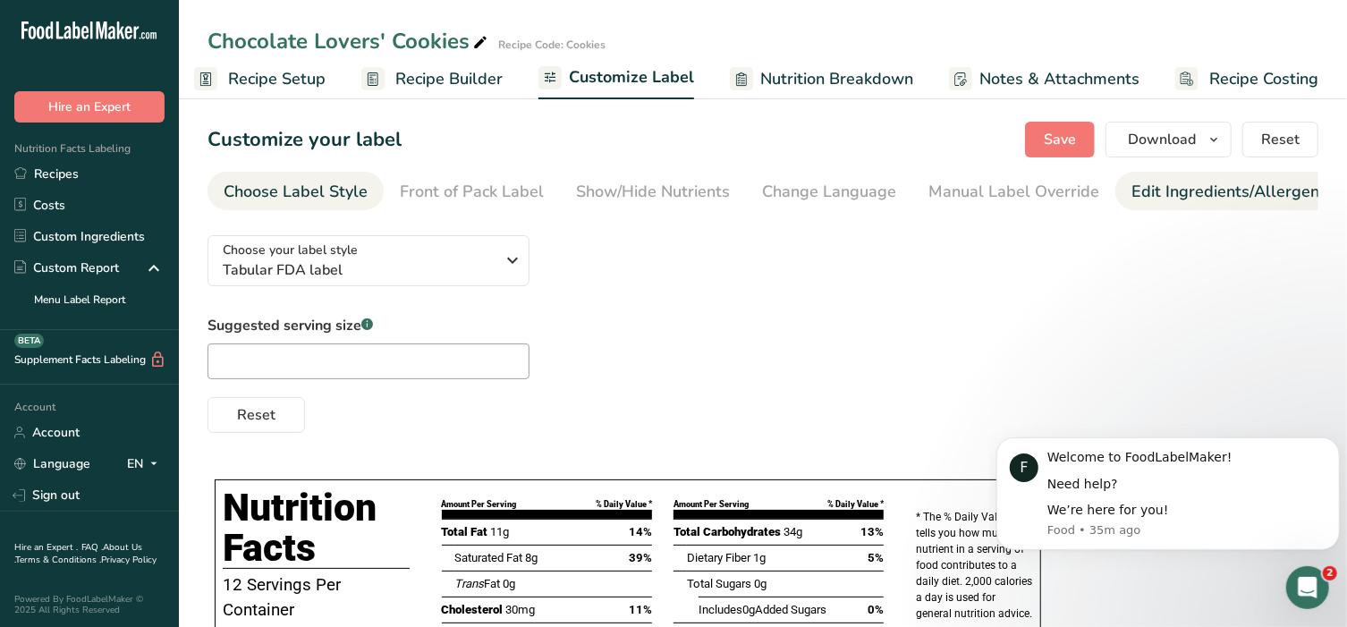
click at [1204, 196] on div "Edit Ingredients/Allergens List" at bounding box center [1244, 192] width 227 height 24
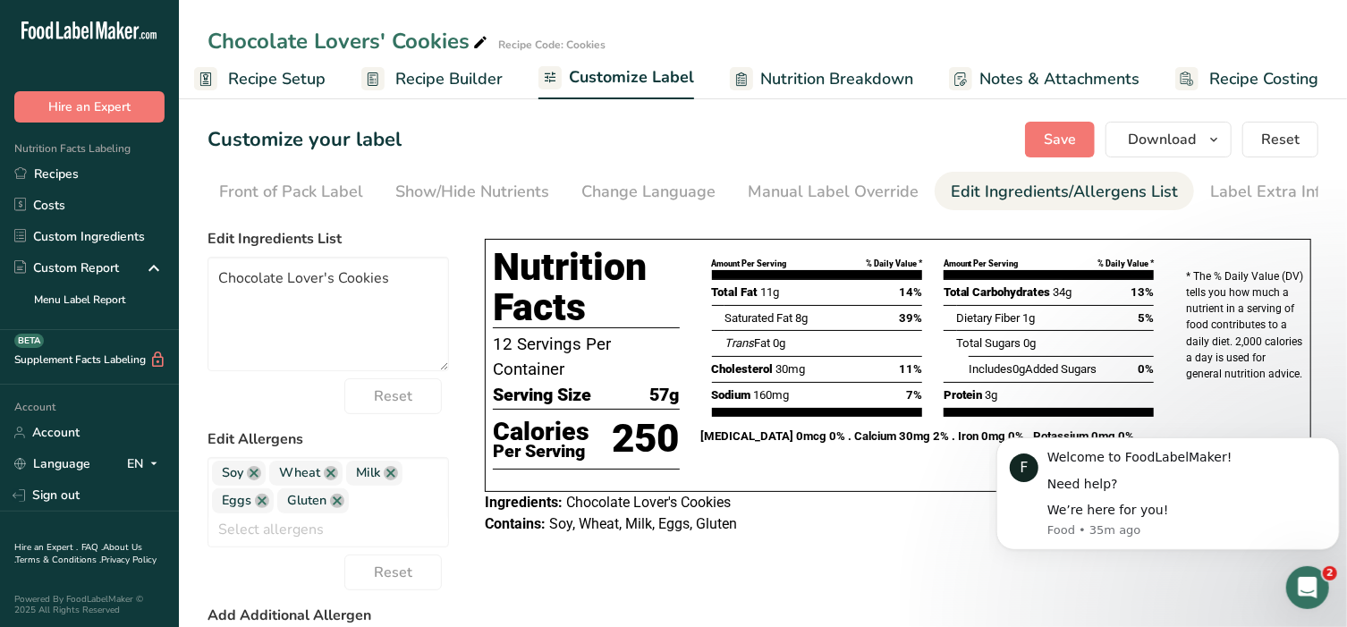
scroll to position [0, 188]
click at [1230, 195] on div "Label Extra Info" at bounding box center [1262, 192] width 119 height 24
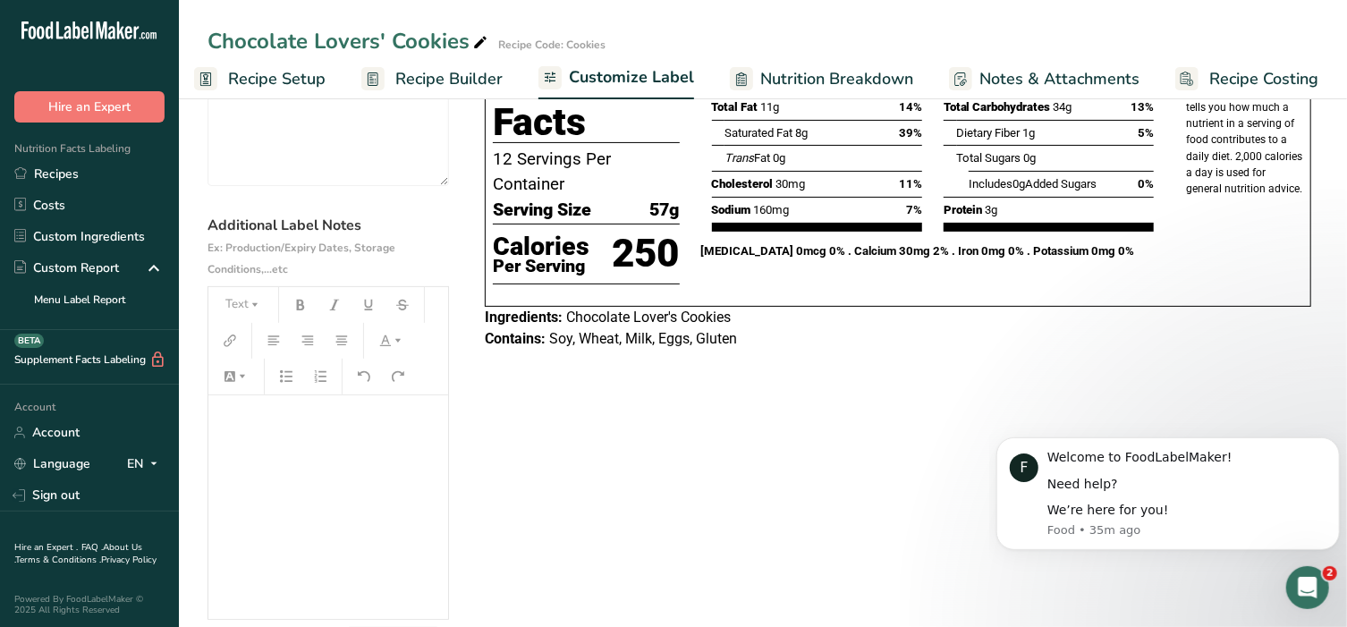
scroll to position [186, 0]
click at [261, 444] on div "﻿" at bounding box center [328, 506] width 240 height 224
click at [237, 303] on button "Text" at bounding box center [243, 304] width 54 height 29
click at [244, 403] on span "H2" at bounding box center [251, 400] width 30 height 29
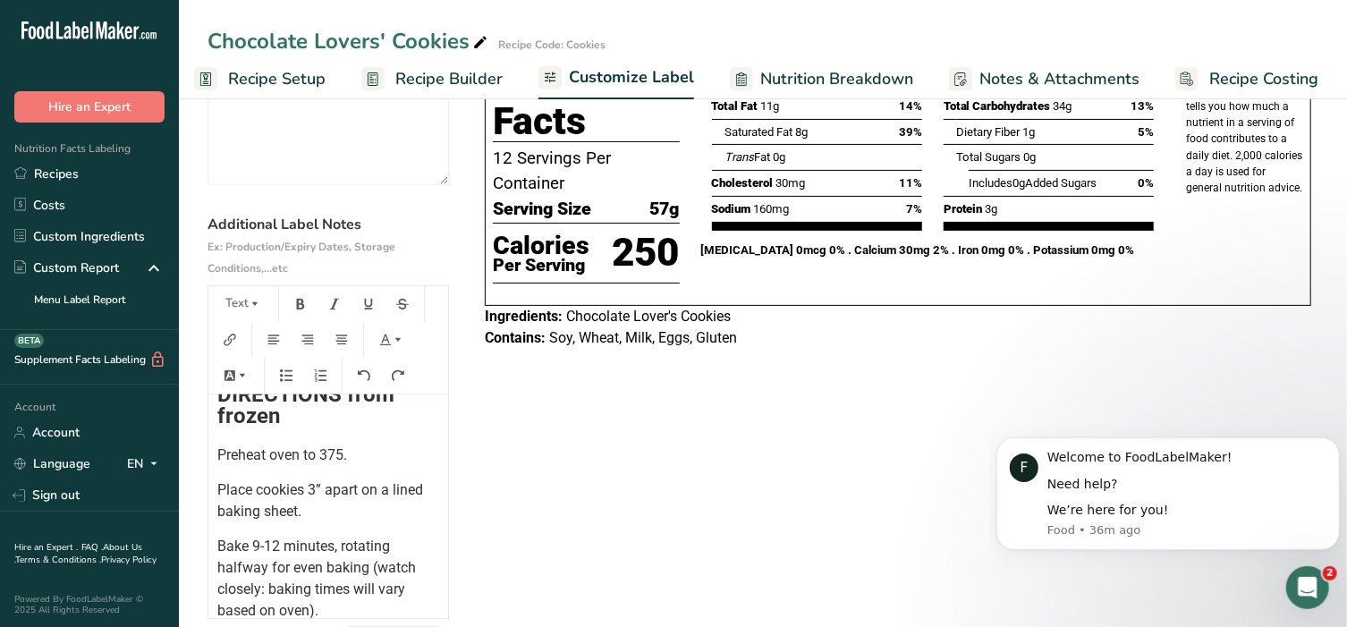
scroll to position [261, 0]
click at [374, 568] on span "Bake 9-12 minutes, rotating halfway for even baking (watch closely: baking time…" at bounding box center [318, 577] width 202 height 81
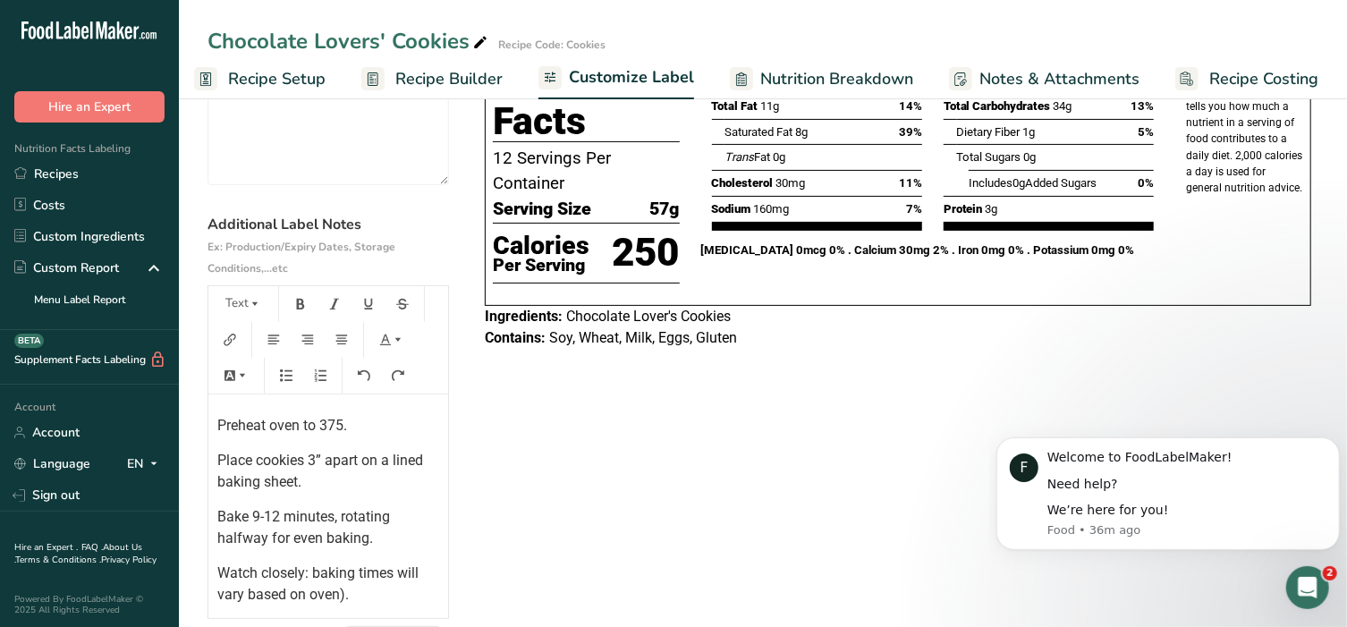
click at [380, 598] on p "Watch closely: baking times will vary based on oven)." at bounding box center [328, 583] width 222 height 43
click at [613, 543] on div "Choose your label style Tabular FDA label USA (FDA) Standard FDA label Tabular …" at bounding box center [762, 348] width 1111 height 627
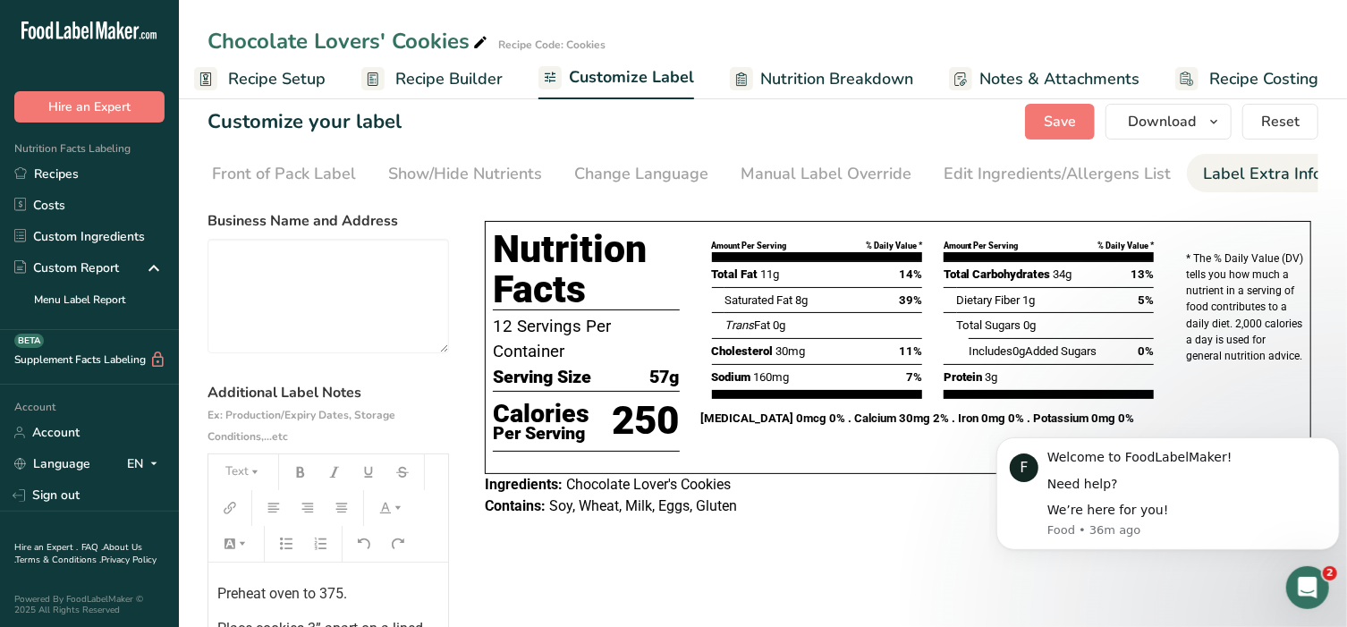
scroll to position [0, 0]
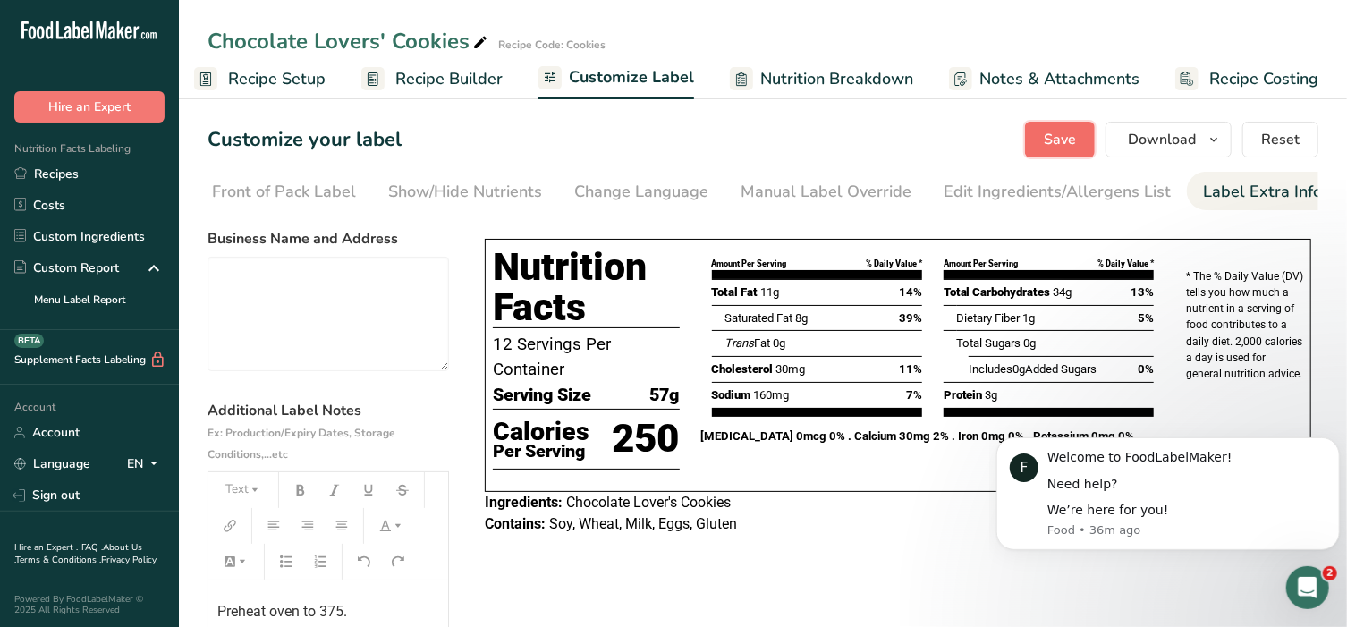
click at [1049, 146] on span "Save" at bounding box center [1060, 139] width 32 height 21
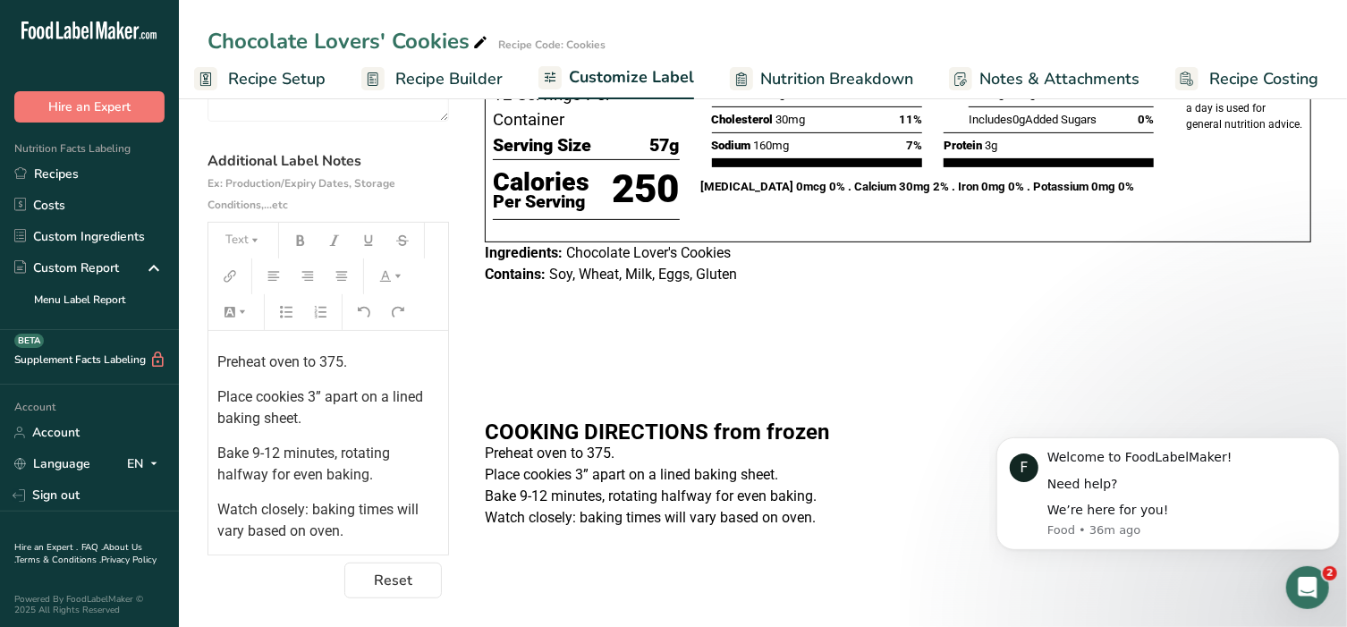
scroll to position [104, 0]
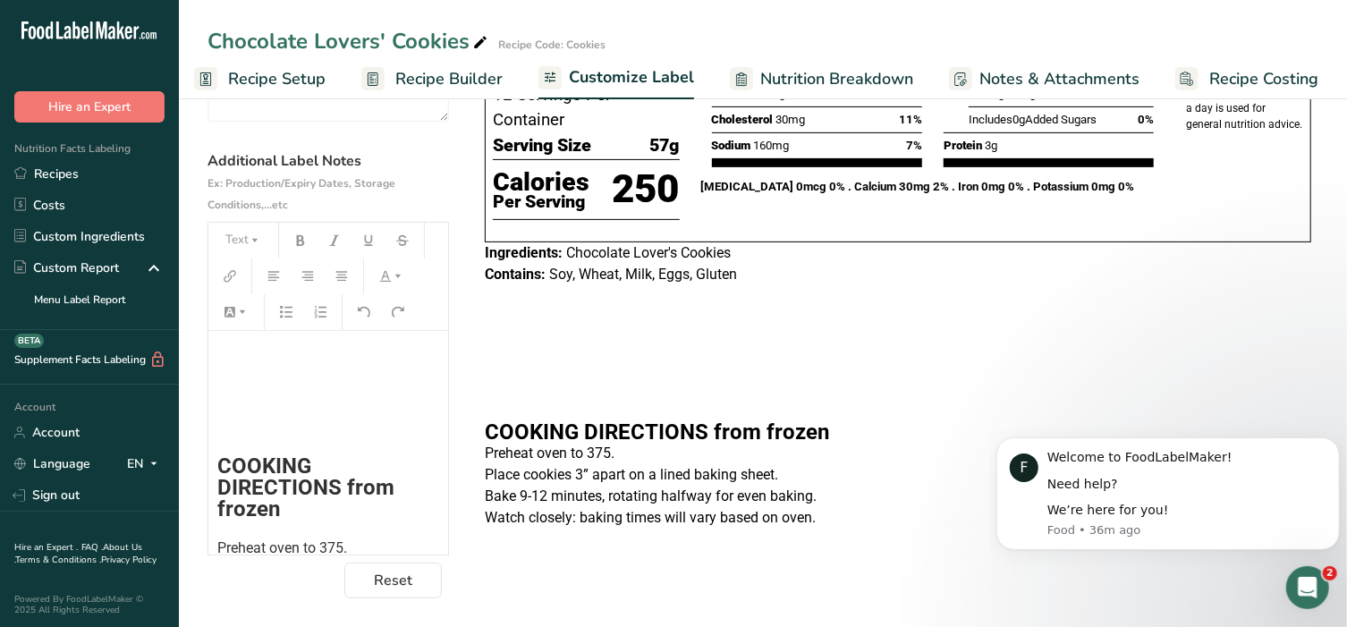
click at [312, 417] on p "﻿" at bounding box center [328, 426] width 222 height 21
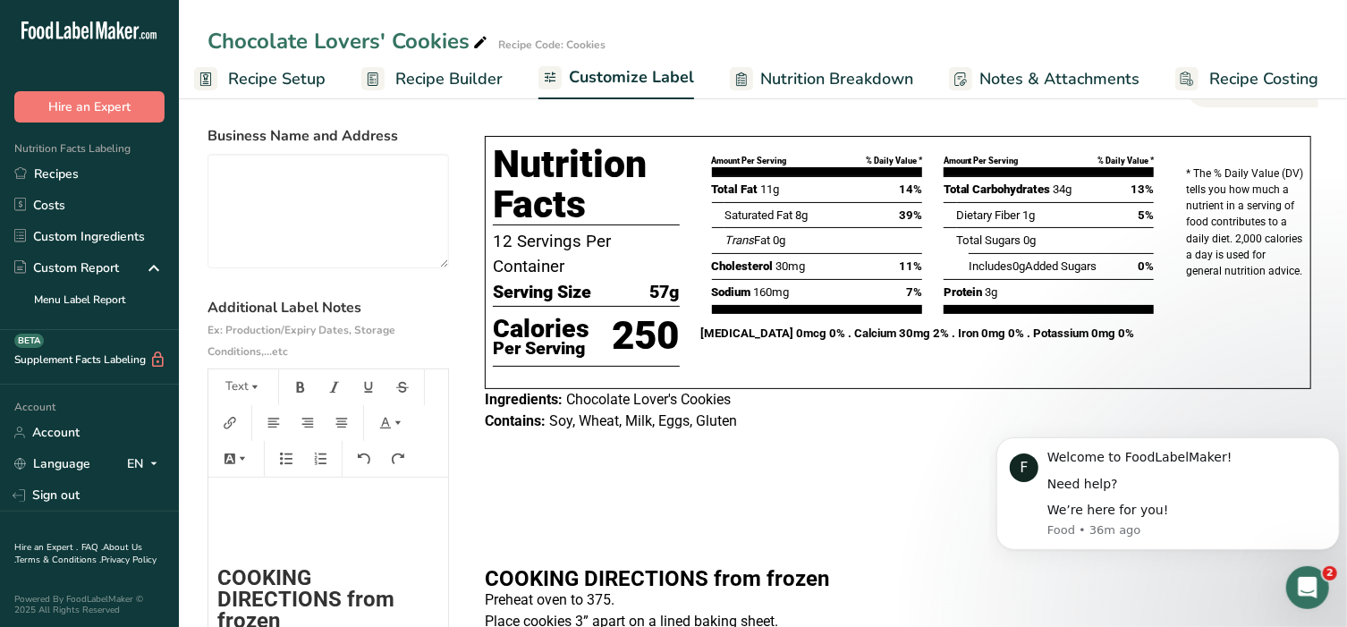
scroll to position [0, 0]
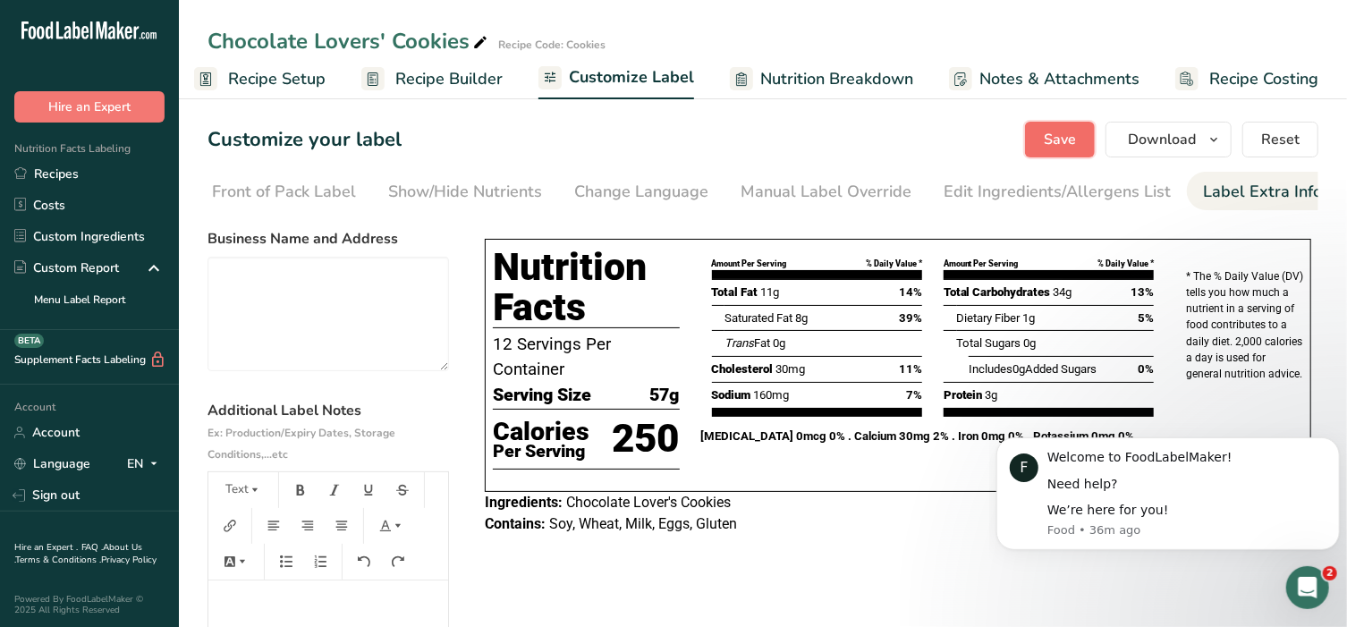
click at [1055, 142] on span "Save" at bounding box center [1060, 139] width 32 height 21
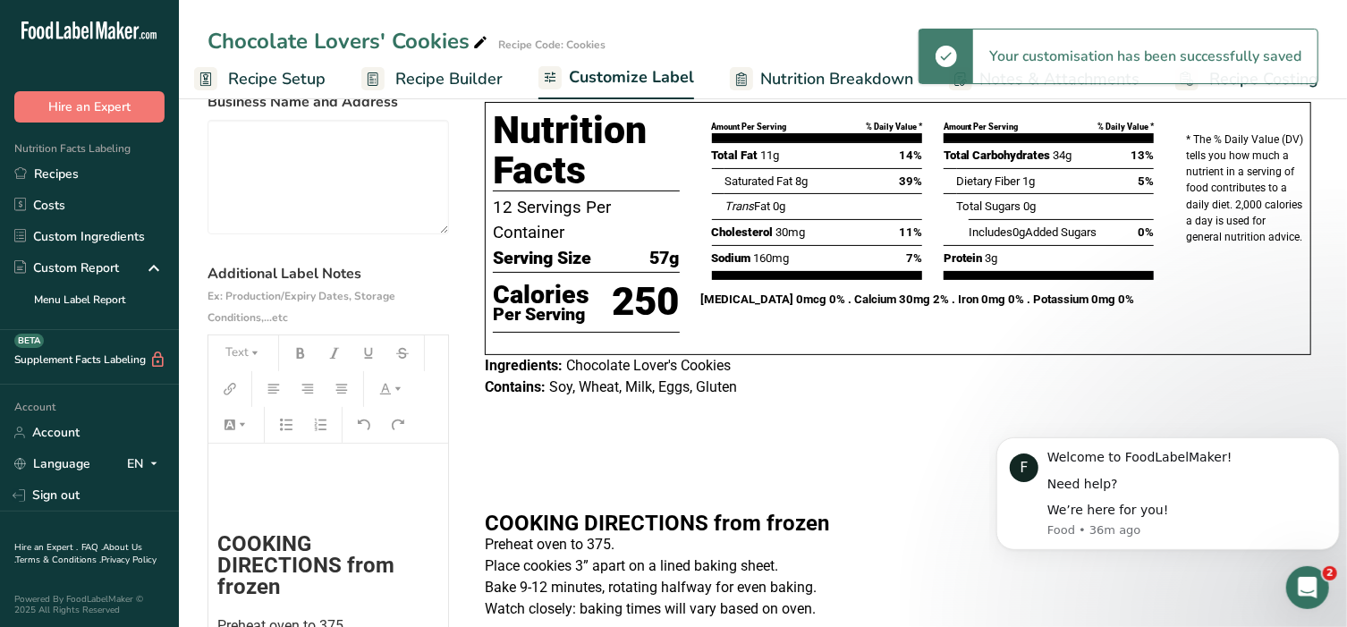
scroll to position [148, 0]
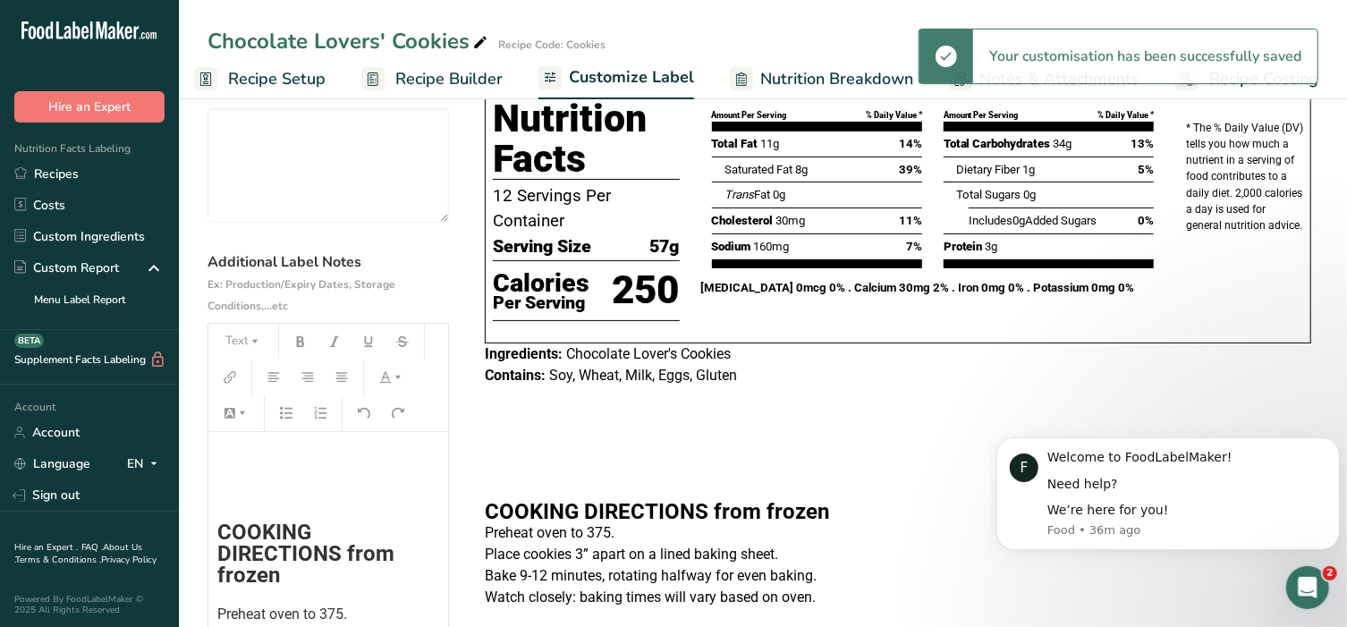
click at [291, 502] on p "﻿" at bounding box center [328, 492] width 222 height 21
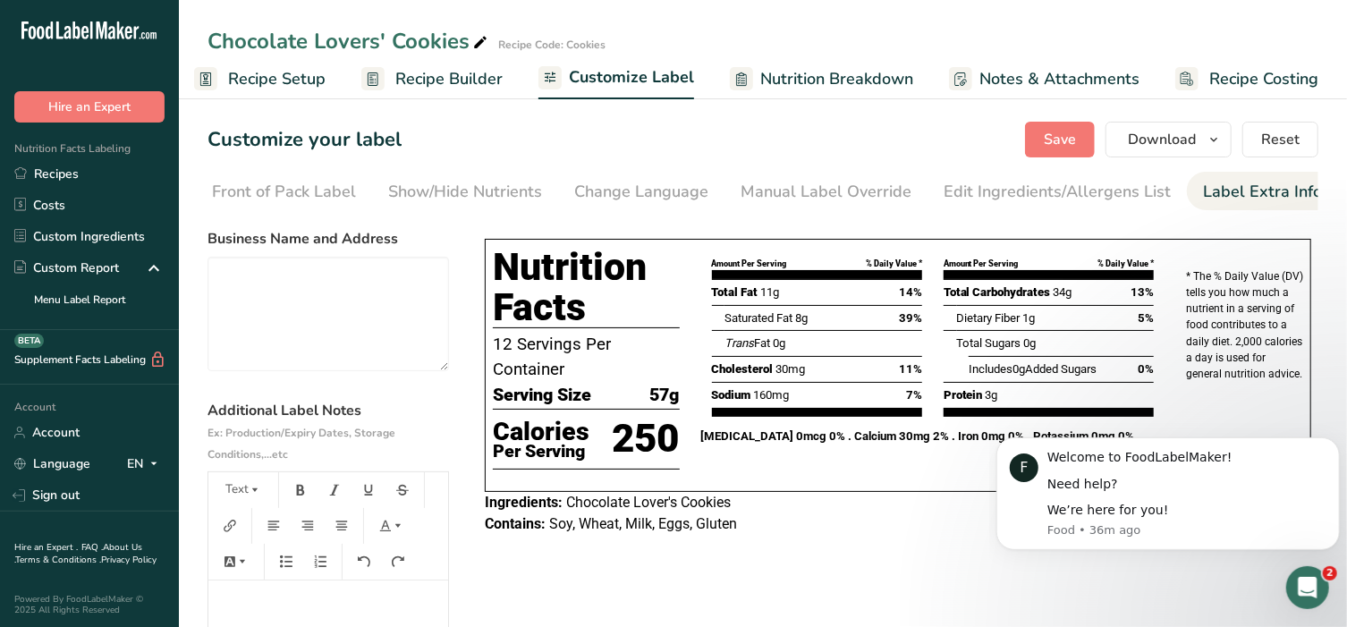
scroll to position [0, 0]
click at [1057, 132] on span "Save" at bounding box center [1060, 139] width 32 height 21
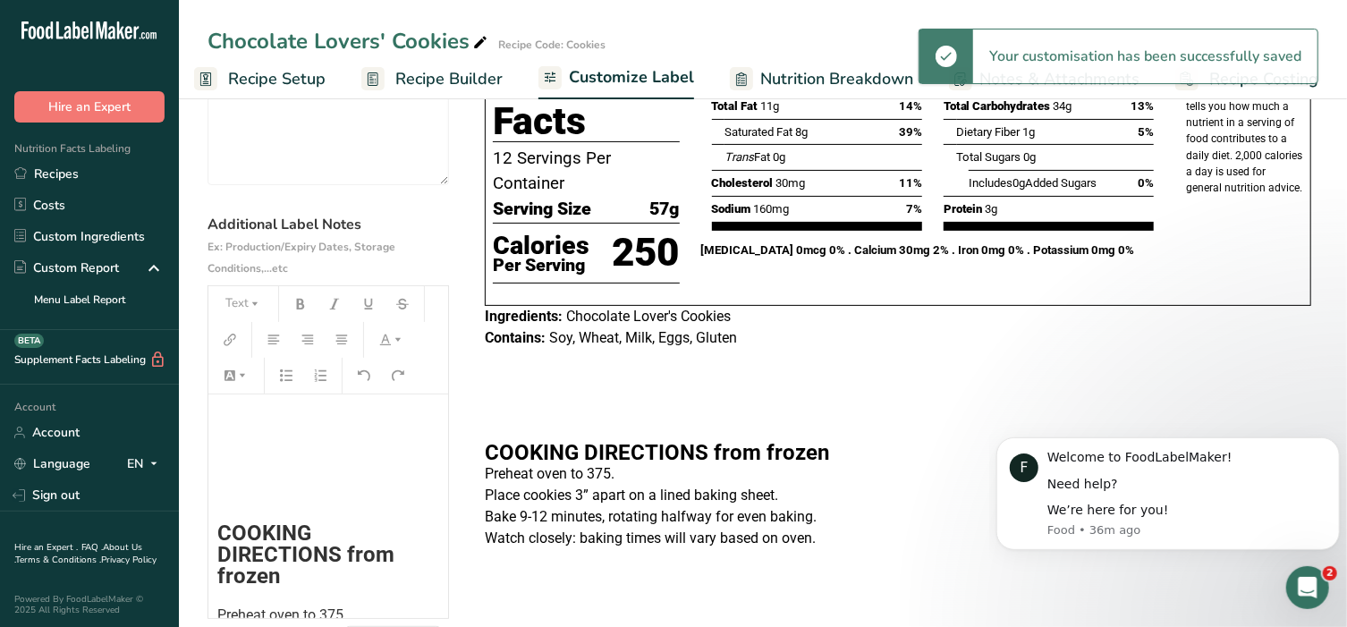
scroll to position [30, 0]
click at [251, 488] on p "﻿" at bounding box center [328, 494] width 222 height 21
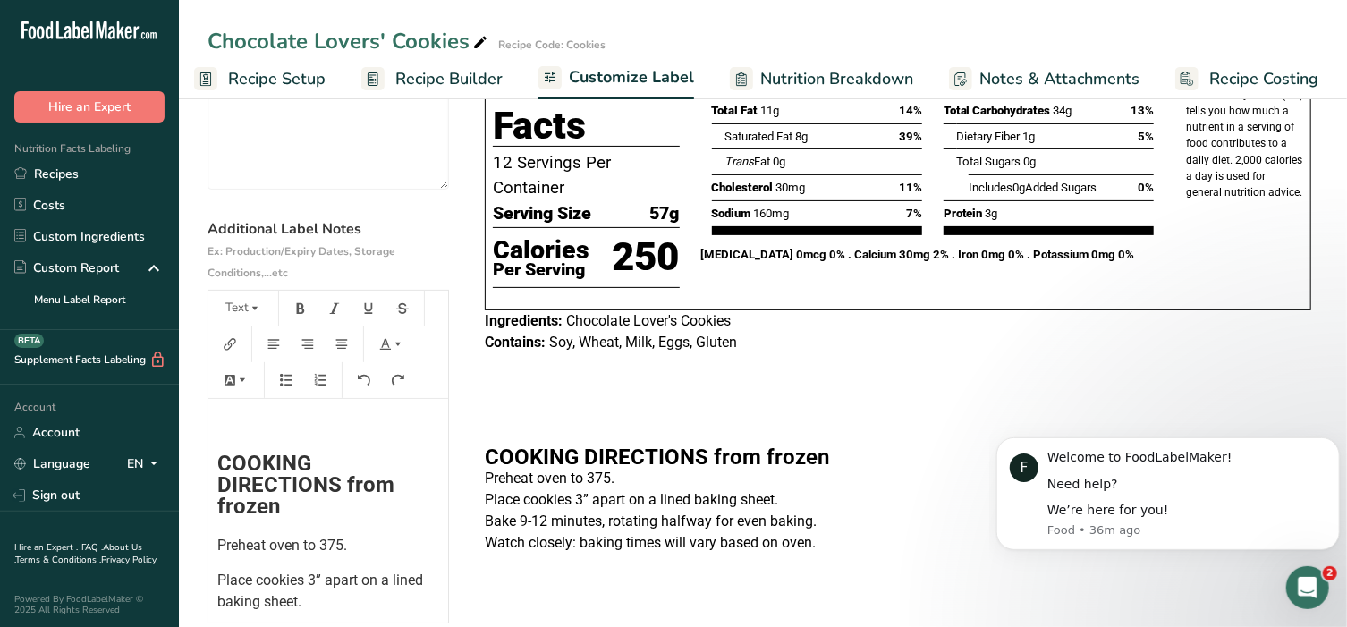
scroll to position [0, 0]
click at [220, 462] on span "COOKING DIRECTIONS from frozen" at bounding box center [308, 485] width 182 height 68
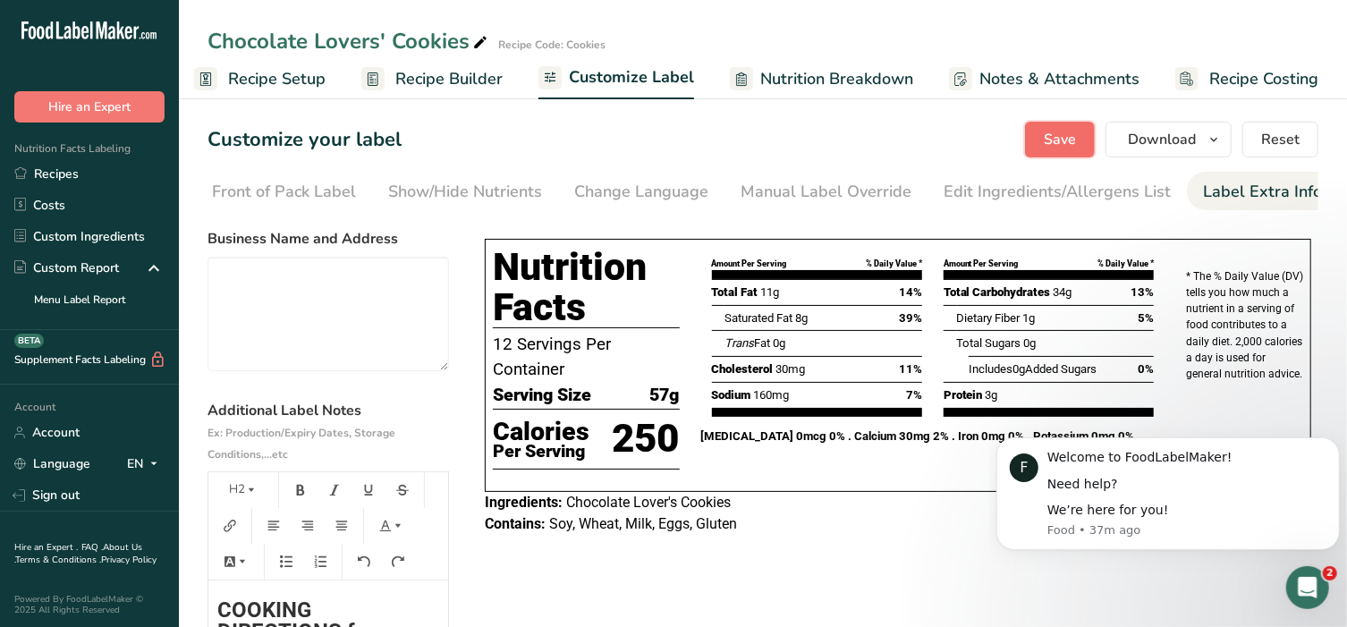
click at [1039, 127] on button "Save" at bounding box center [1060, 140] width 70 height 36
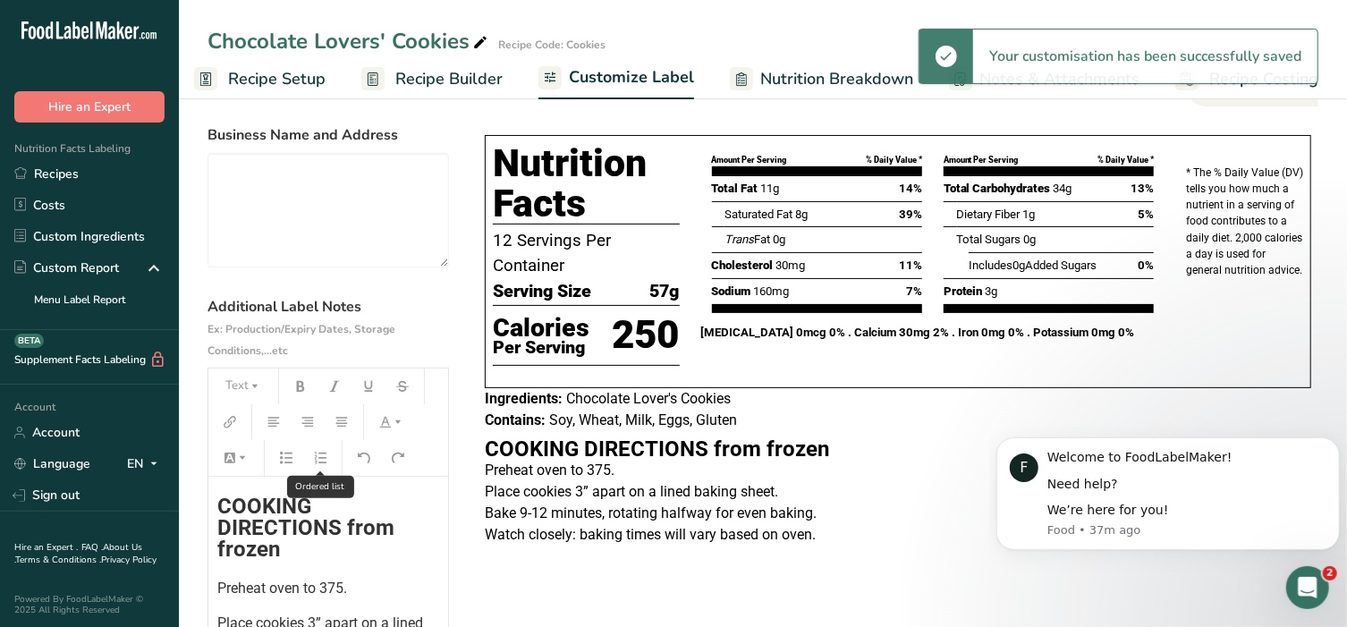
scroll to position [148, 0]
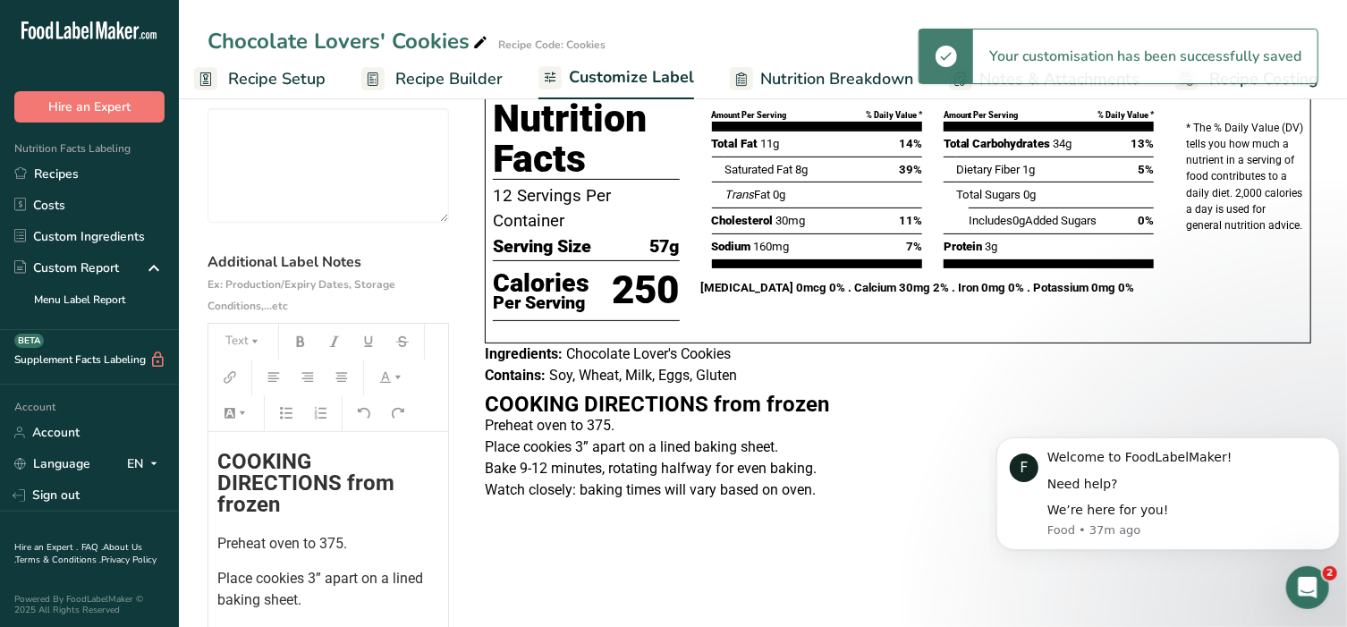
click at [220, 466] on span "COOKING DIRECTIONS from frozen" at bounding box center [308, 483] width 182 height 68
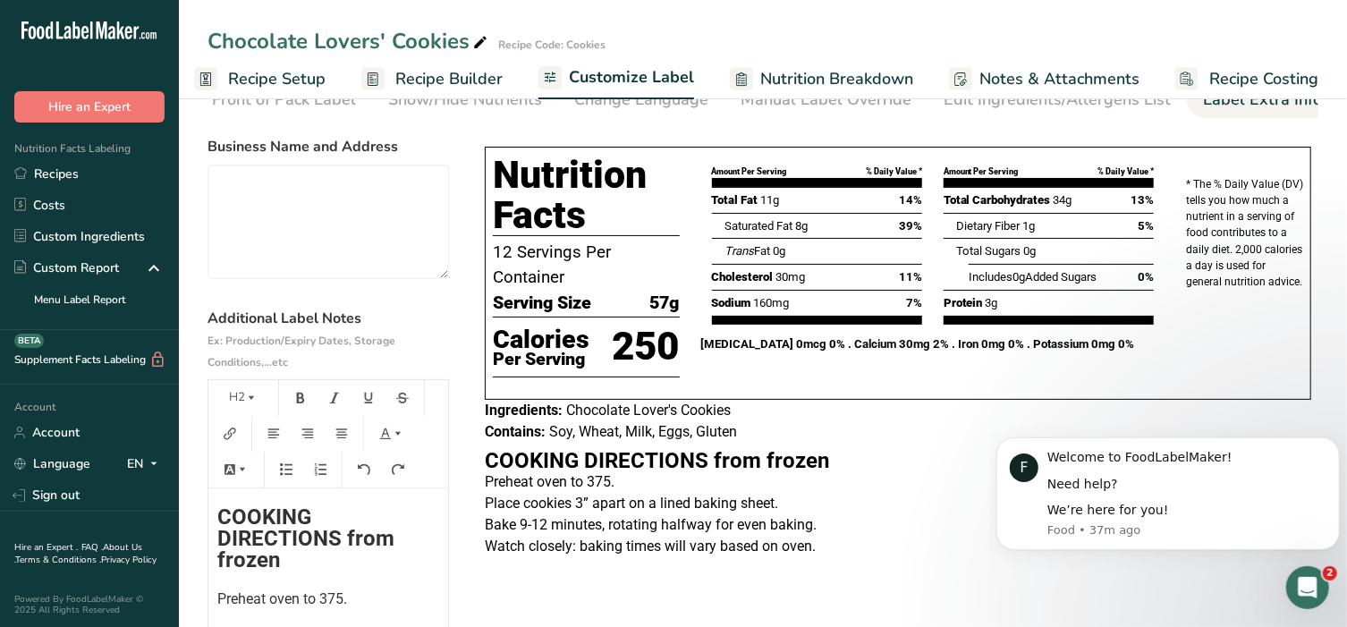
scroll to position [0, 0]
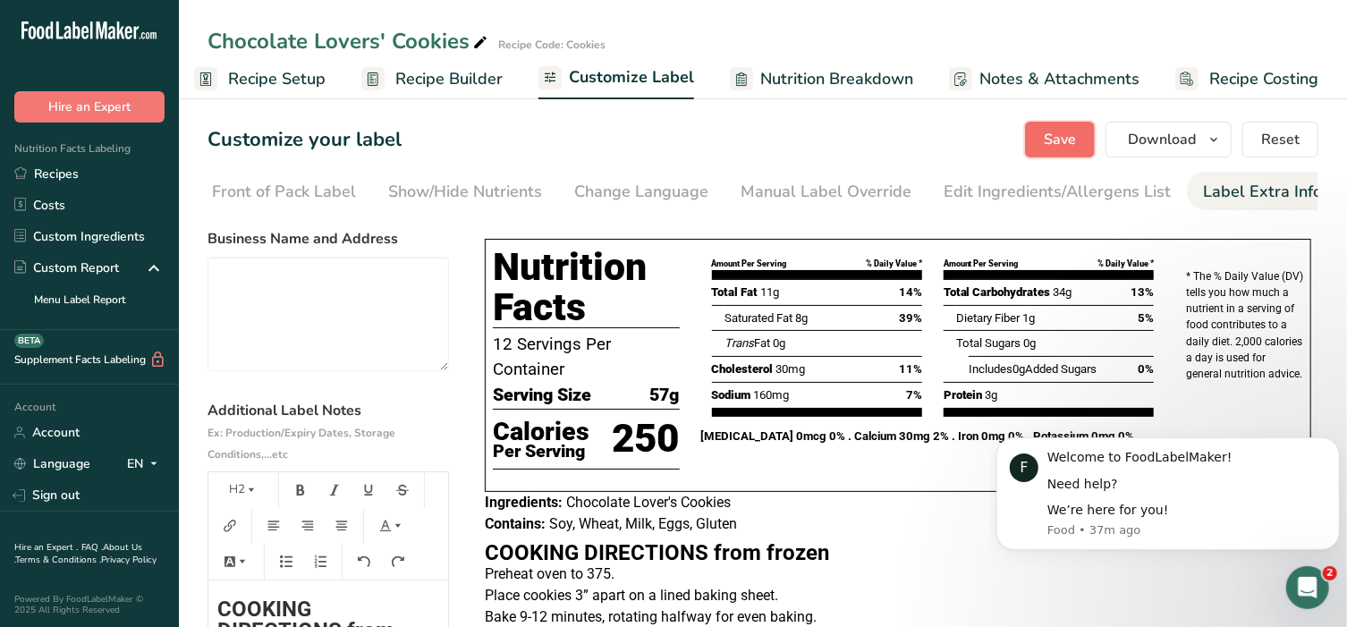
click at [1040, 145] on button "Save" at bounding box center [1060, 140] width 70 height 36
click at [1070, 122] on button "Save" at bounding box center [1060, 140] width 70 height 36
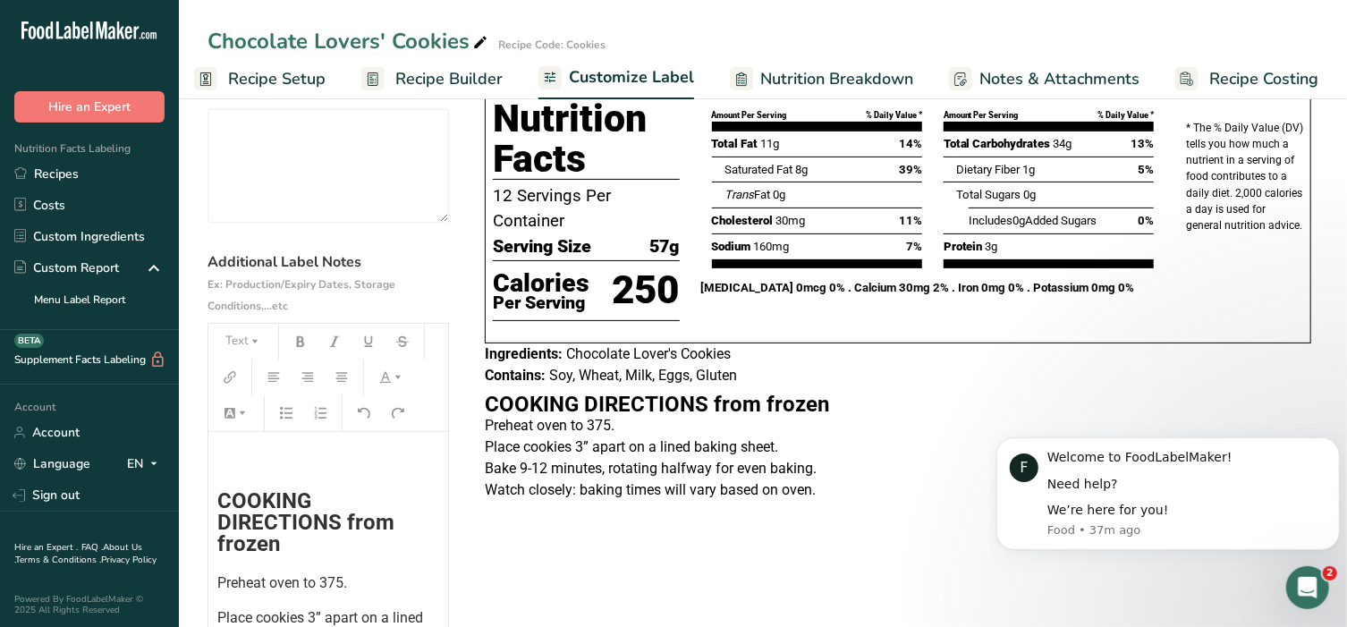
click at [212, 504] on div "﻿ COOKING DIRECTIONS from frozen Preheat oven to 375. Place cookies 3” apart on…" at bounding box center [328, 597] width 240 height 331
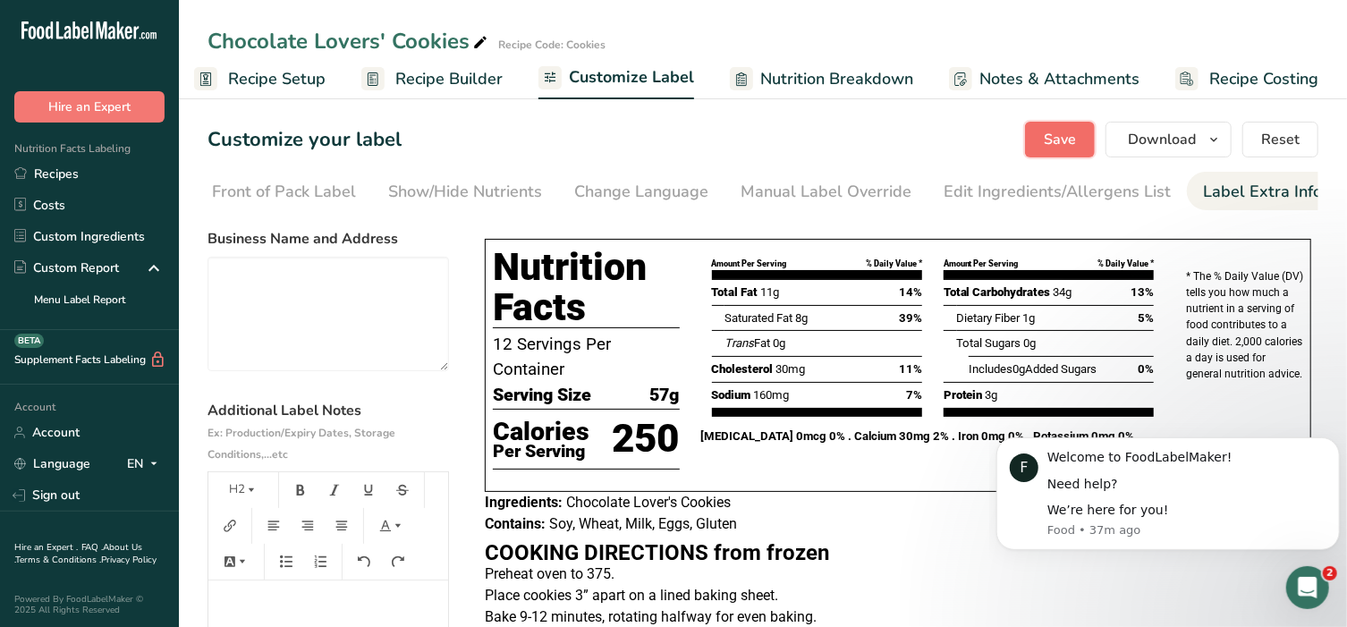
click at [1048, 142] on span "Save" at bounding box center [1060, 139] width 32 height 21
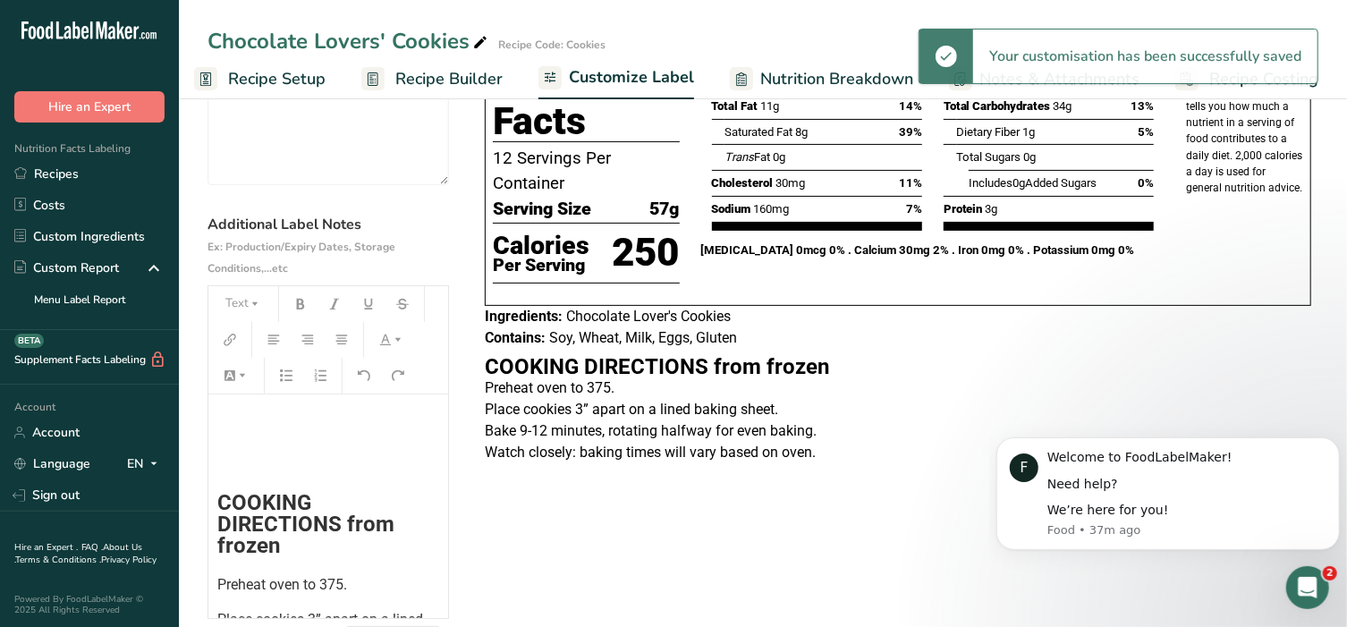
click at [218, 503] on span "COOKING DIRECTIONS from frozen" at bounding box center [308, 524] width 182 height 68
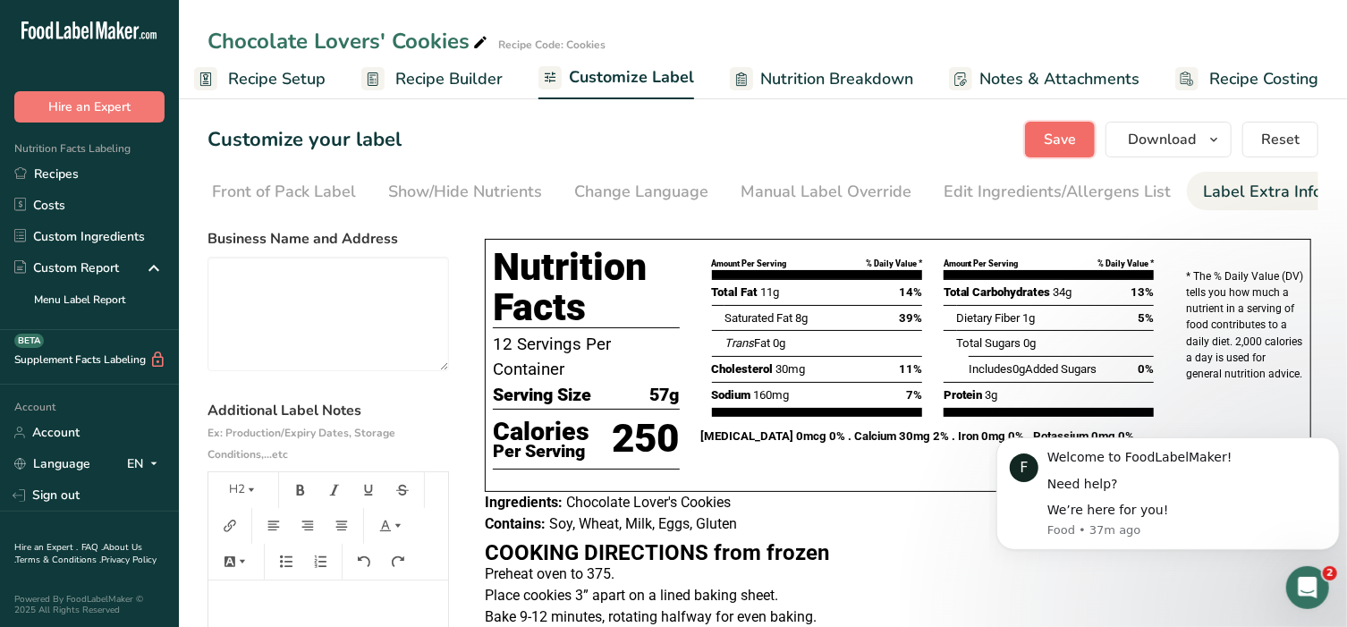
click at [1076, 143] on span "Save" at bounding box center [1060, 139] width 32 height 21
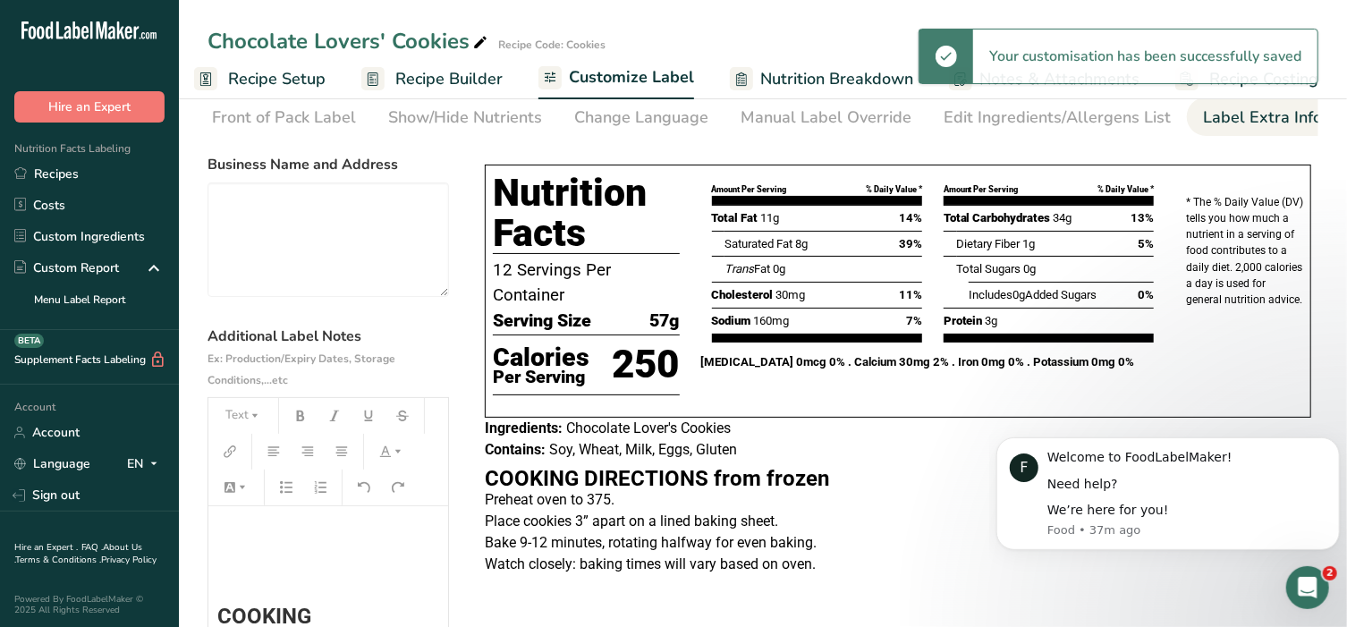
click at [240, 575] on h2 "﻿" at bounding box center [328, 576] width 222 height 21
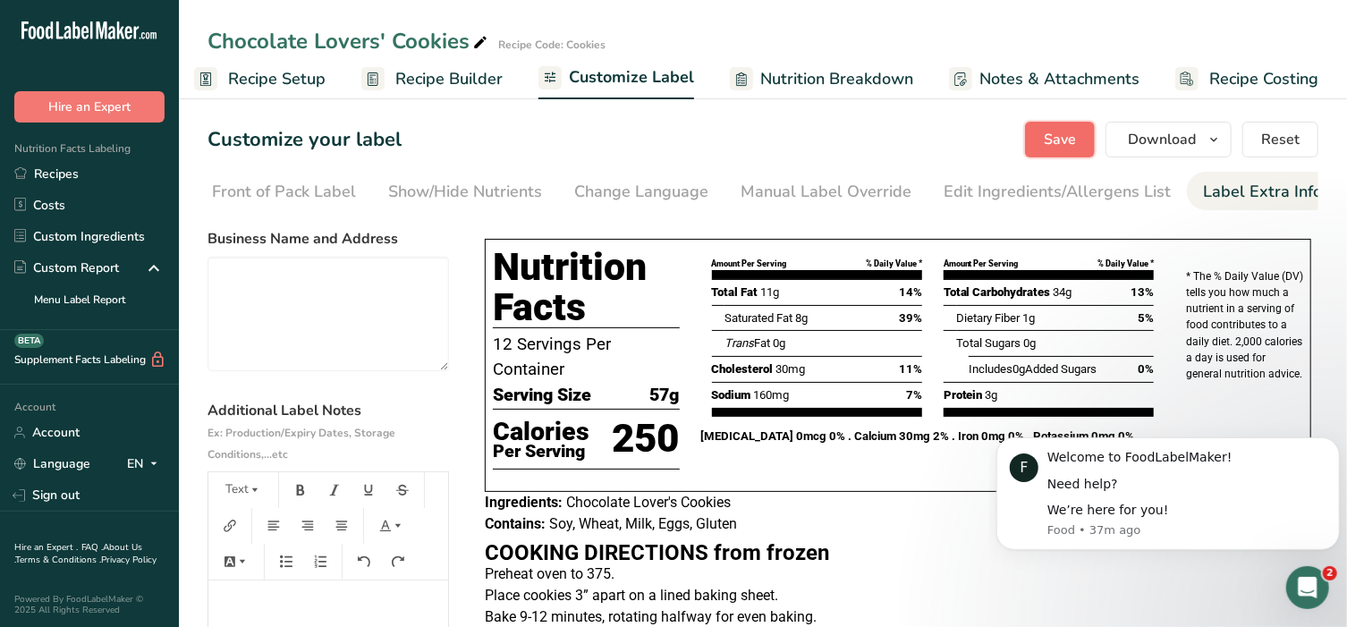
click at [1045, 150] on button "Save" at bounding box center [1060, 140] width 70 height 36
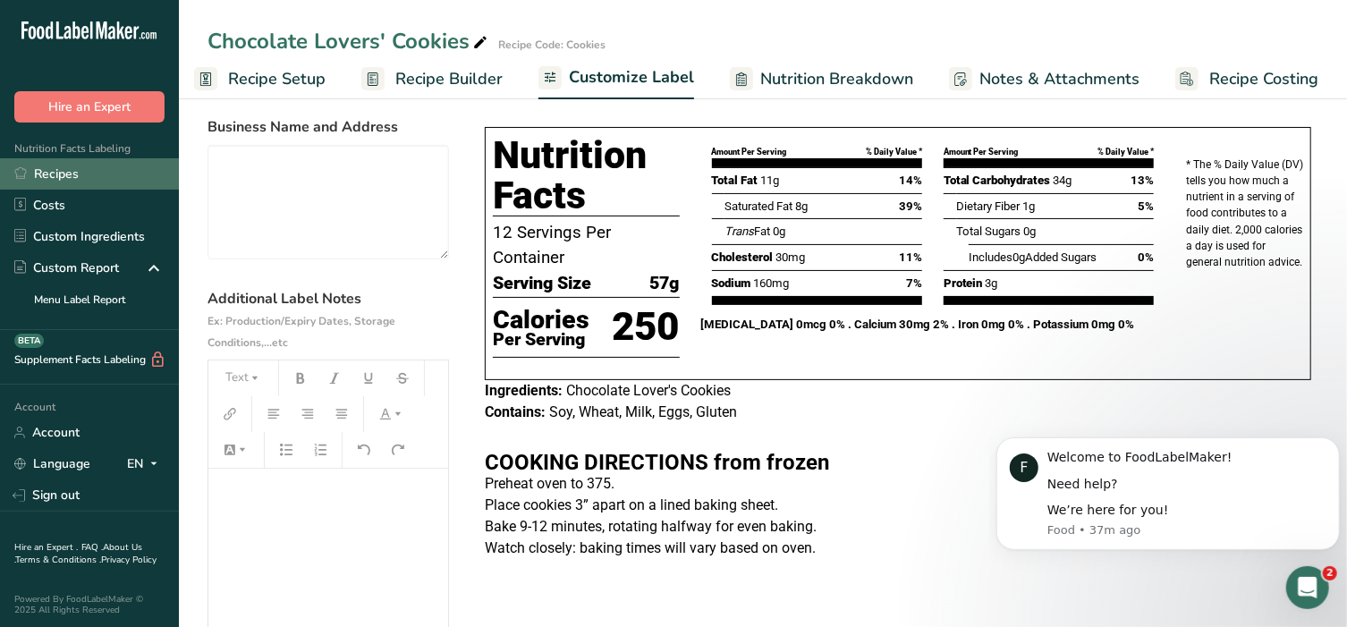
click at [89, 174] on link "Recipes" at bounding box center [89, 173] width 179 height 31
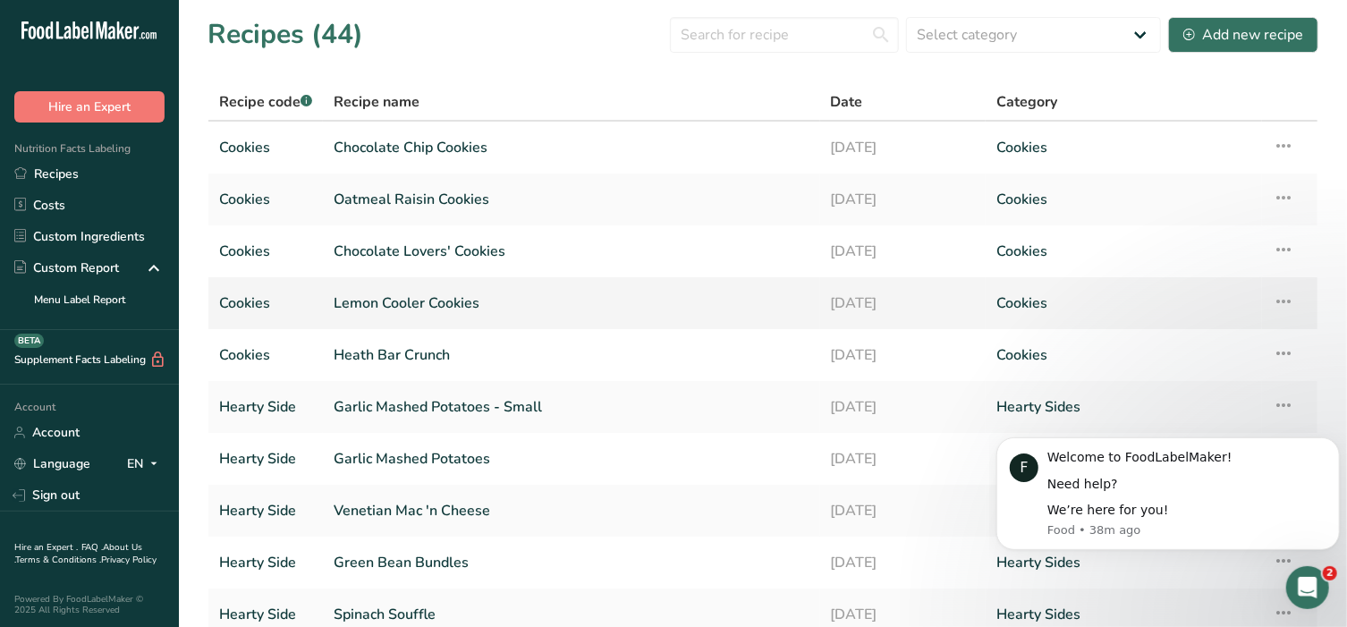
click at [394, 302] on link "Lemon Cooler Cookies" at bounding box center [572, 303] width 476 height 38
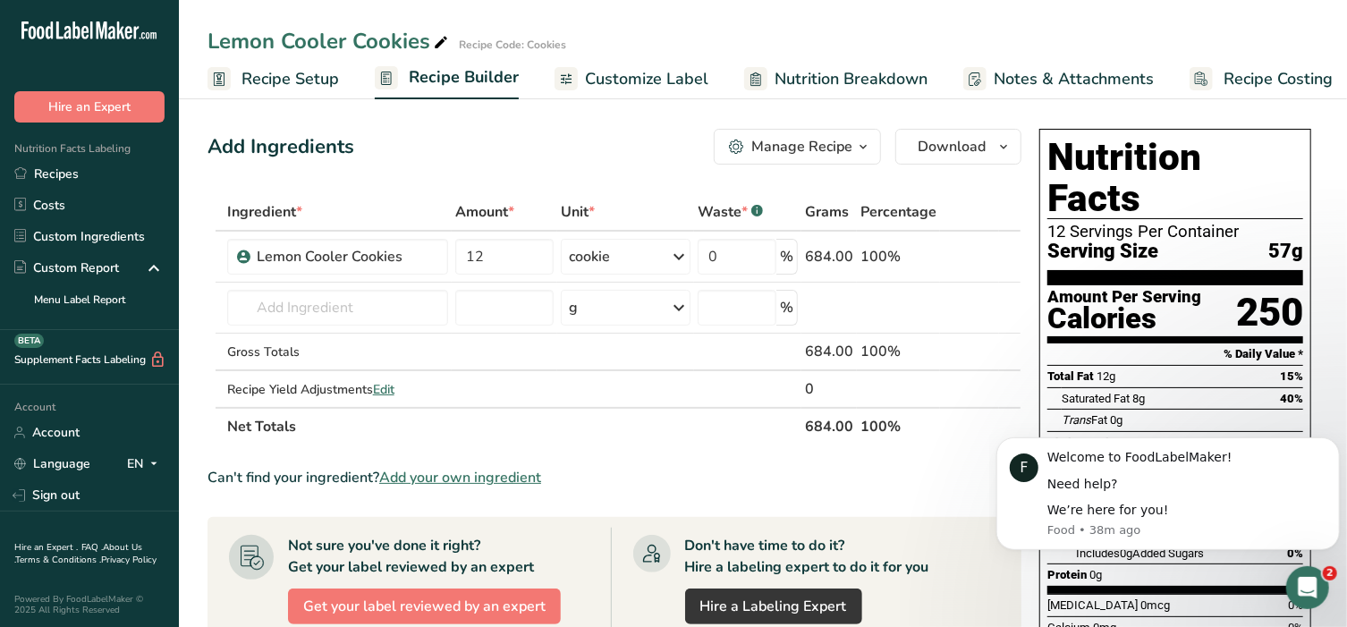
click at [613, 68] on span "Customize Label" at bounding box center [646, 79] width 123 height 24
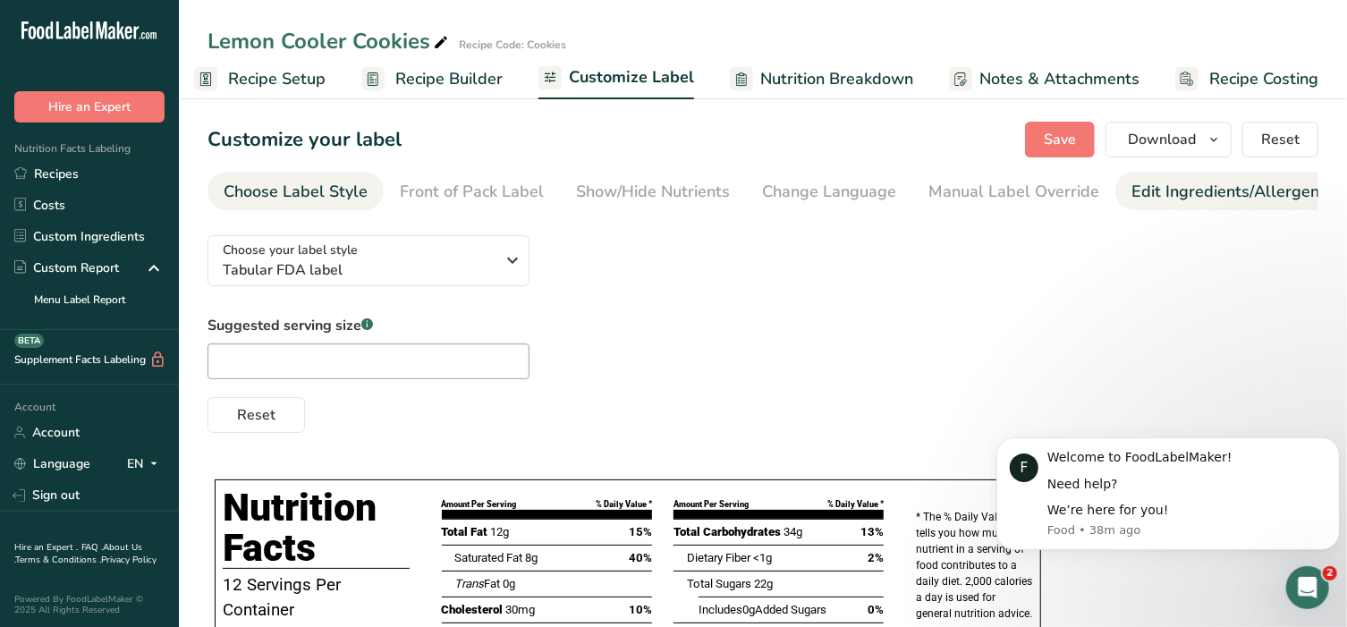
click at [1175, 199] on div "Edit Ingredients/Allergens List" at bounding box center [1244, 192] width 227 height 24
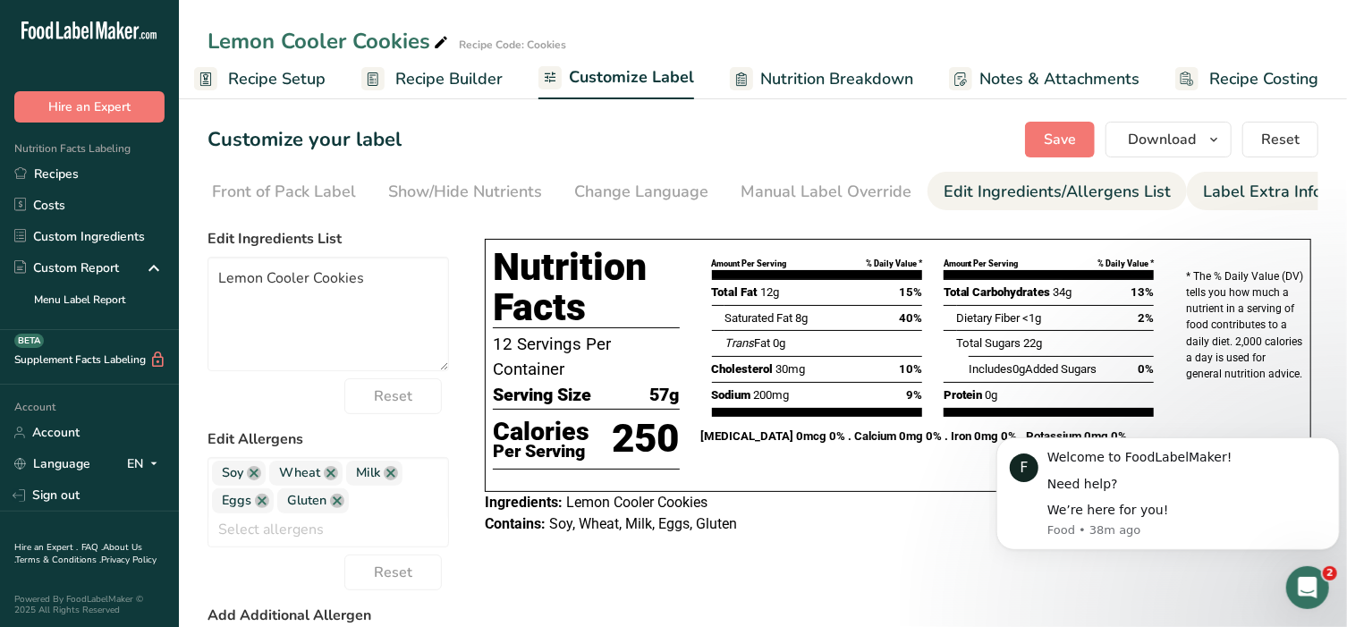
click at [1247, 189] on div "Label Extra Info" at bounding box center [1262, 192] width 119 height 24
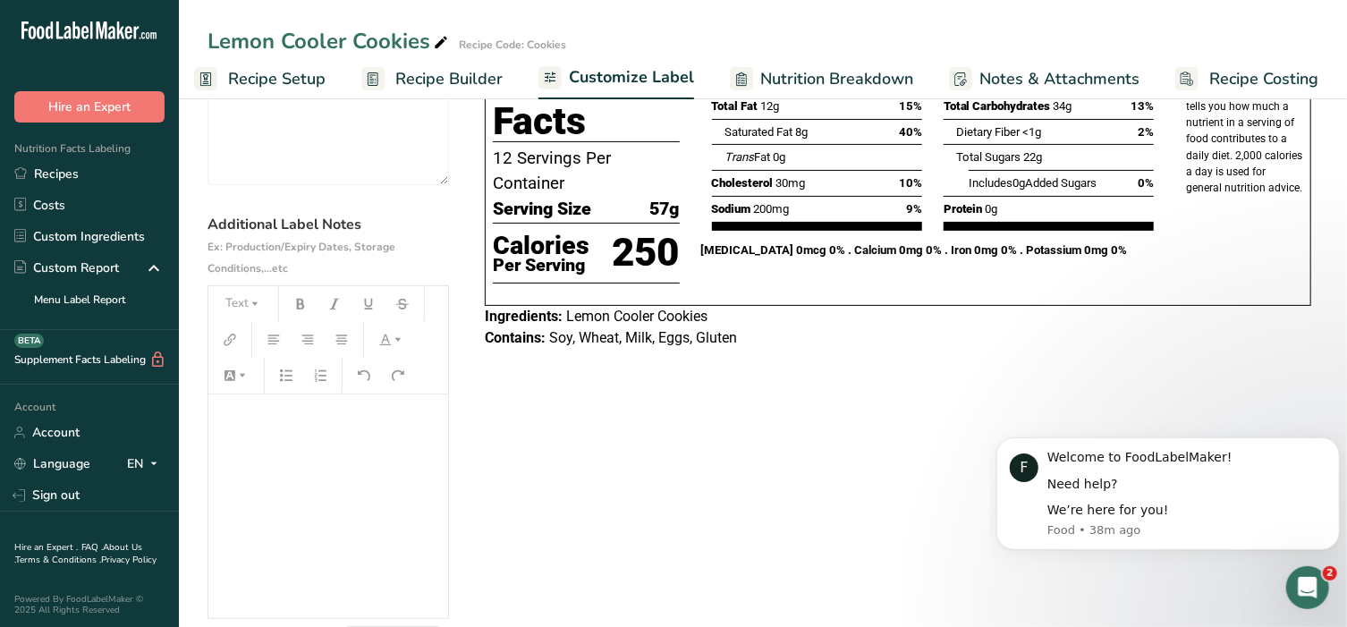
click at [261, 421] on p "﻿" at bounding box center [328, 419] width 222 height 21
click at [238, 299] on button "Text" at bounding box center [243, 304] width 54 height 29
click at [240, 407] on span "H2" at bounding box center [251, 400] width 30 height 29
click at [258, 305] on icon "button" at bounding box center [255, 304] width 13 height 13
click at [237, 399] on span "H2" at bounding box center [251, 400] width 30 height 29
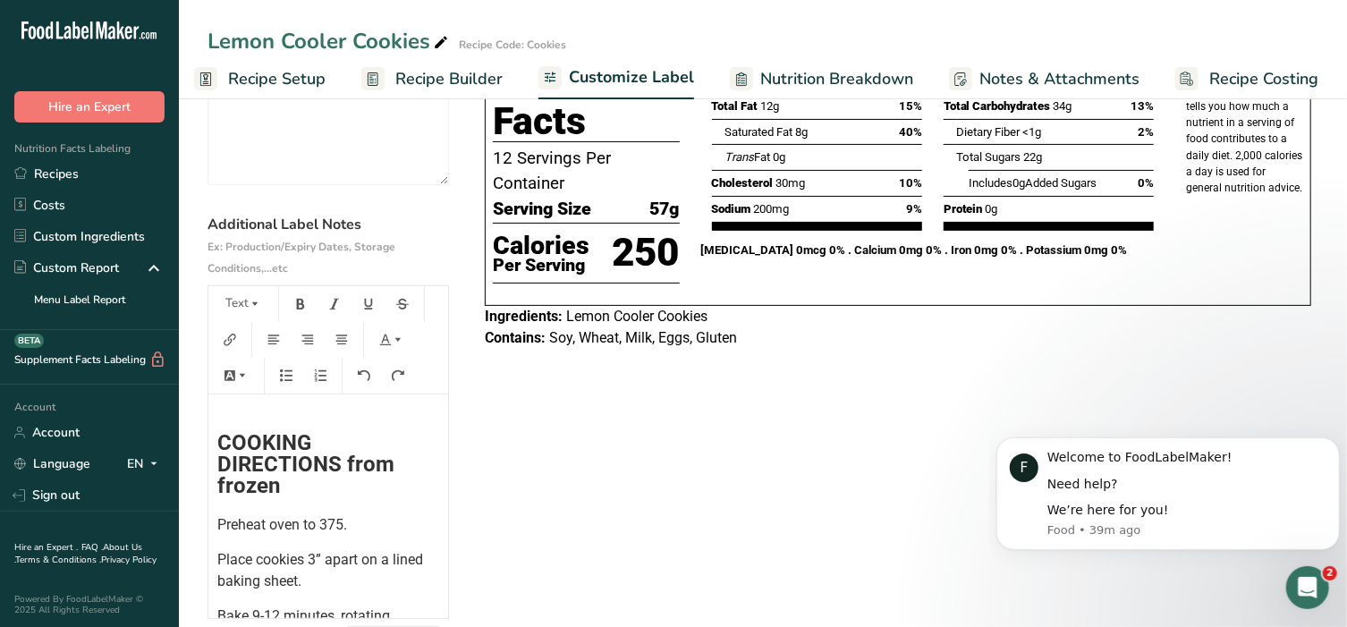
scroll to position [199, 0]
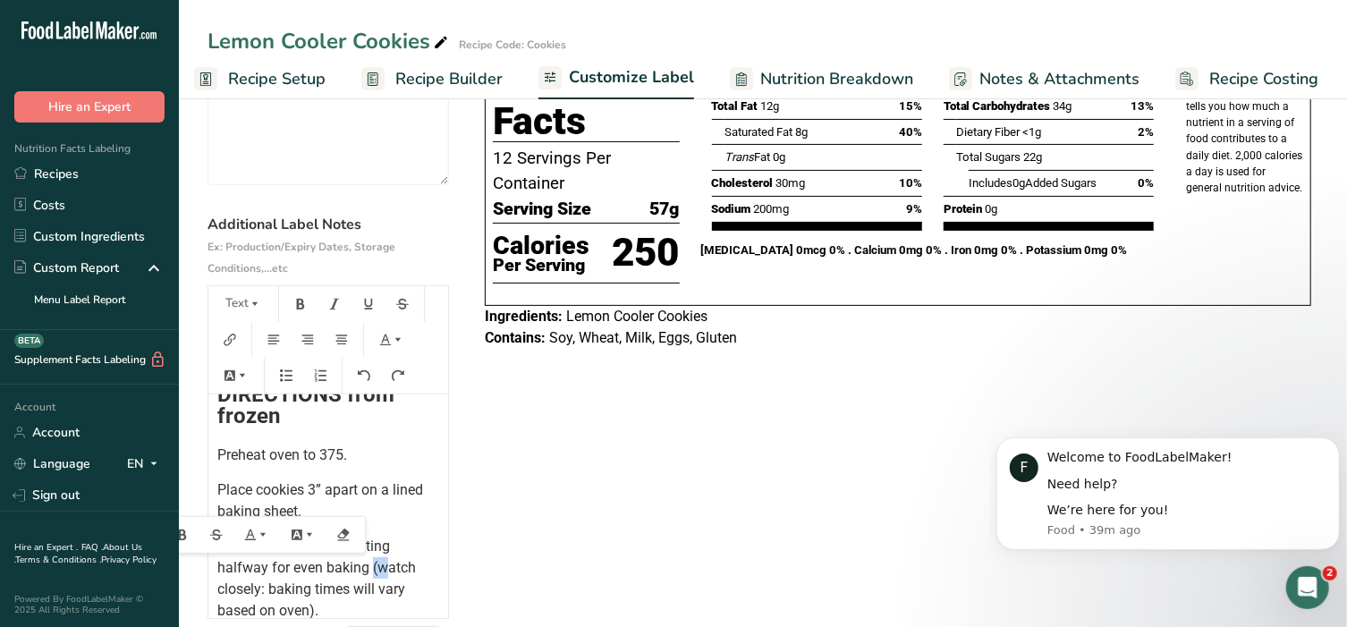
drag, startPoint x: 382, startPoint y: 571, endPoint x: 369, endPoint y: 571, distance: 12.6
click at [369, 571] on span "Bake 9-12 minutes, rotating halfway for even baking (watch closely: baking time…" at bounding box center [318, 577] width 202 height 81
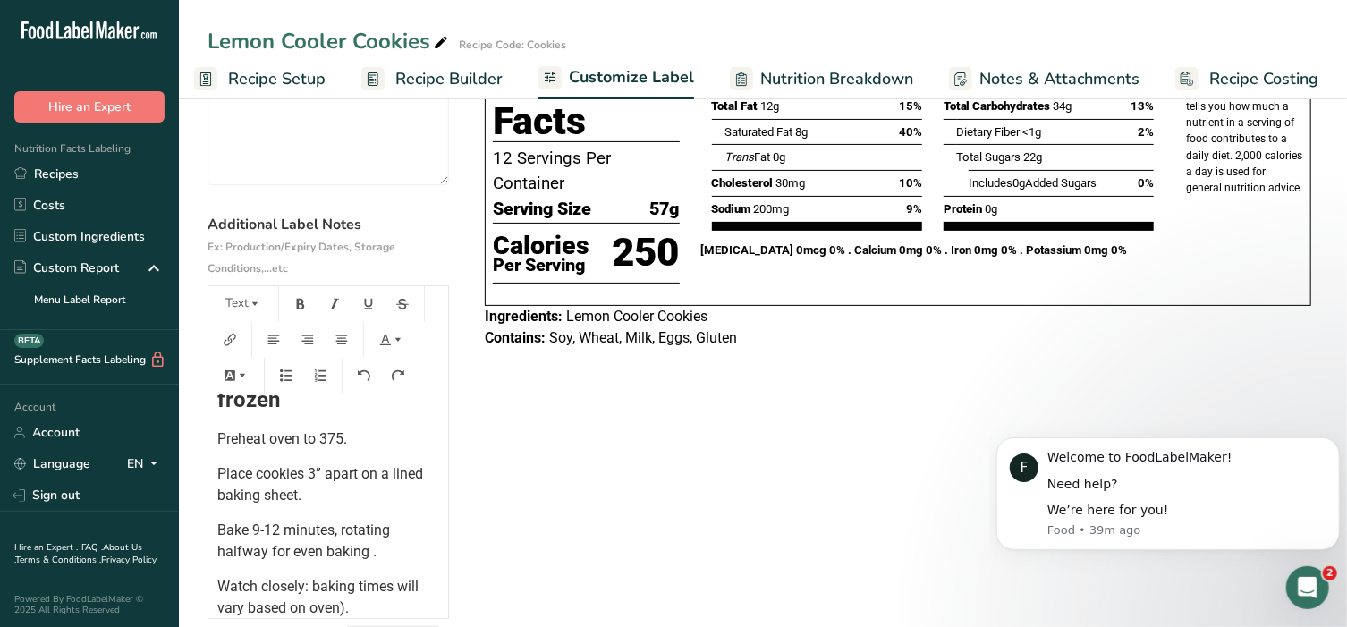
scroll to position [229, 0]
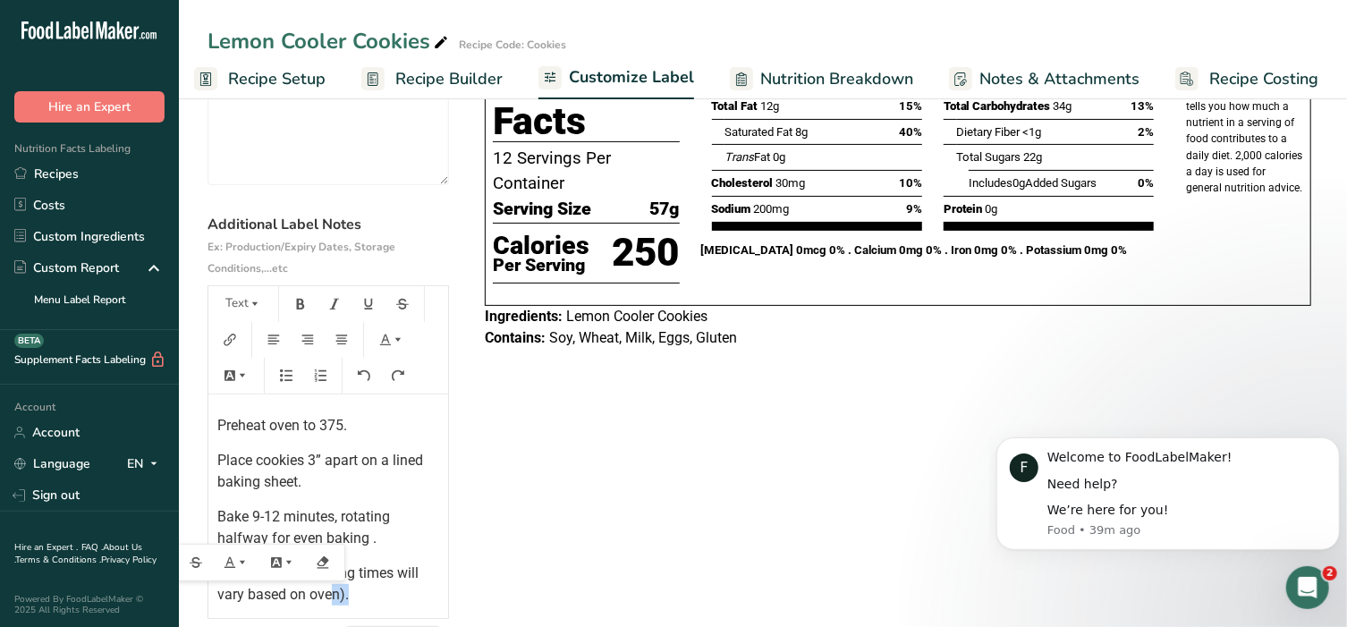
drag, startPoint x: 368, startPoint y: 598, endPoint x: 334, endPoint y: 604, distance: 33.5
click at [334, 604] on p "Watch closely: baking times will vary based on oven)." at bounding box center [328, 583] width 222 height 43
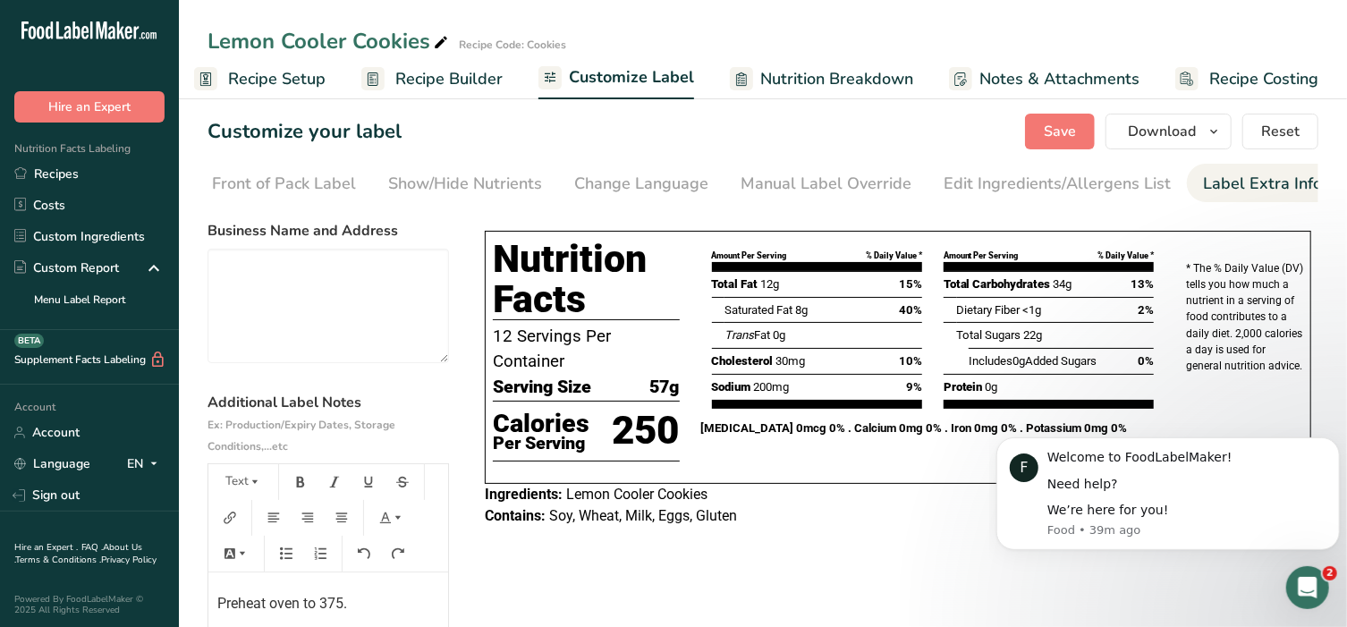
scroll to position [0, 0]
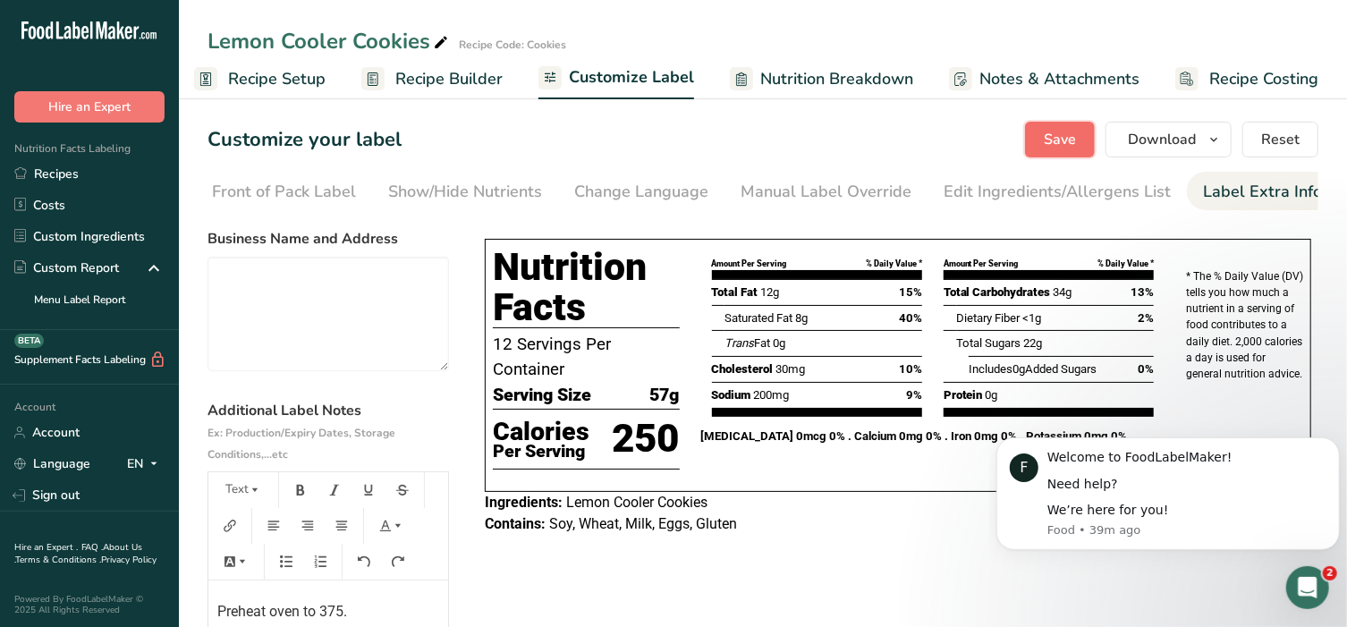
click at [1053, 141] on span "Save" at bounding box center [1060, 139] width 32 height 21
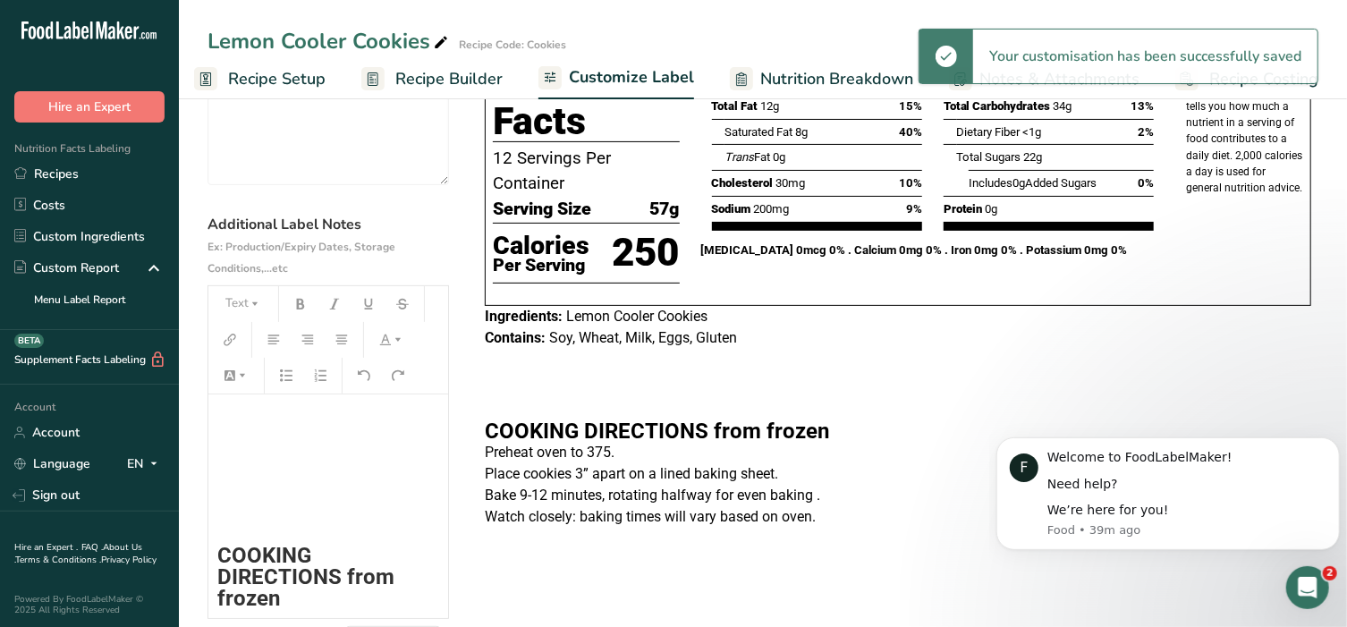
scroll to position [5, 0]
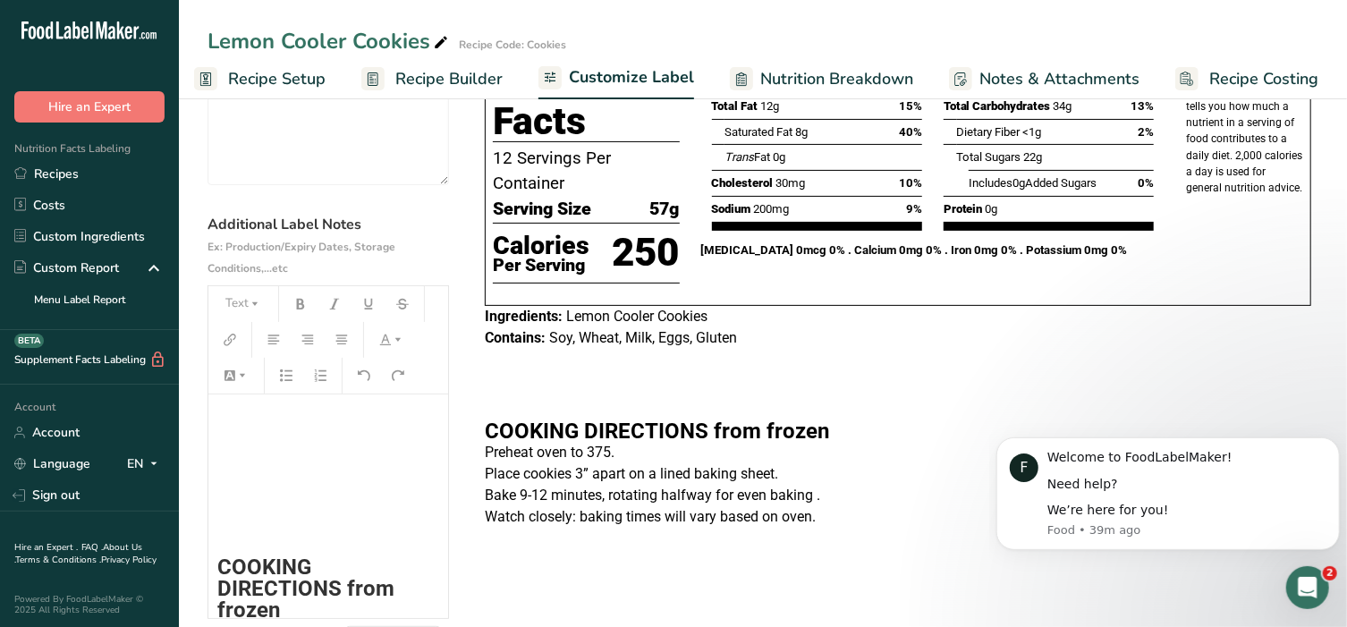
click at [241, 489] on p "﻿" at bounding box center [328, 492] width 222 height 21
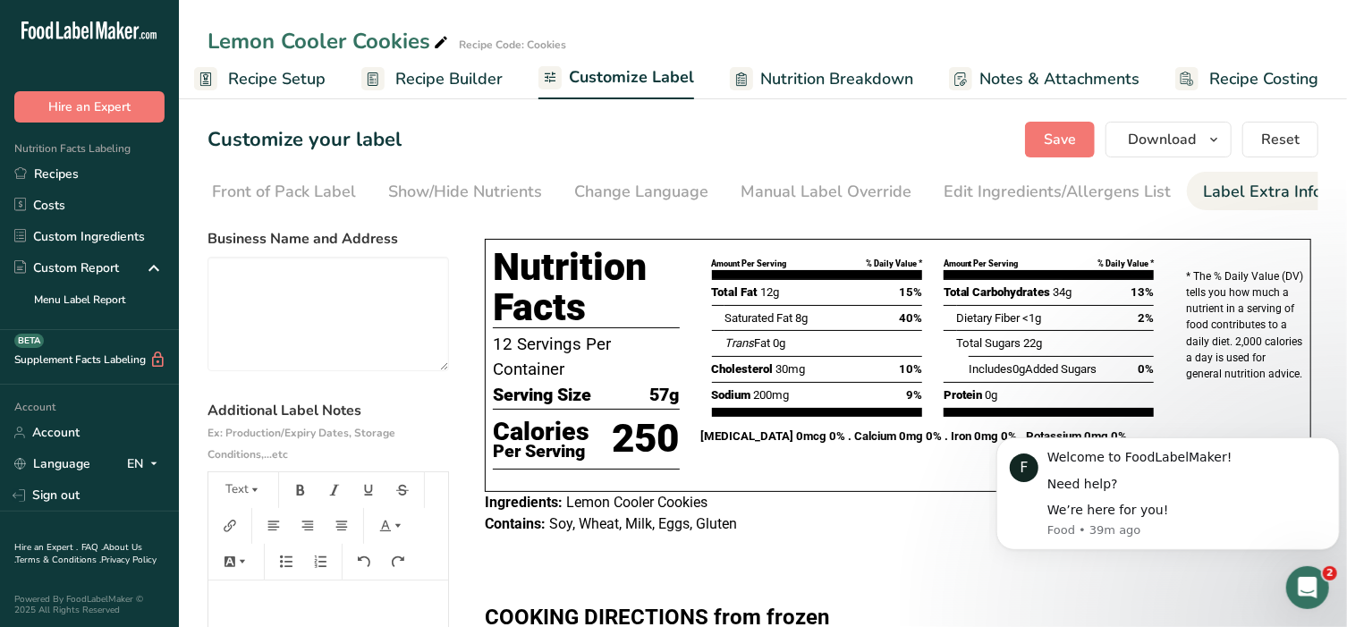
scroll to position [0, 0]
click at [1064, 127] on button "Save" at bounding box center [1060, 140] width 70 height 36
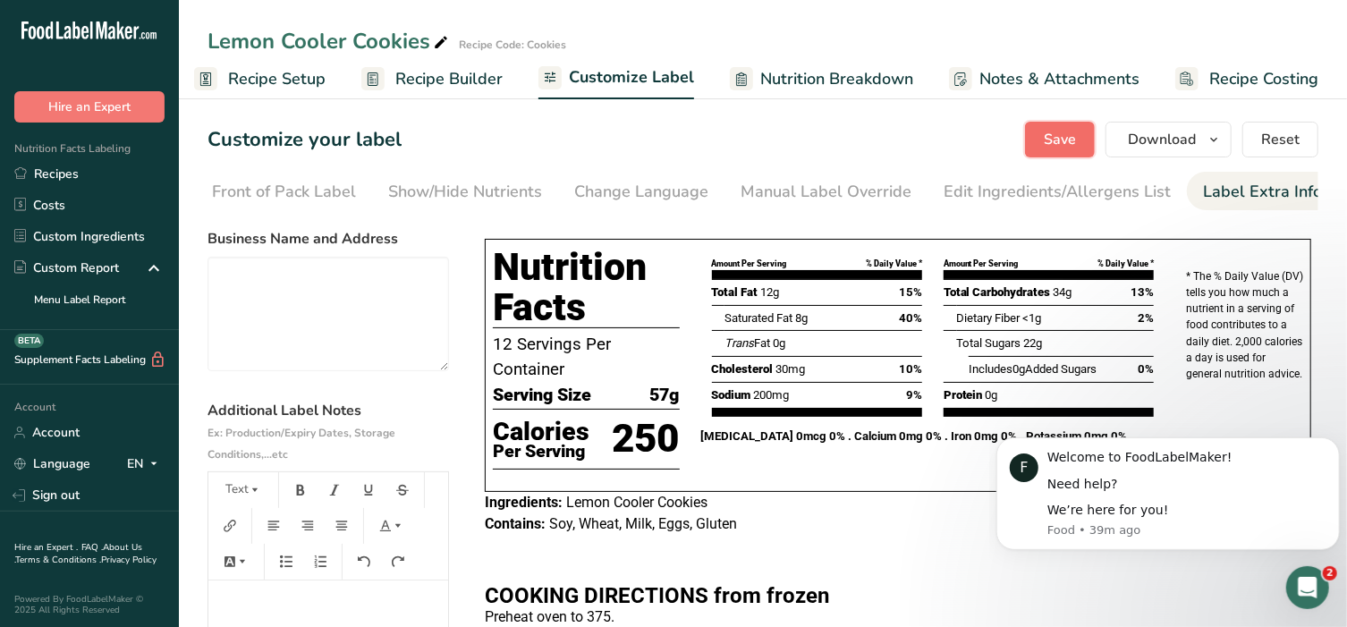
click at [1045, 143] on button "Save" at bounding box center [1060, 140] width 70 height 36
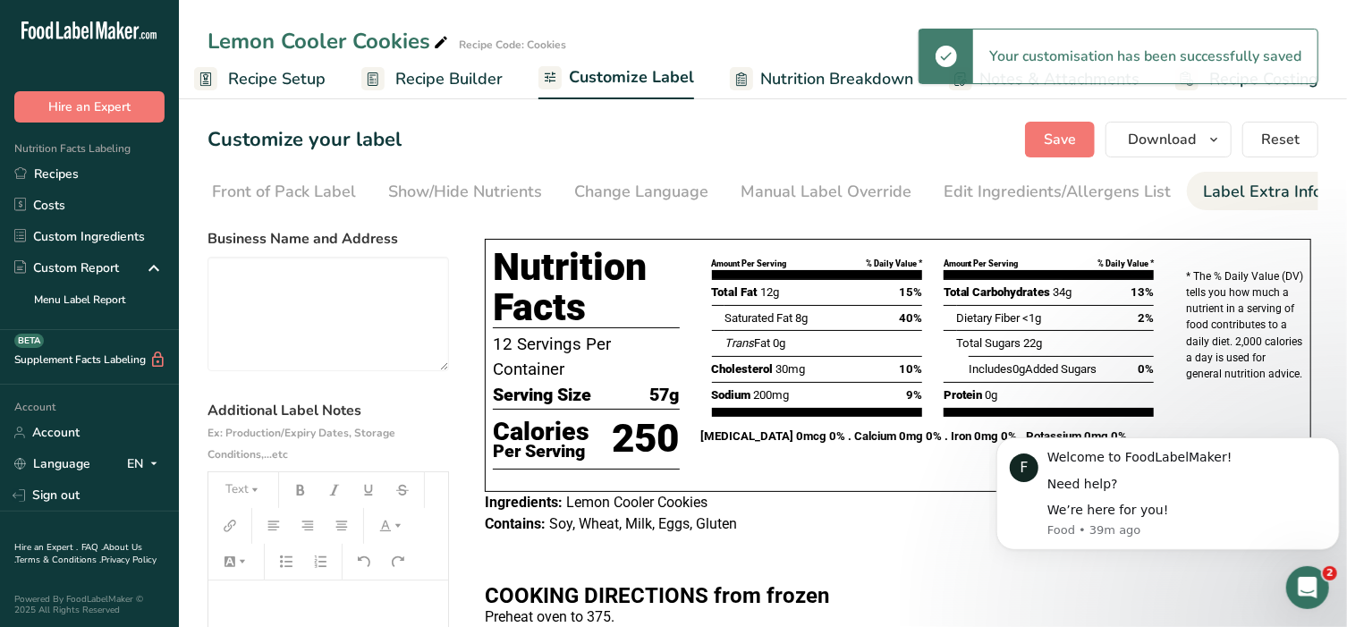
click at [359, 598] on p "﻿" at bounding box center [328, 605] width 222 height 21
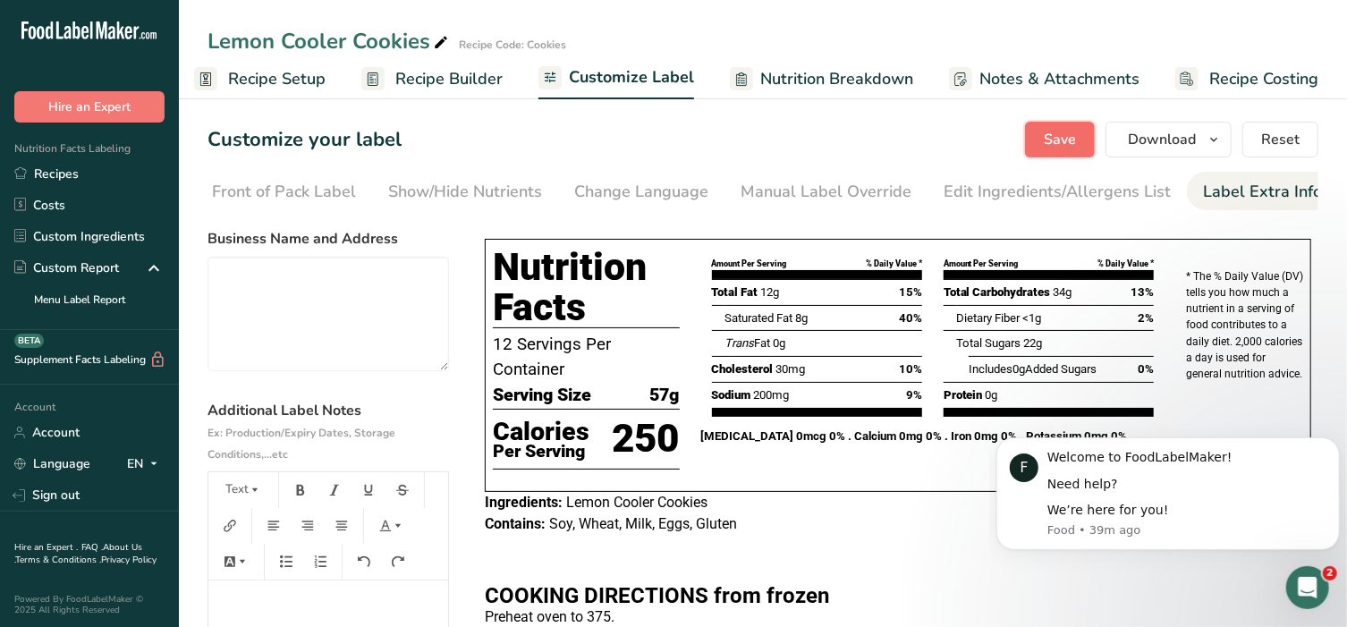
click at [1059, 144] on span "Save" at bounding box center [1060, 139] width 32 height 21
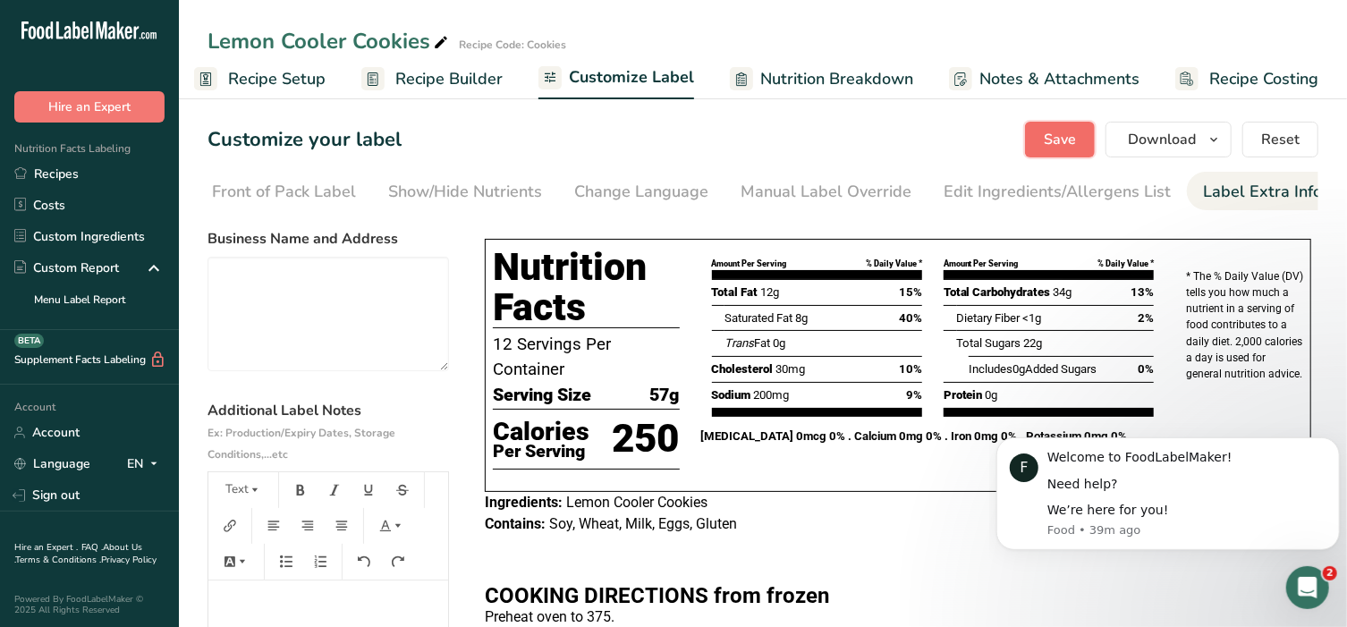
click at [1065, 133] on span "Save" at bounding box center [1060, 139] width 32 height 21
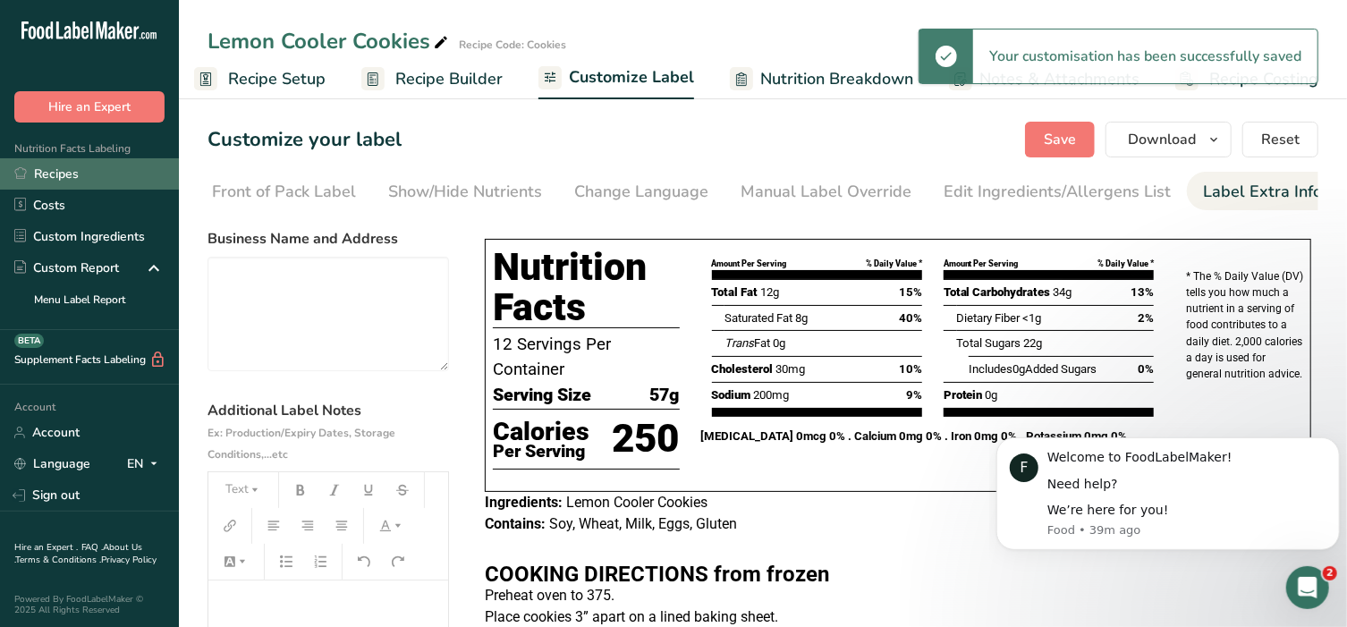
click at [51, 174] on link "Recipes" at bounding box center [89, 173] width 179 height 31
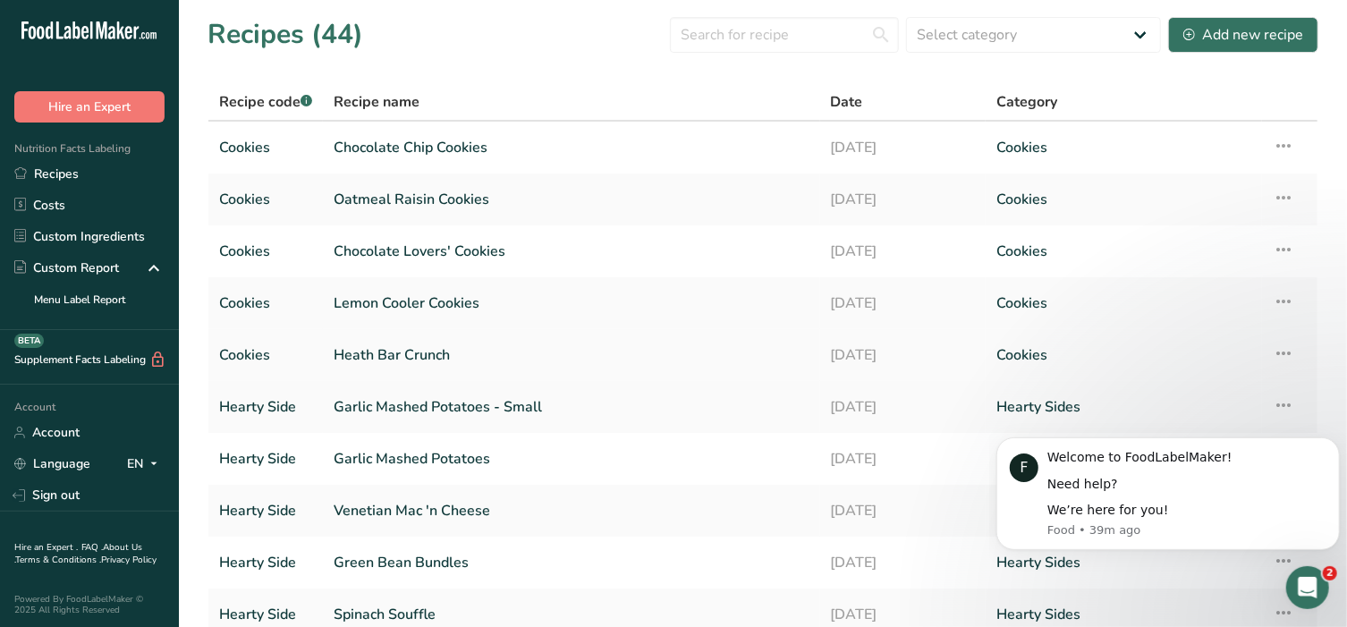
click at [429, 353] on link "Heath Bar Crunch" at bounding box center [572, 355] width 476 height 38
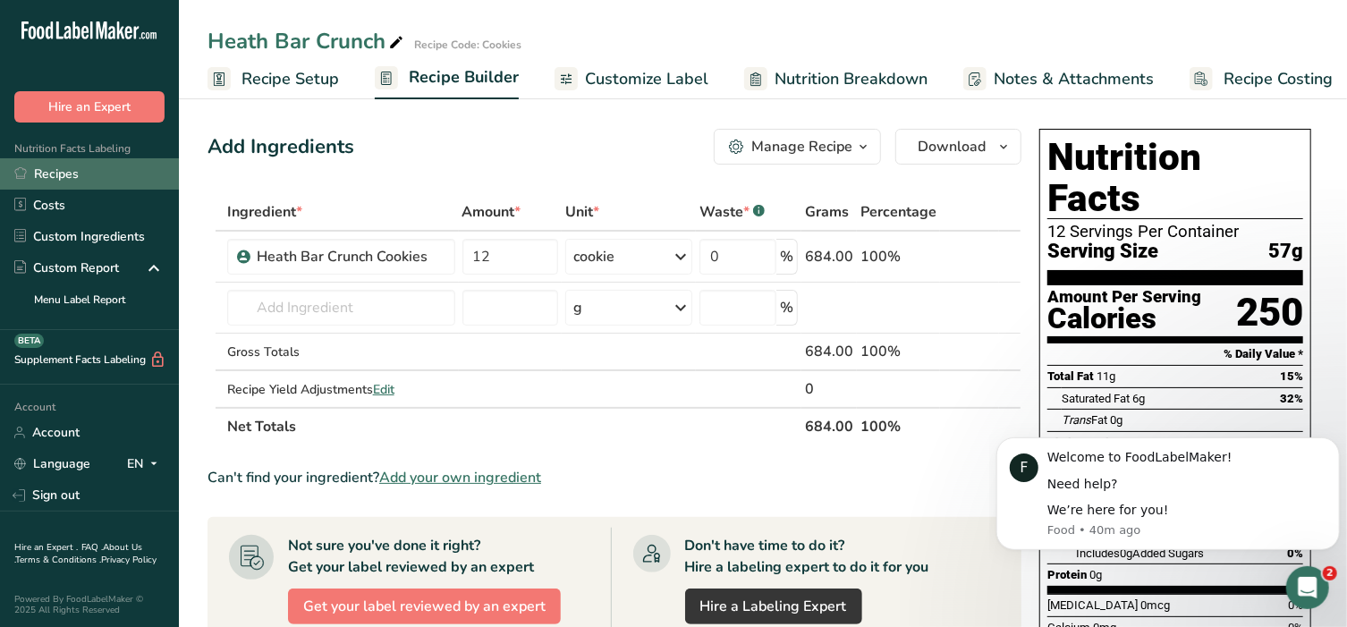
click at [83, 169] on link "Recipes" at bounding box center [89, 173] width 179 height 31
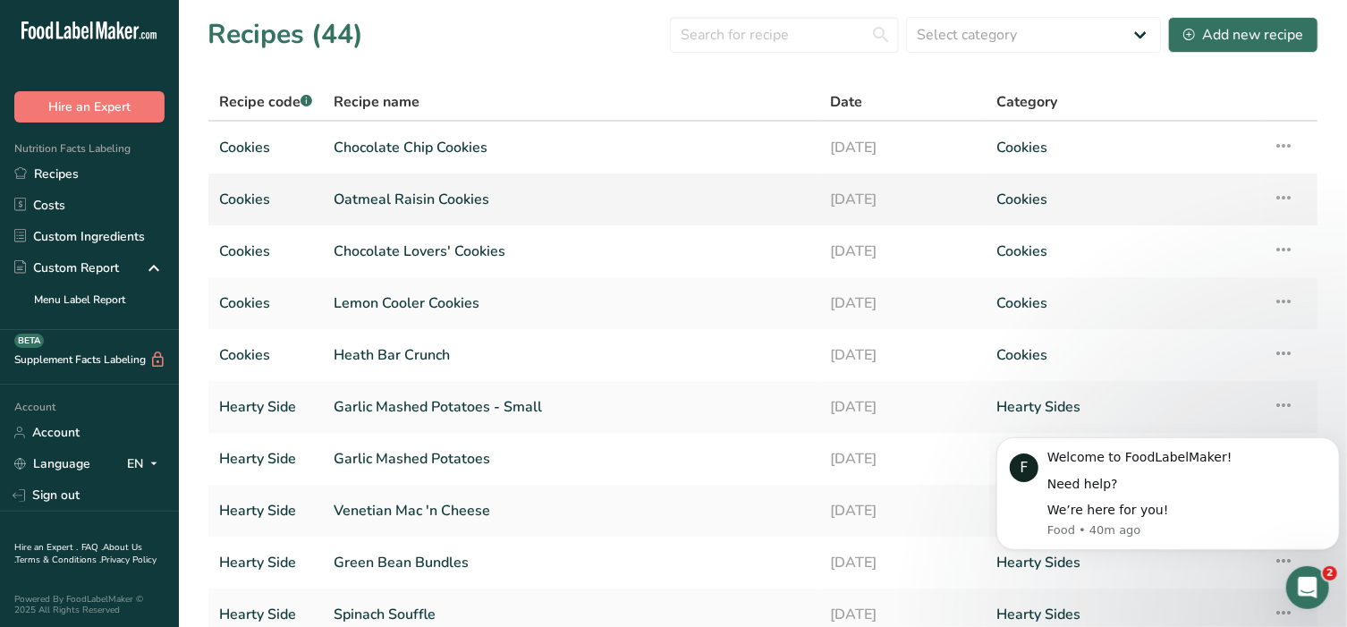
click at [502, 189] on link "Oatmeal Raisin Cookies" at bounding box center [572, 200] width 476 height 38
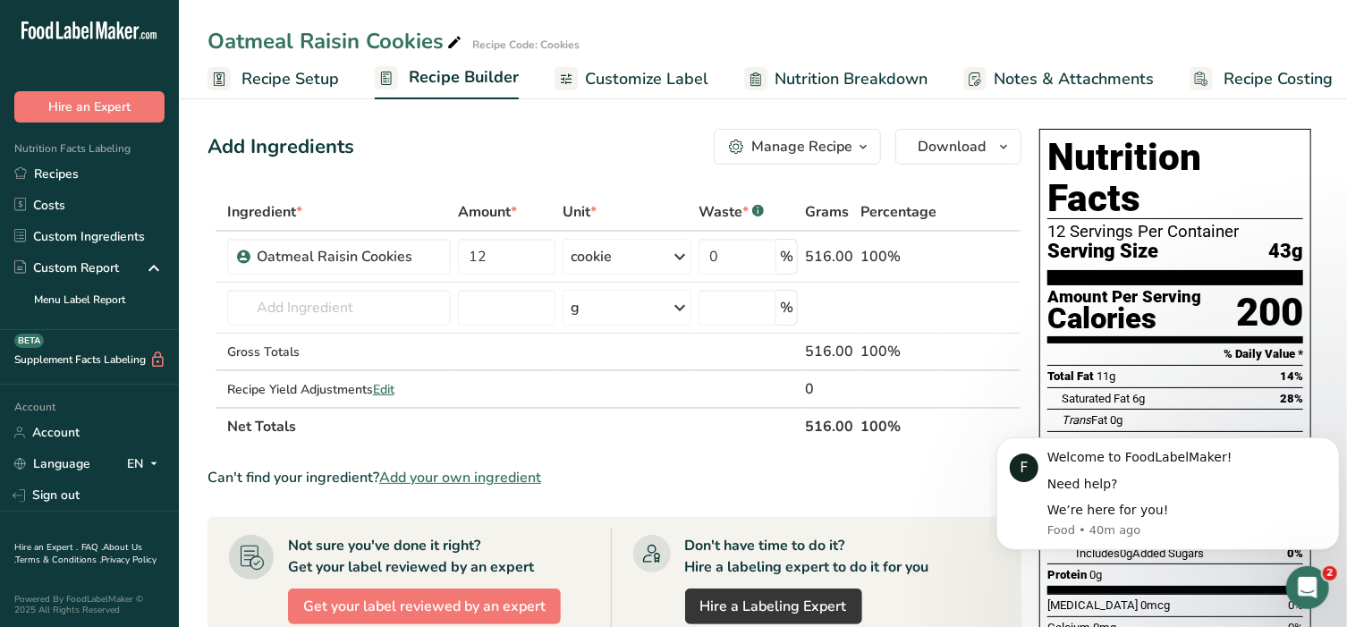
click at [606, 89] on span "Customize Label" at bounding box center [646, 79] width 123 height 24
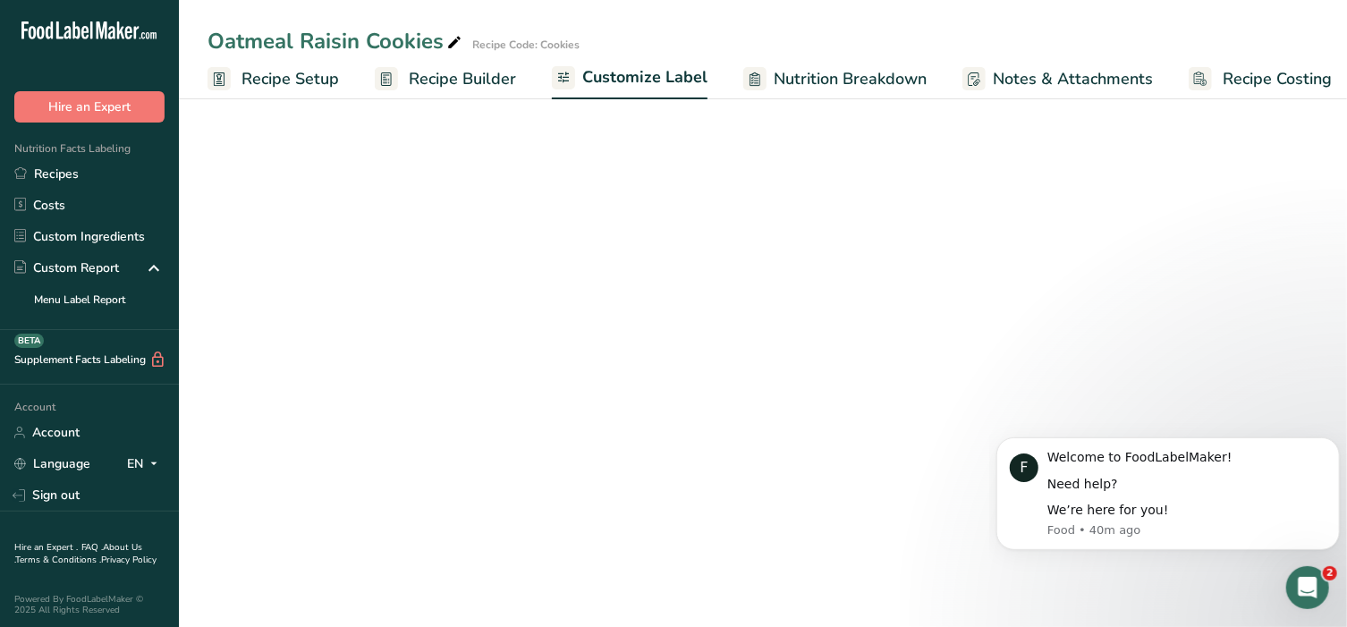
scroll to position [0, 13]
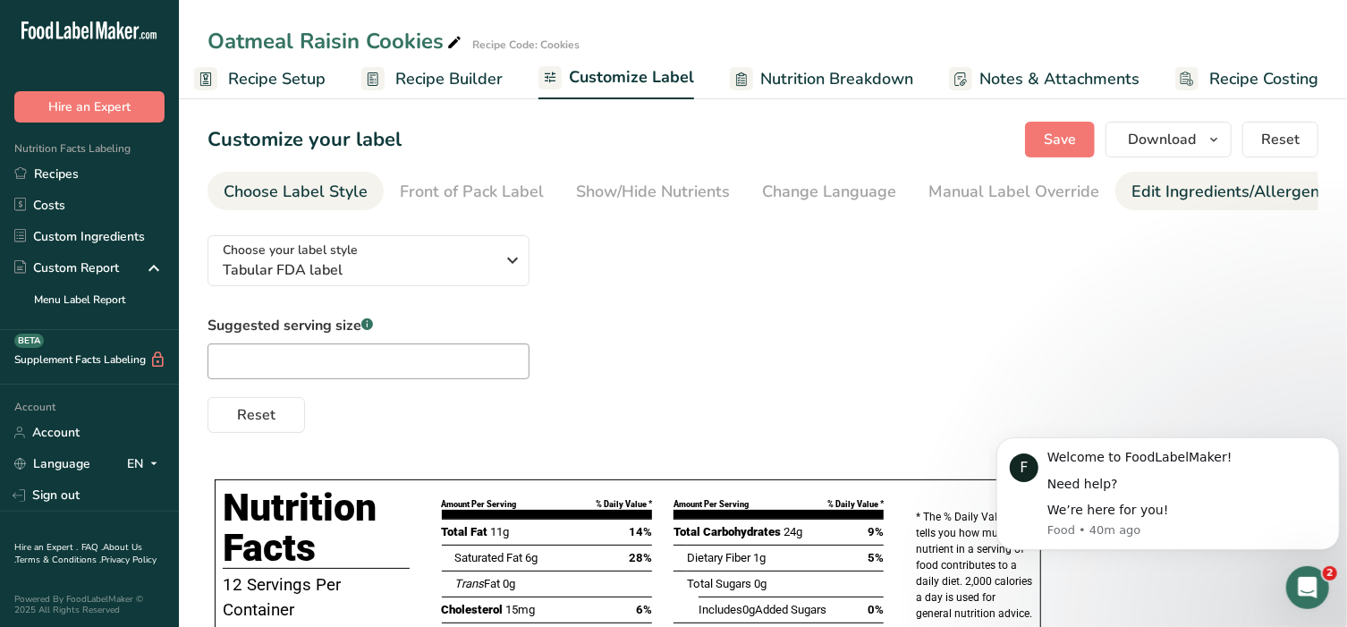
click at [1193, 195] on div "Edit Ingredients/Allergens List" at bounding box center [1244, 192] width 227 height 24
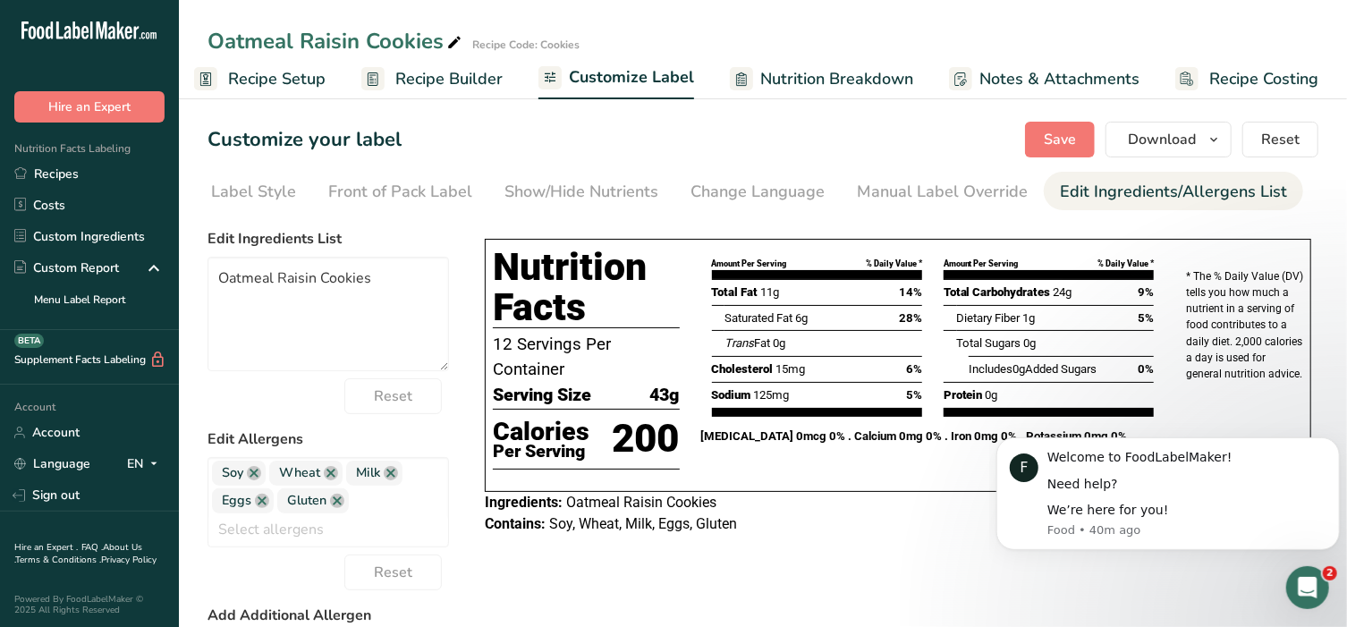
scroll to position [0, 188]
click at [1251, 190] on div "Label Extra Info" at bounding box center [1262, 192] width 119 height 24
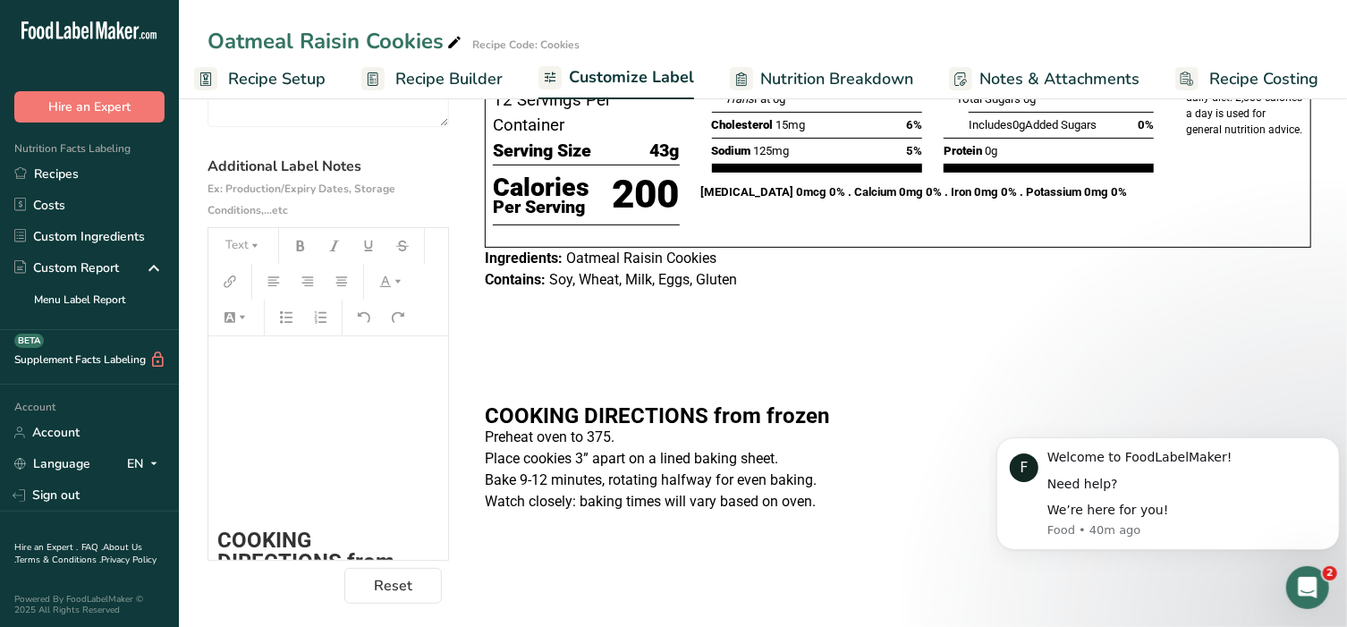
scroll to position [252, 0]
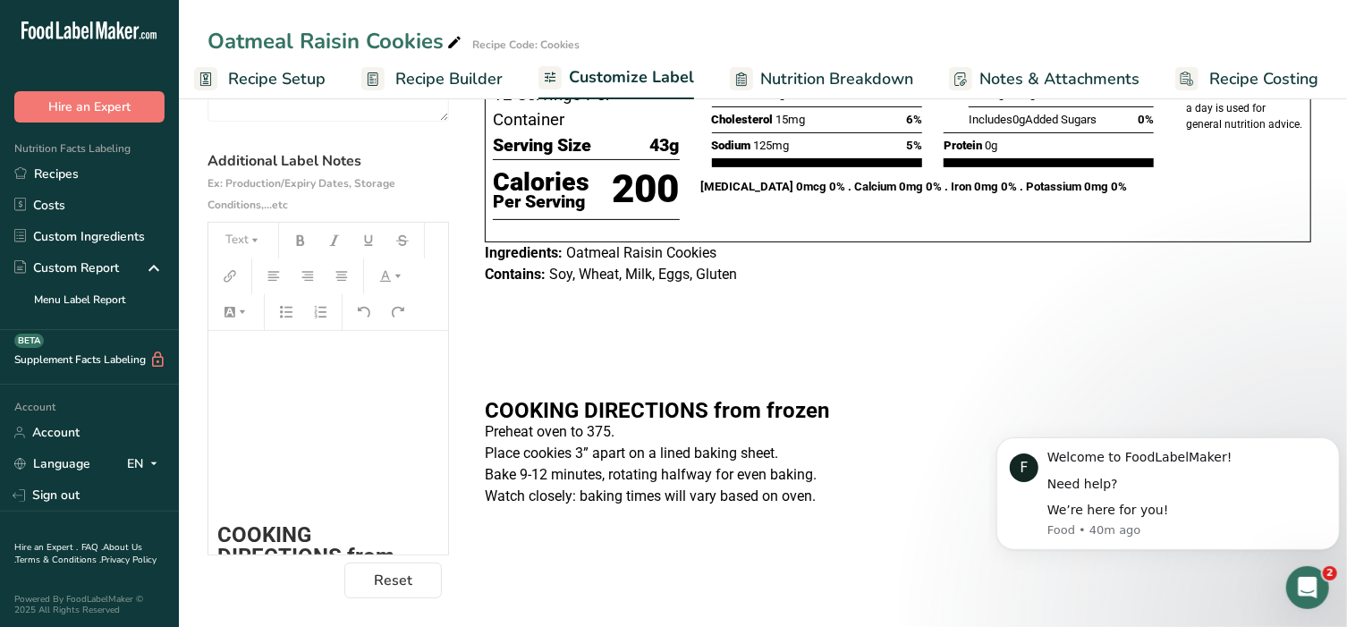
click at [238, 459] on p "﻿" at bounding box center [328, 460] width 222 height 21
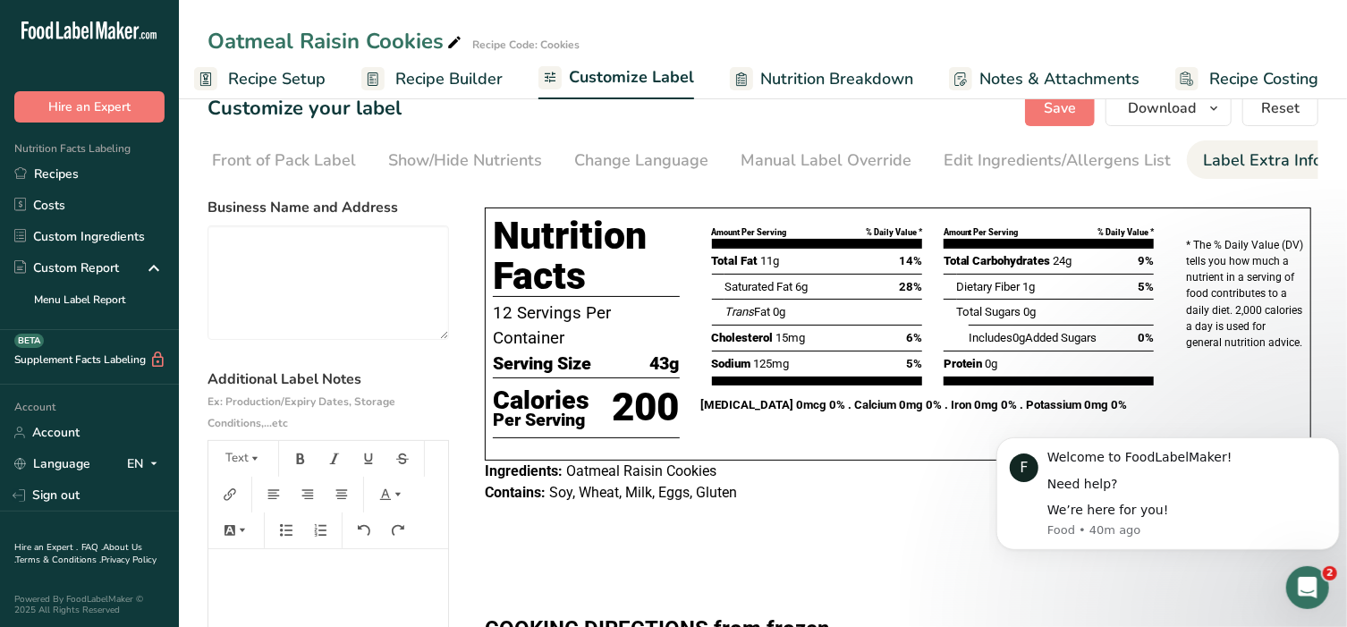
scroll to position [0, 0]
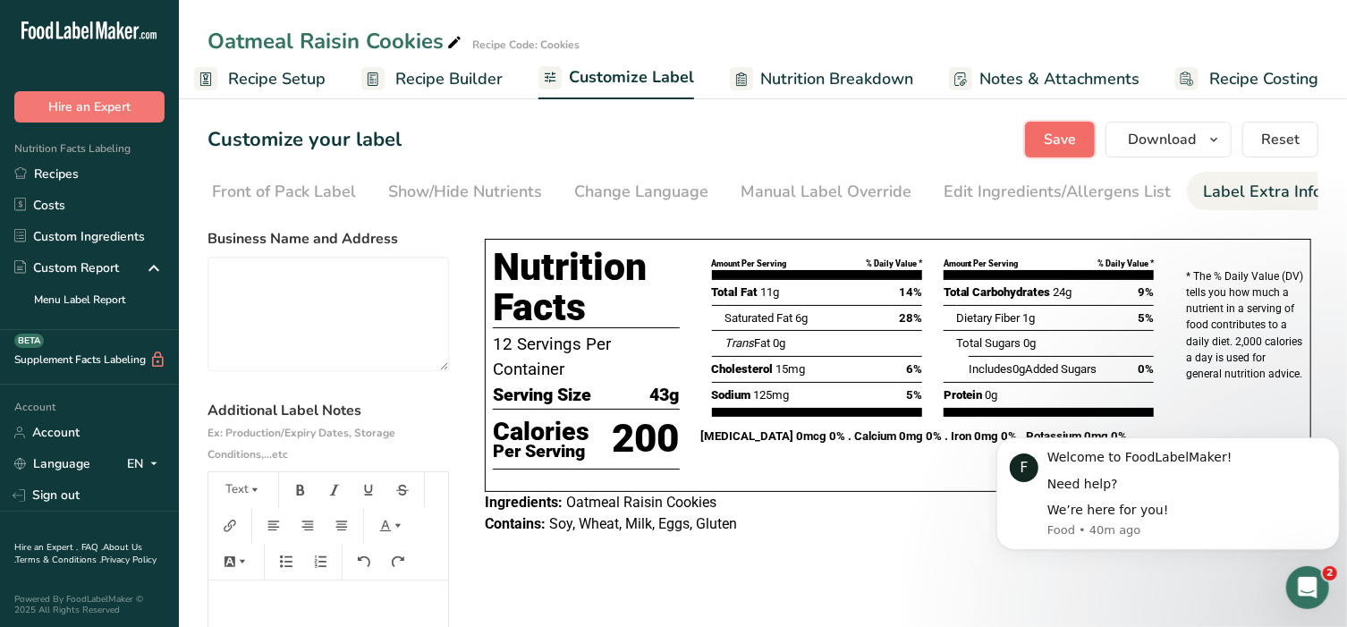
click at [1059, 131] on span "Save" at bounding box center [1060, 139] width 32 height 21
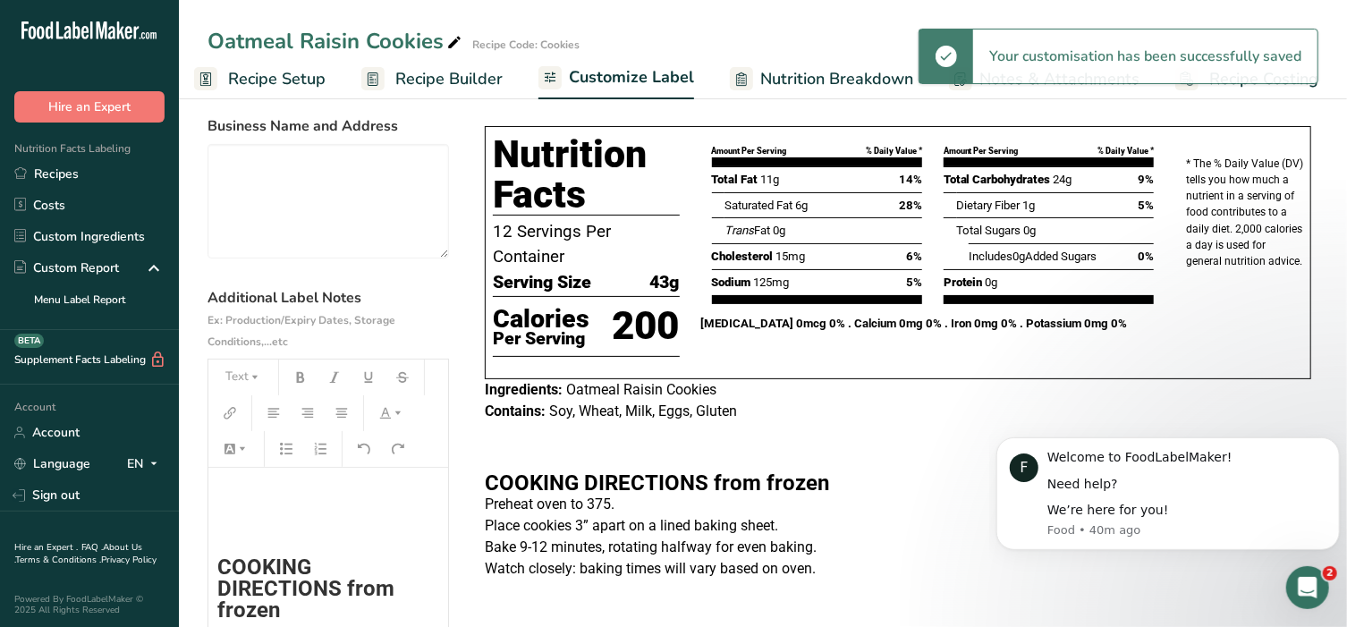
scroll to position [186, 0]
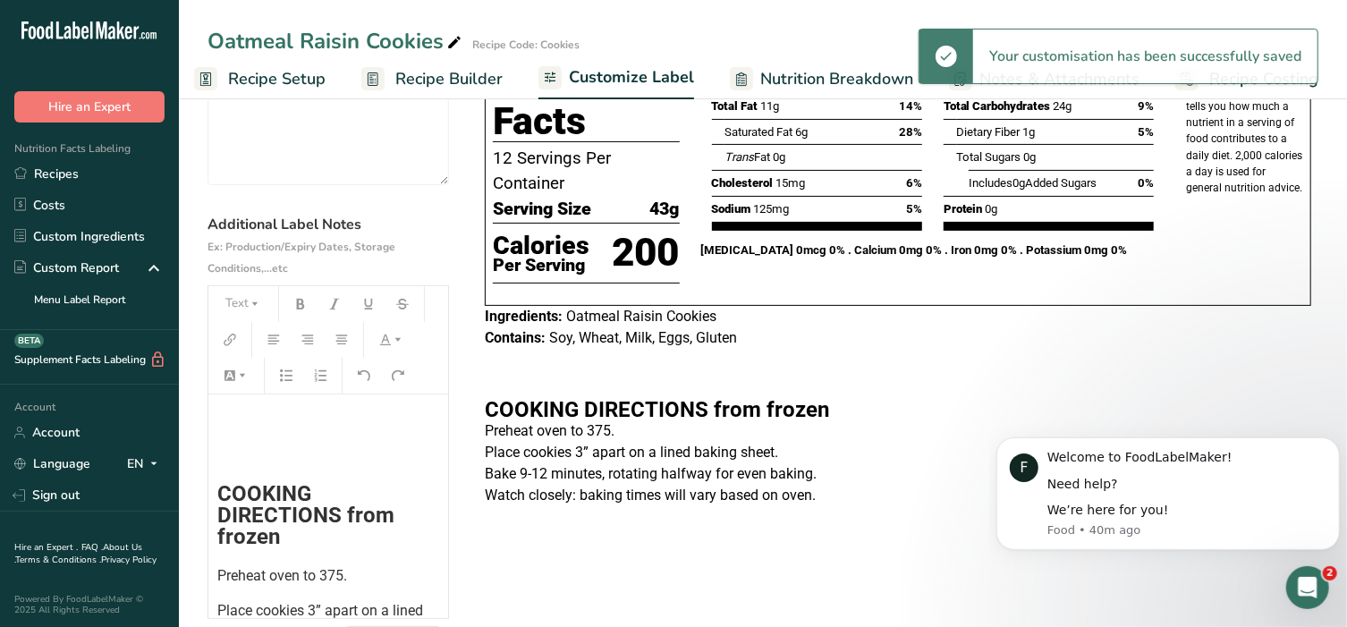
click at [275, 464] on p "﻿" at bounding box center [328, 454] width 222 height 21
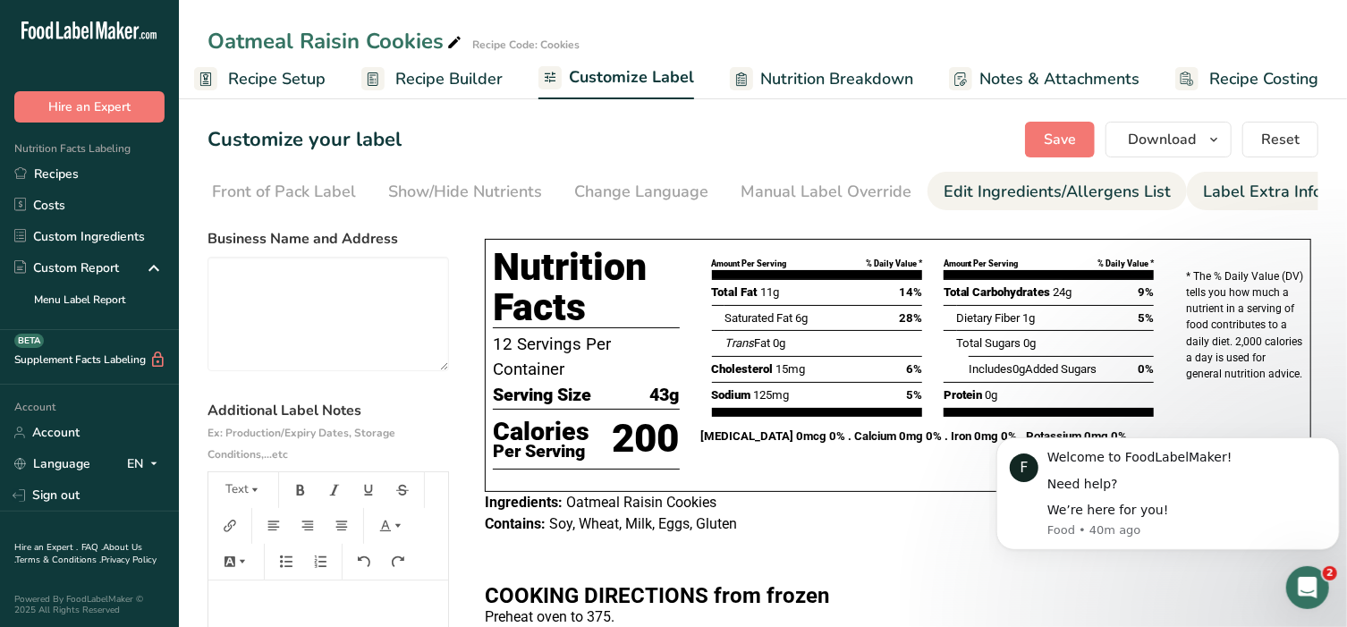
scroll to position [0, 0]
click at [1055, 134] on span "Save" at bounding box center [1060, 139] width 32 height 21
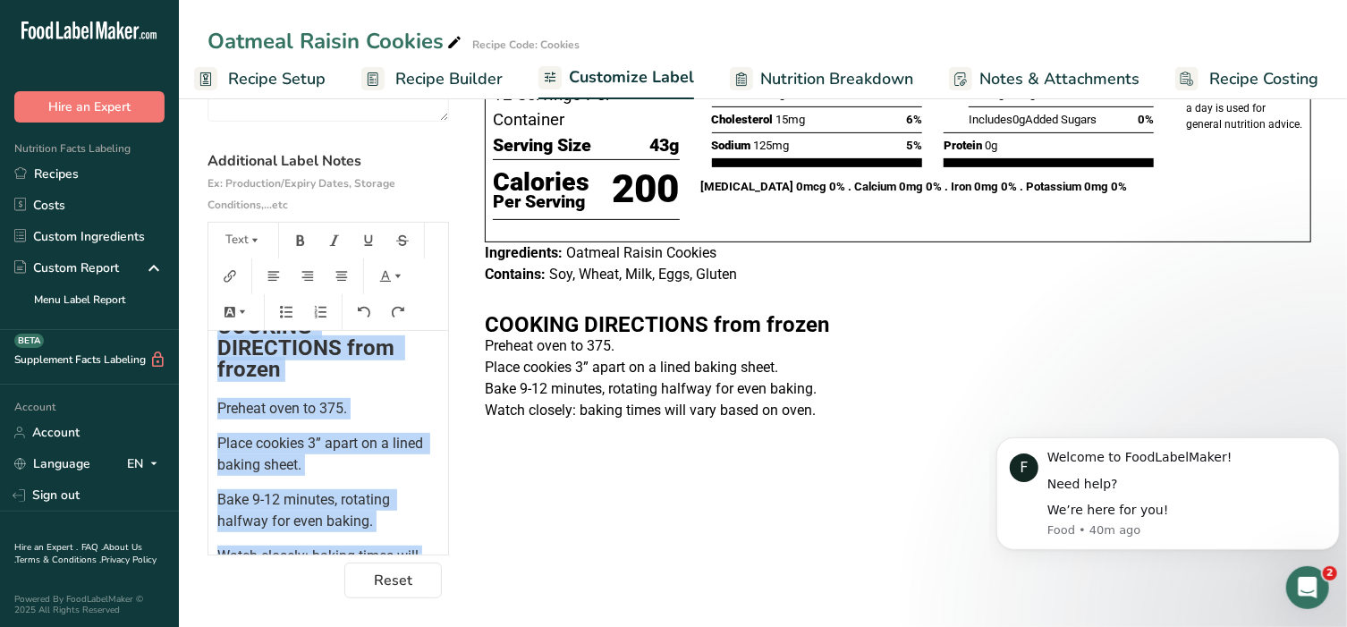
scroll to position [115, 0]
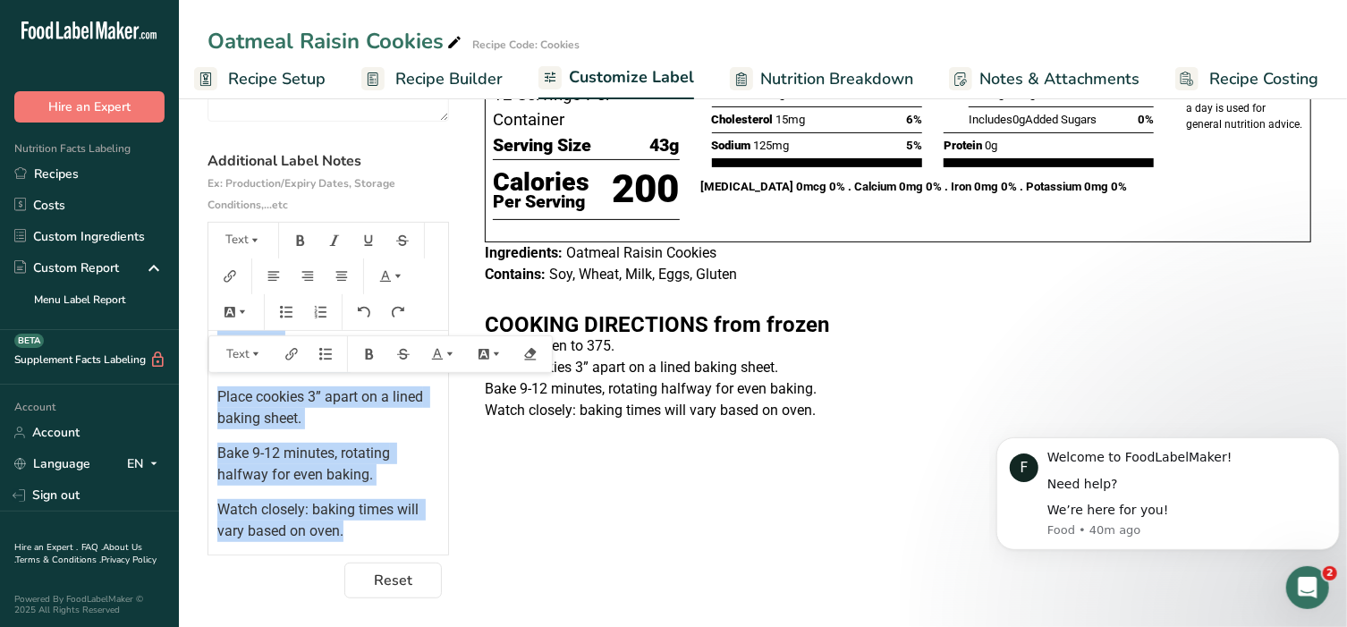
drag, startPoint x: 214, startPoint y: 343, endPoint x: 375, endPoint y: 546, distance: 259.1
click at [375, 546] on div "﻿ COOKING DIRECTIONS from frozen Preheat oven to 375. Place cookies 3” apart on…" at bounding box center [328, 443] width 240 height 224
copy div "﻿ COOKING DIRECTIONS from frozen Preheat oven to 375. Place cookies 3” apart on…"
click at [66, 180] on link "Recipes" at bounding box center [89, 173] width 179 height 31
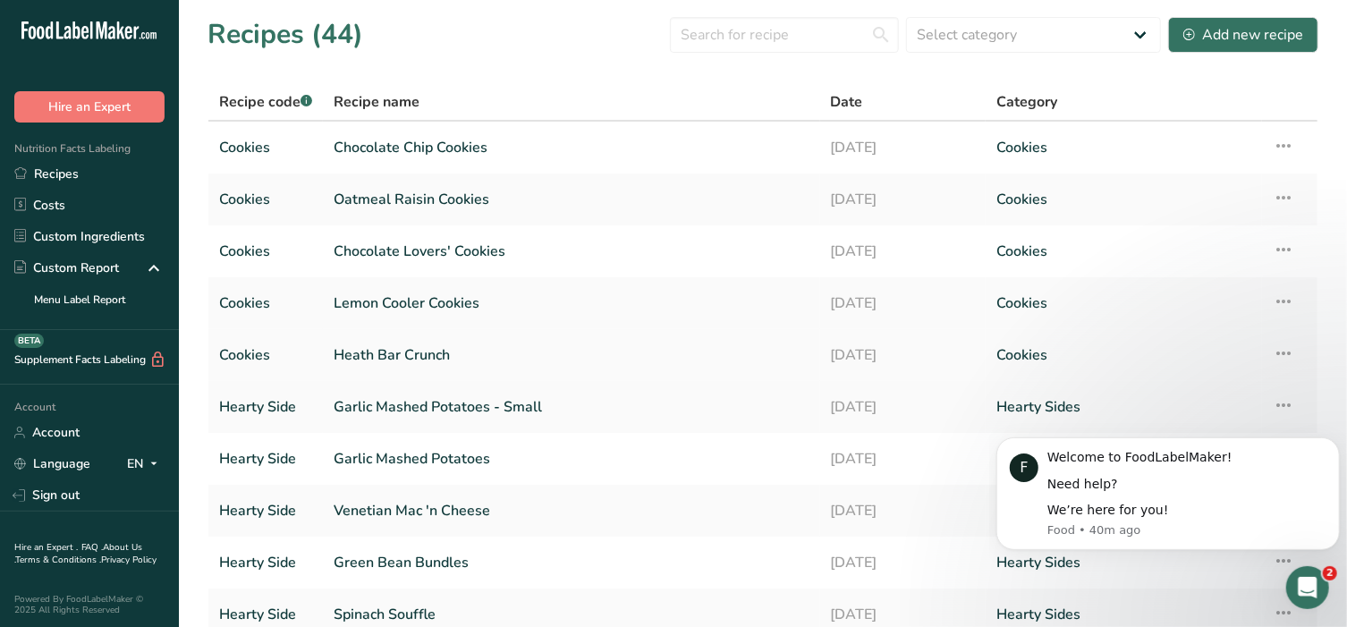
click at [412, 352] on link "Heath Bar Crunch" at bounding box center [572, 355] width 476 height 38
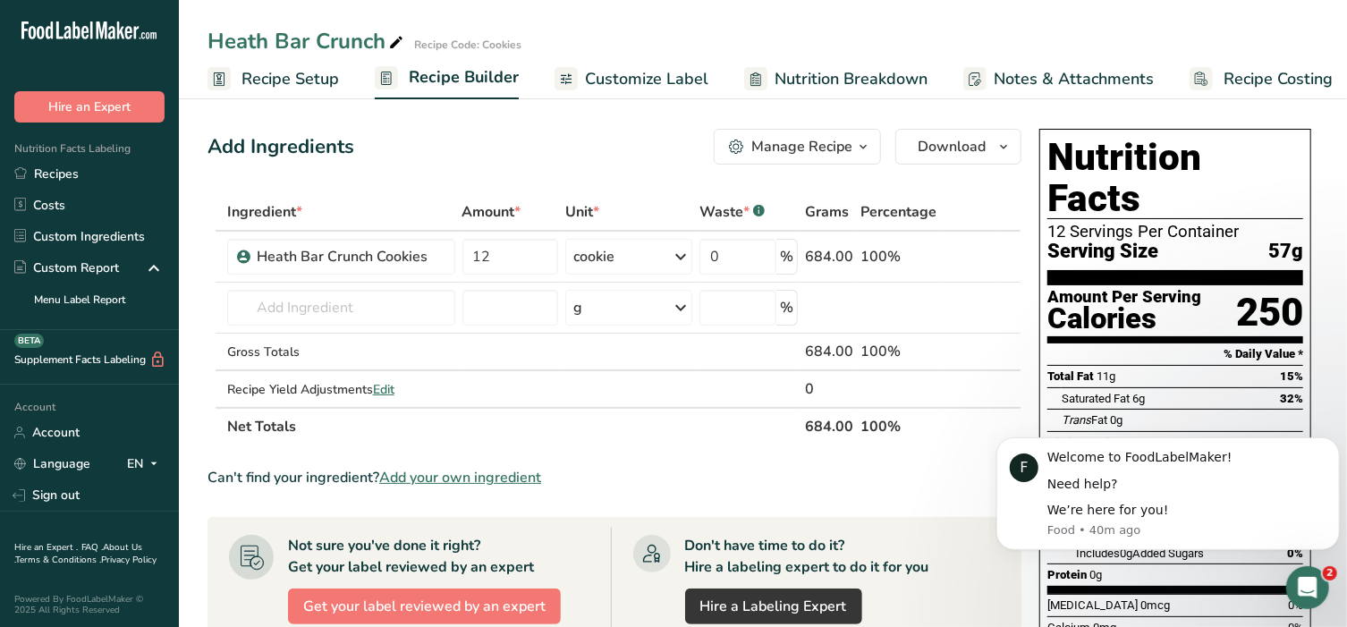
click at [607, 89] on span "Customize Label" at bounding box center [646, 79] width 123 height 24
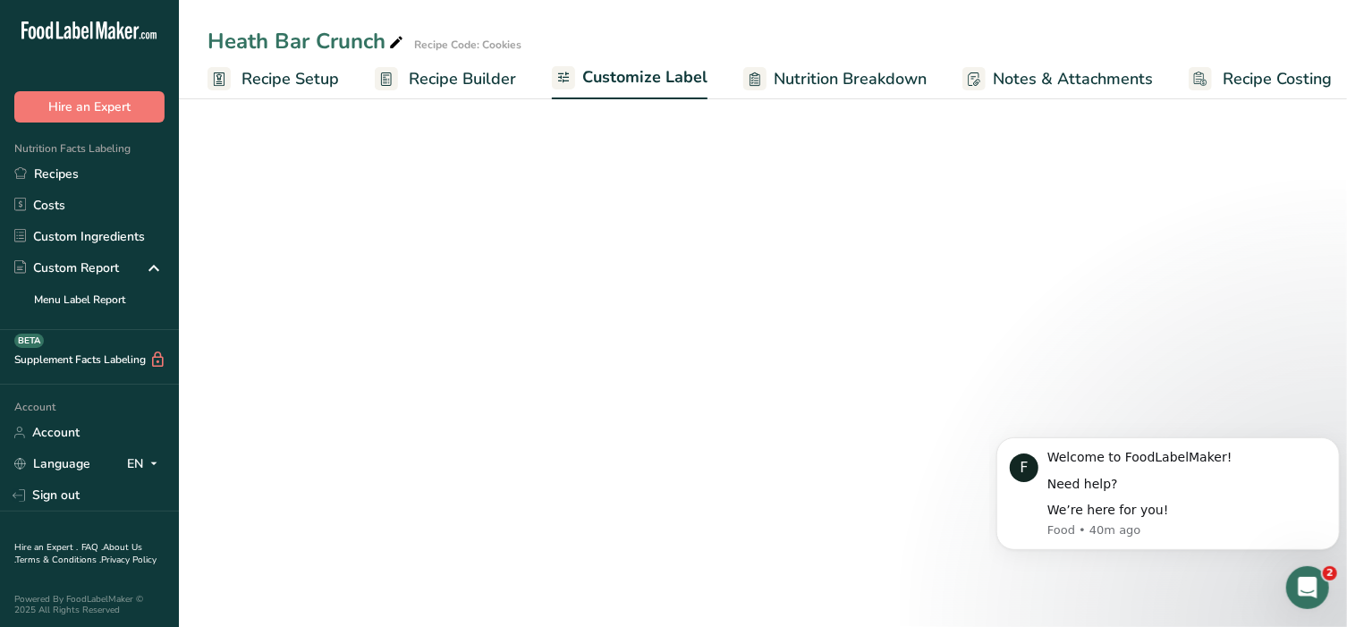
scroll to position [0, 13]
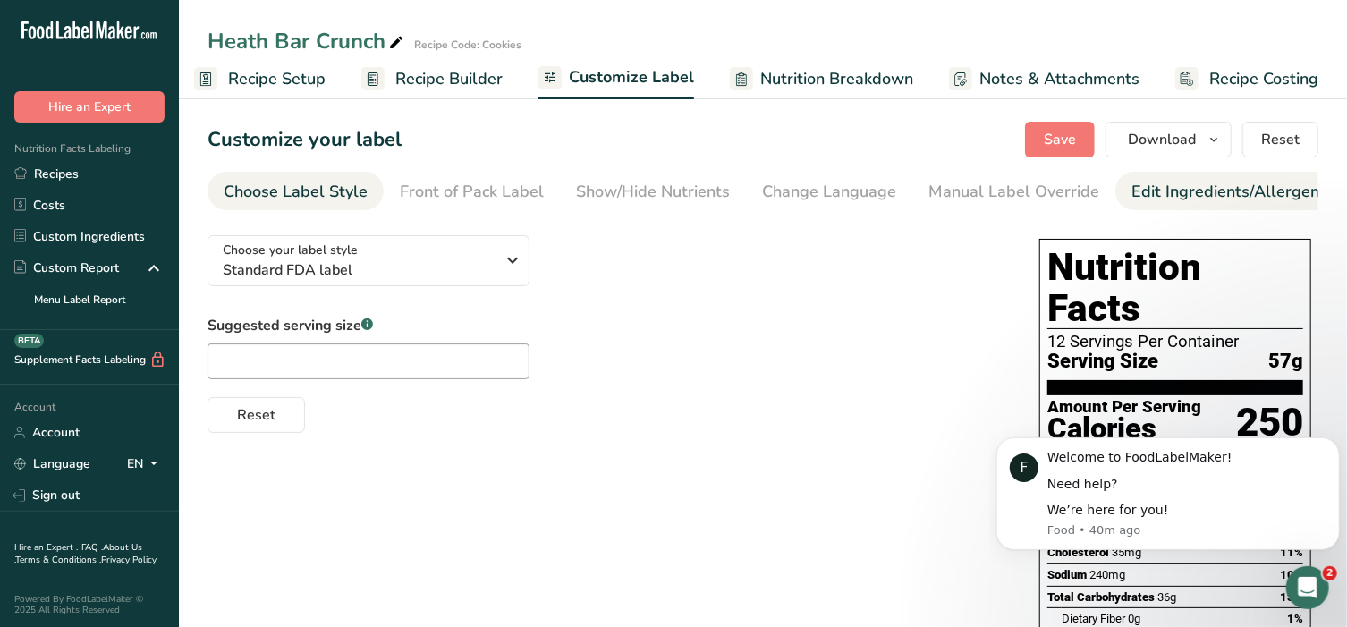
click at [1254, 203] on div "Edit Ingredients/Allergens List" at bounding box center [1244, 192] width 227 height 24
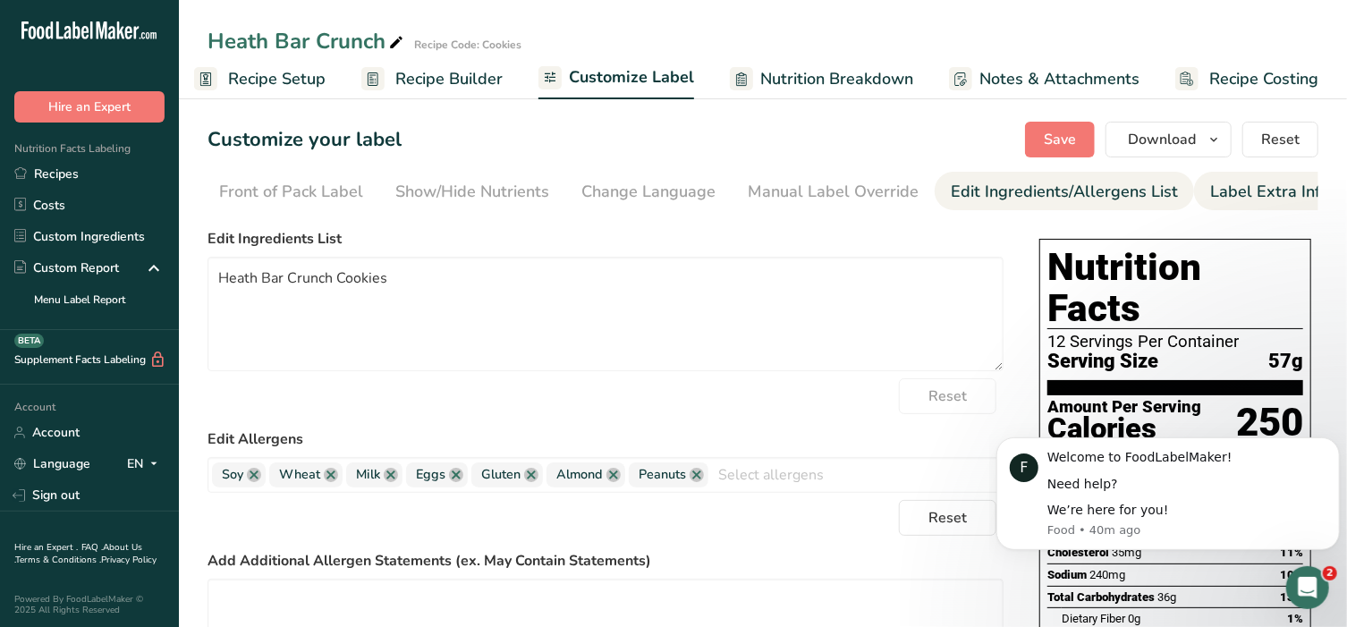
scroll to position [0, 188]
click at [1270, 197] on div "Label Extra Info" at bounding box center [1262, 192] width 119 height 24
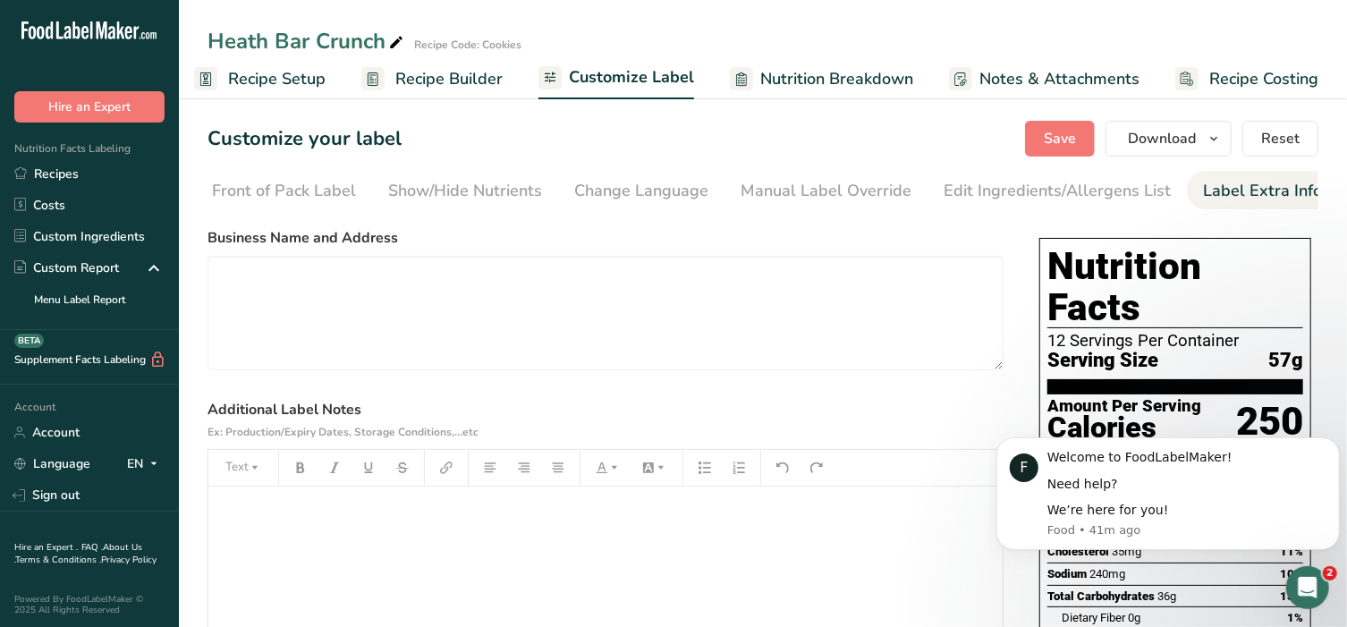
scroll to position [0, 0]
drag, startPoint x: 442, startPoint y: 207, endPoint x: 216, endPoint y: 216, distance: 225.5
click at [216, 216] on section "Customize your label Save Download Choose what to show on your downloaded label…" at bounding box center [763, 522] width 1168 height 858
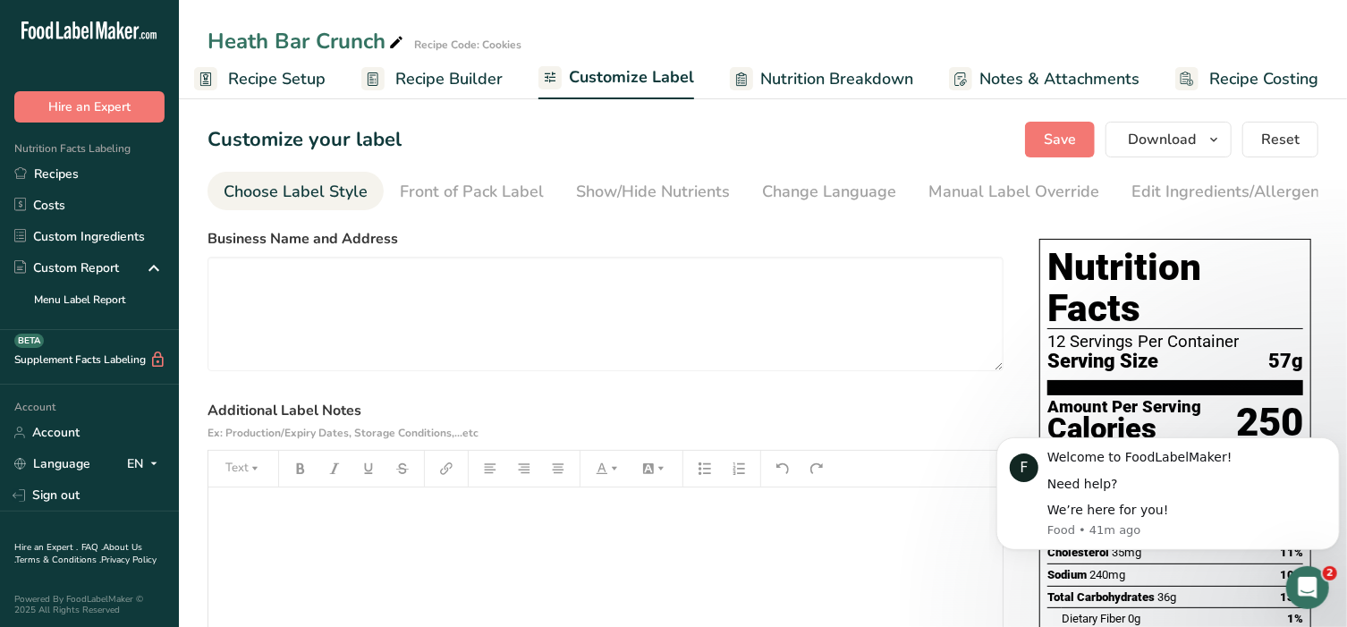
click at [282, 194] on div "Choose Label Style" at bounding box center [296, 192] width 144 height 24
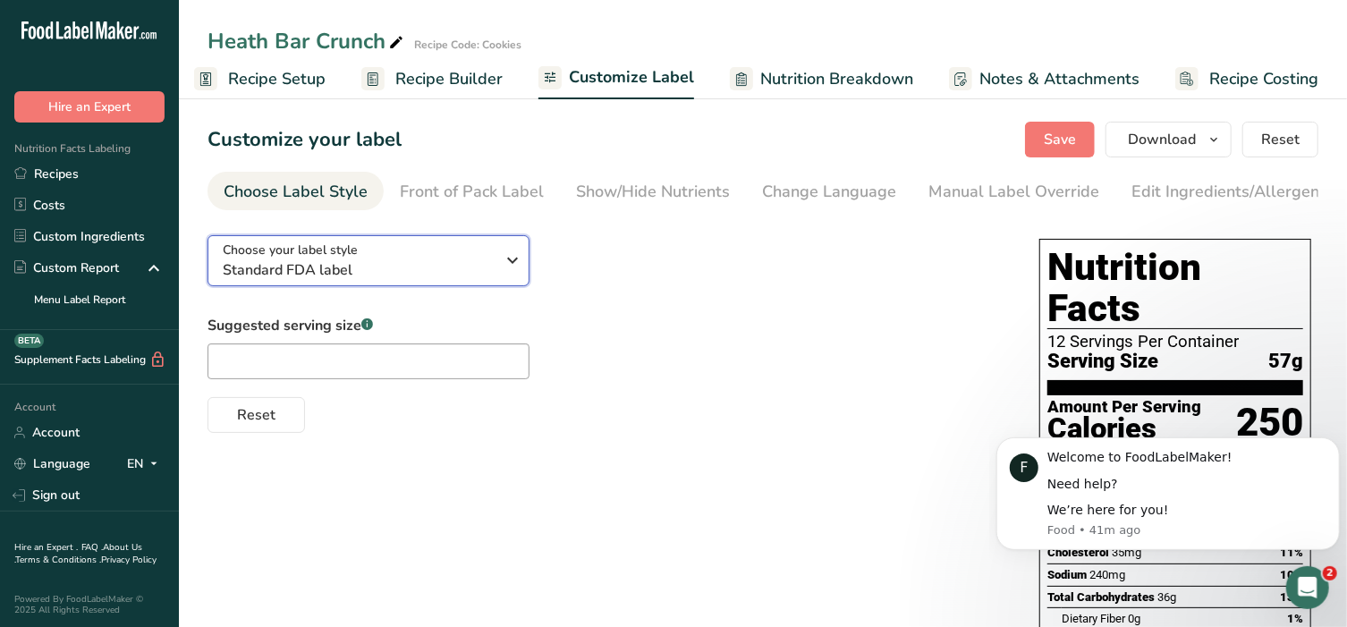
click at [285, 280] on span "Standard FDA label" at bounding box center [359, 269] width 273 height 21
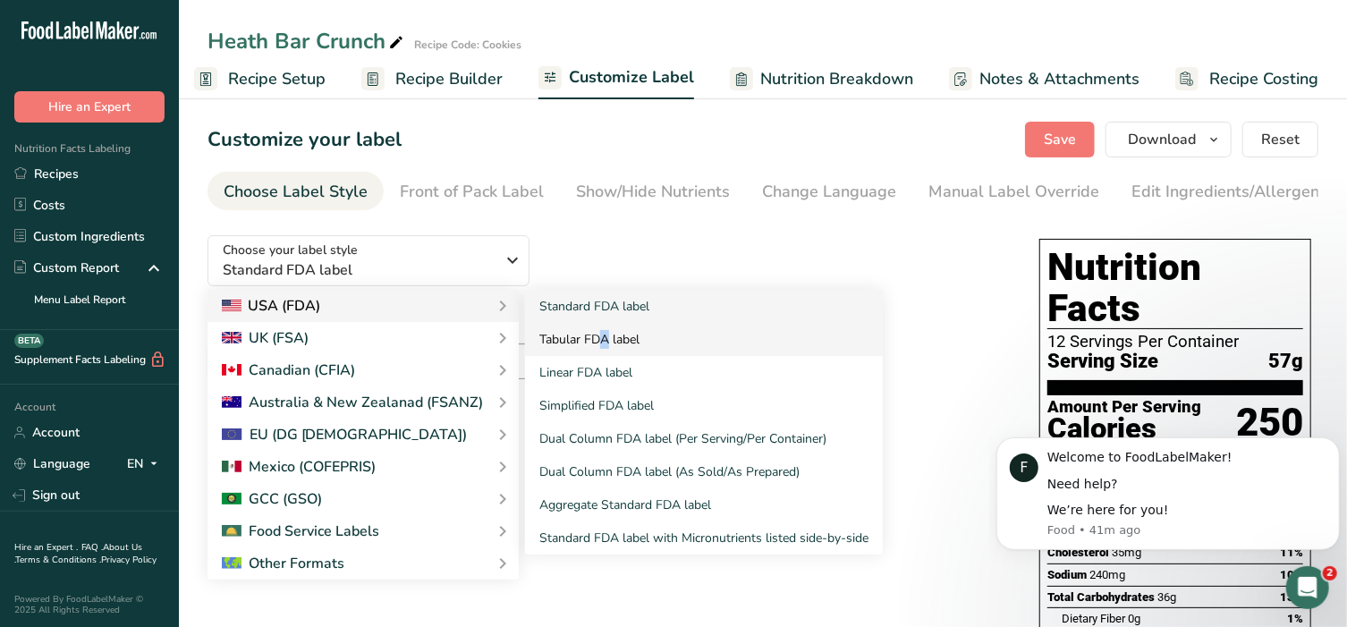
click at [545, 341] on link "Tabular FDA label" at bounding box center [704, 339] width 358 height 33
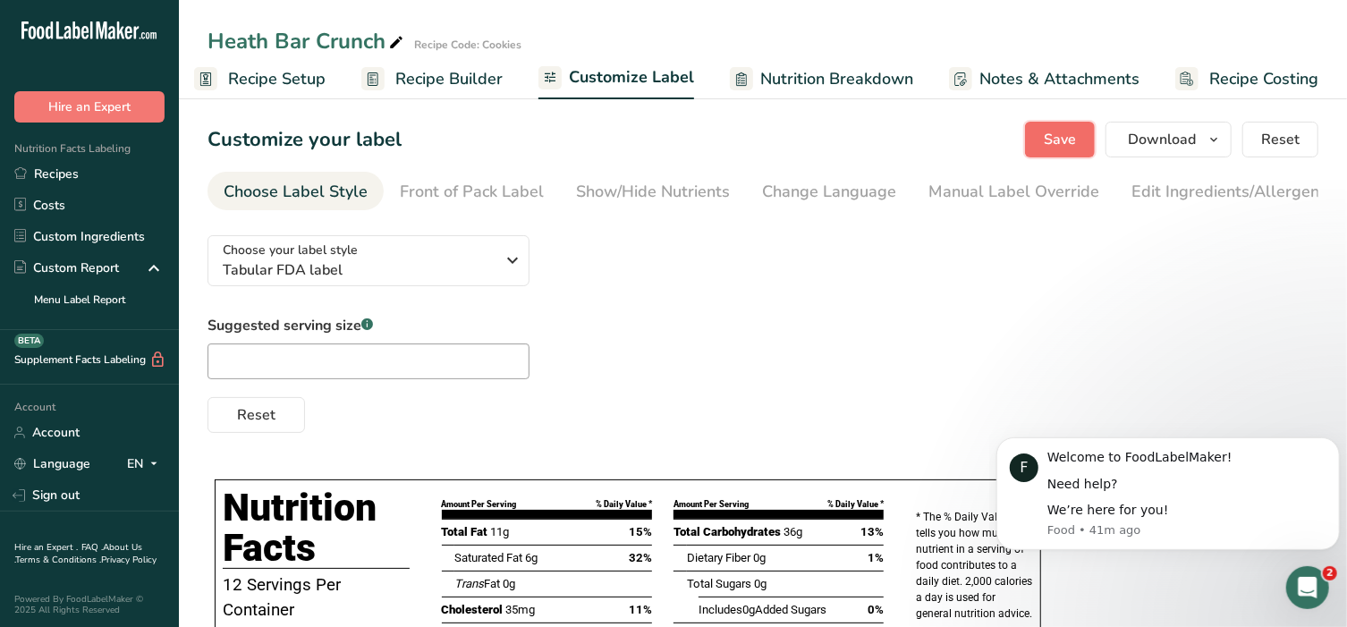
click at [1060, 142] on span "Save" at bounding box center [1060, 139] width 32 height 21
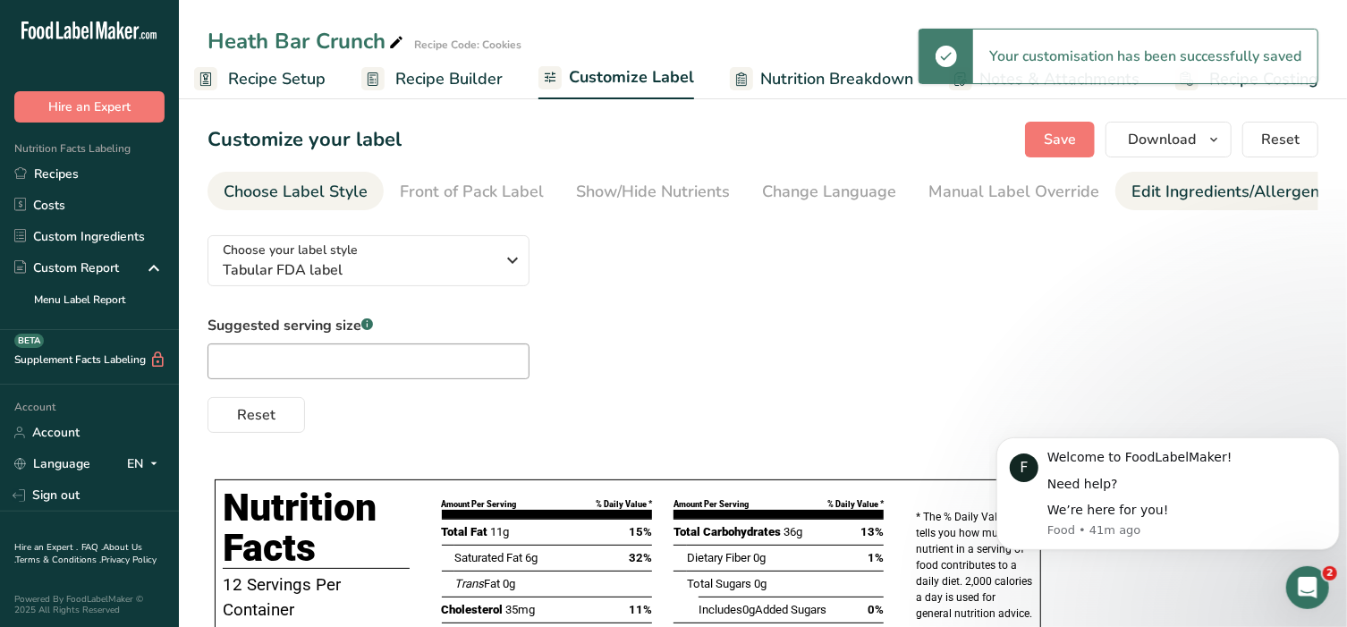
click at [1199, 192] on div "Edit Ingredients/Allergens List" at bounding box center [1244, 192] width 227 height 24
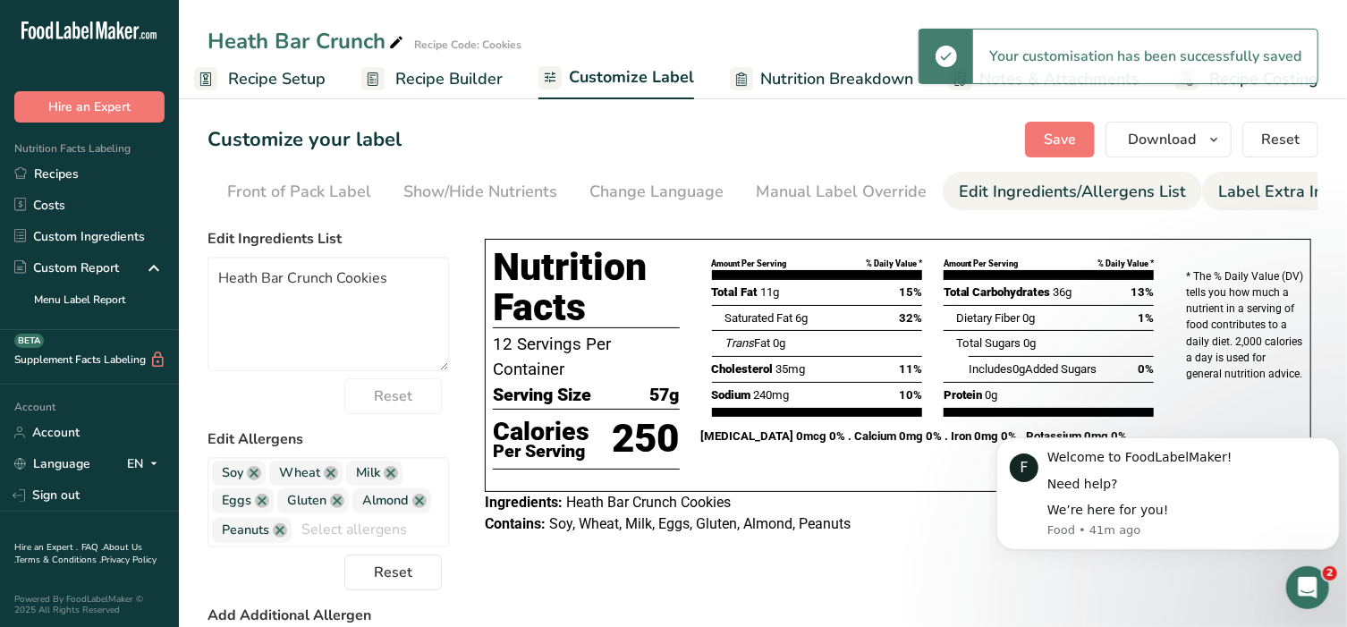
scroll to position [0, 188]
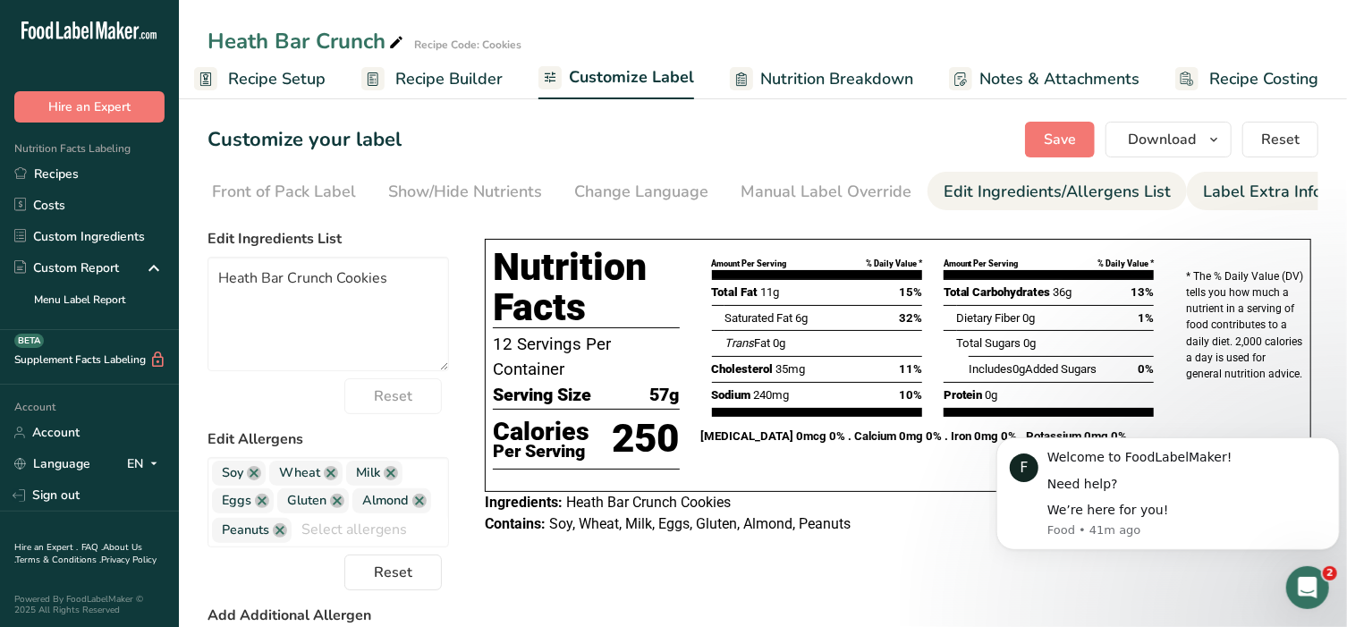
click at [1258, 185] on div "Label Extra Info" at bounding box center [1262, 192] width 119 height 24
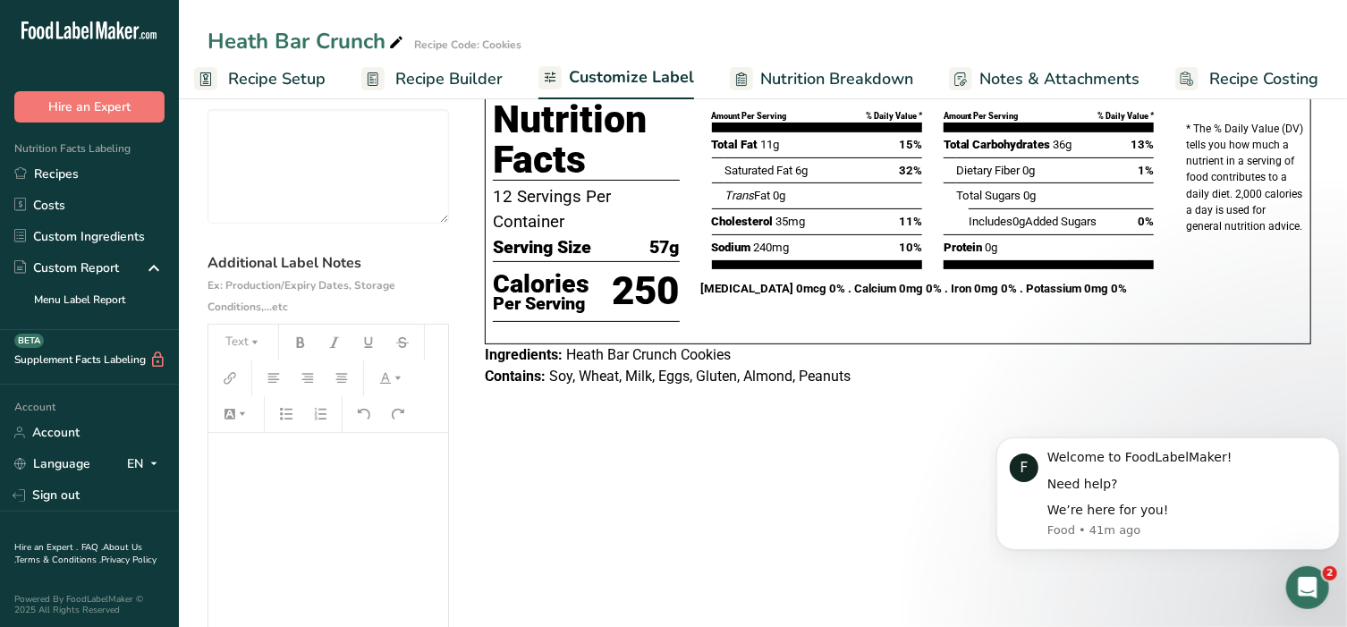
scroll to position [148, 0]
click at [263, 445] on div "﻿" at bounding box center [328, 544] width 240 height 224
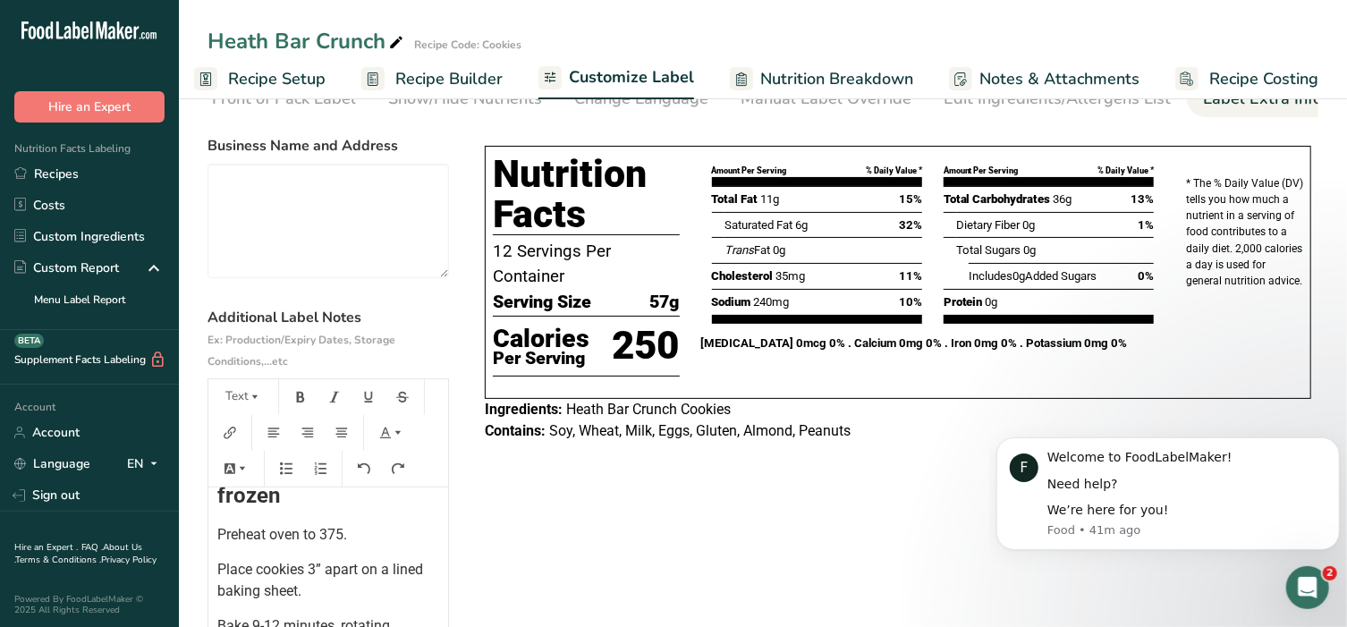
scroll to position [0, 0]
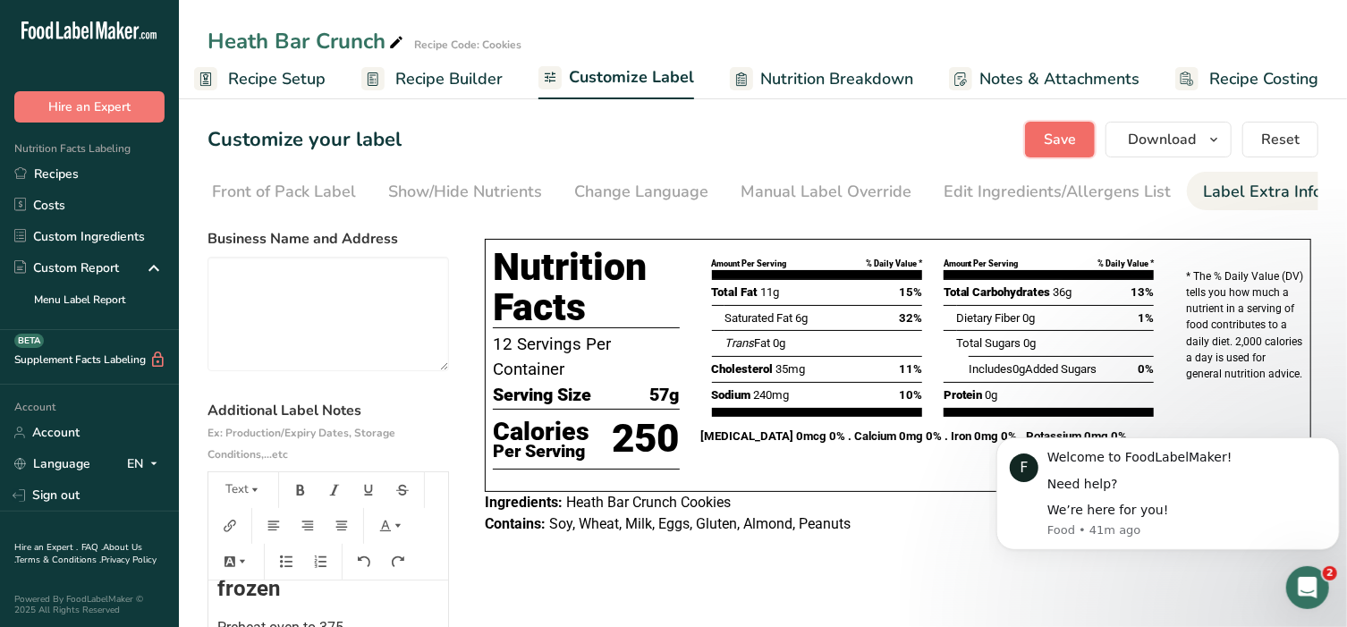
click at [1052, 151] on button "Save" at bounding box center [1060, 140] width 70 height 36
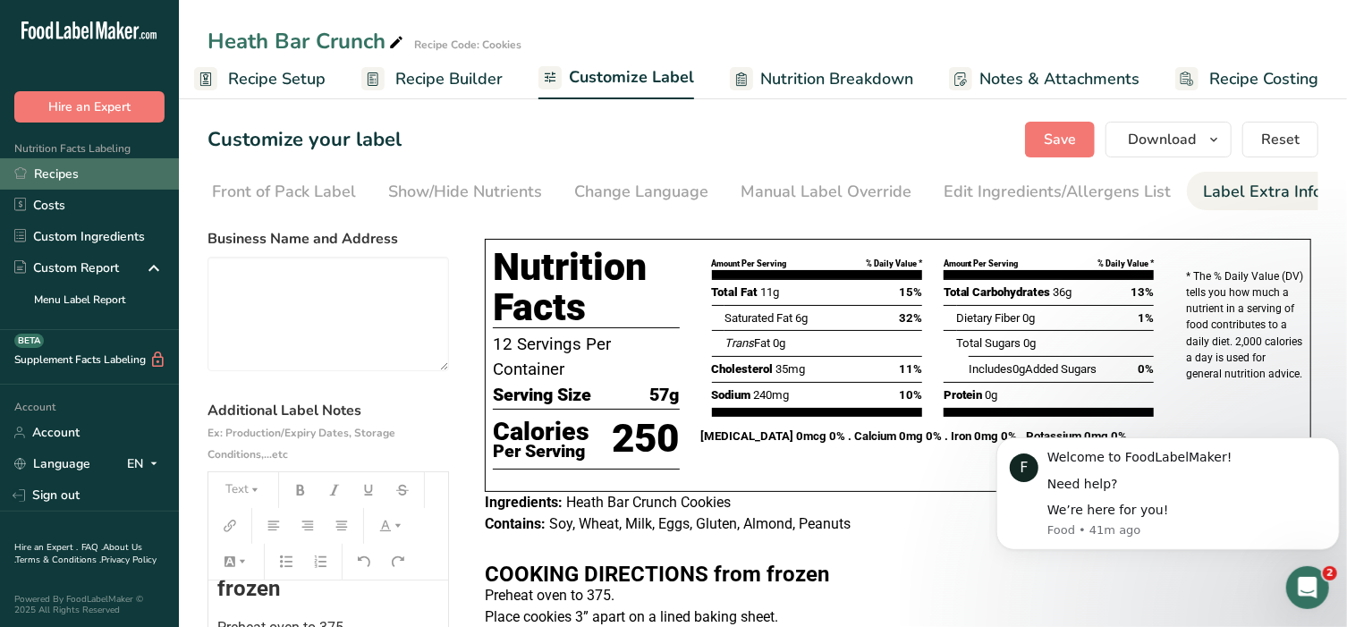
click at [85, 172] on link "Recipes" at bounding box center [89, 173] width 179 height 31
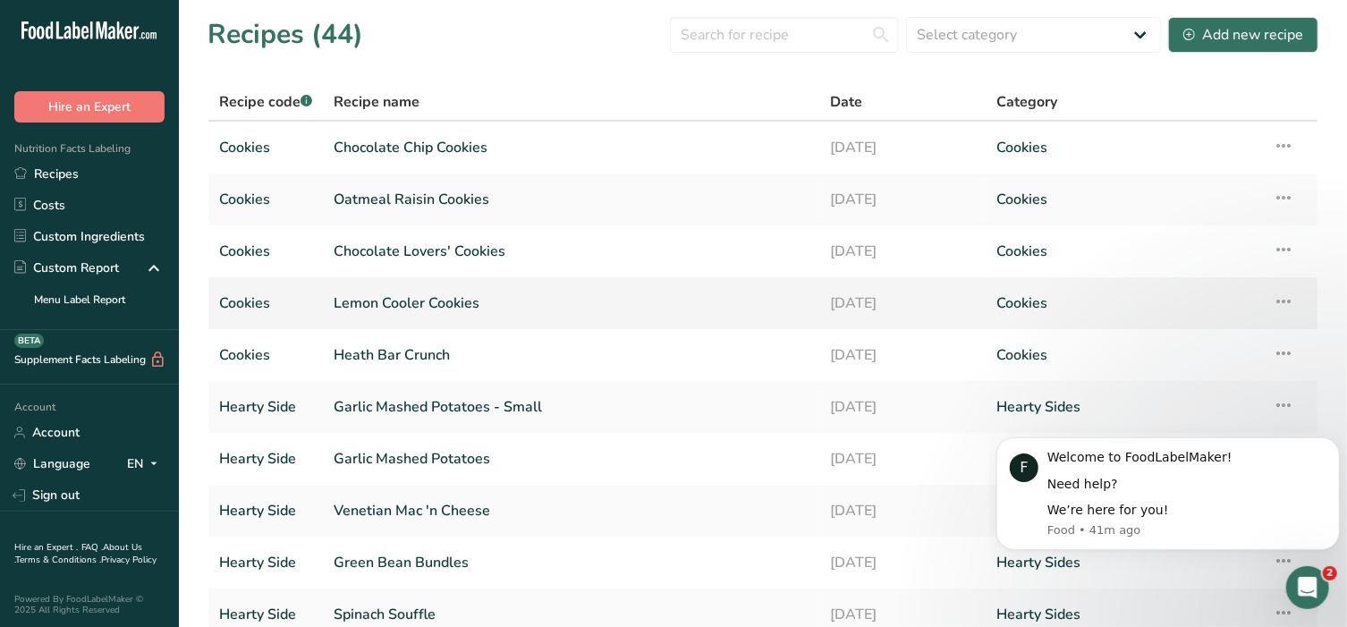
click at [436, 300] on link "Lemon Cooler Cookies" at bounding box center [572, 303] width 476 height 38
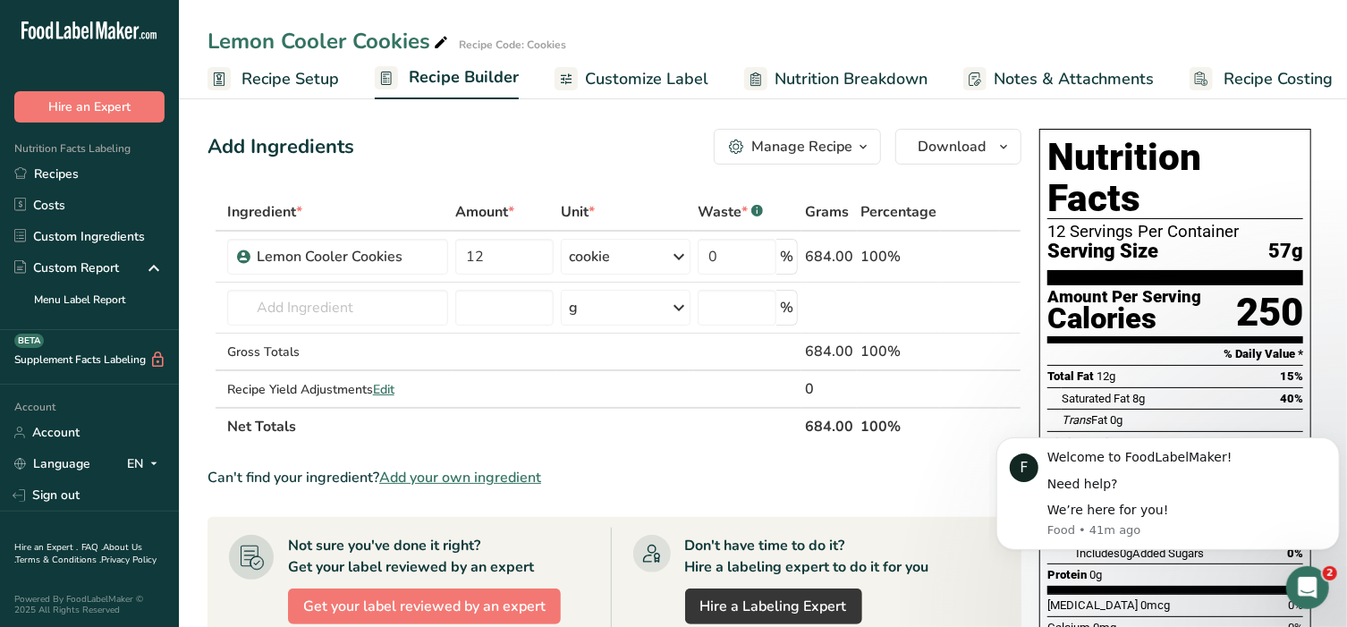
click at [672, 85] on span "Customize Label" at bounding box center [646, 79] width 123 height 24
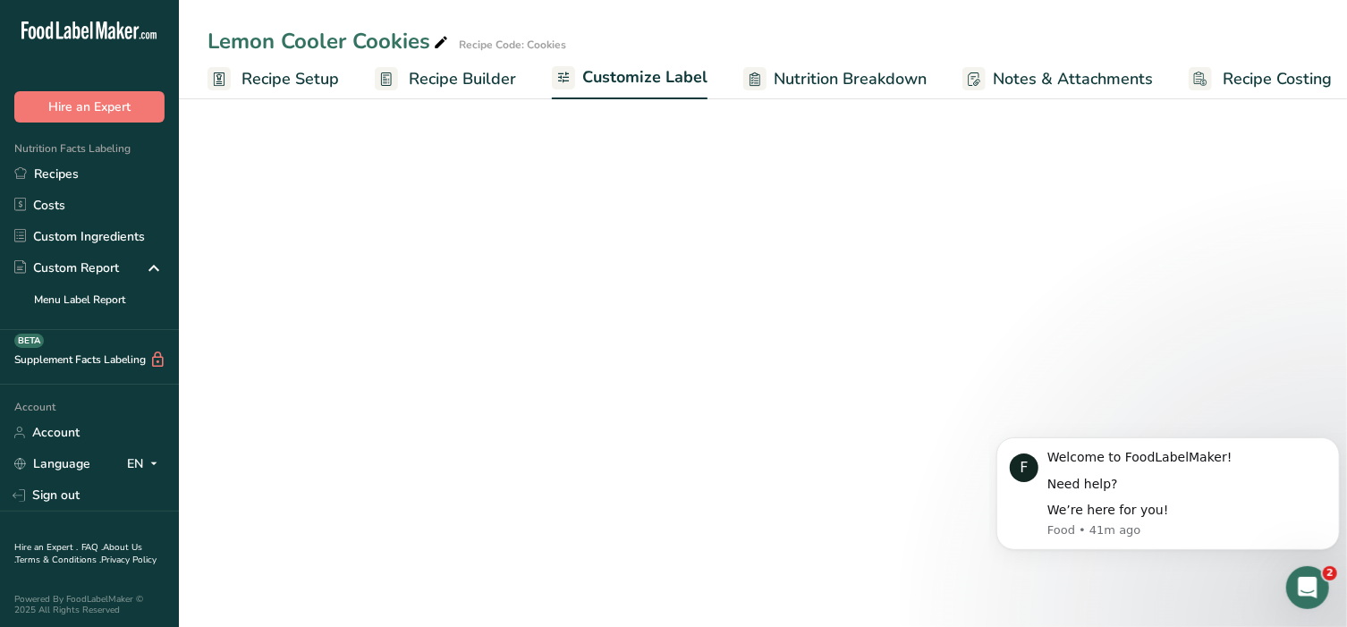
scroll to position [0, 13]
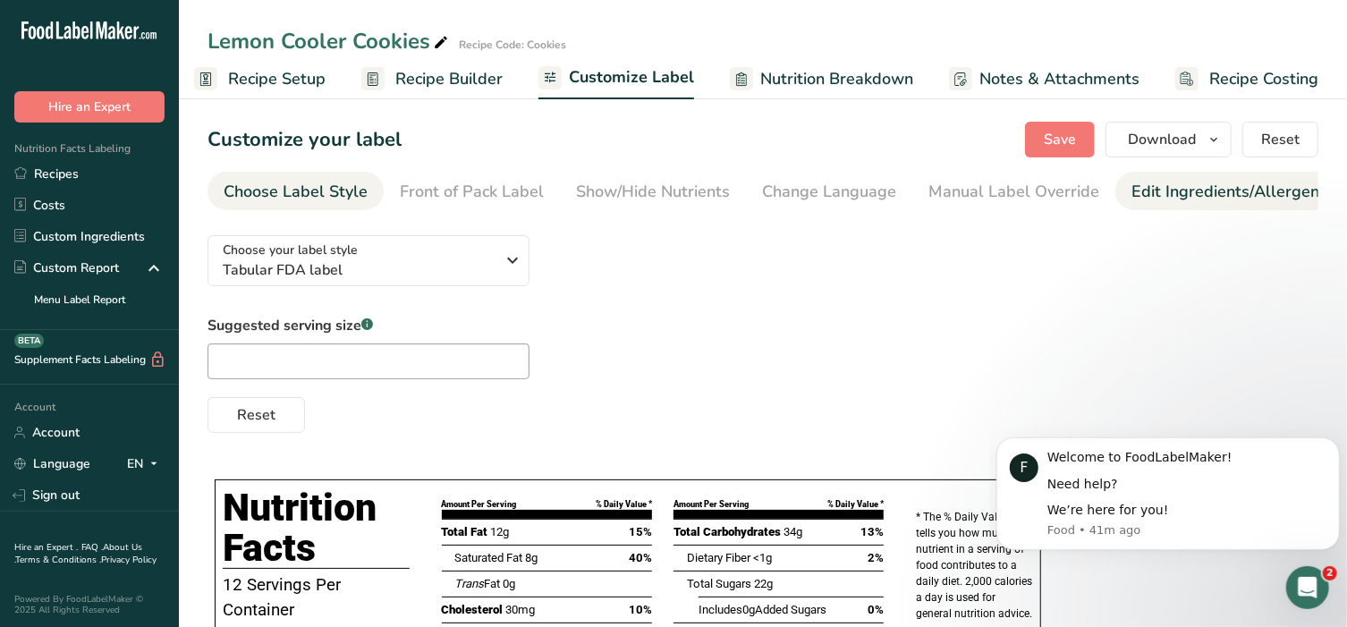
click at [1248, 192] on div "Edit Ingredients/Allergens List" at bounding box center [1244, 192] width 227 height 24
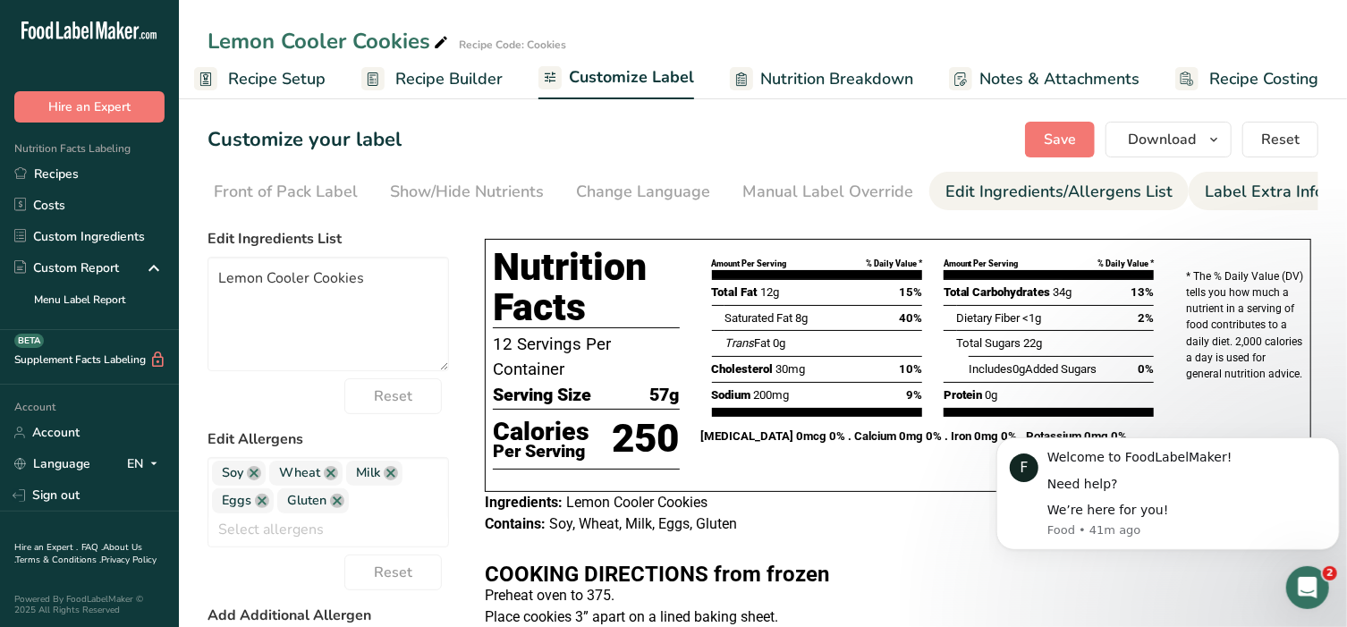
scroll to position [0, 188]
click at [1269, 196] on div "Label Extra Info" at bounding box center [1262, 192] width 119 height 24
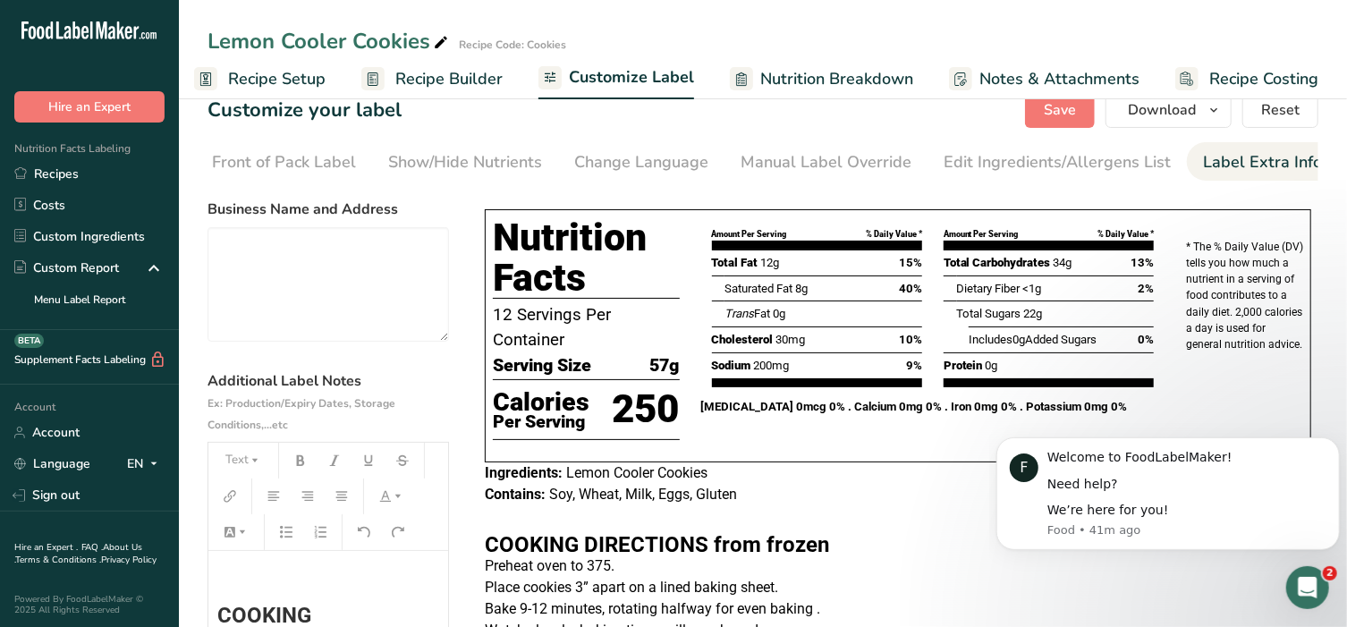
scroll to position [74, 0]
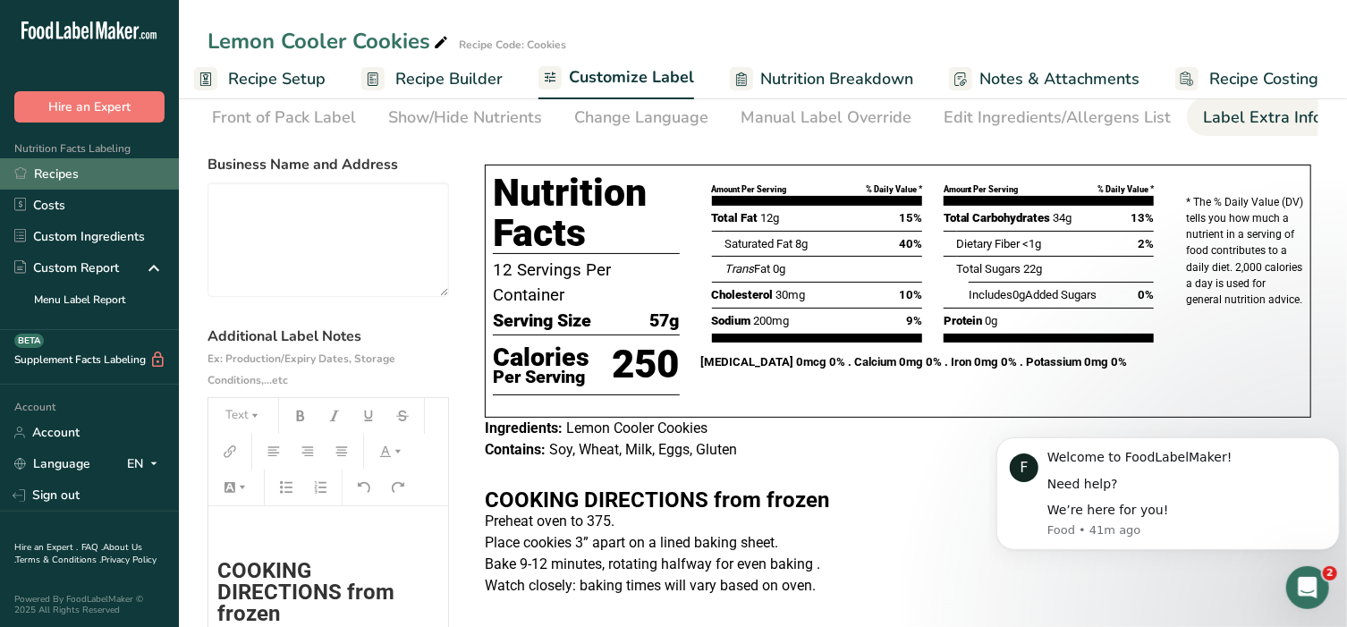
click at [54, 172] on link "Recipes" at bounding box center [89, 173] width 179 height 31
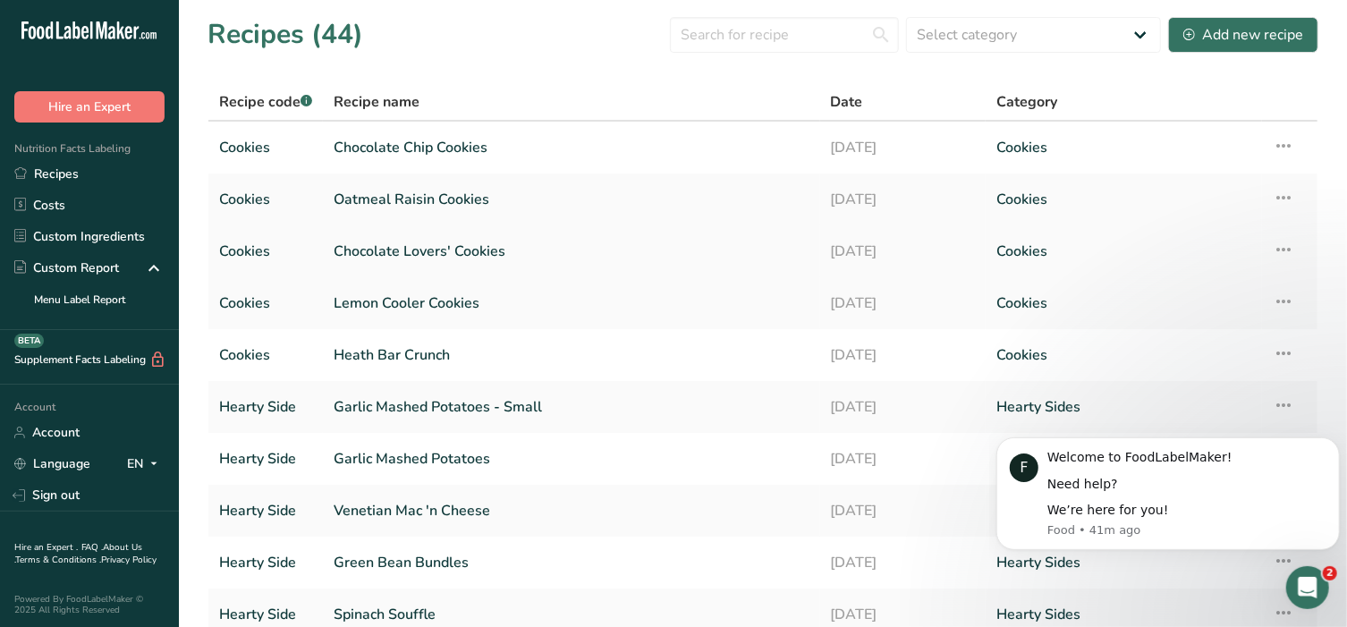
click at [422, 258] on link "Chocolate Lovers' Cookies" at bounding box center [572, 252] width 476 height 38
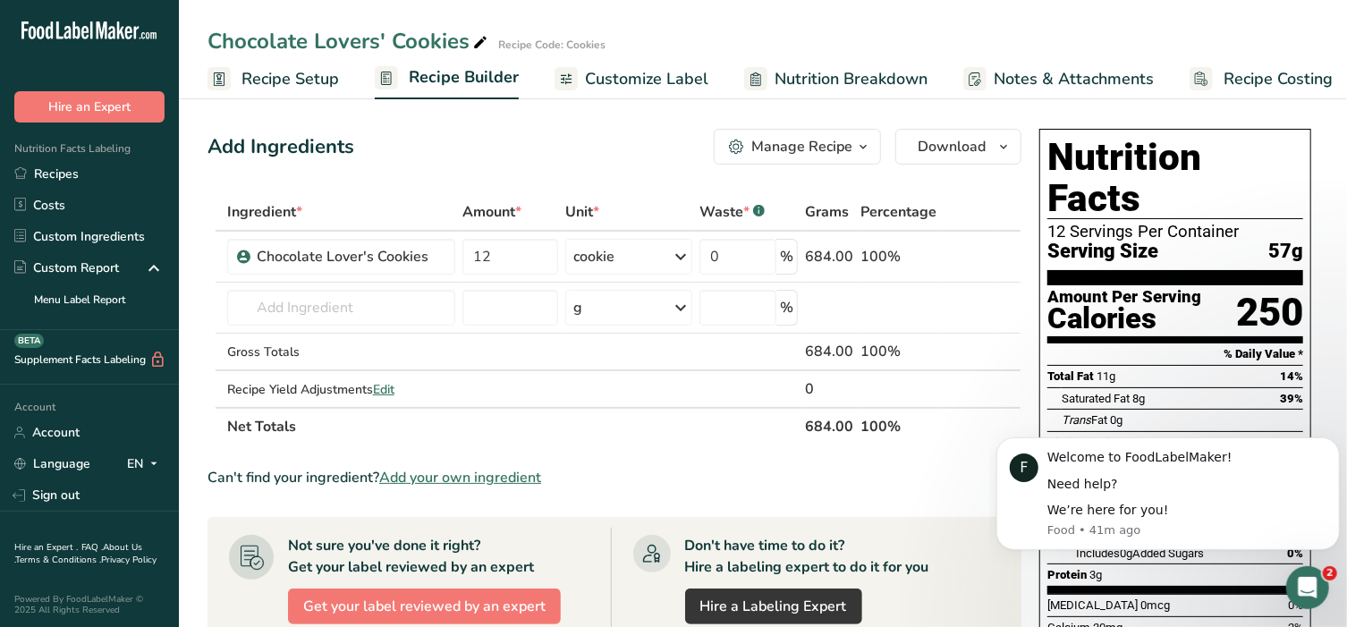
click at [632, 75] on span "Customize Label" at bounding box center [646, 79] width 123 height 24
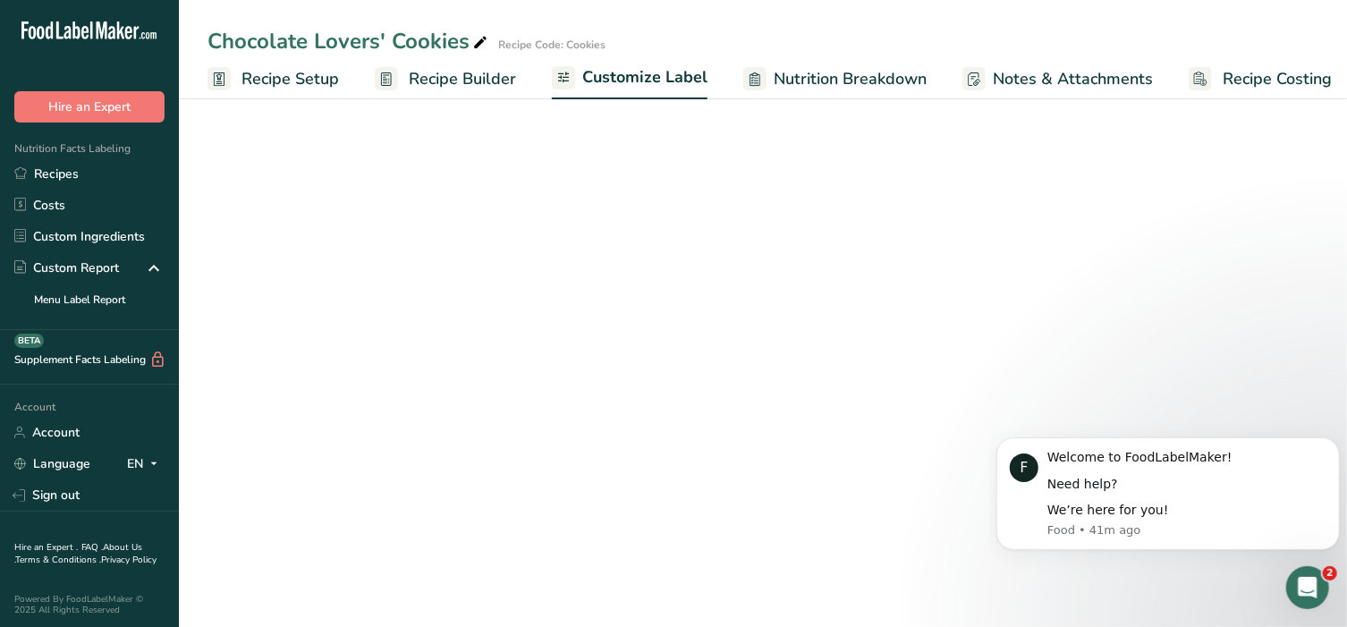
scroll to position [0, 13]
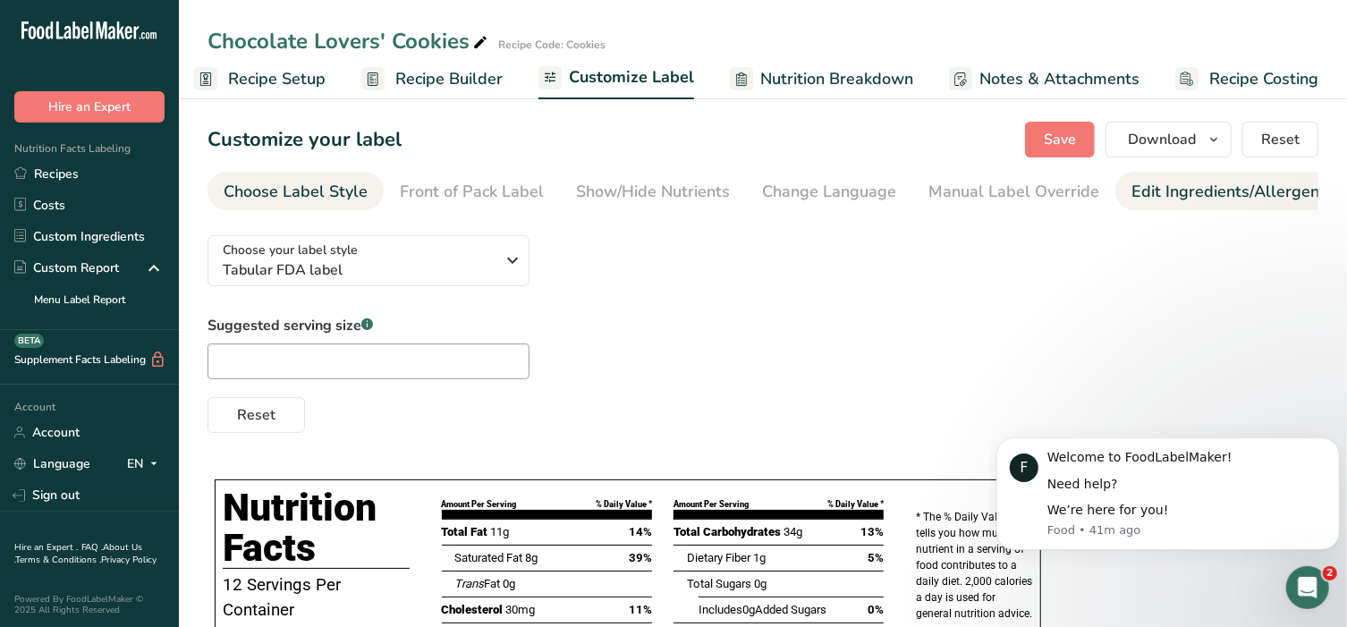
click at [1175, 201] on div "Edit Ingredients/Allergens List" at bounding box center [1244, 192] width 227 height 24
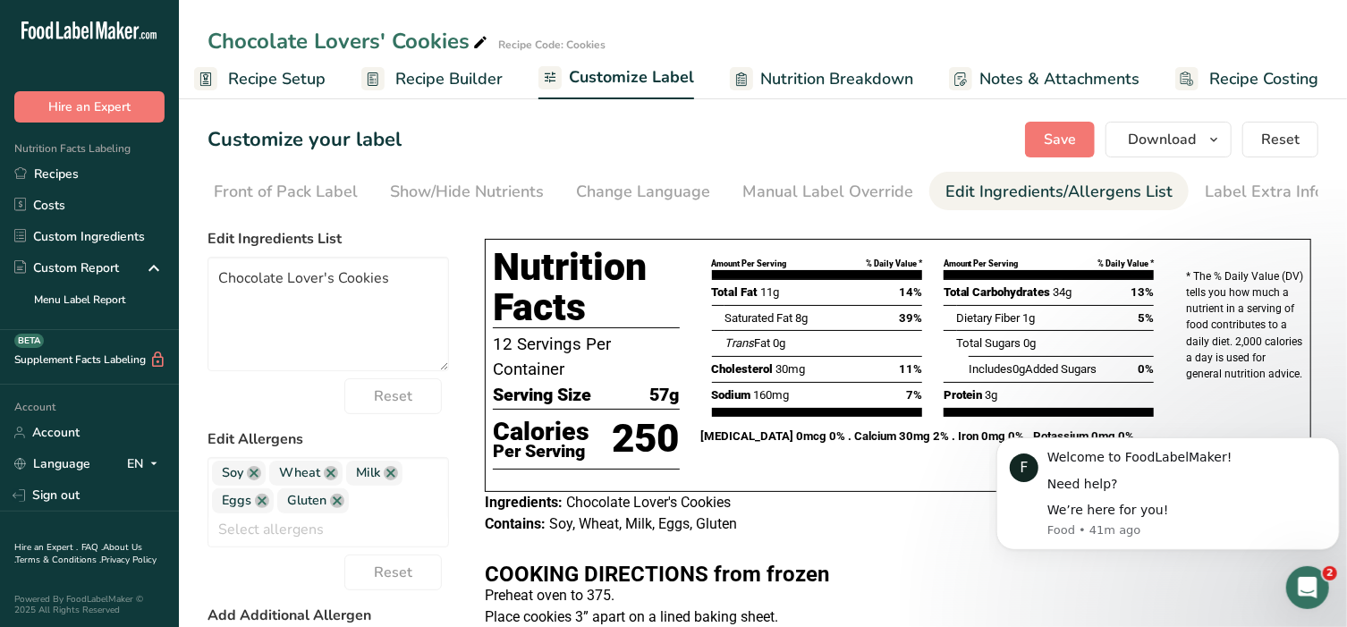
scroll to position [0, 188]
click at [1262, 204] on link "Label Extra Info" at bounding box center [1262, 192] width 119 height 40
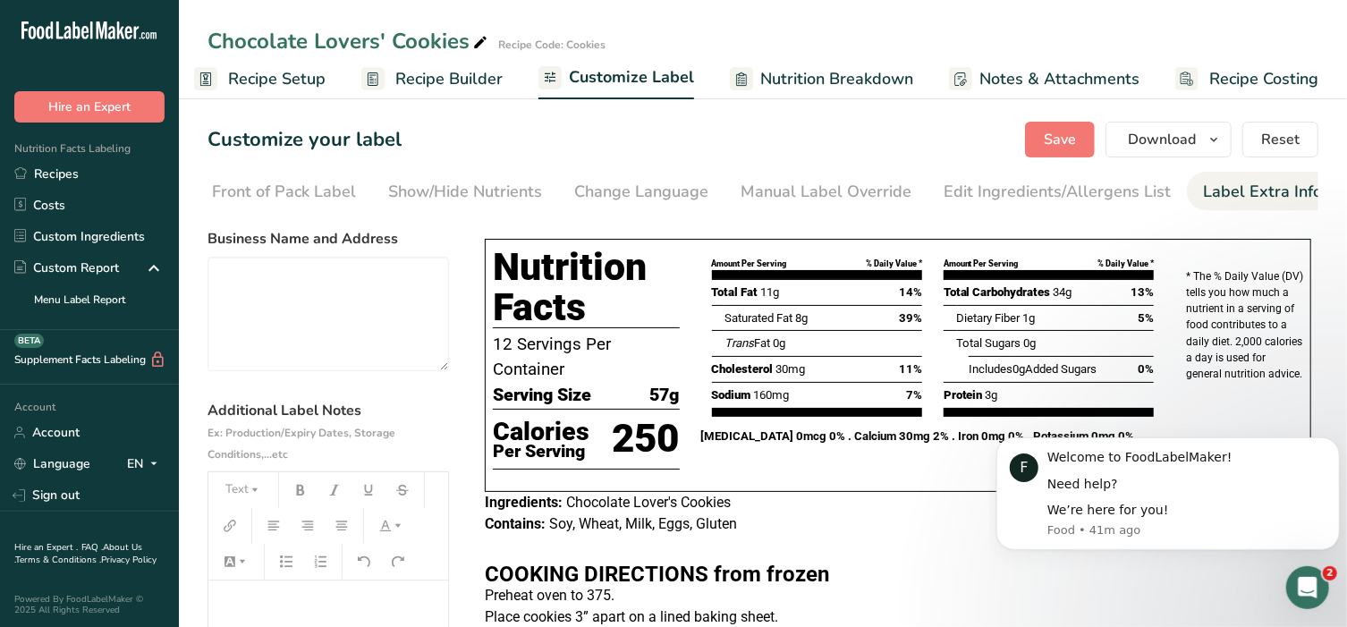
scroll to position [148, 0]
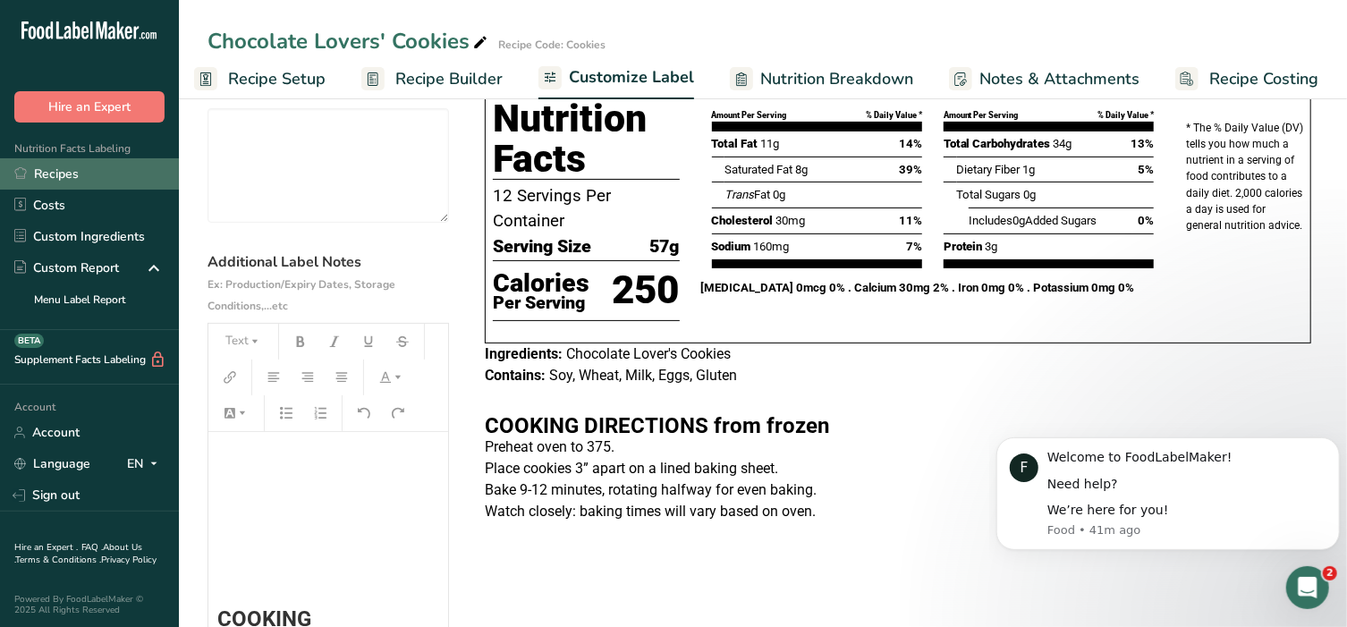
click at [39, 173] on link "Recipes" at bounding box center [89, 173] width 179 height 31
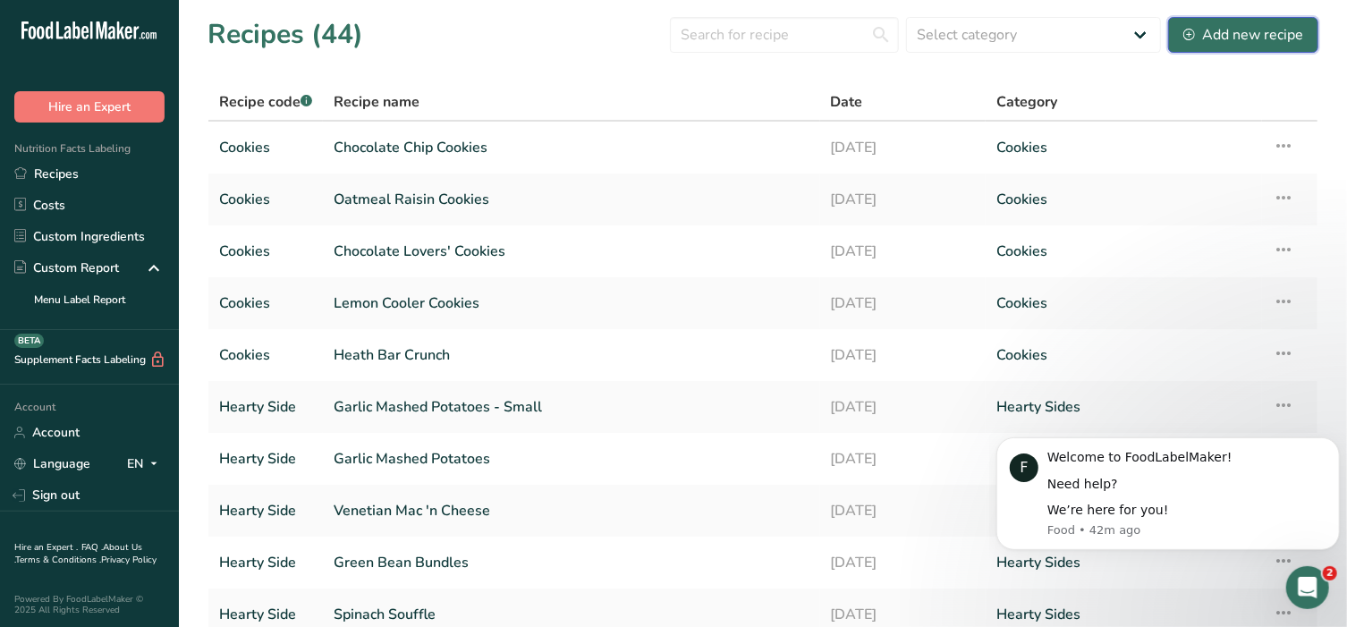
click at [1252, 40] on div "Add new recipe" at bounding box center [1243, 34] width 120 height 21
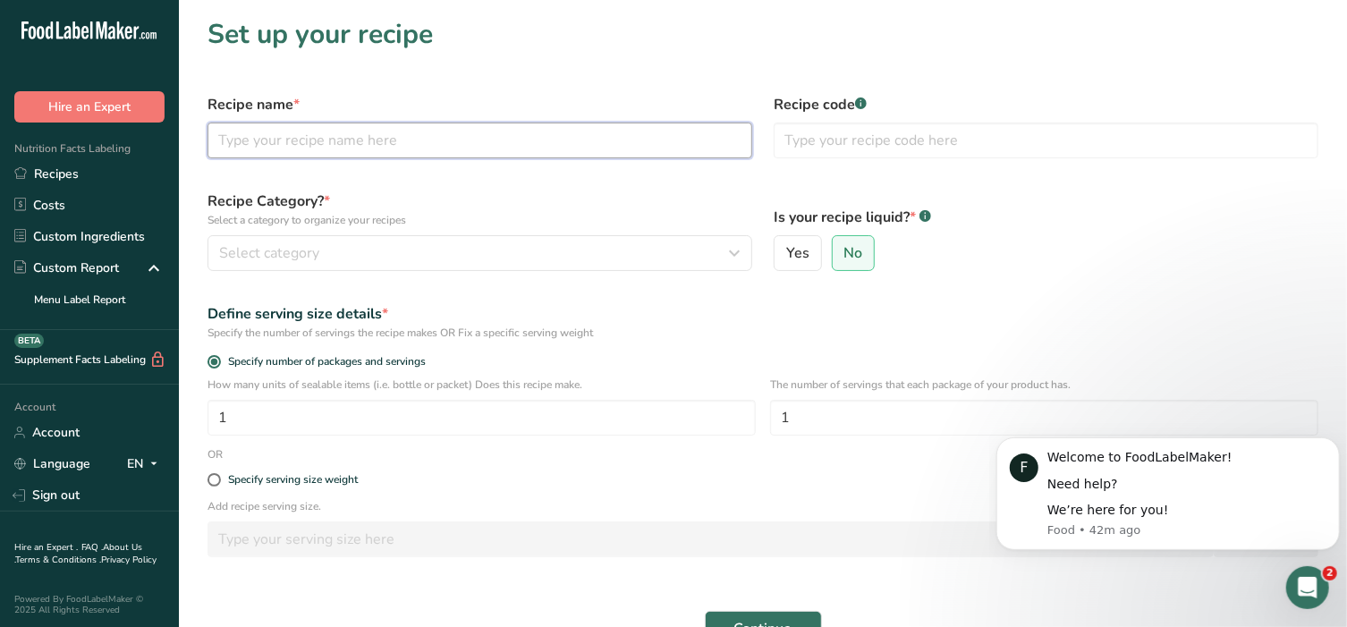
click at [363, 137] on input "text" at bounding box center [479, 141] width 545 height 36
type input "Hope's Royale Cookies"
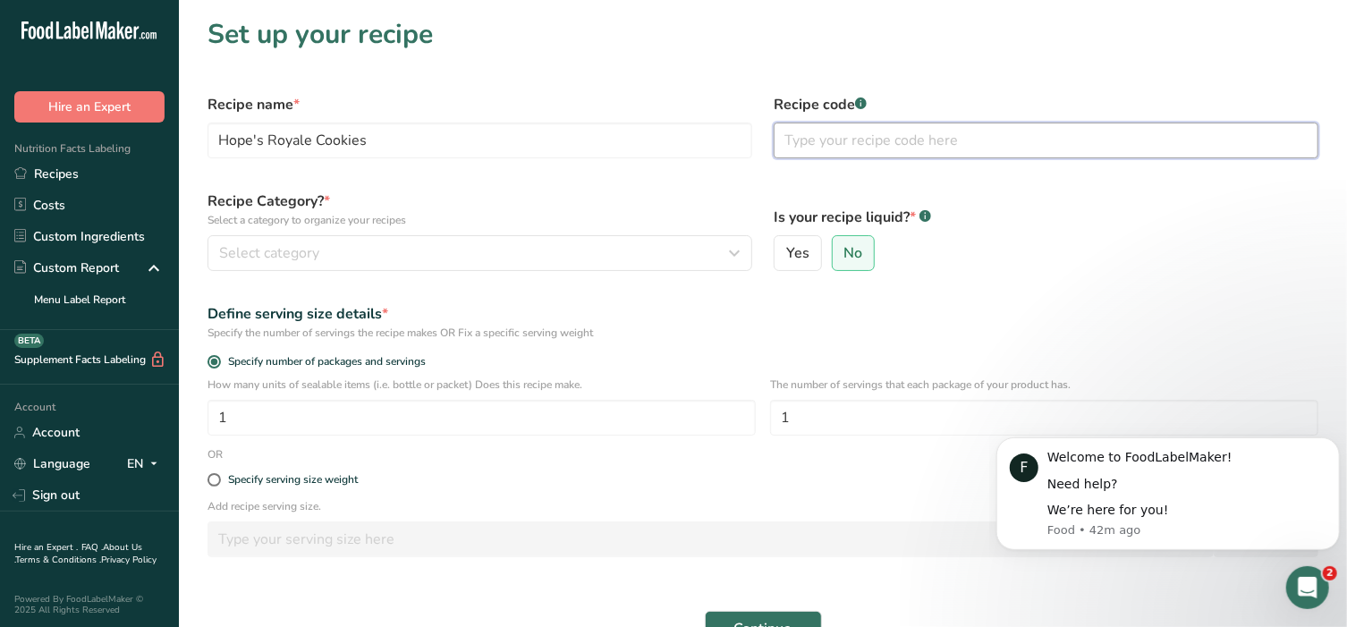
click at [817, 154] on input "text" at bounding box center [1046, 141] width 545 height 36
type input "Cookies"
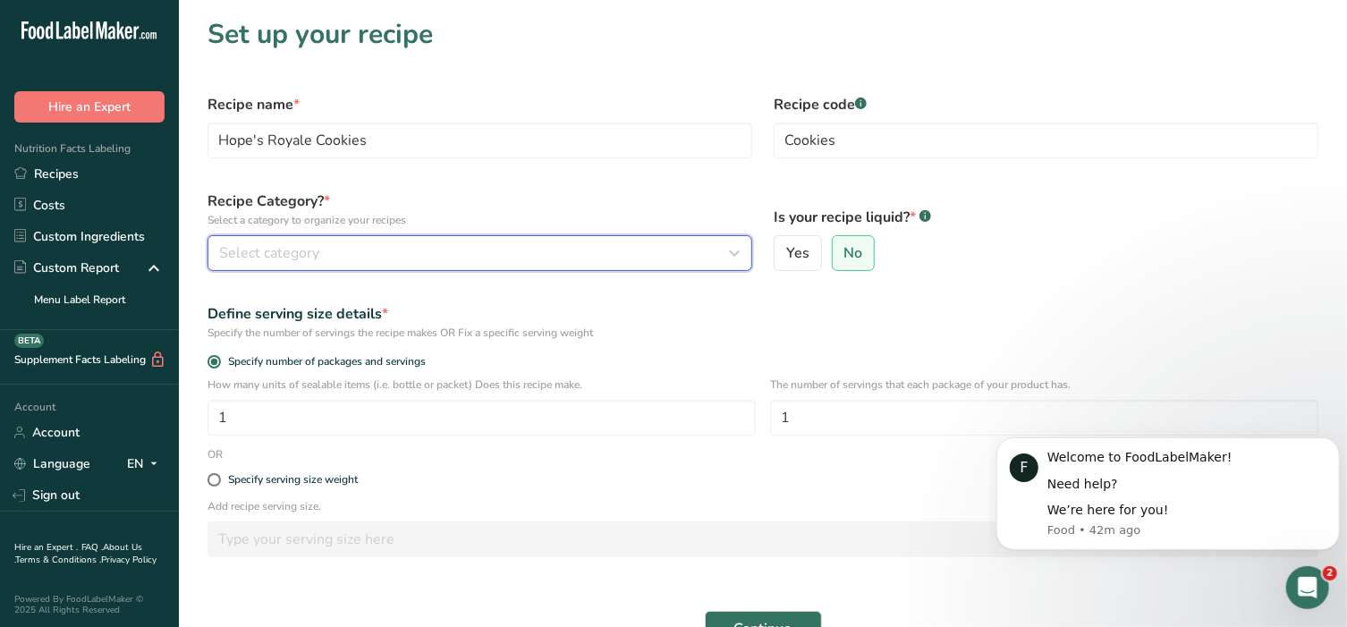
click at [647, 254] on div "Select category" at bounding box center [474, 252] width 511 height 21
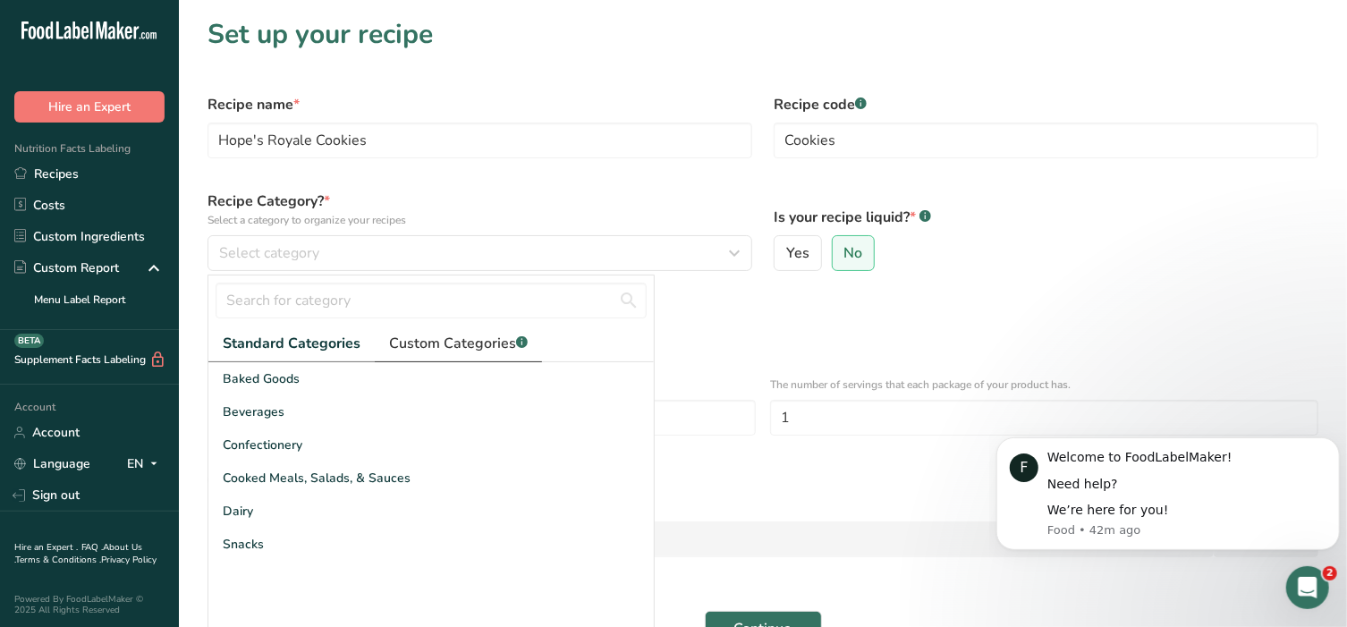
click at [402, 335] on span "Custom Categories .a-a{fill:#347362;}.b-a{fill:#fff;}" at bounding box center [458, 343] width 139 height 21
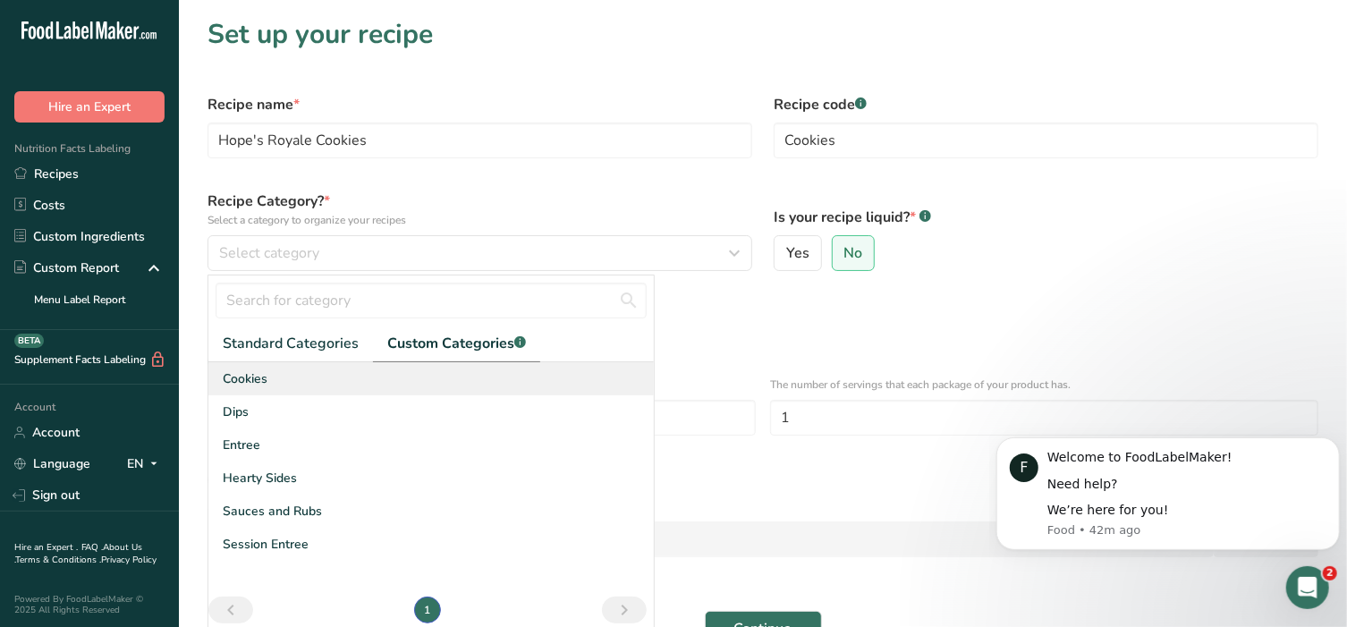
click at [245, 387] on div "Cookies" at bounding box center [430, 378] width 445 height 33
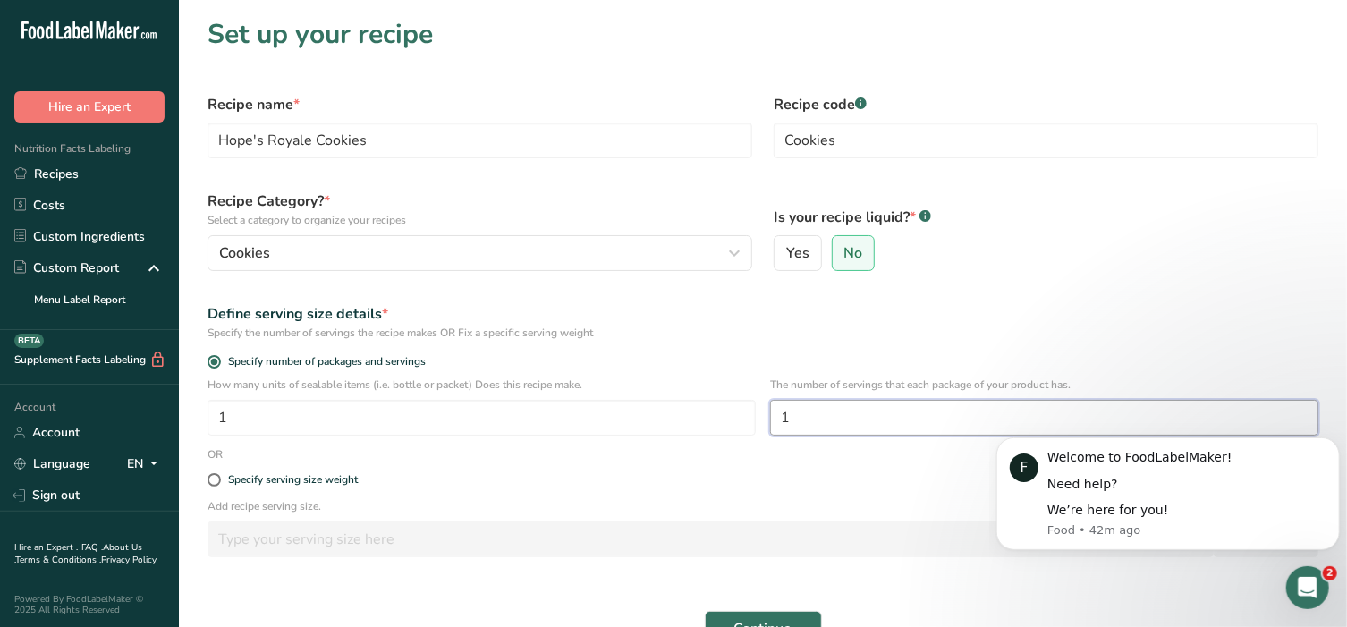
click at [834, 405] on input "1" at bounding box center [1044, 418] width 548 height 36
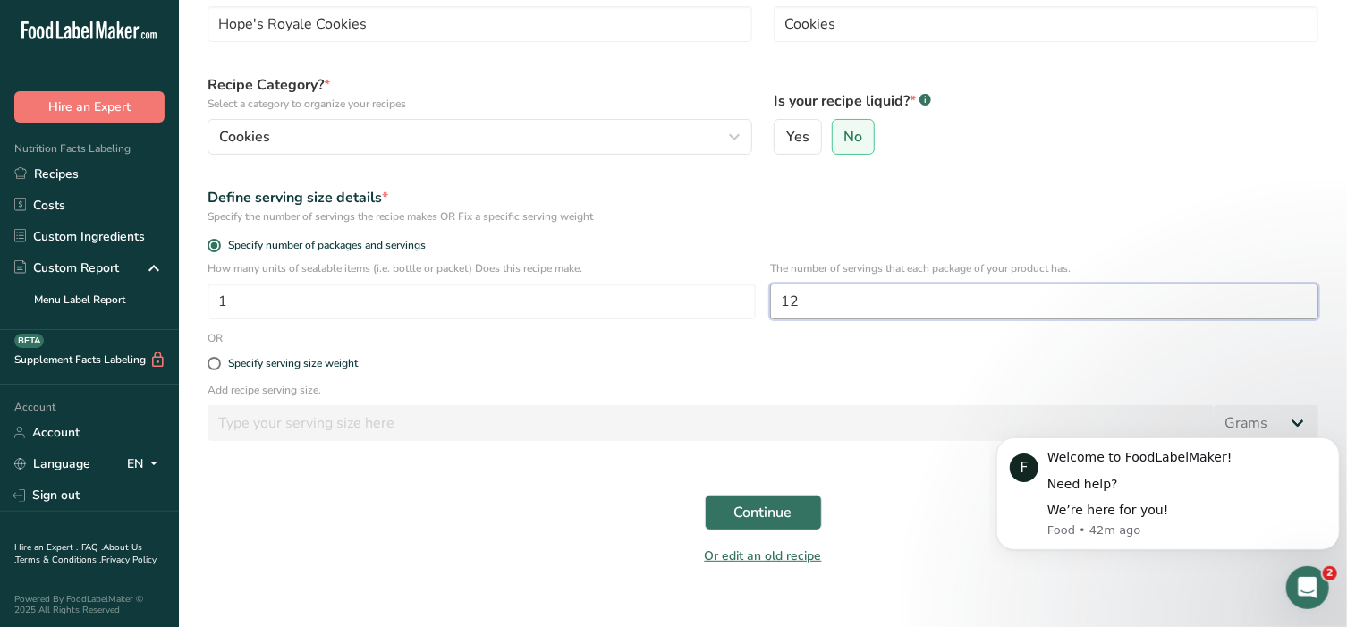
scroll to position [140, 0]
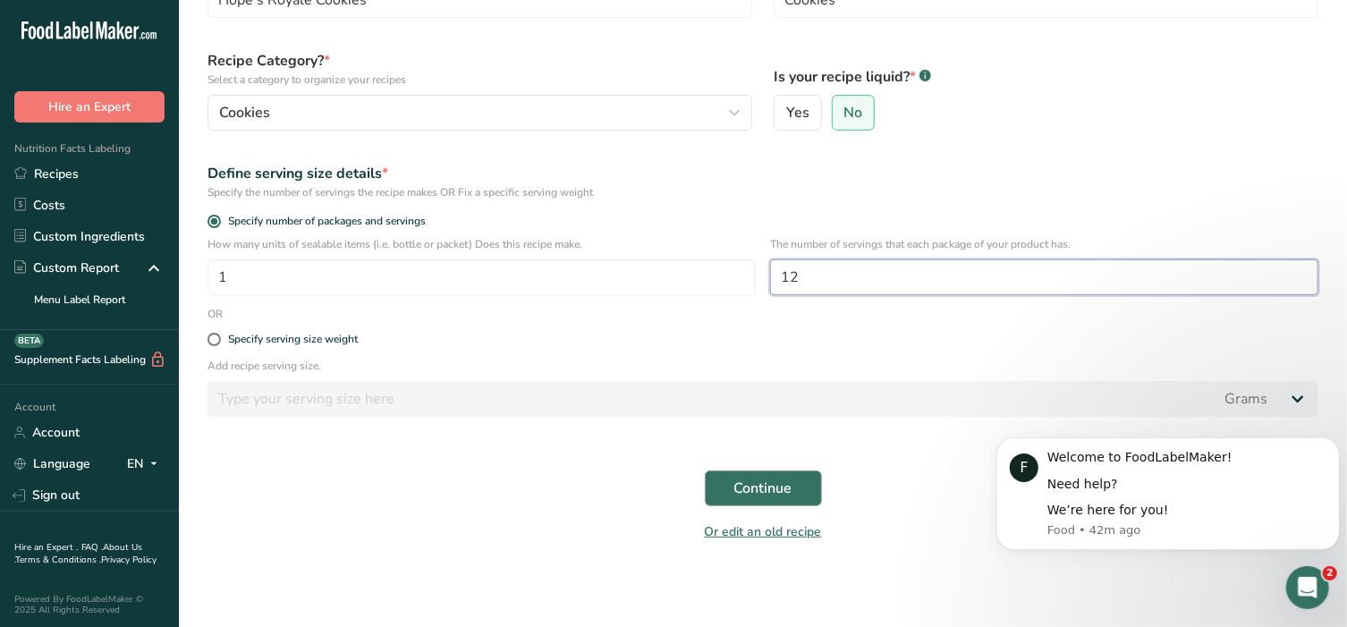
type input "12"
click at [755, 487] on span "Continue" at bounding box center [763, 488] width 58 height 21
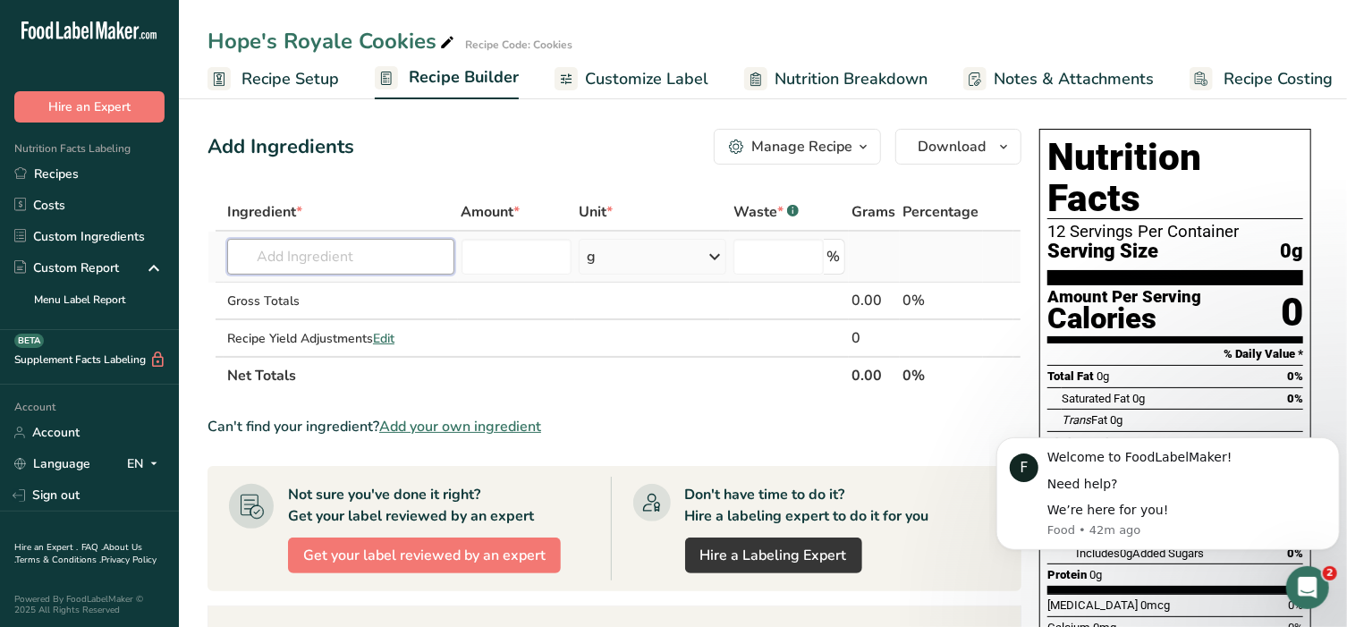
click at [386, 254] on input "text" at bounding box center [340, 257] width 227 height 36
click at [56, 180] on link "Recipes" at bounding box center [89, 173] width 179 height 31
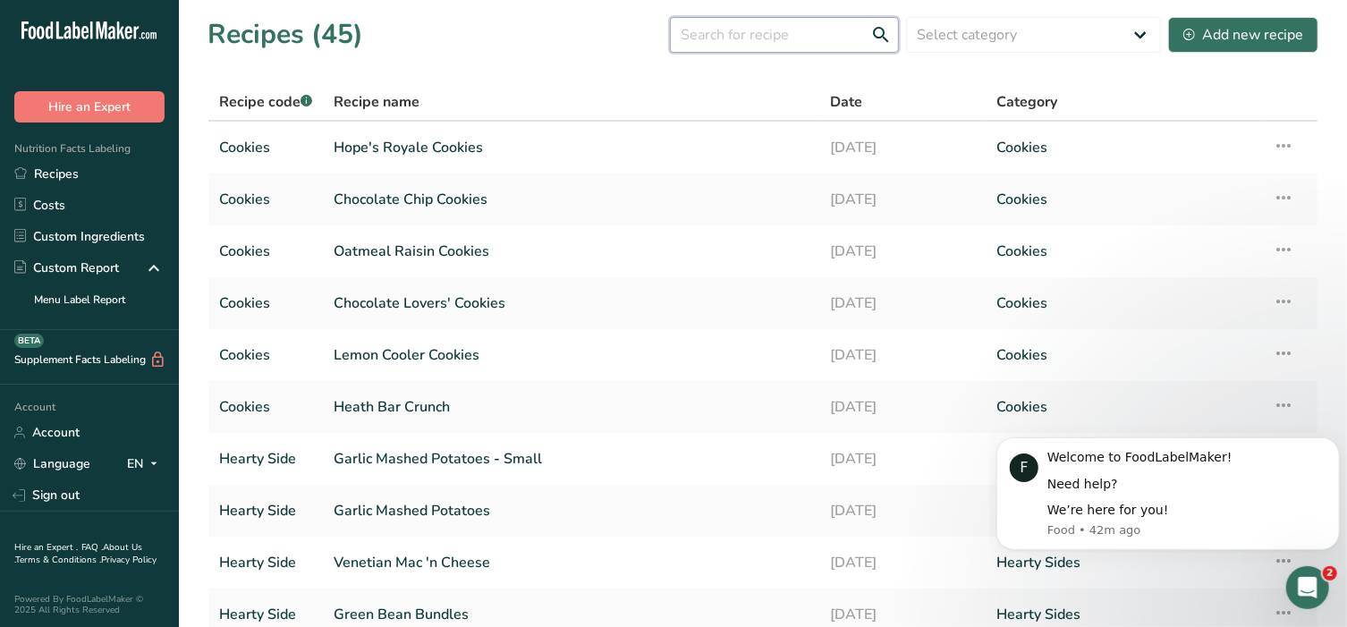
click at [731, 38] on input "text" at bounding box center [784, 35] width 229 height 36
type input "hope"
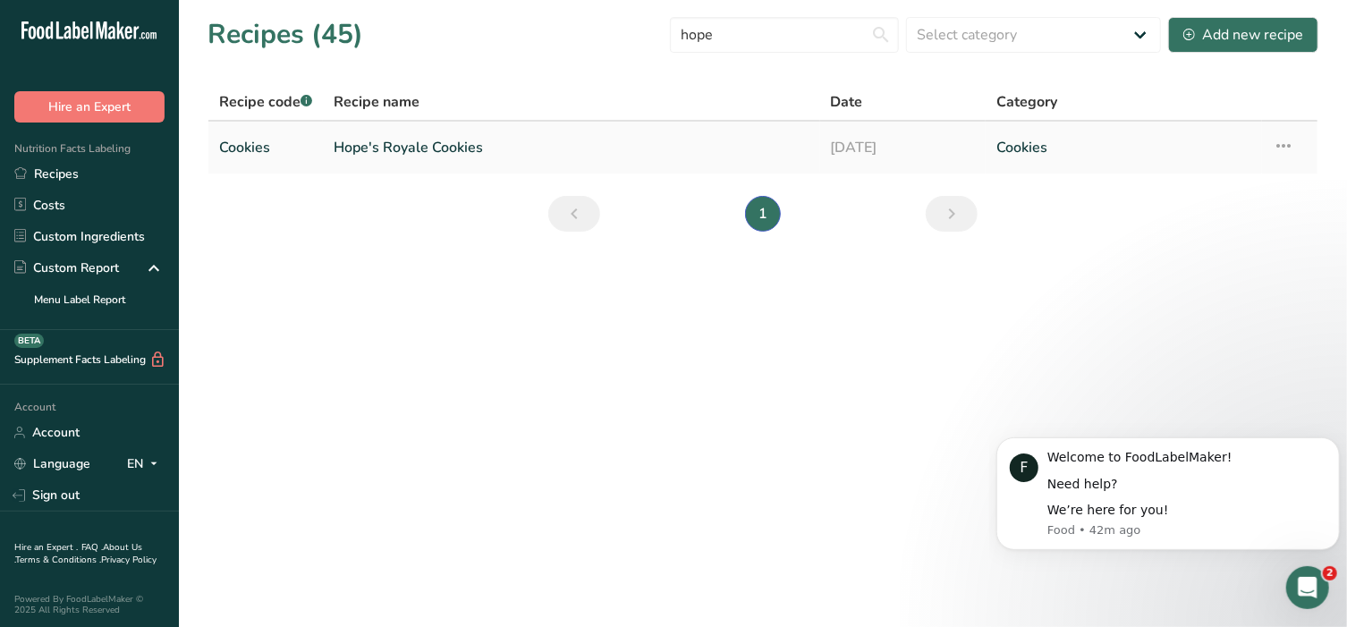
click at [376, 145] on link "Hope's Royale Cookies" at bounding box center [572, 148] width 476 height 38
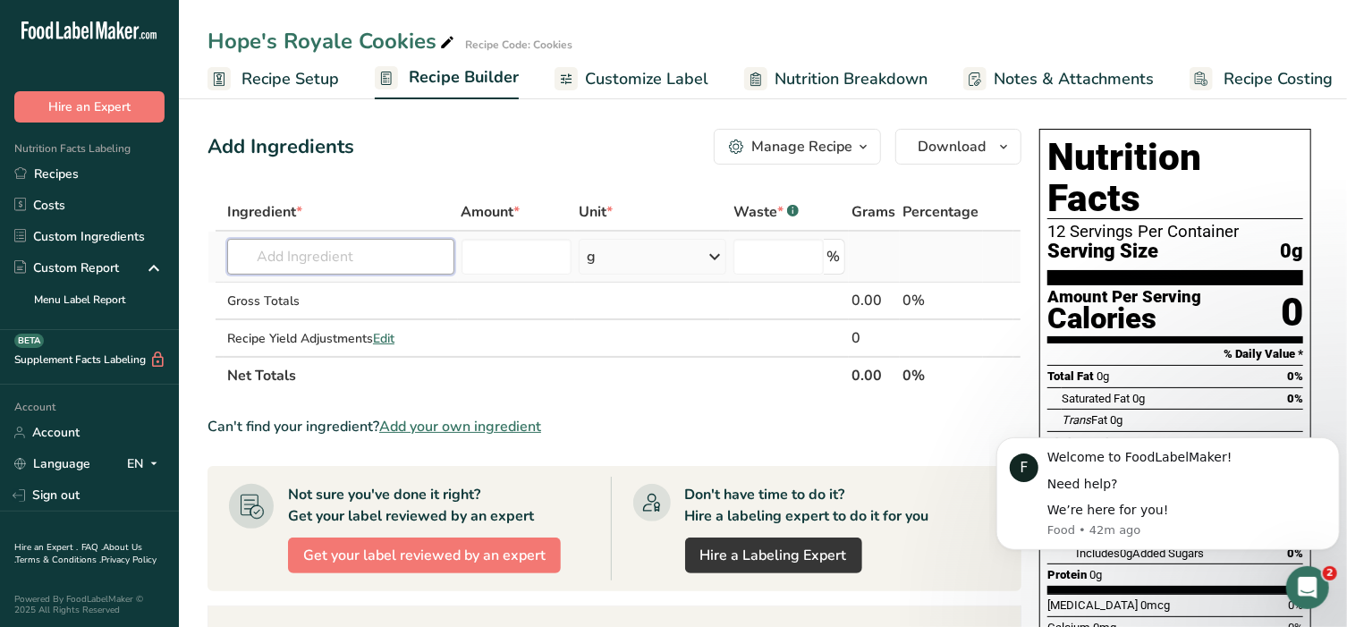
click at [360, 254] on input "text" at bounding box center [340, 257] width 227 height 36
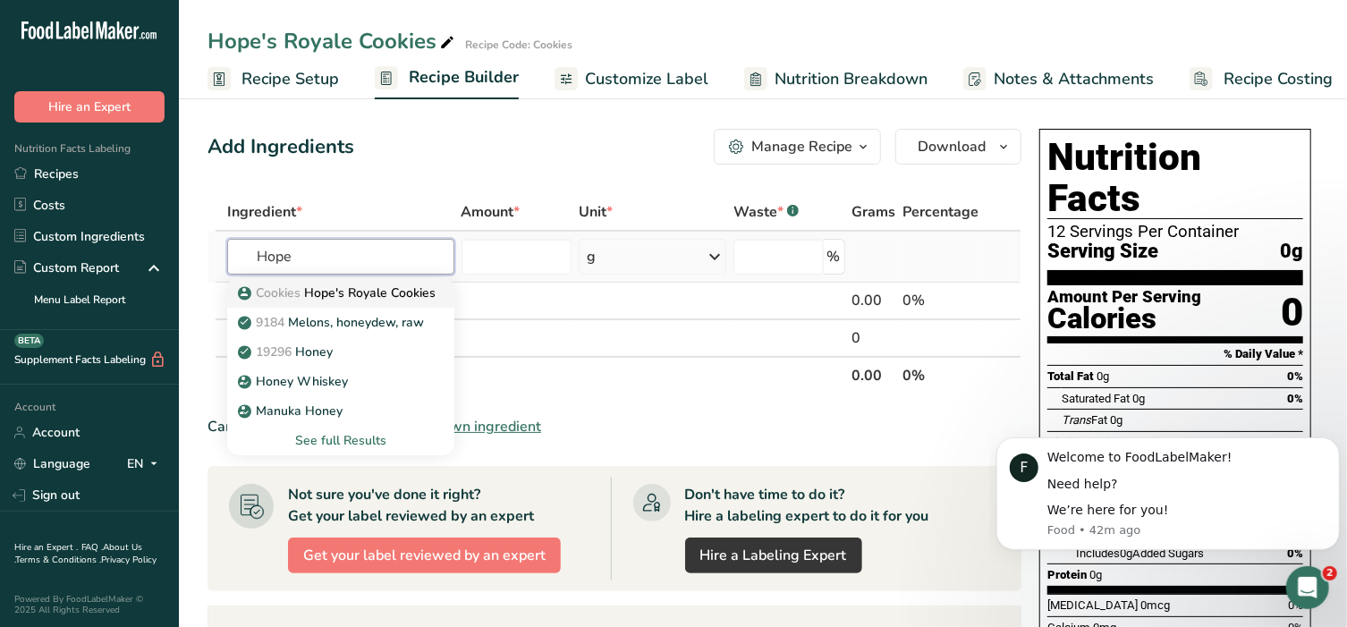
type input "Hope"
click at [373, 295] on p "Cookies Hope's Royale Cookies" at bounding box center [338, 292] width 194 height 19
type input "Hope's Royale Cookies"
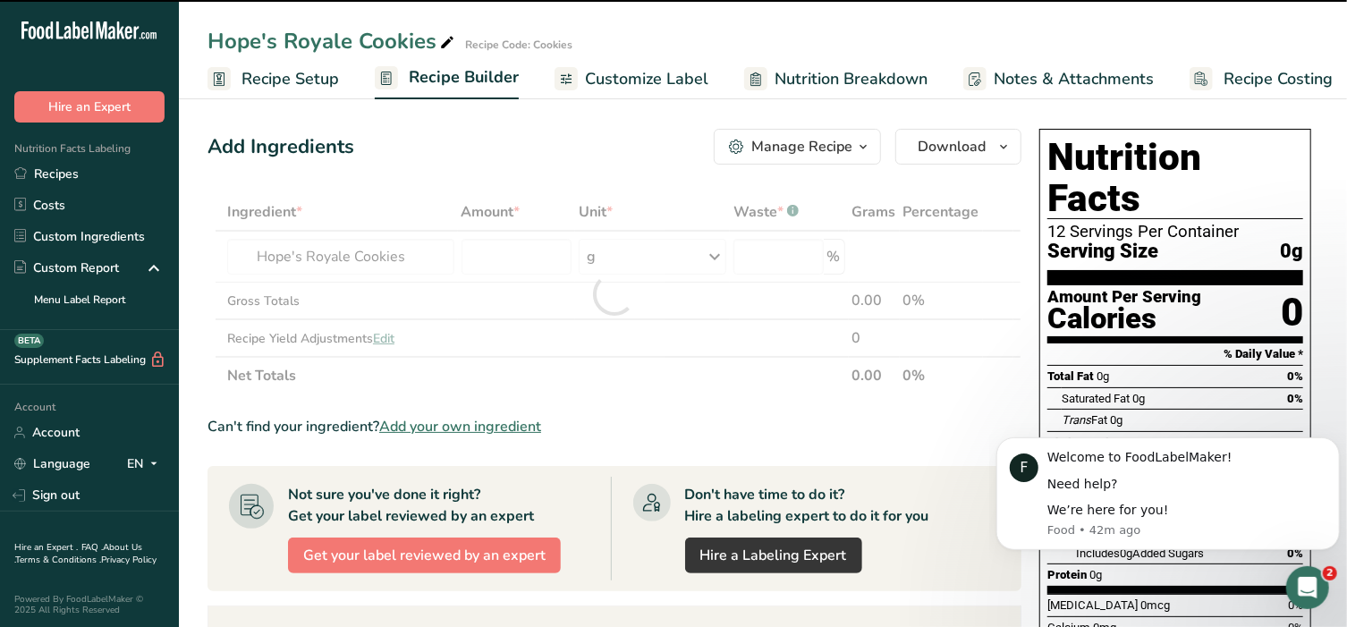
type input "0"
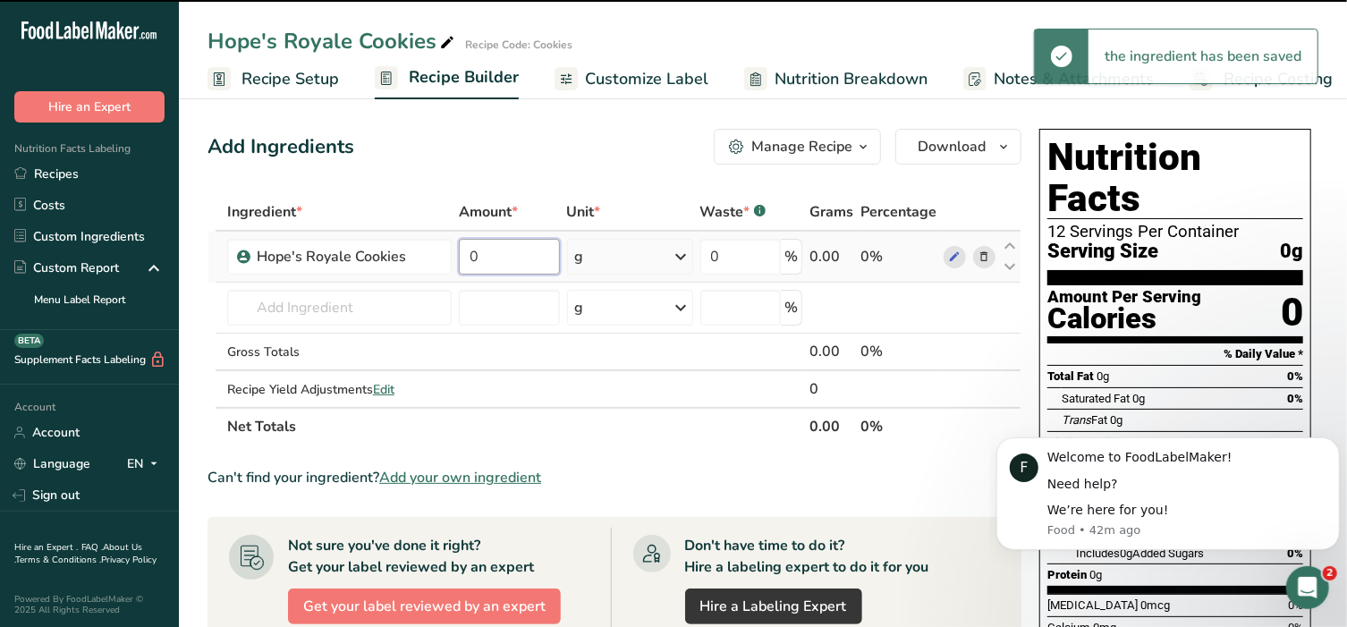
click at [516, 253] on input "0" at bounding box center [509, 257] width 101 height 36
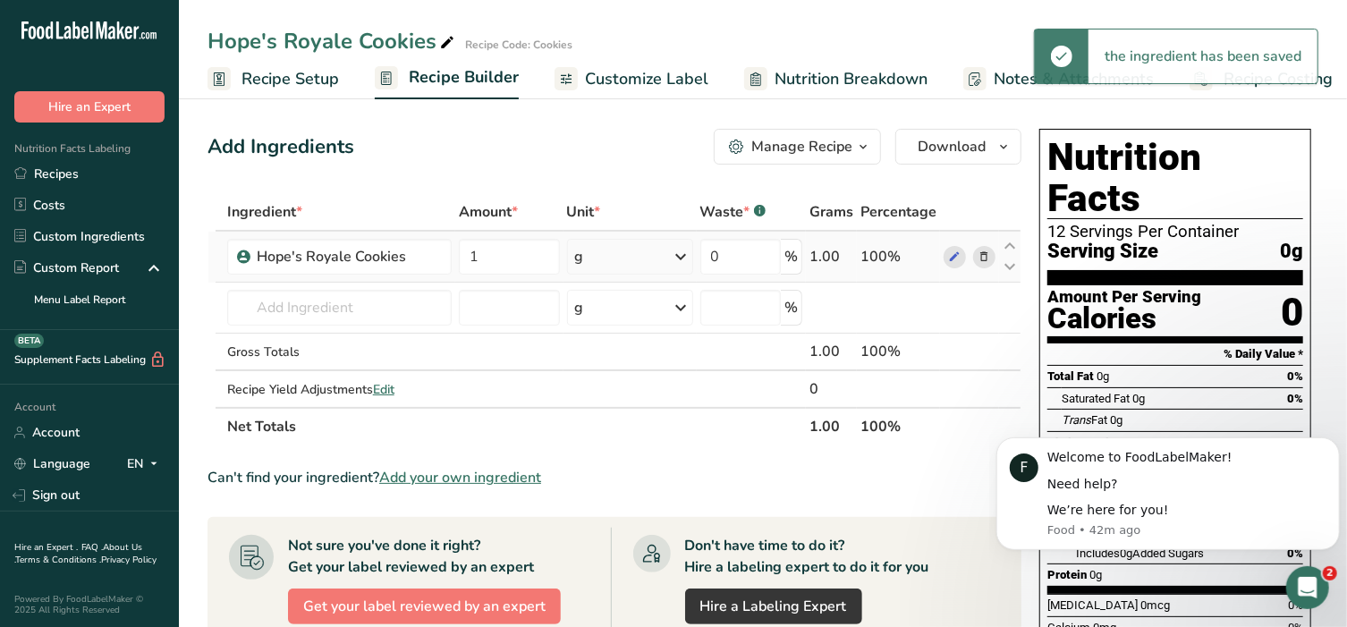
click at [605, 258] on div "Ingredient * Amount * Unit * Waste * .a-a{fill:#347362;}.b-a{fill:#fff;} Grams …" at bounding box center [614, 319] width 814 height 252
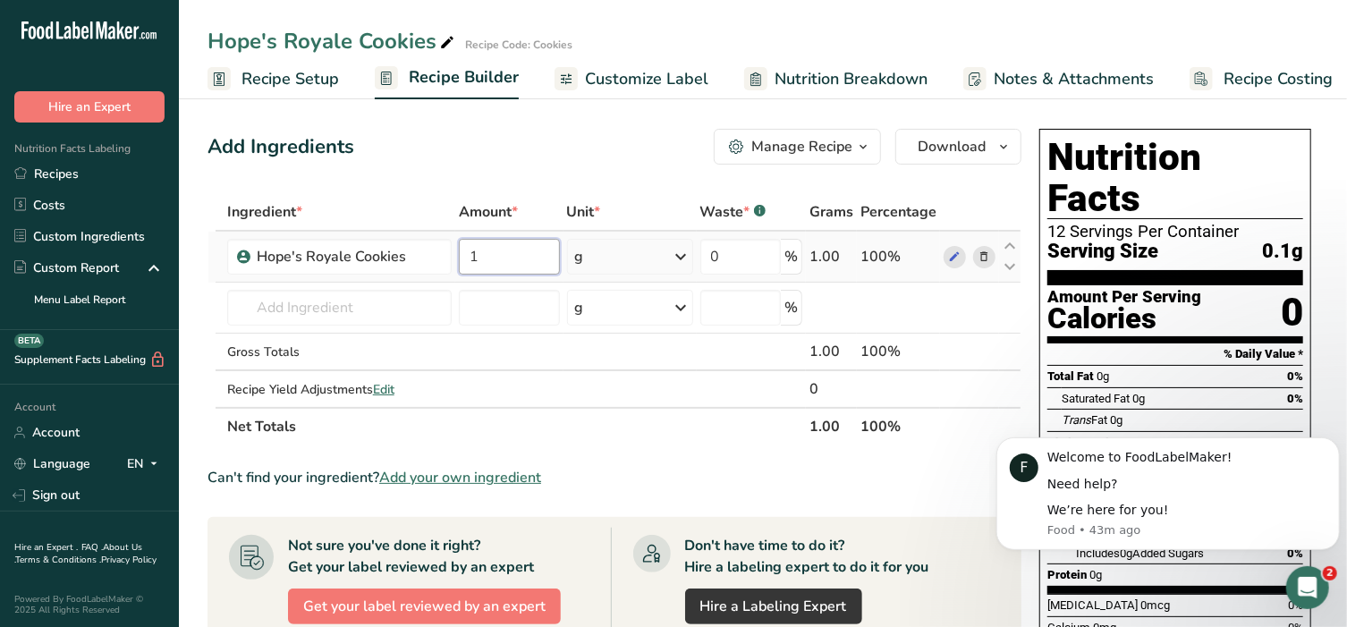
click at [498, 249] on input "1" at bounding box center [509, 257] width 101 height 36
type input "12"
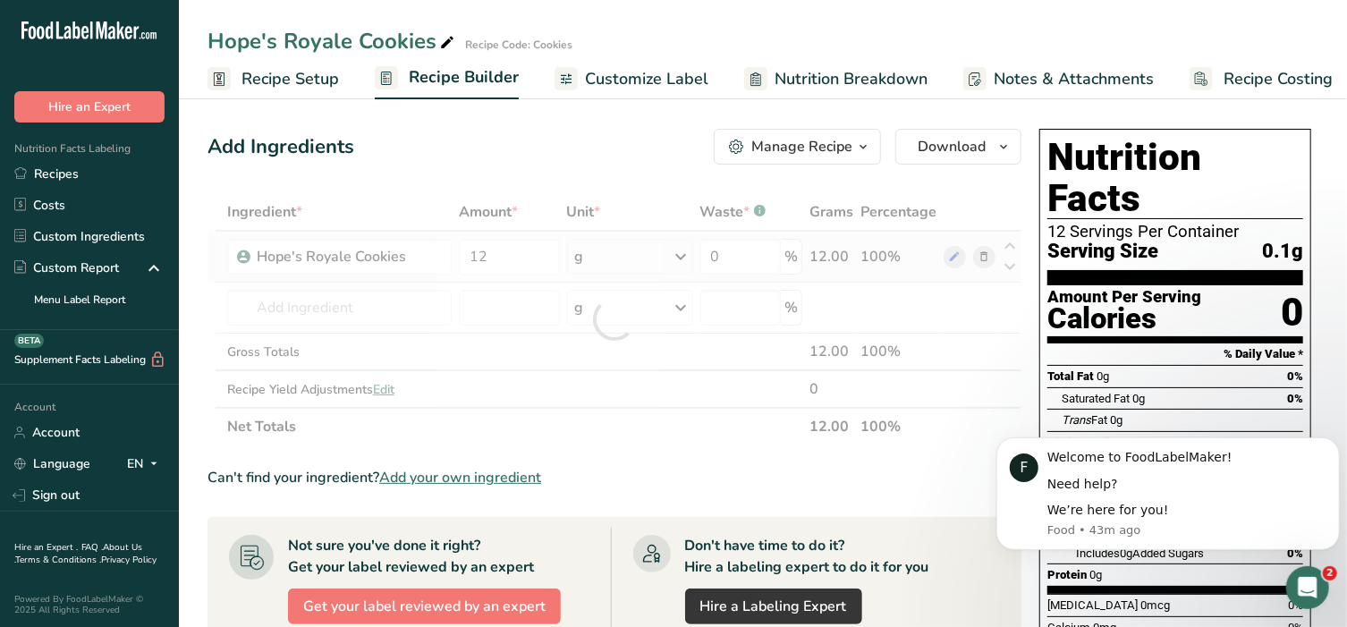
click at [685, 256] on div "Ingredient * Amount * Unit * Waste * .a-a{fill:#347362;}.b-a{fill:#fff;} Grams …" at bounding box center [614, 319] width 814 height 252
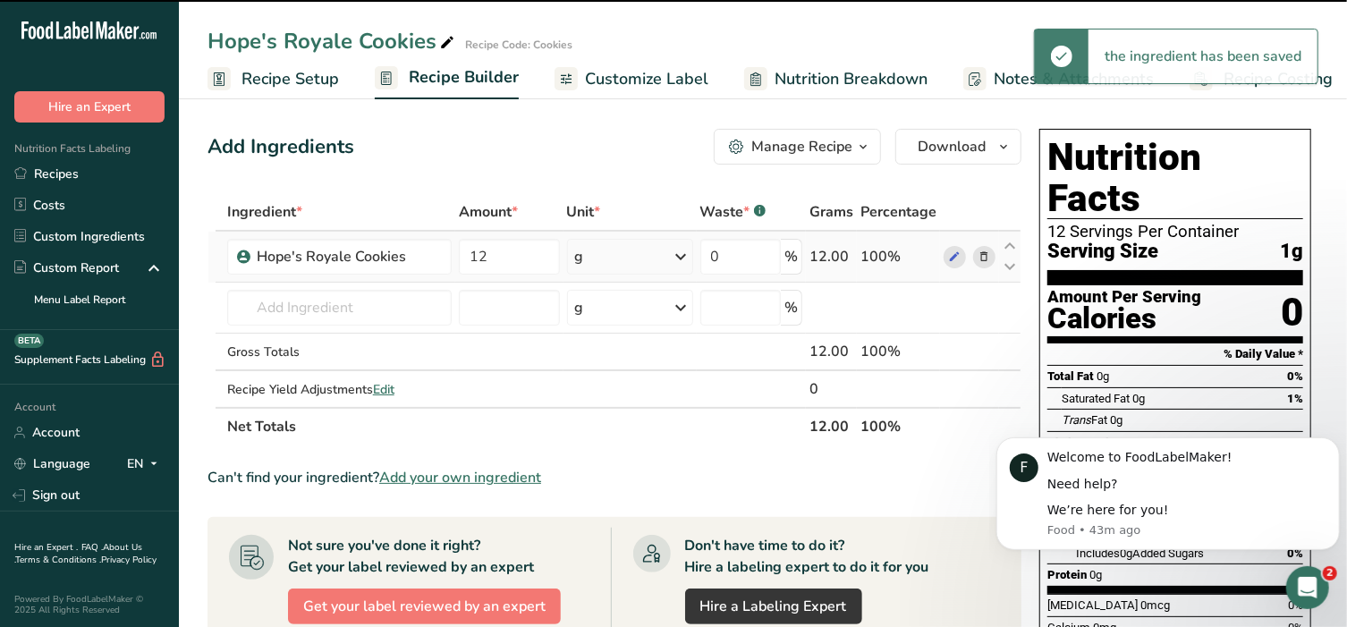
click at [686, 257] on icon at bounding box center [681, 257] width 21 height 32
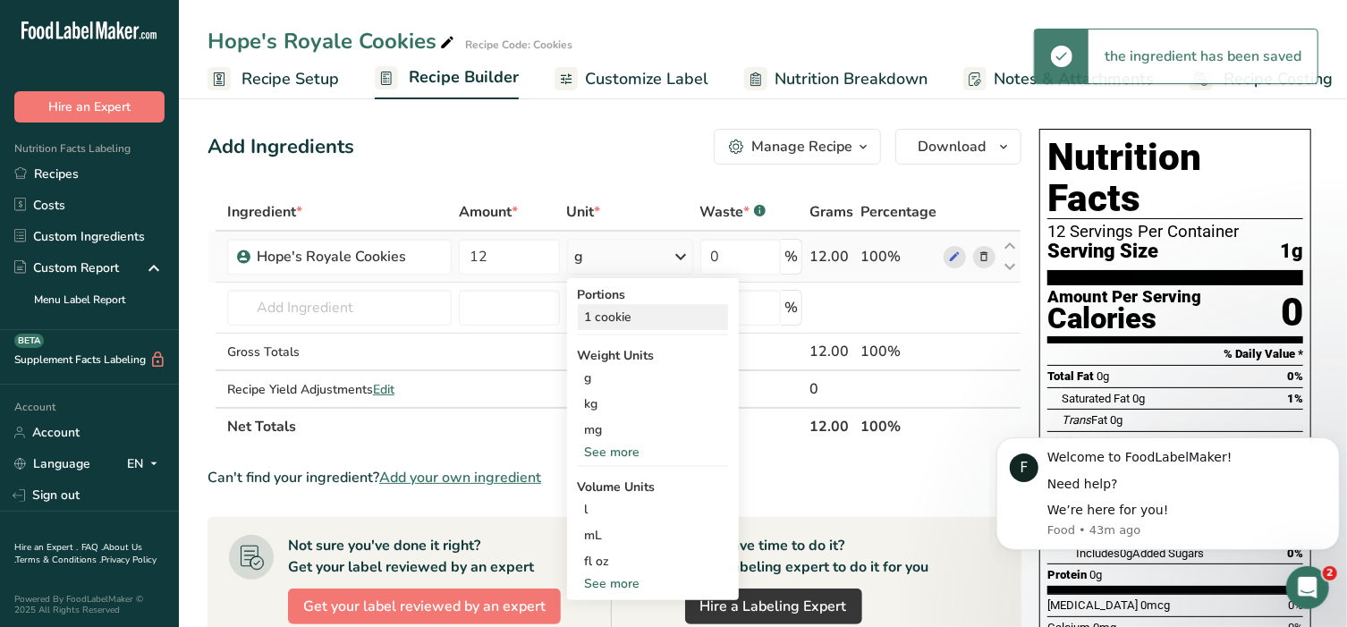
click at [605, 318] on div "1 cookie" at bounding box center [653, 317] width 150 height 26
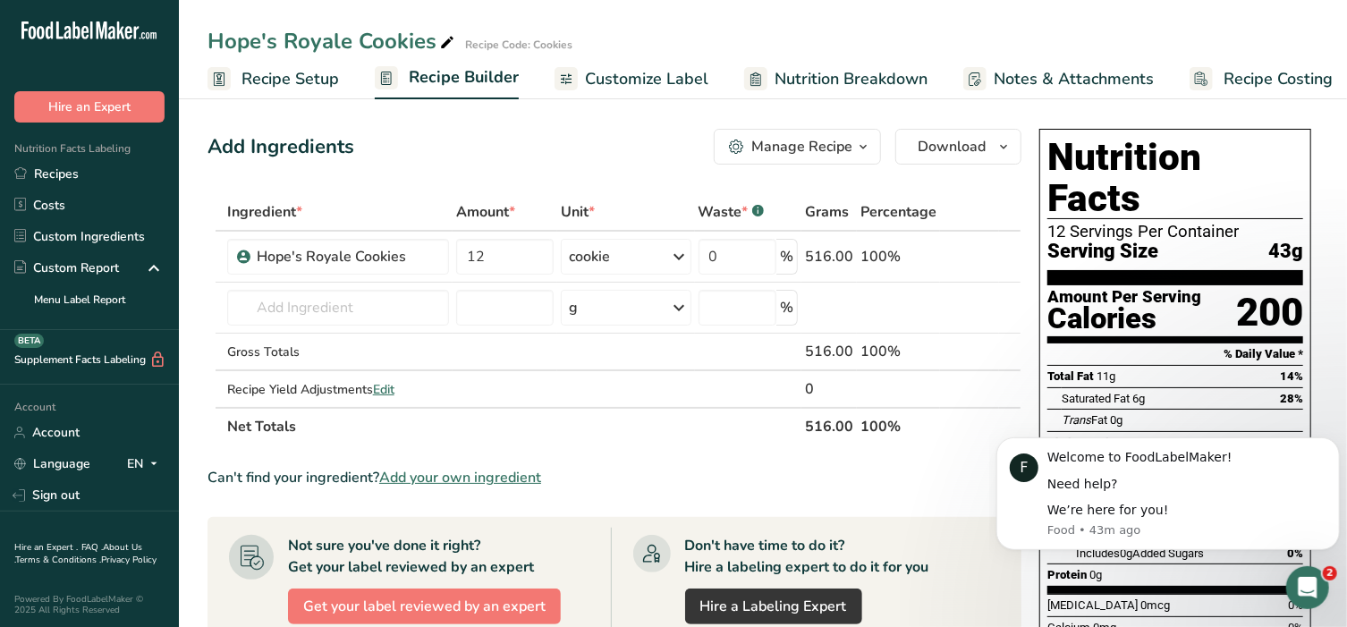
click at [640, 70] on span "Customize Label" at bounding box center [646, 79] width 123 height 24
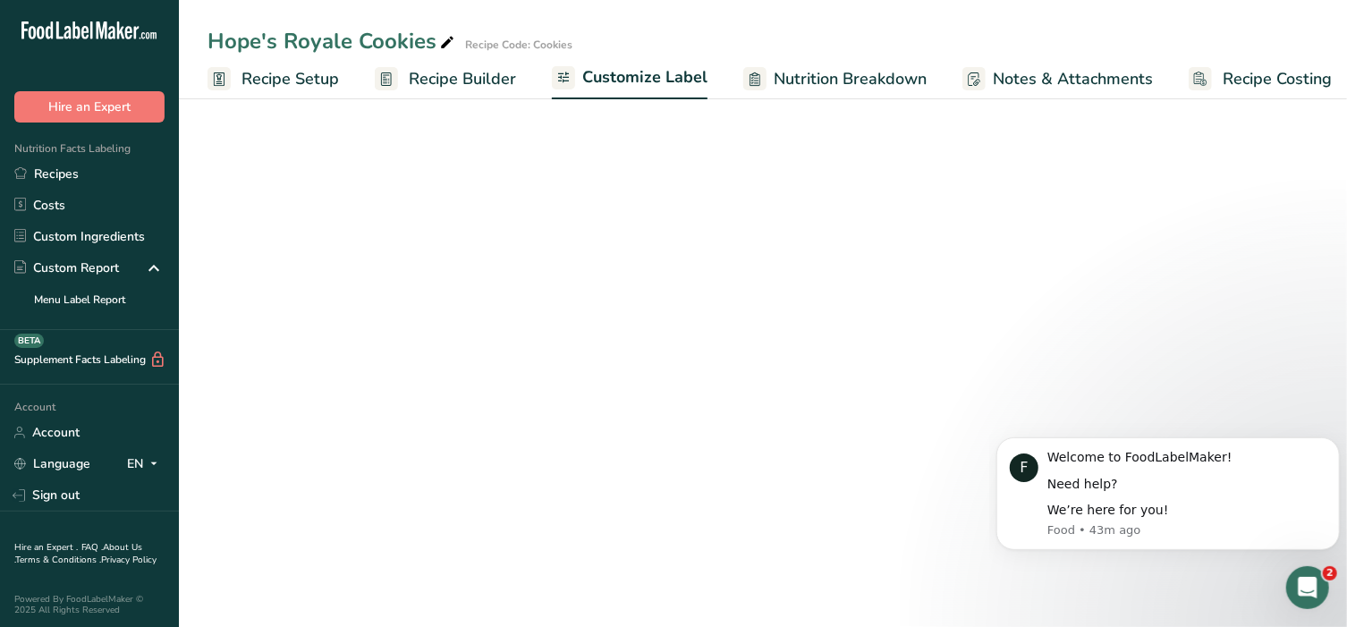
scroll to position [0, 13]
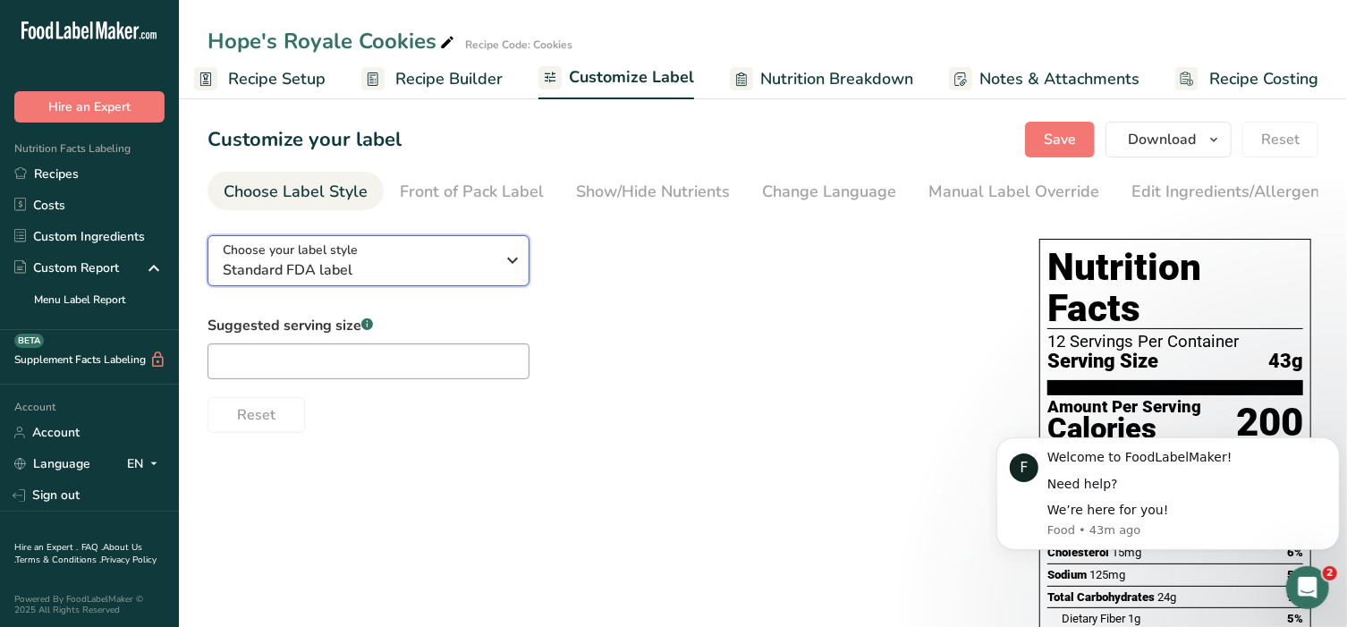
click at [404, 268] on span "Standard FDA label" at bounding box center [359, 269] width 273 height 21
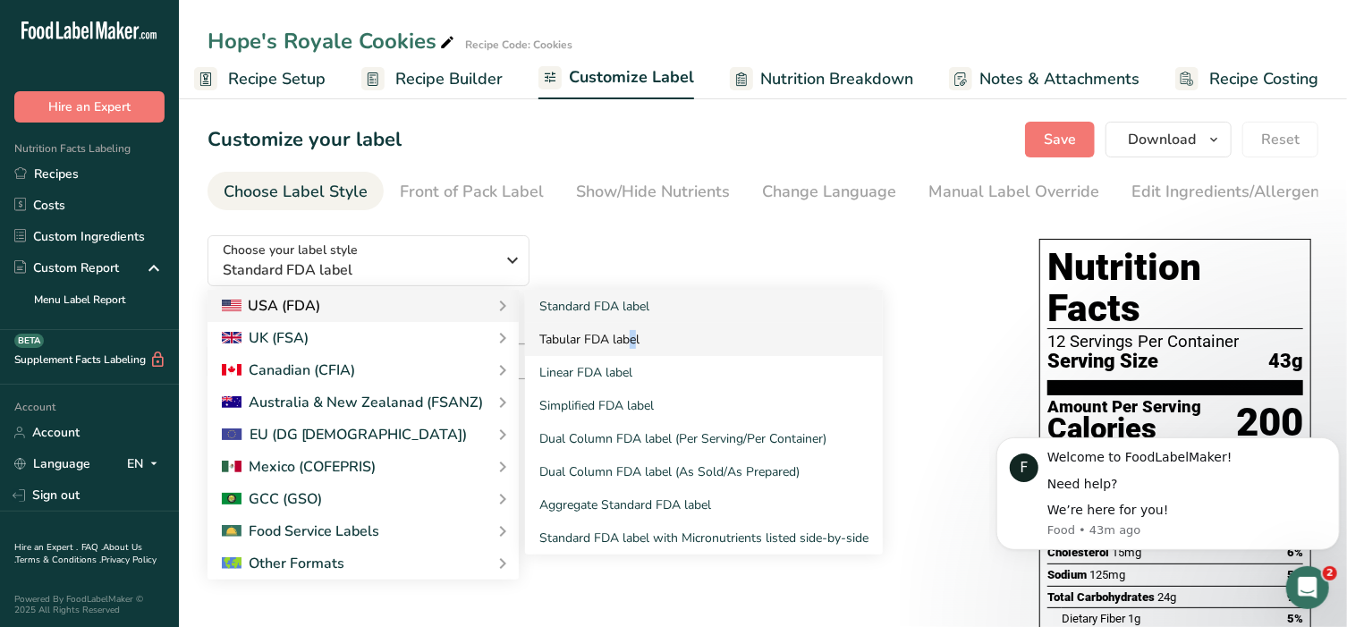
click at [574, 343] on link "Tabular FDA label" at bounding box center [704, 339] width 358 height 33
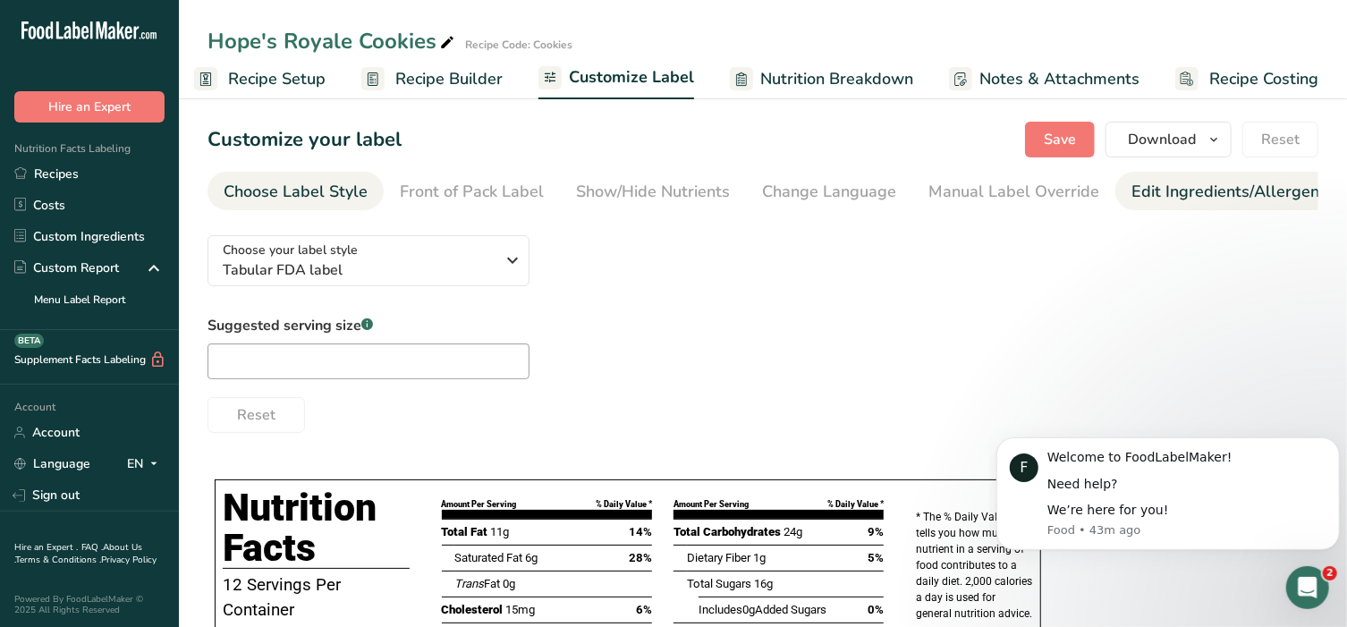
click at [1148, 198] on div "Edit Ingredients/Allergens List" at bounding box center [1244, 192] width 227 height 24
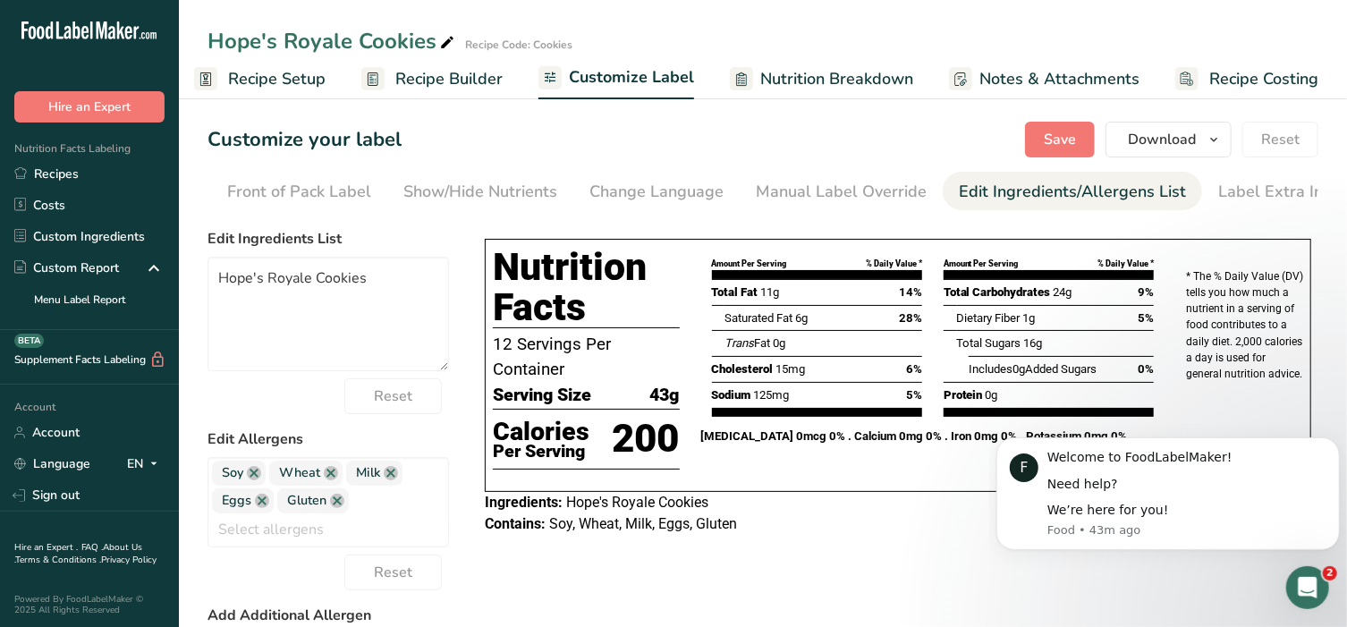
scroll to position [0, 188]
click at [1243, 196] on div "Label Extra Info" at bounding box center [1262, 192] width 119 height 24
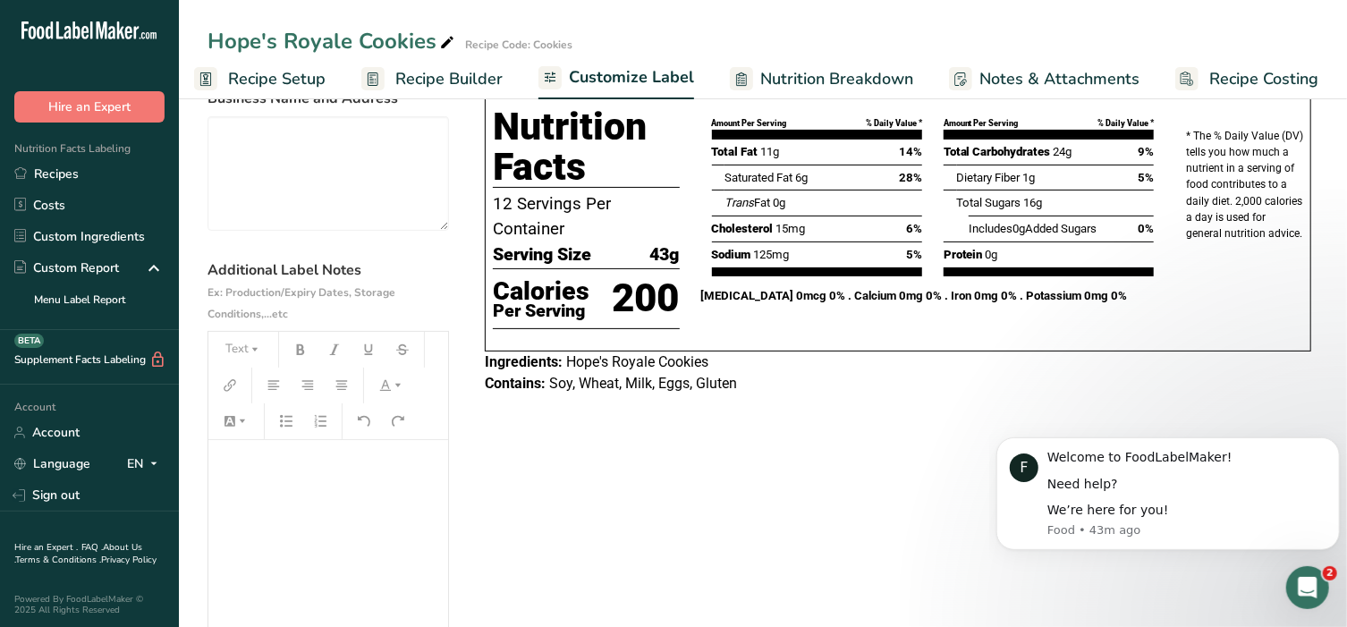
scroll to position [148, 0]
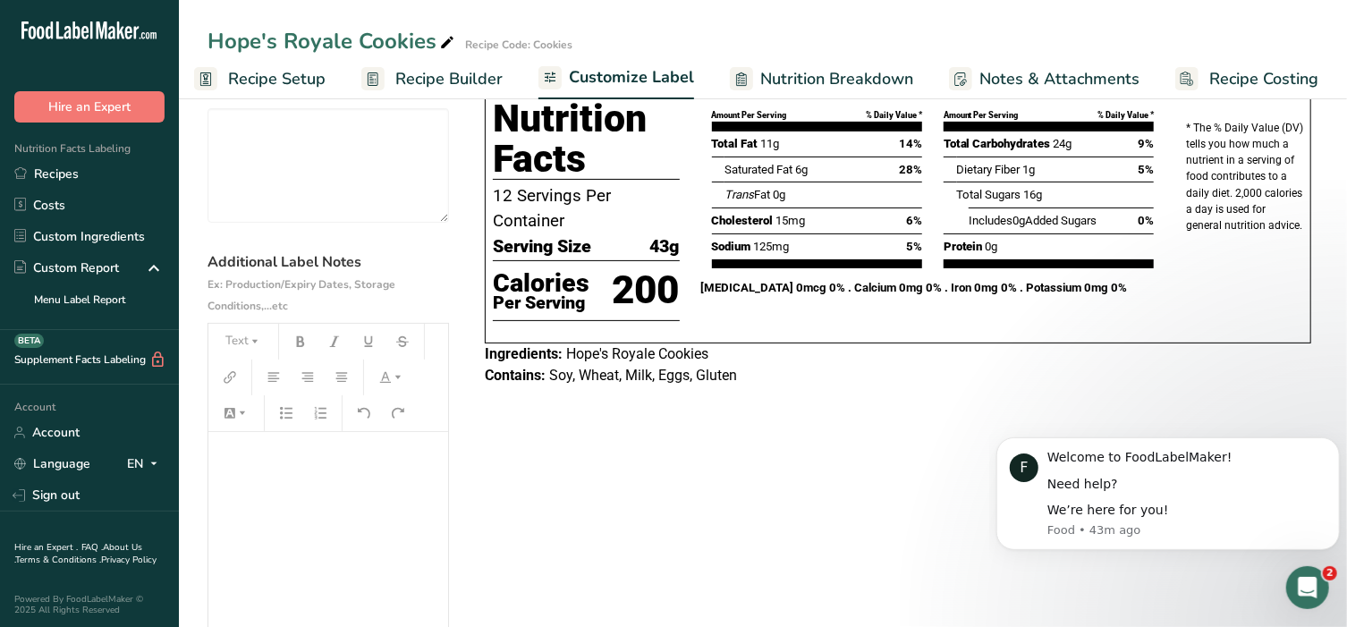
click at [268, 473] on div "﻿" at bounding box center [328, 544] width 240 height 224
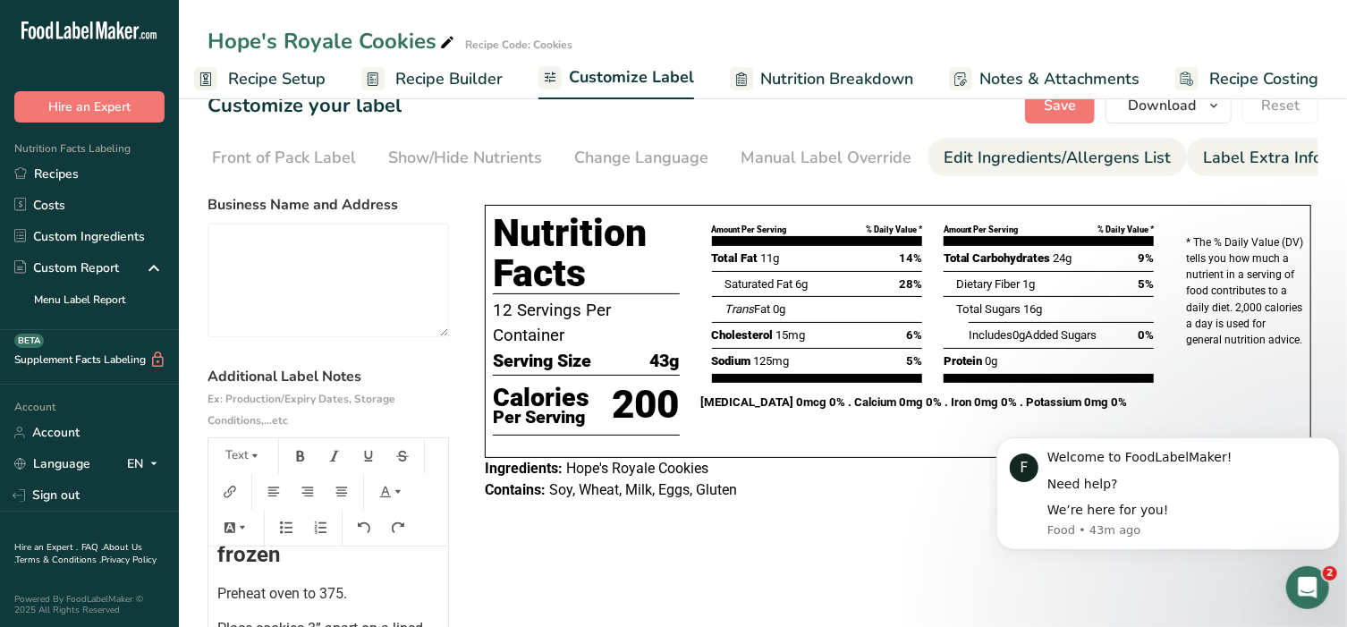
scroll to position [0, 0]
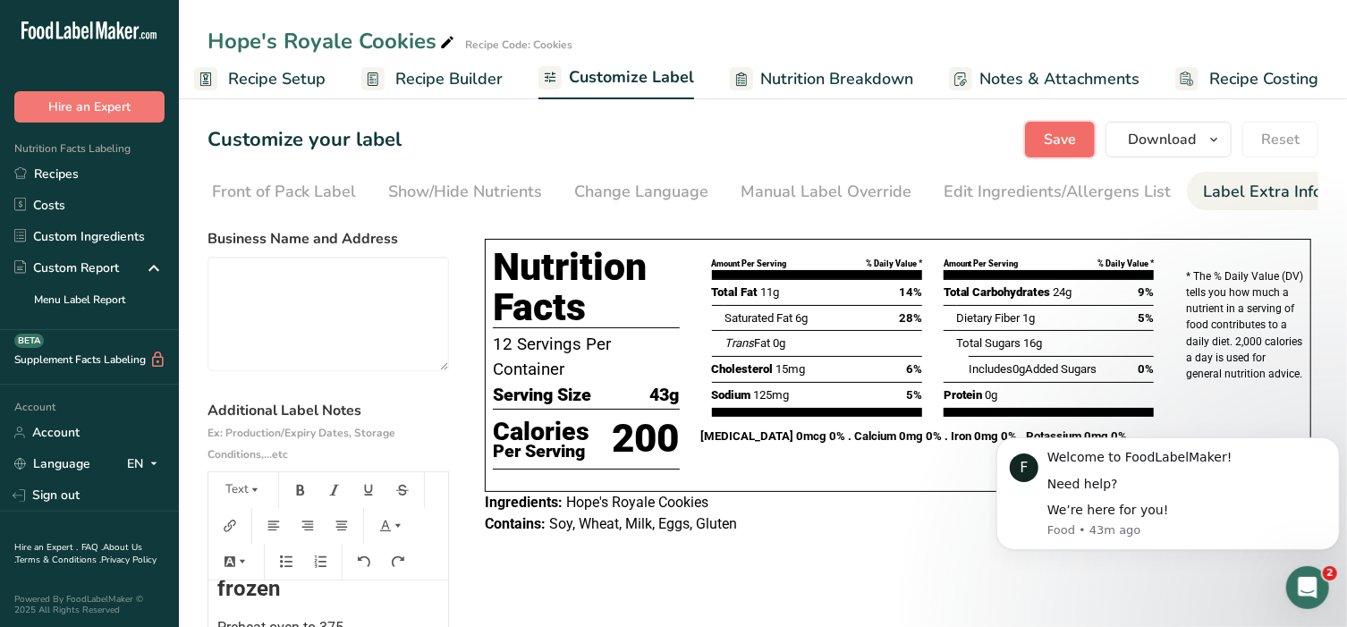
click at [1060, 134] on span "Save" at bounding box center [1060, 139] width 32 height 21
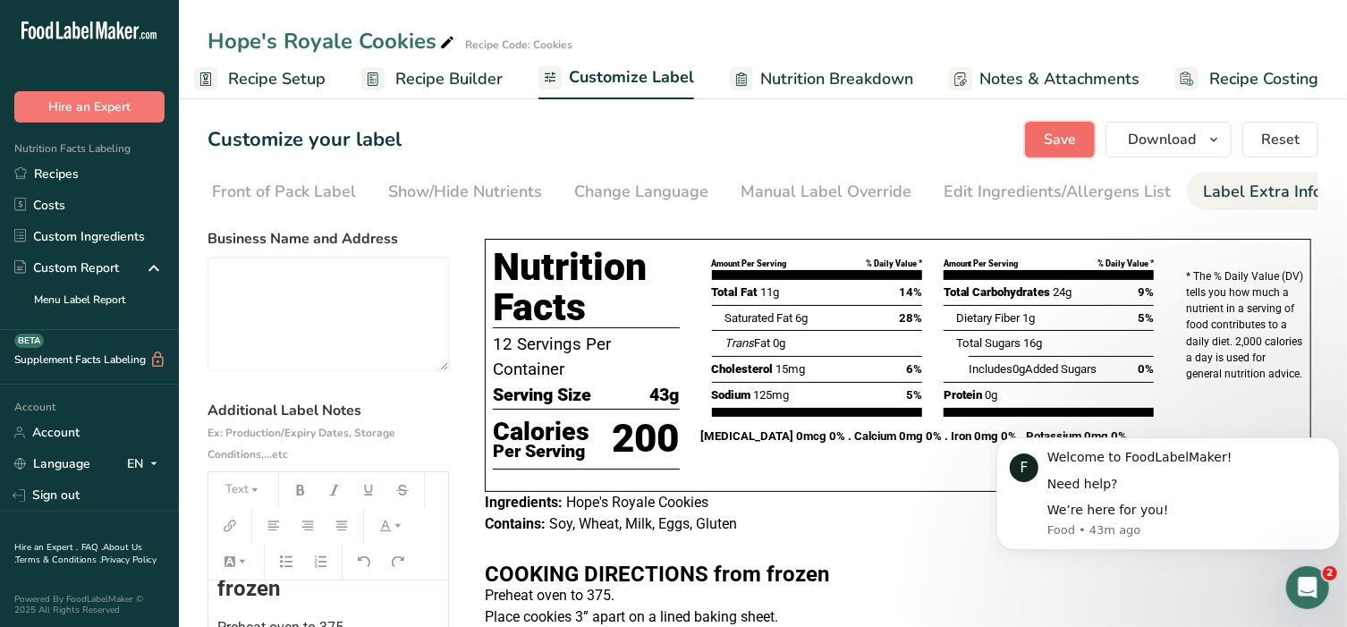
click at [1070, 139] on span "Save" at bounding box center [1060, 139] width 32 height 21
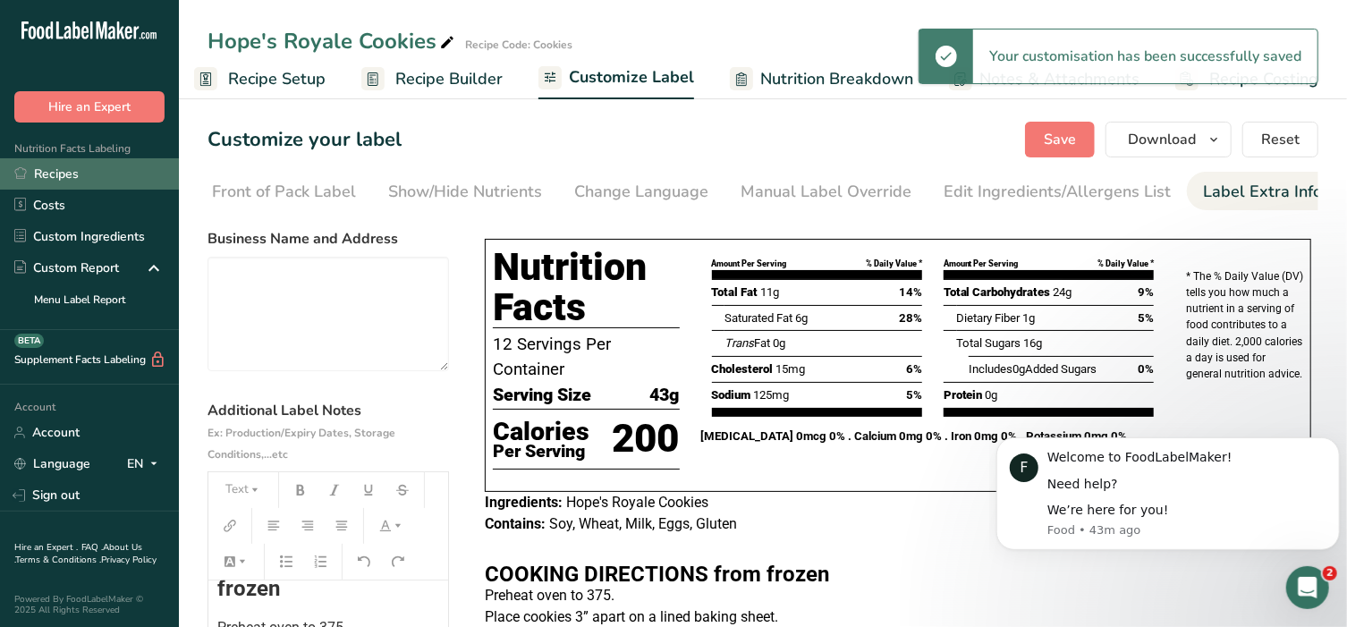
click at [59, 172] on link "Recipes" at bounding box center [89, 173] width 179 height 31
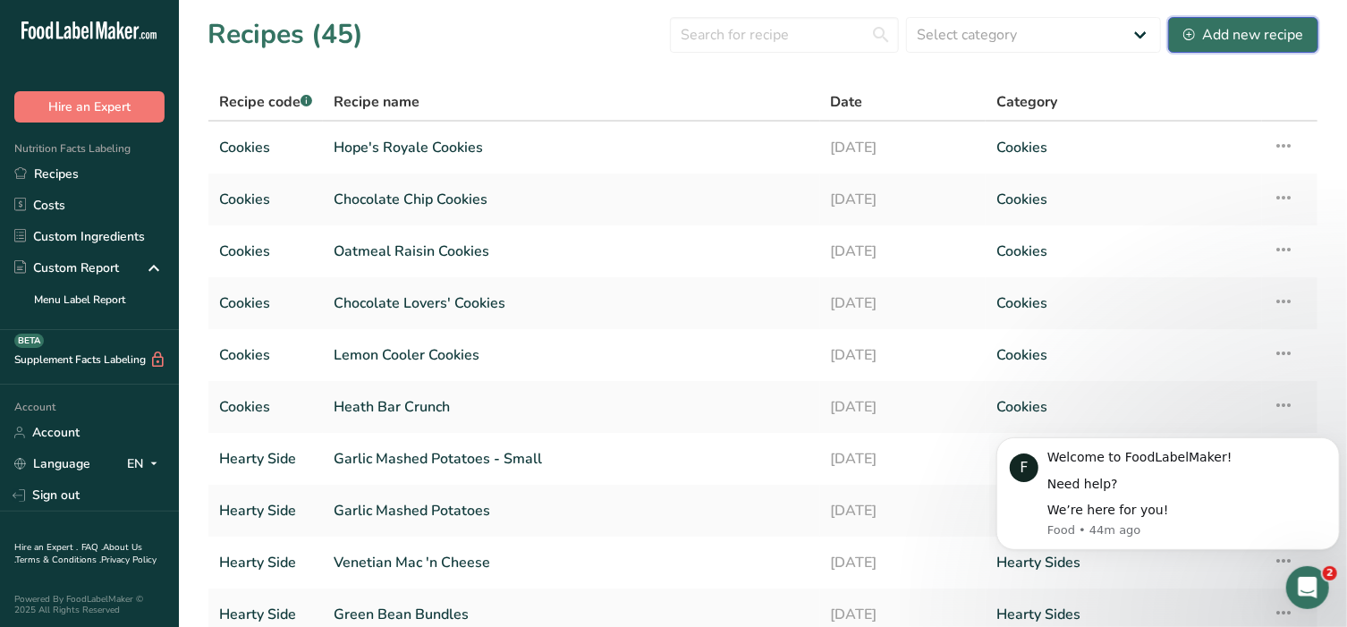
click at [1286, 38] on div "Add new recipe" at bounding box center [1243, 34] width 120 height 21
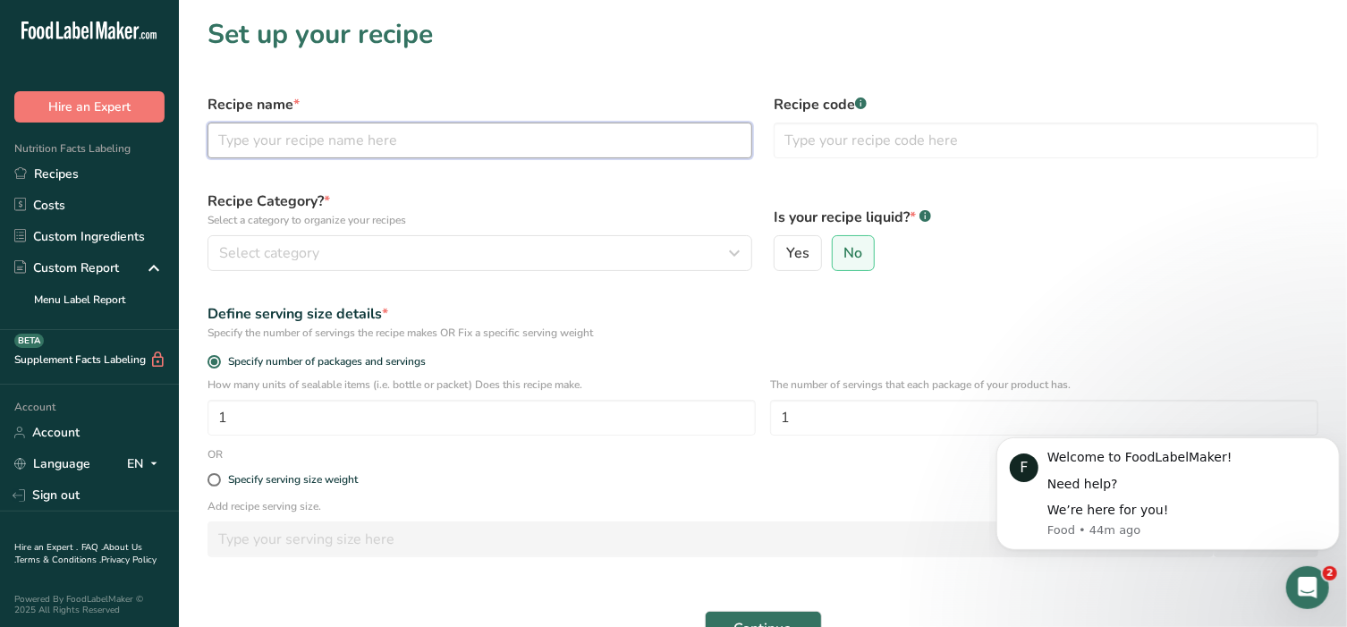
click at [420, 131] on input "text" at bounding box center [479, 141] width 545 height 36
type input "Snickerdoodle Cookies"
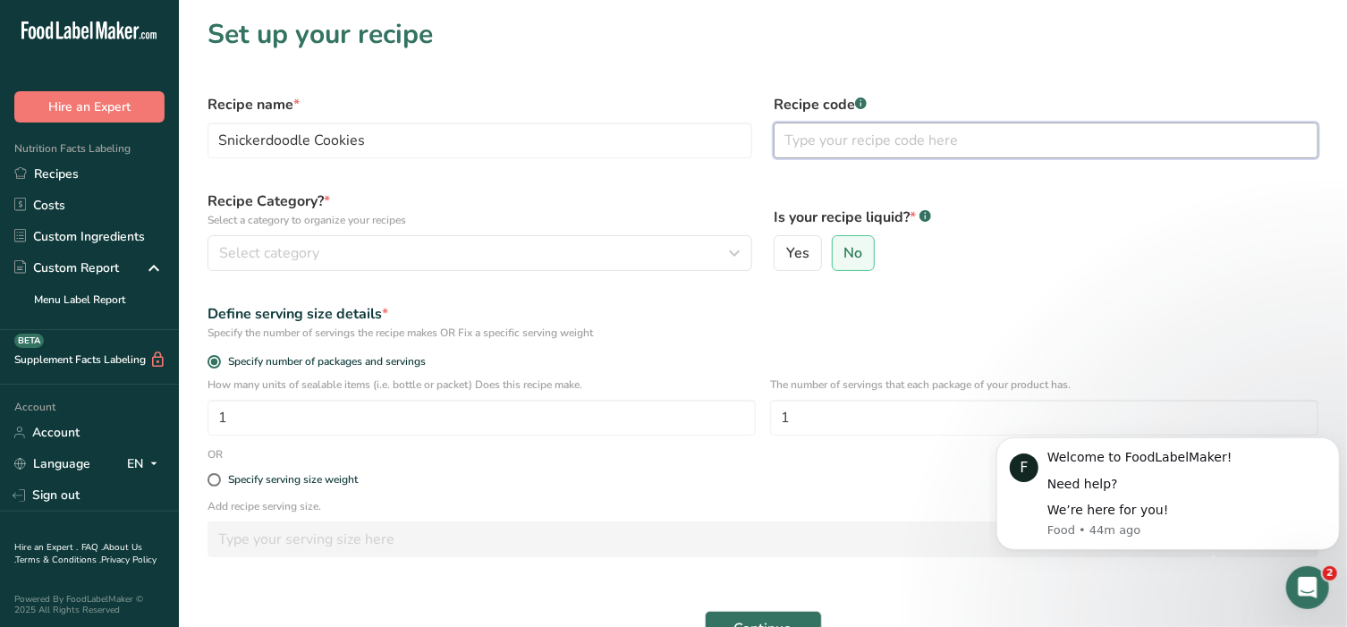
click at [835, 156] on input "text" at bounding box center [1046, 141] width 545 height 36
type input "Cookies"
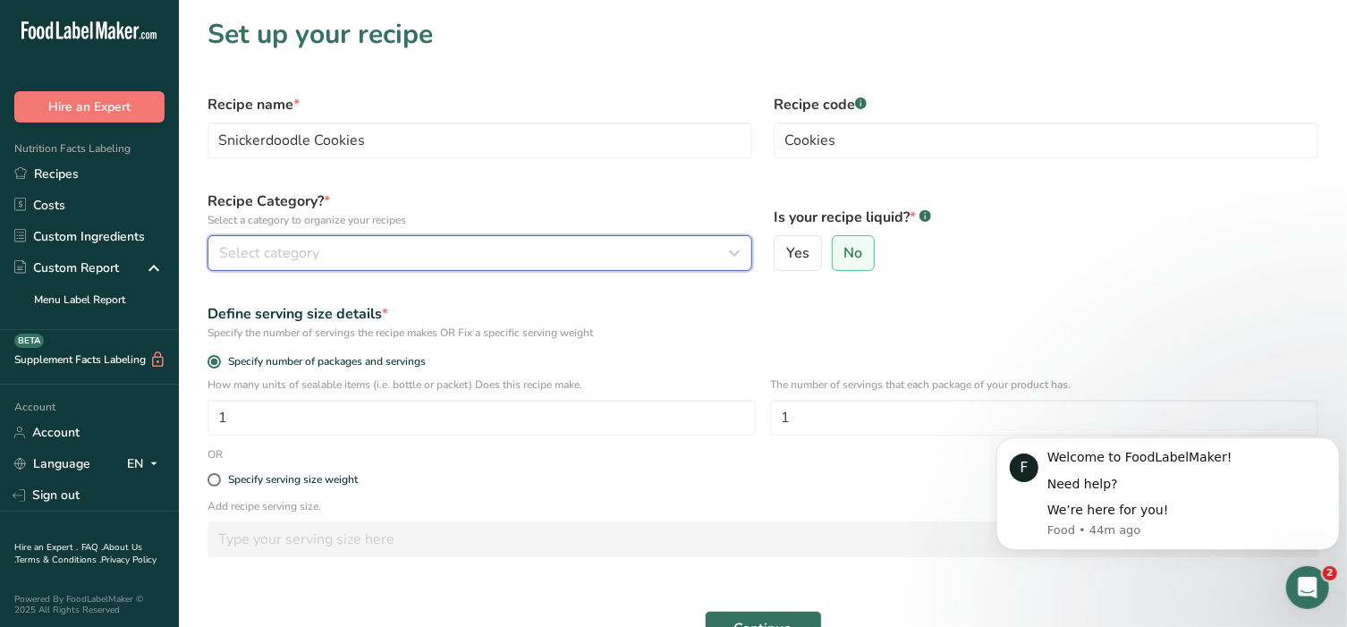
click at [648, 265] on button "Select category" at bounding box center [479, 253] width 545 height 36
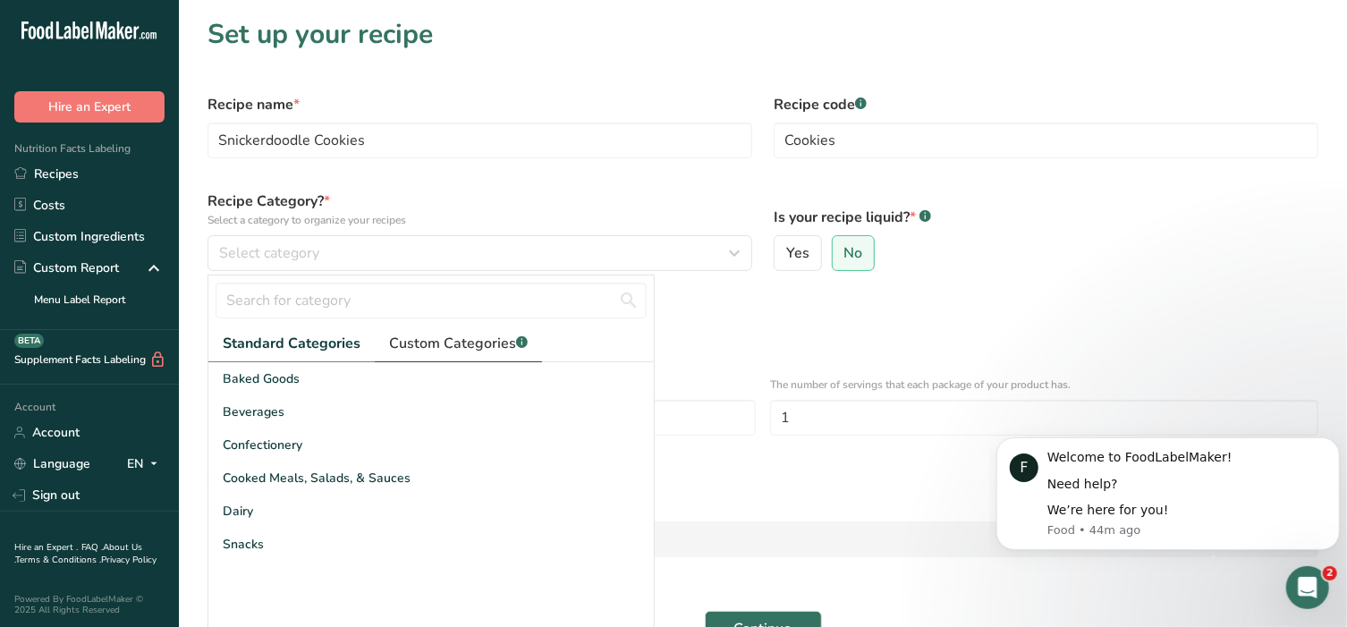
click at [475, 343] on span "Custom Categories .a-a{fill:#347362;}.b-a{fill:#fff;}" at bounding box center [458, 343] width 139 height 21
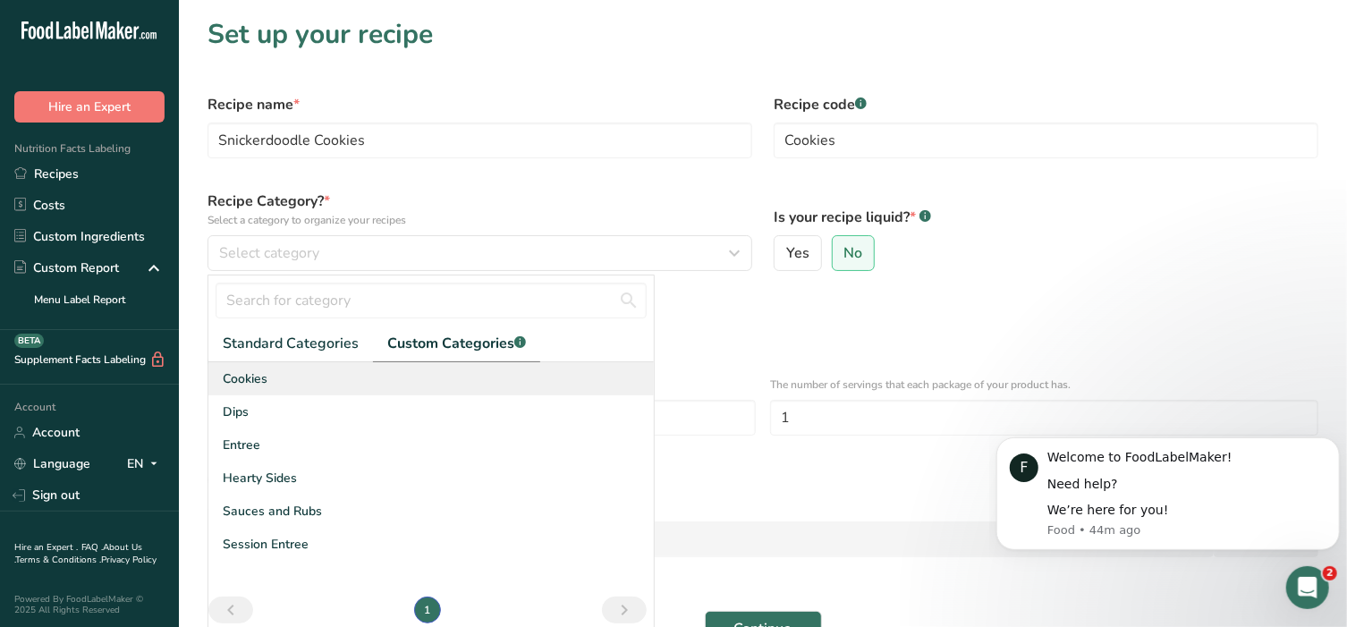
click at [260, 384] on span "Cookies" at bounding box center [245, 378] width 45 height 19
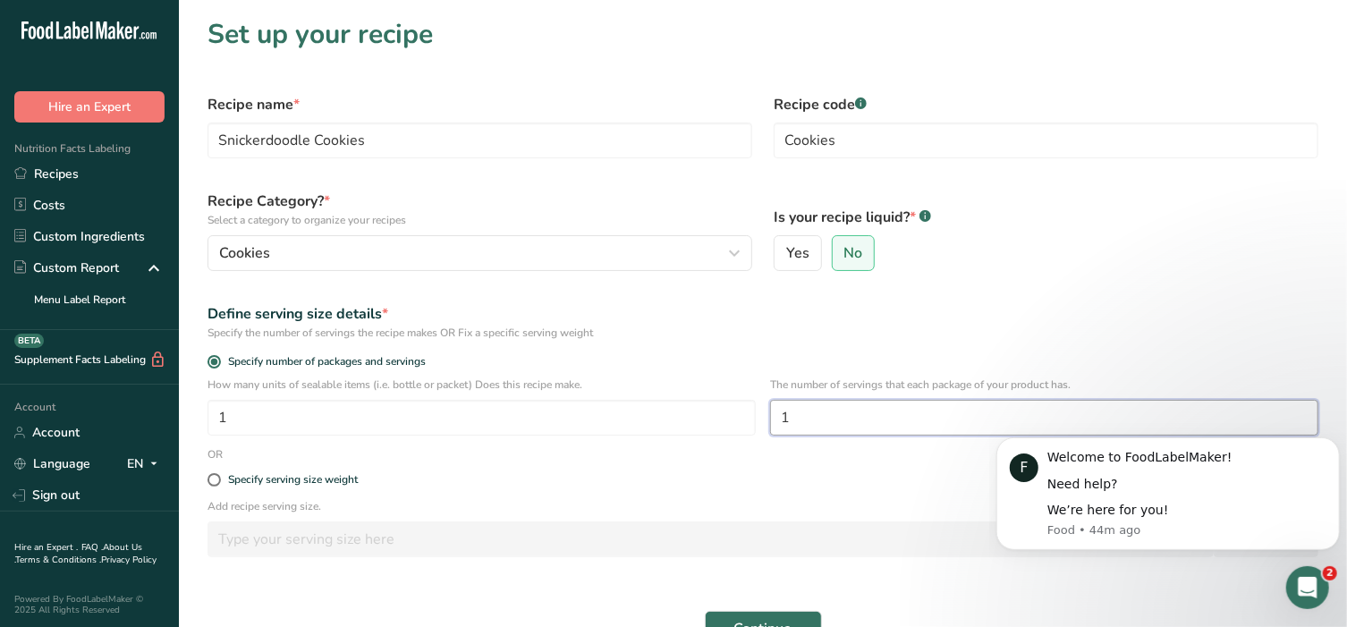
click at [843, 418] on input "1" at bounding box center [1044, 418] width 548 height 36
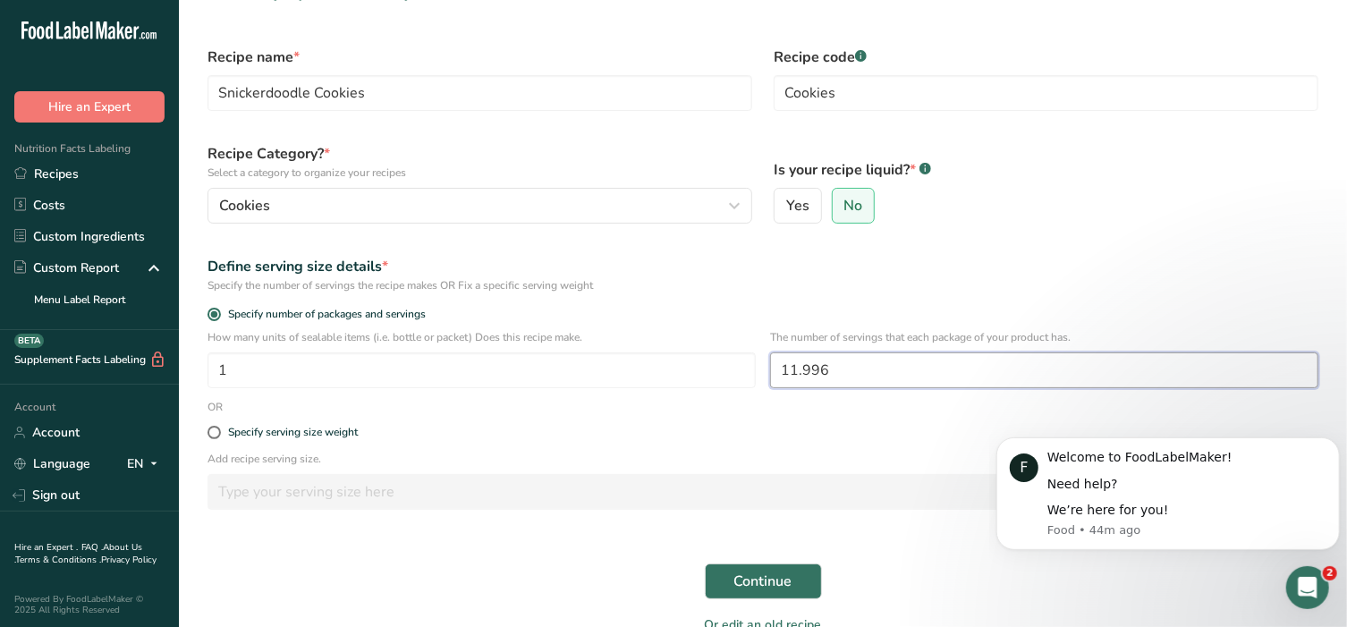
scroll to position [140, 0]
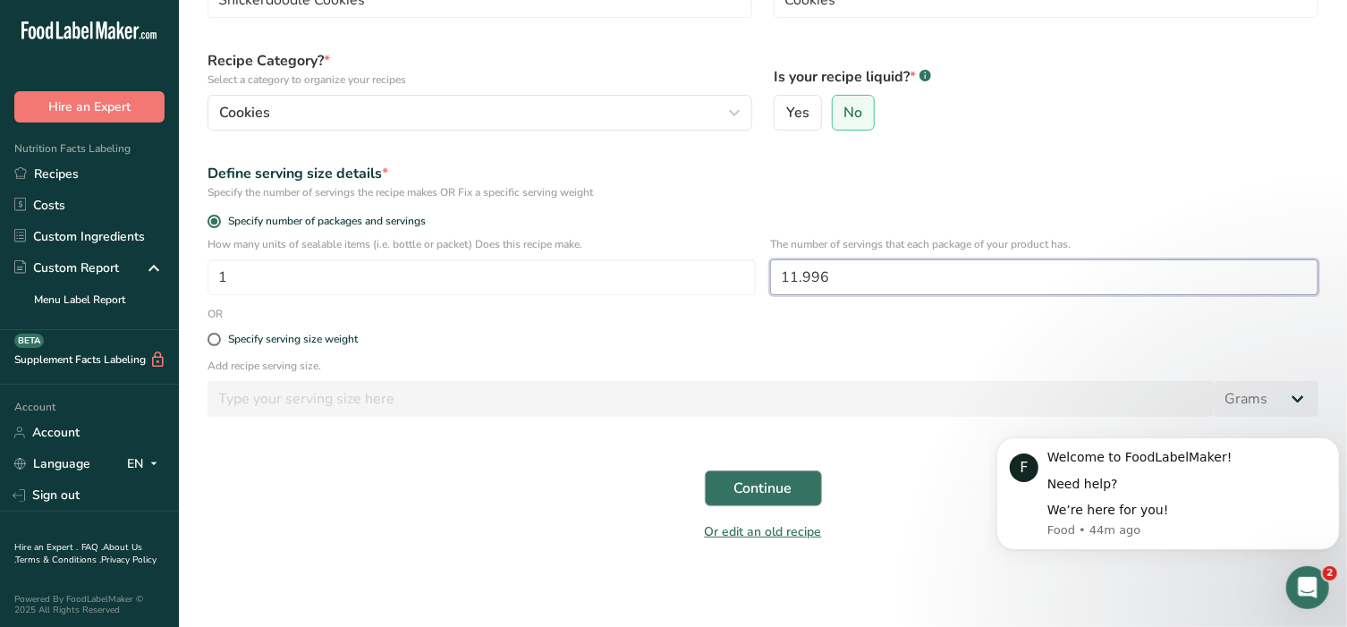
type input "11.996"
click at [770, 486] on span "Continue" at bounding box center [763, 488] width 58 height 21
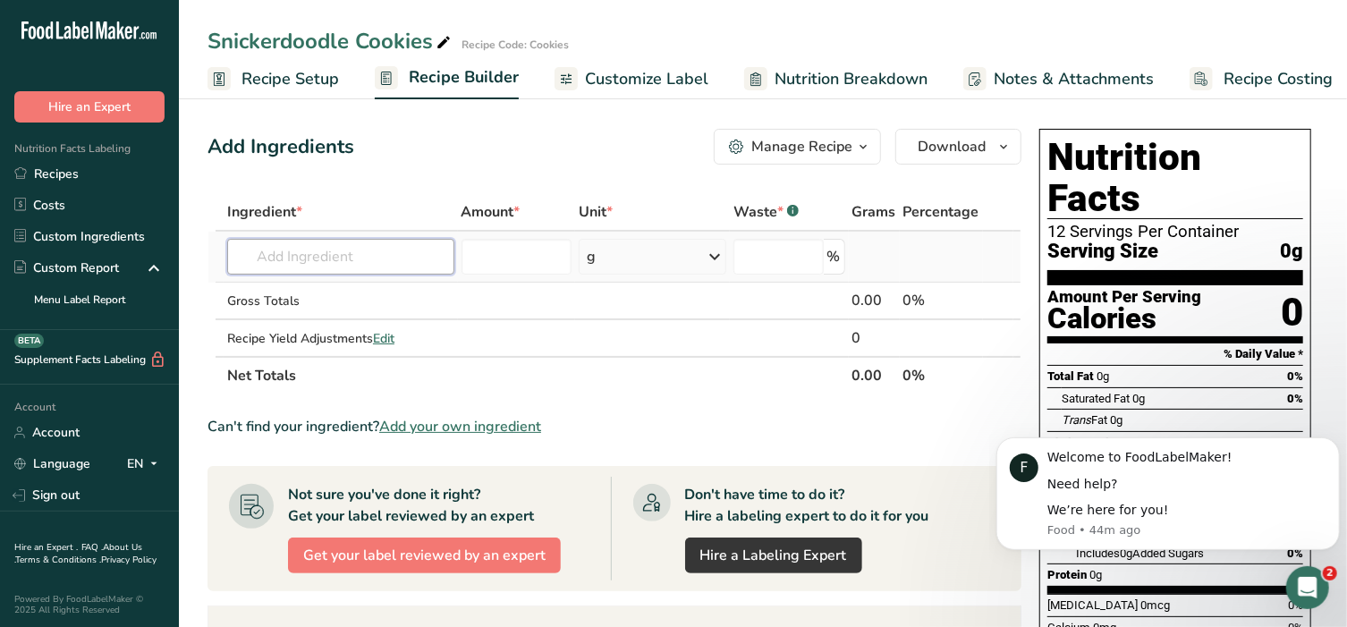
click at [306, 249] on input "text" at bounding box center [340, 257] width 227 height 36
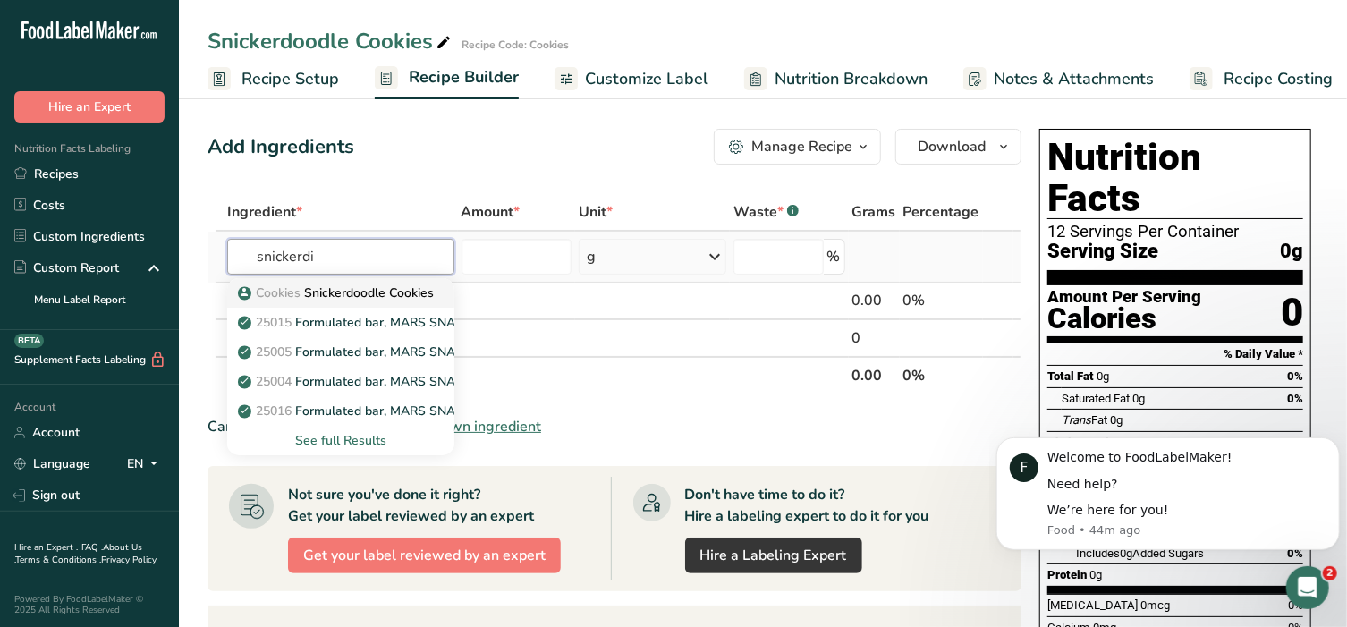
type input "snickerdi"
click at [373, 295] on p "Cookies Snickerdoodle Cookies" at bounding box center [337, 292] width 192 height 19
type input "Snickerdoodle Cookies"
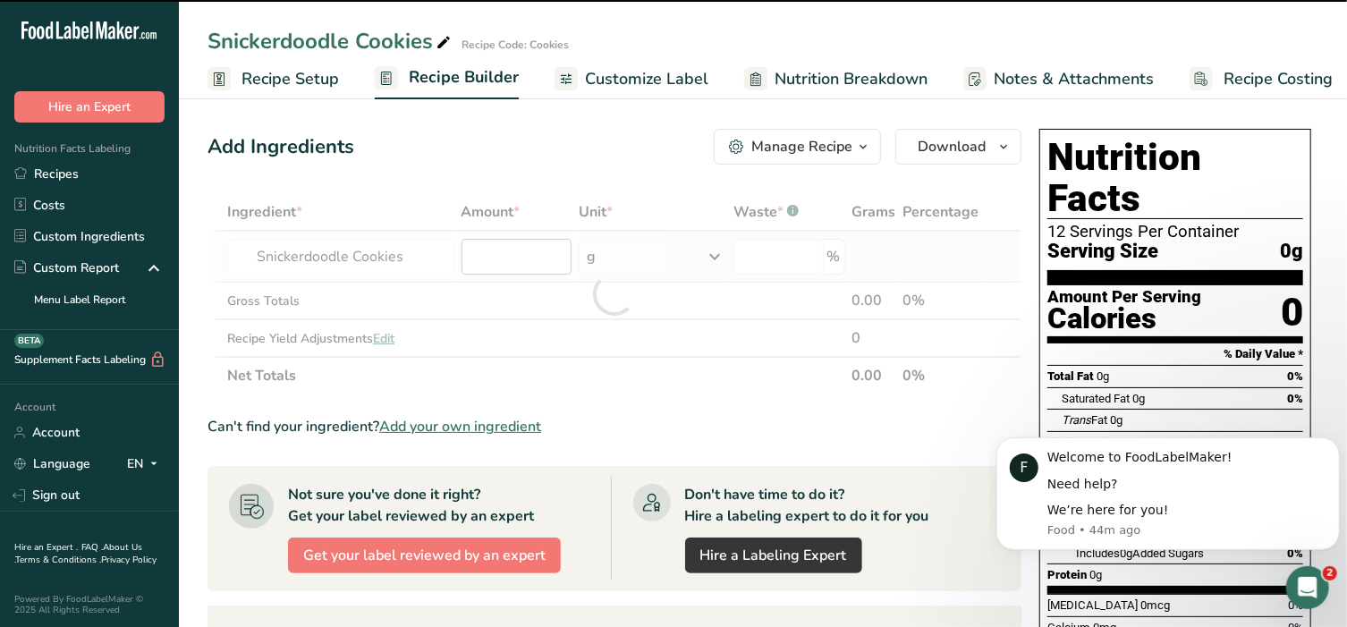
type input "0"
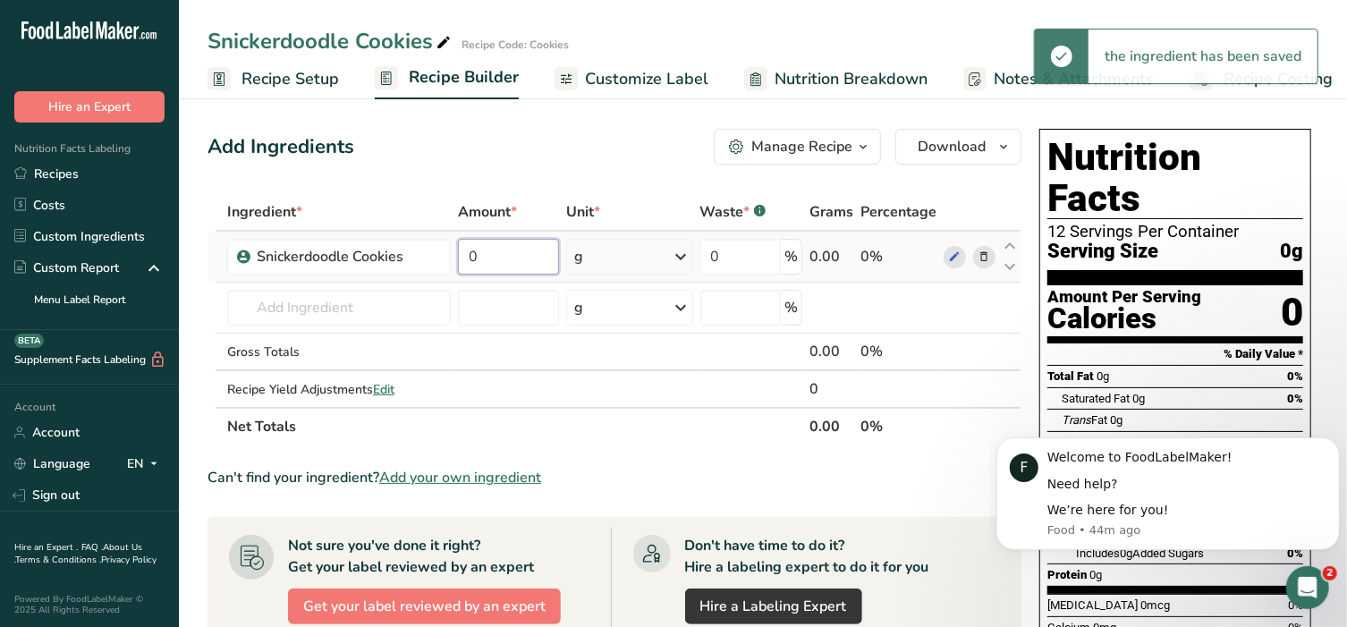
click at [509, 250] on input "0" at bounding box center [508, 257] width 101 height 36
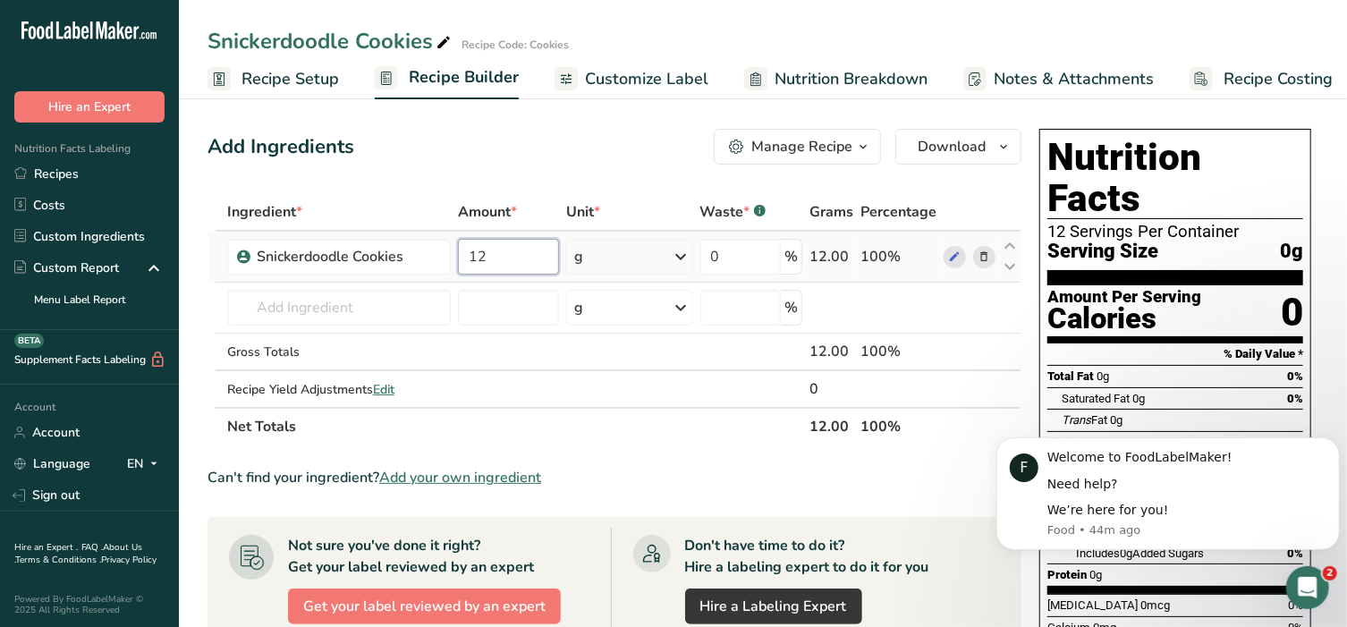
type input "12"
click at [682, 257] on div "Ingredient * Amount * Unit * Waste * .a-a{fill:#347362;}.b-a{fill:#fff;} Grams …" at bounding box center [614, 319] width 814 height 252
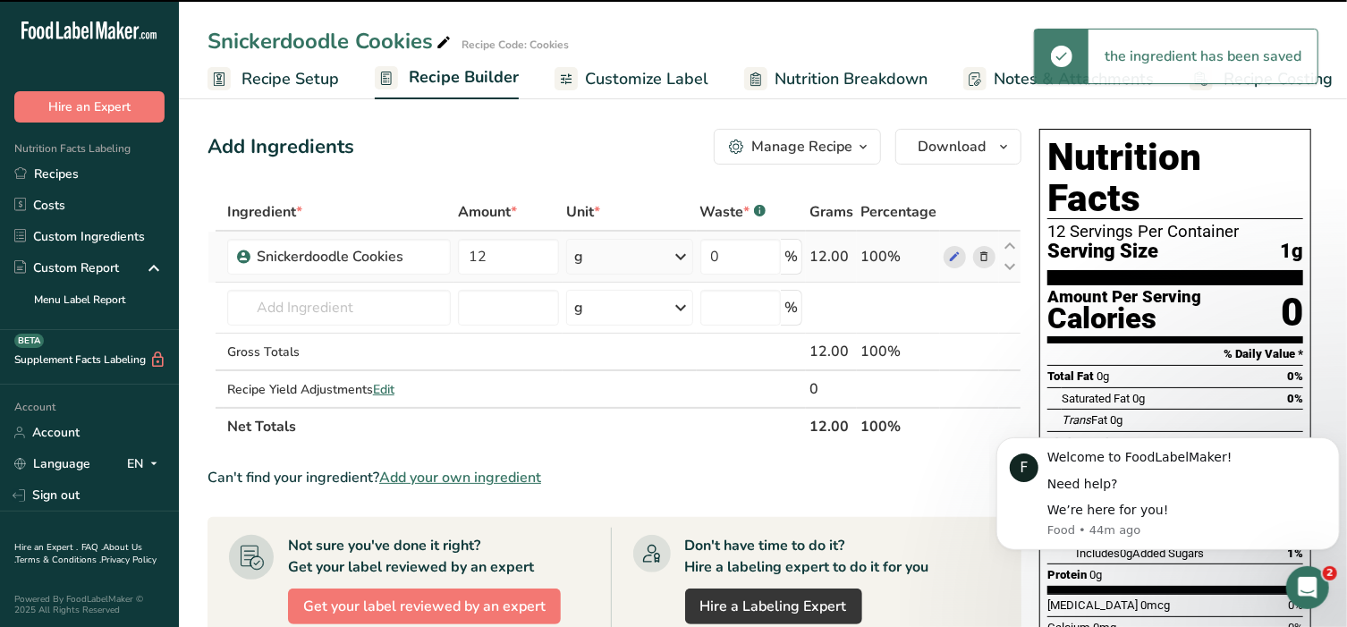
click at [682, 257] on icon at bounding box center [681, 257] width 21 height 32
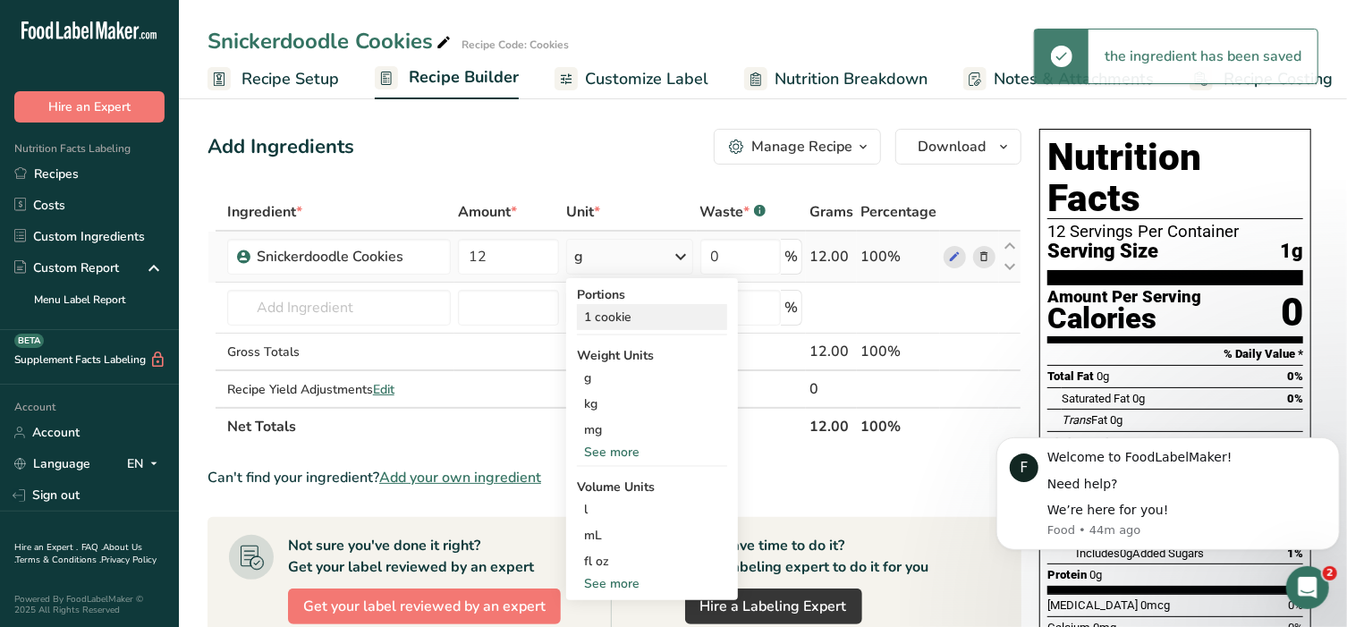
click at [648, 315] on div "1 cookie" at bounding box center [652, 317] width 150 height 26
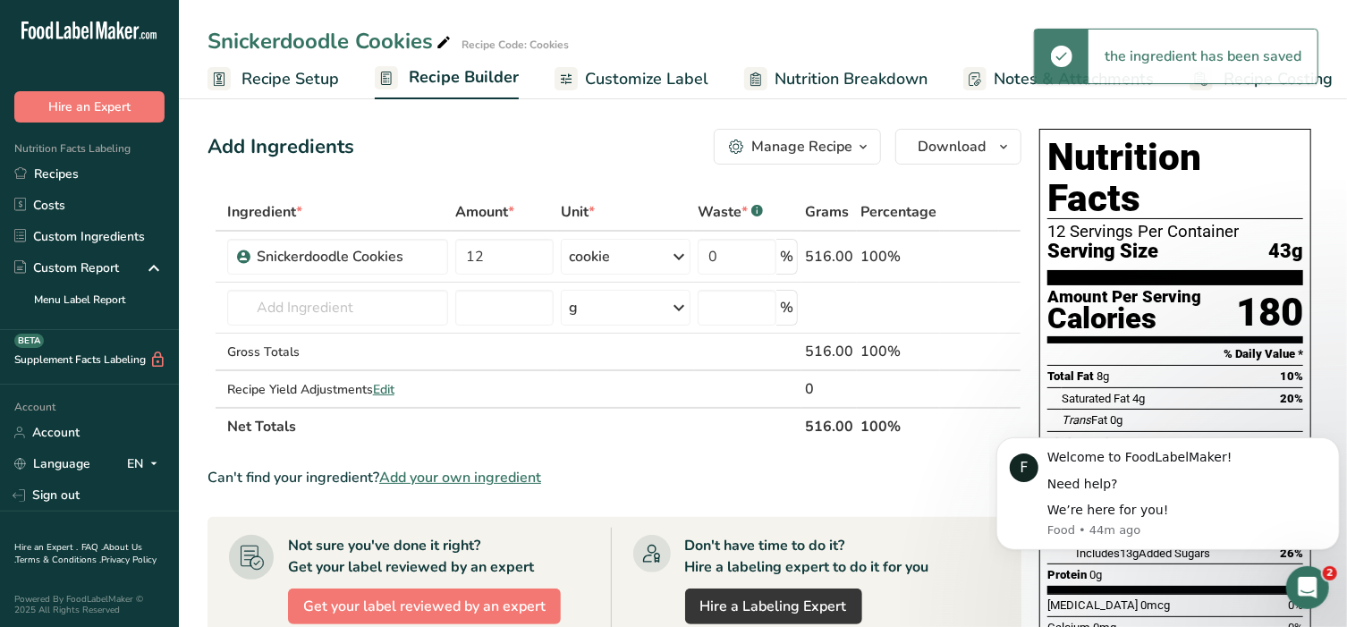
click at [640, 82] on span "Customize Label" at bounding box center [646, 79] width 123 height 24
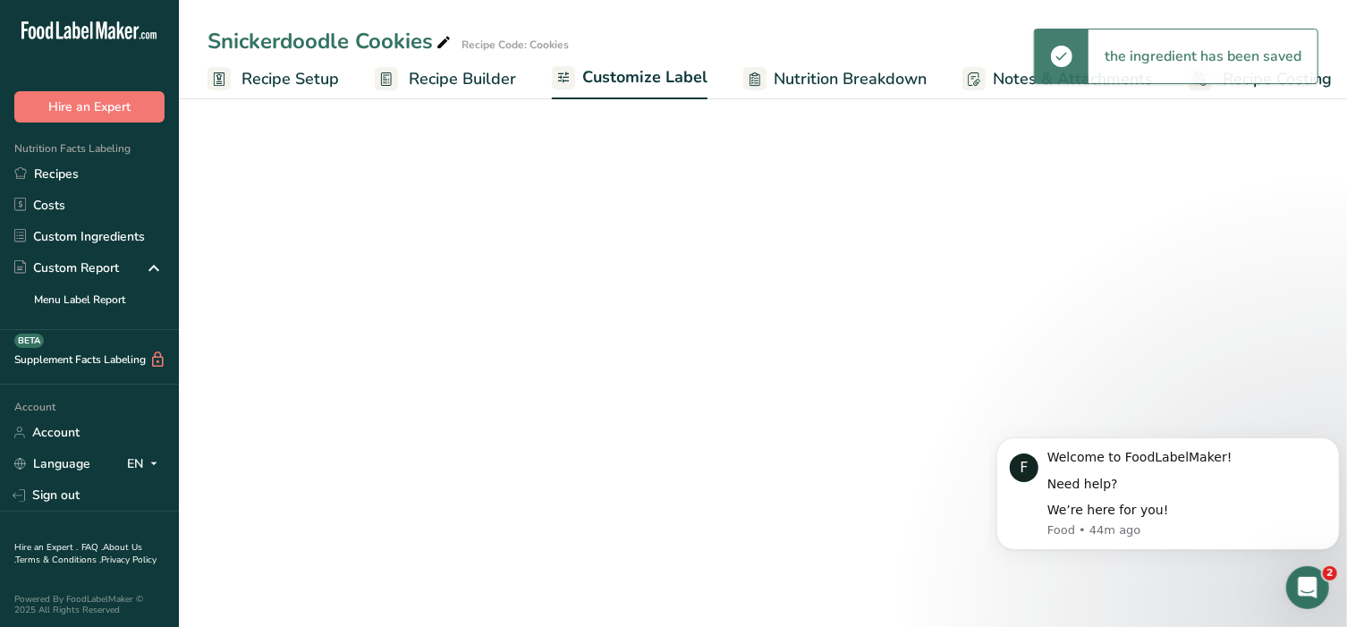
scroll to position [0, 13]
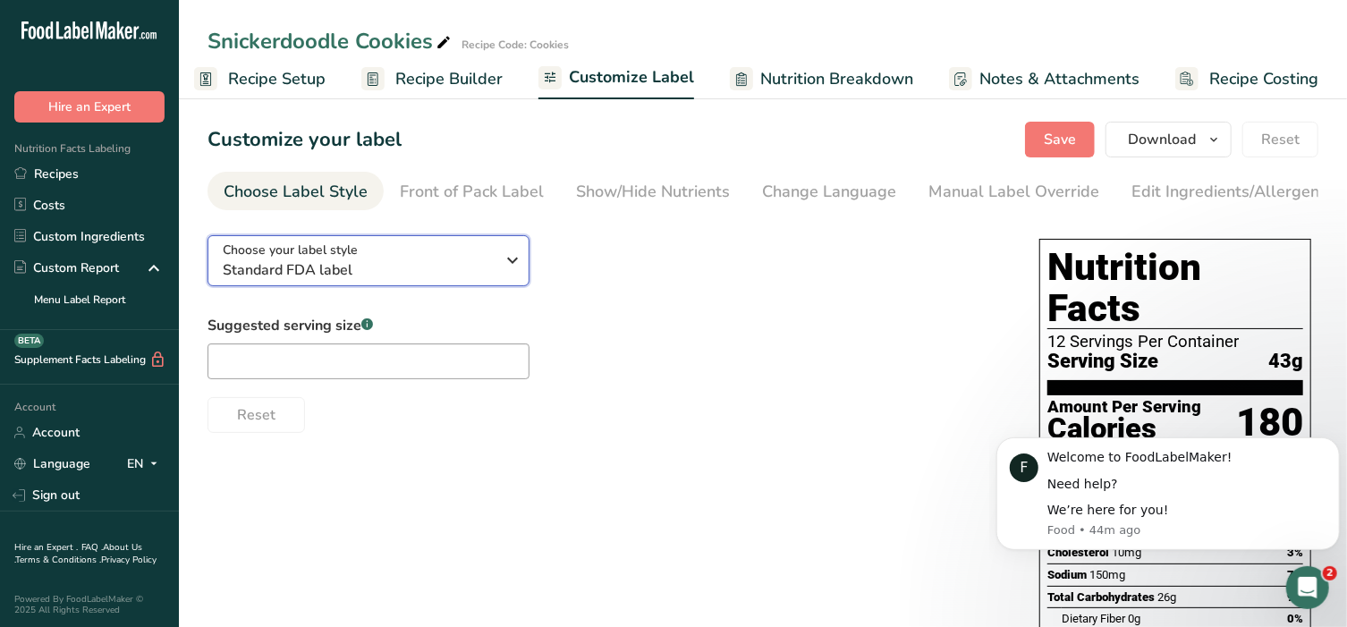
click at [343, 259] on span "Choose your label style" at bounding box center [290, 250] width 135 height 19
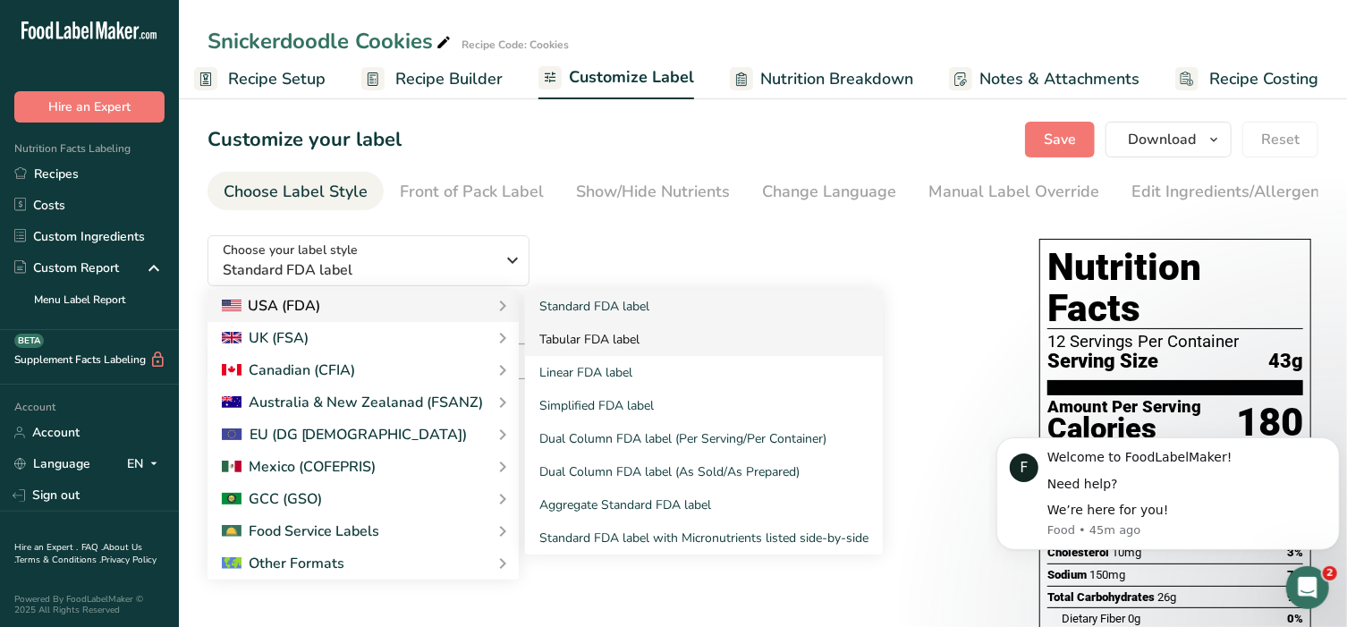
click at [621, 339] on link "Tabular FDA label" at bounding box center [704, 339] width 358 height 33
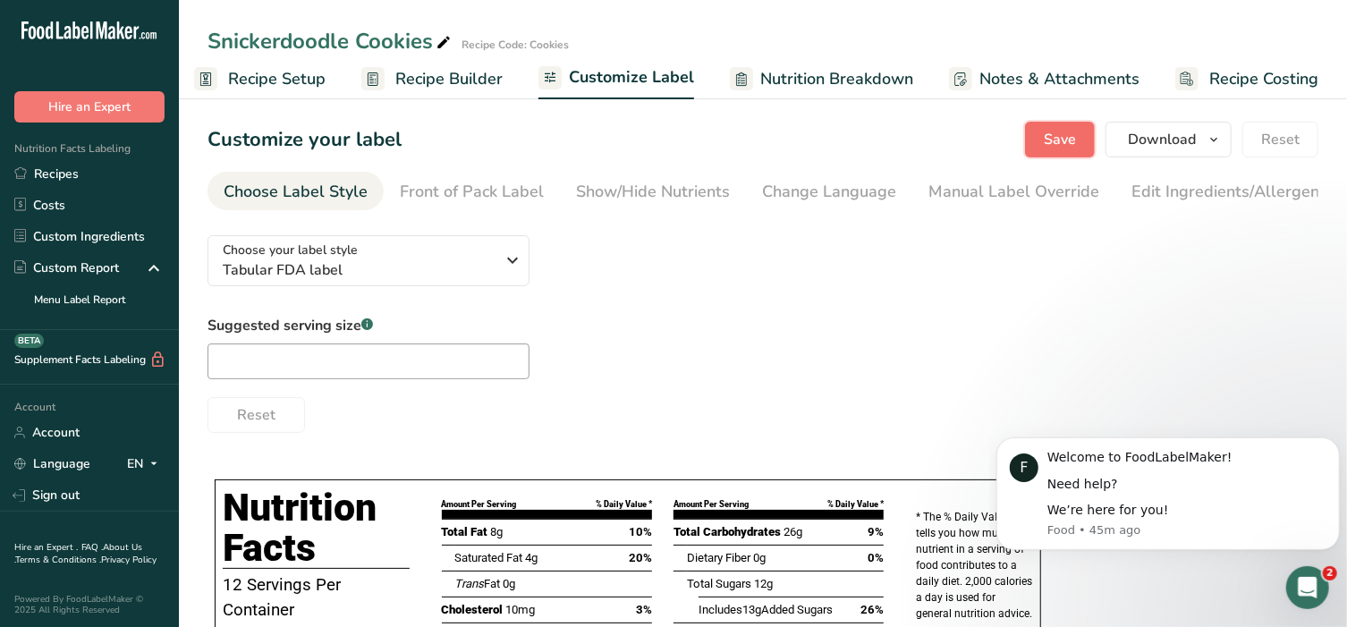
click at [1066, 125] on button "Save" at bounding box center [1060, 140] width 70 height 36
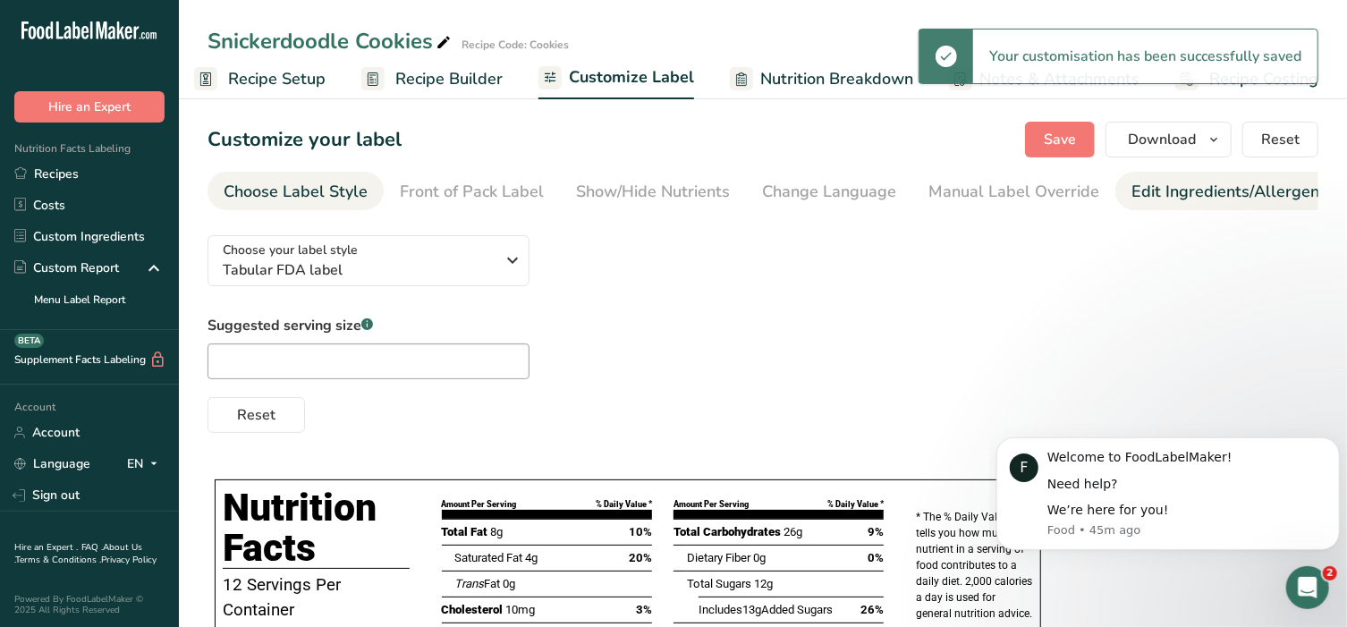
click at [1186, 189] on div "Edit Ingredients/Allergens List" at bounding box center [1244, 192] width 227 height 24
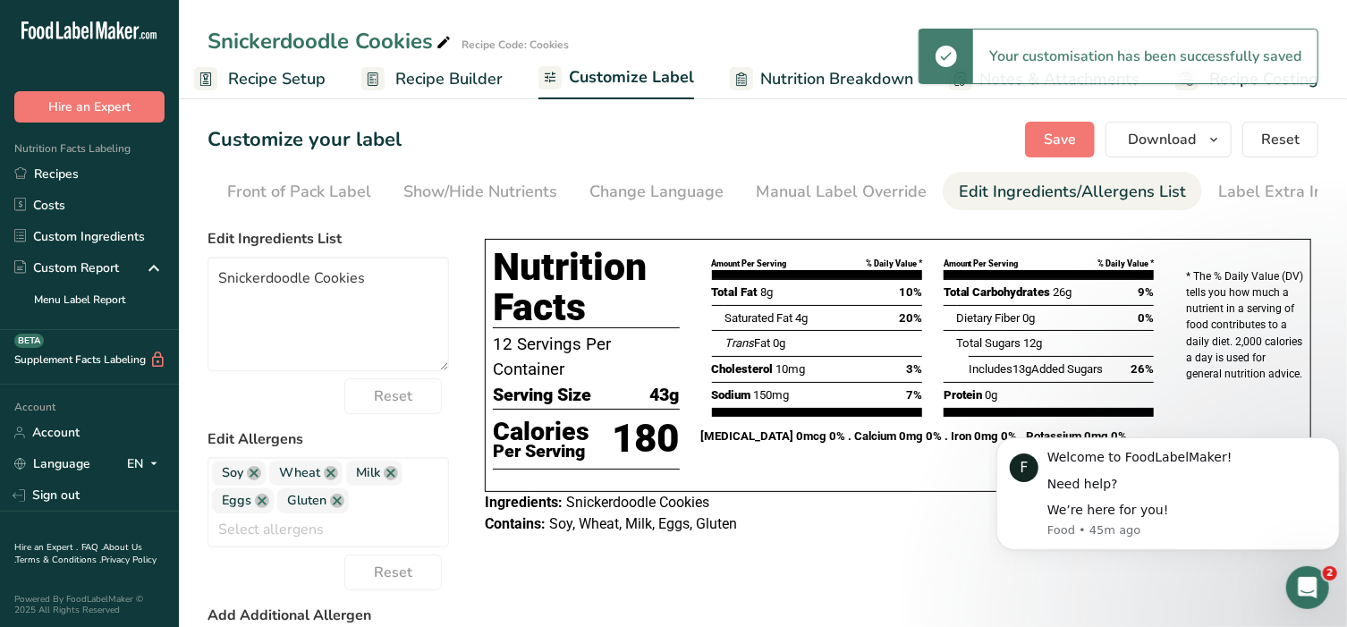
scroll to position [0, 188]
click at [1207, 189] on div "Label Extra Info" at bounding box center [1262, 192] width 119 height 24
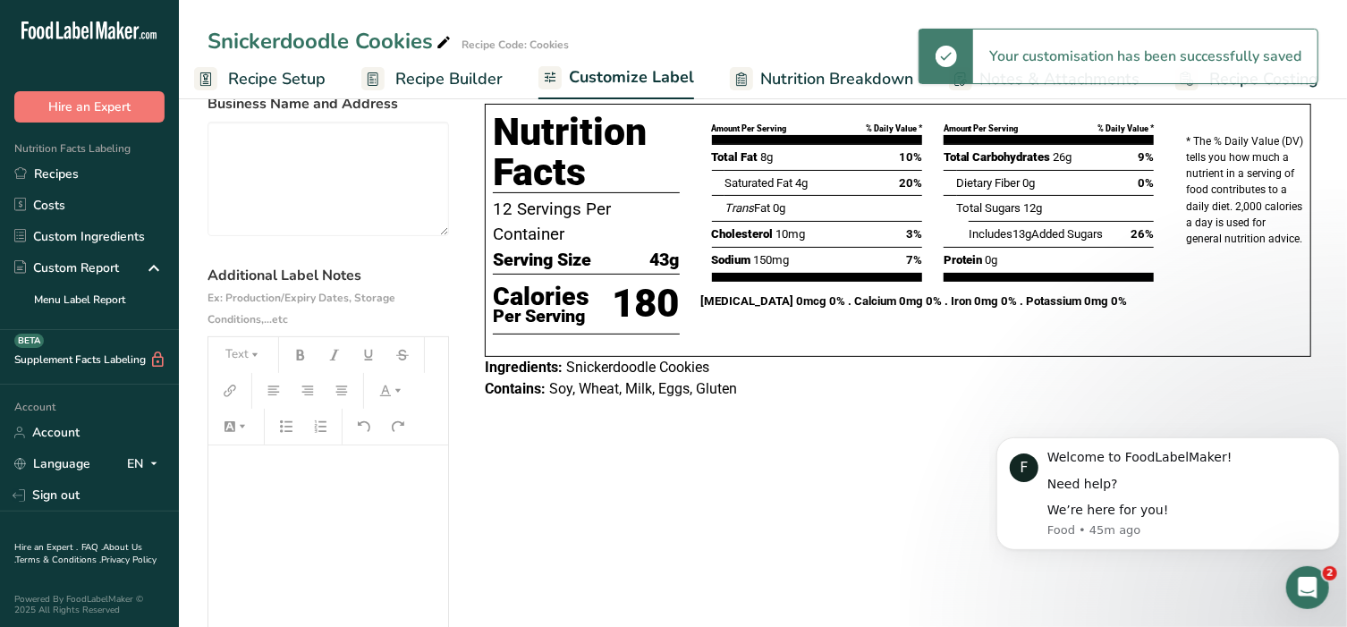
scroll to position [148, 0]
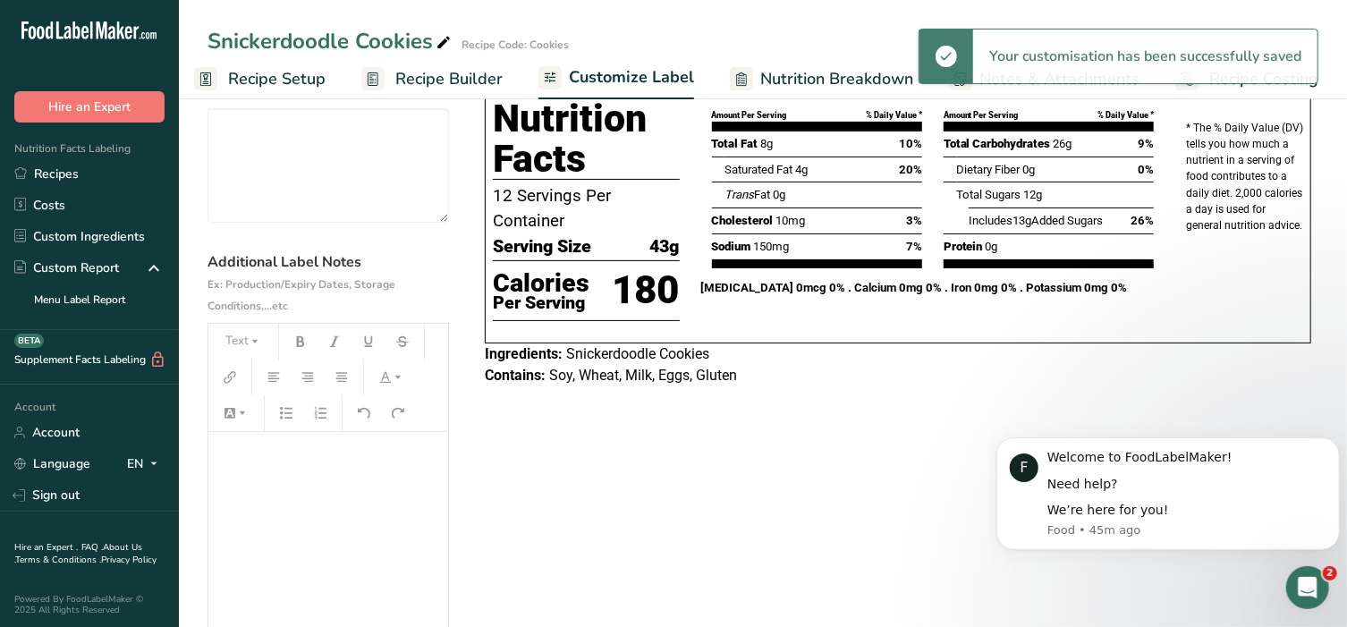
click at [272, 464] on p "﻿" at bounding box center [328, 456] width 222 height 21
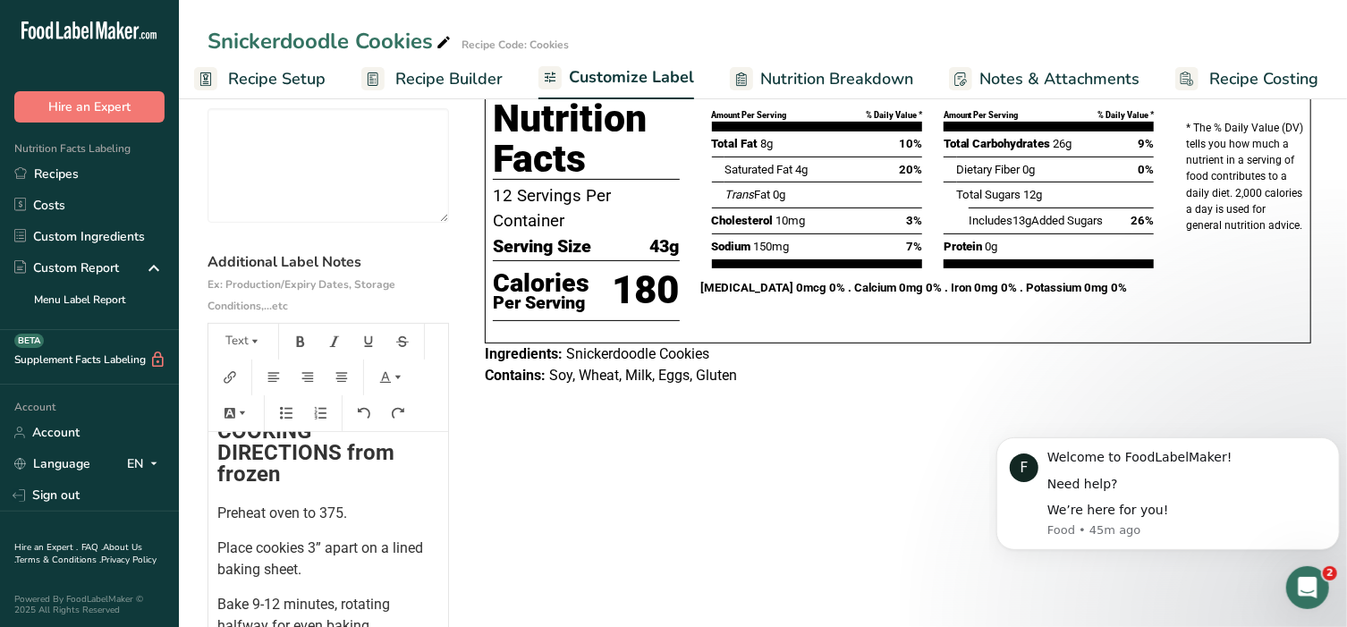
scroll to position [99, 0]
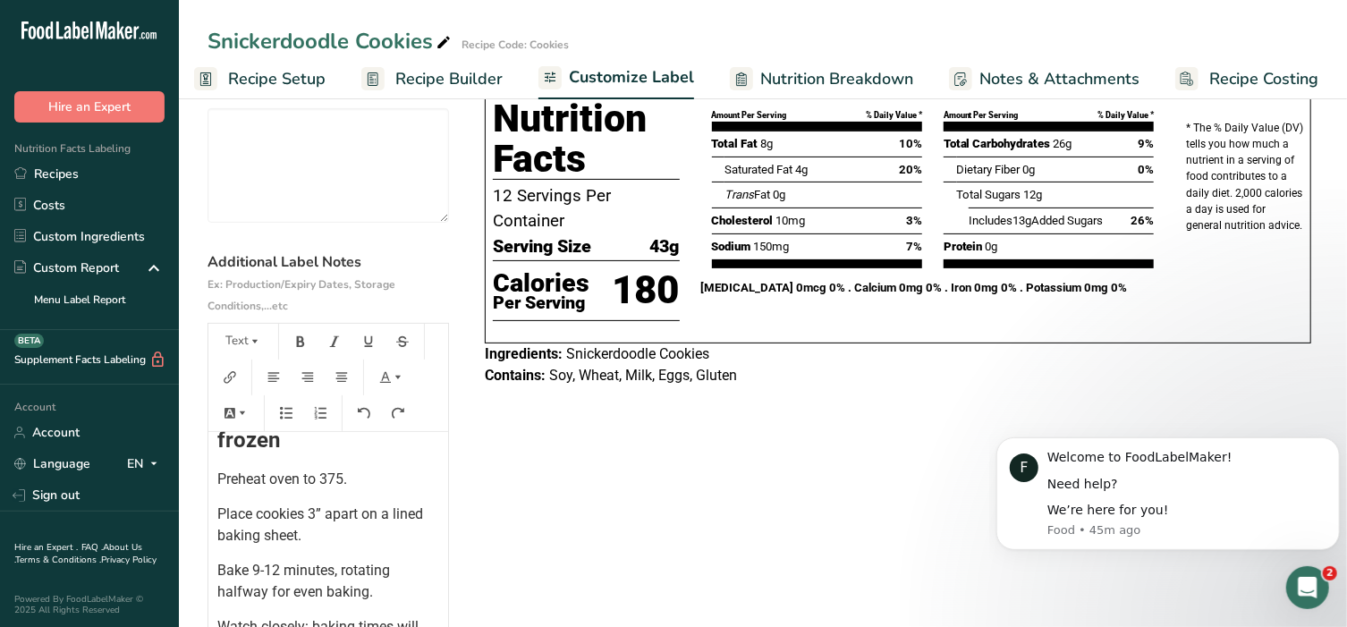
click at [647, 488] on div "Choose your label style Tabular FDA label USA (FDA) Standard FDA label Tabular …" at bounding box center [762, 385] width 1111 height 627
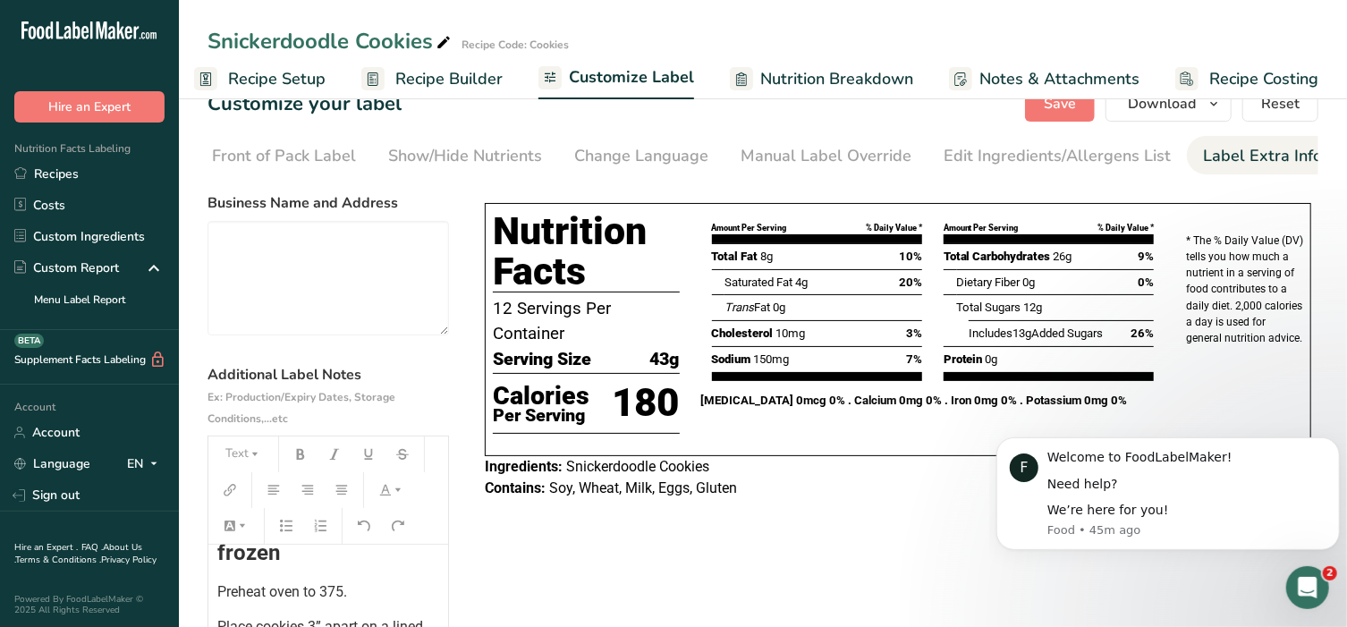
scroll to position [0, 0]
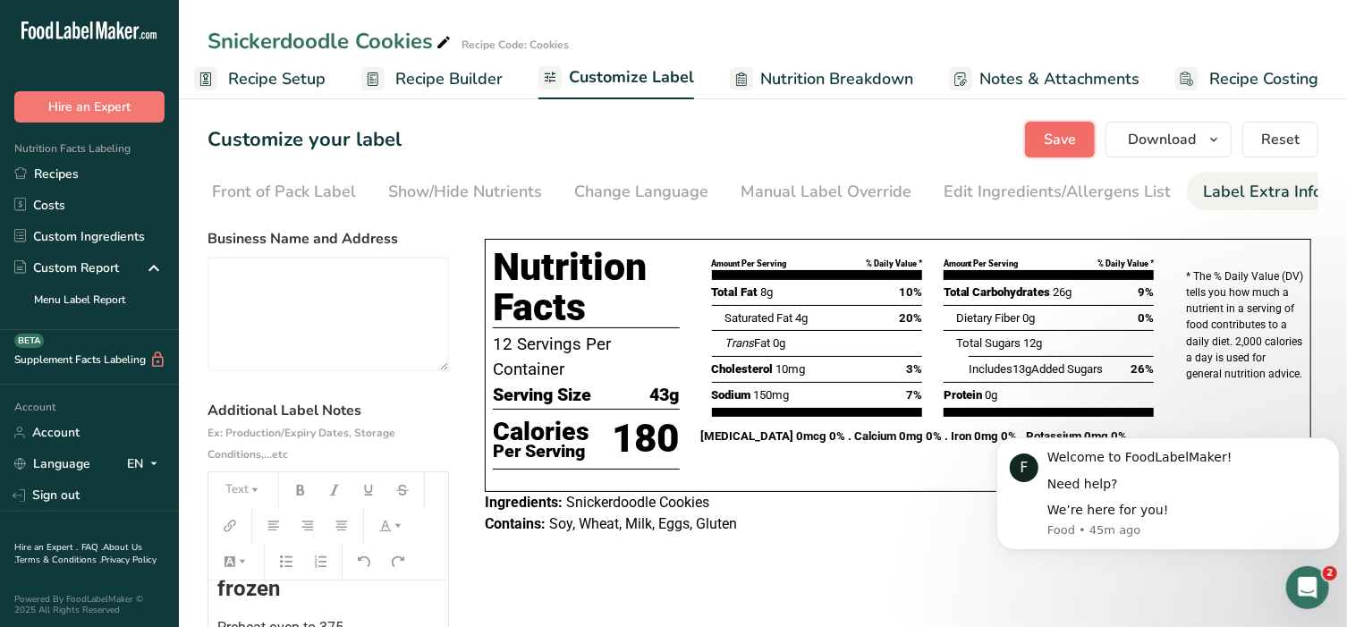
click at [1069, 131] on span "Save" at bounding box center [1060, 139] width 32 height 21
